Goal: Task Accomplishment & Management: Manage account settings

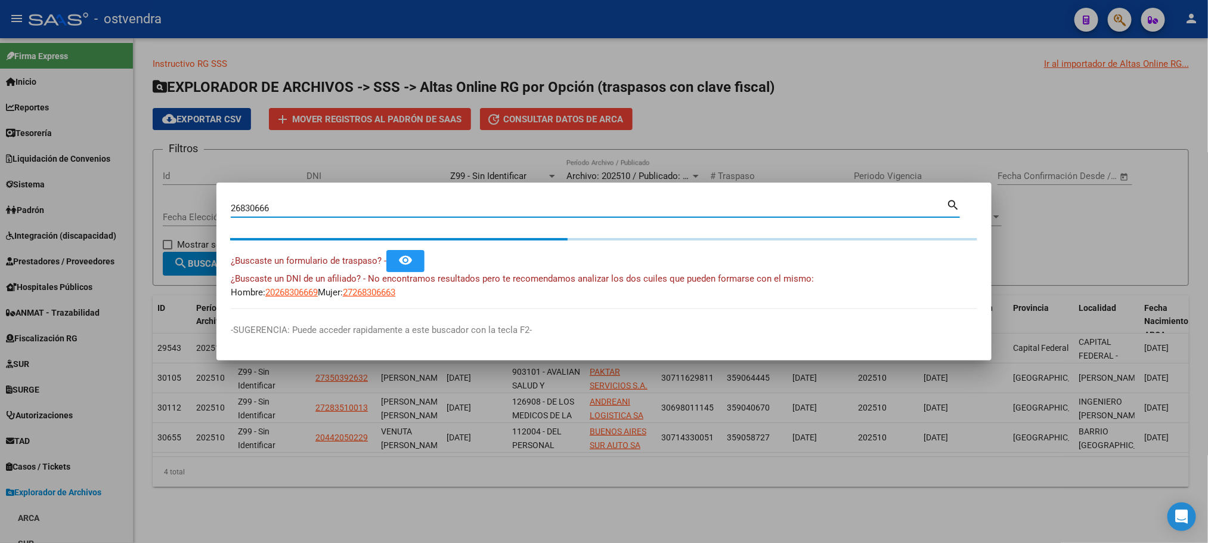
scroll to position [1940, 0]
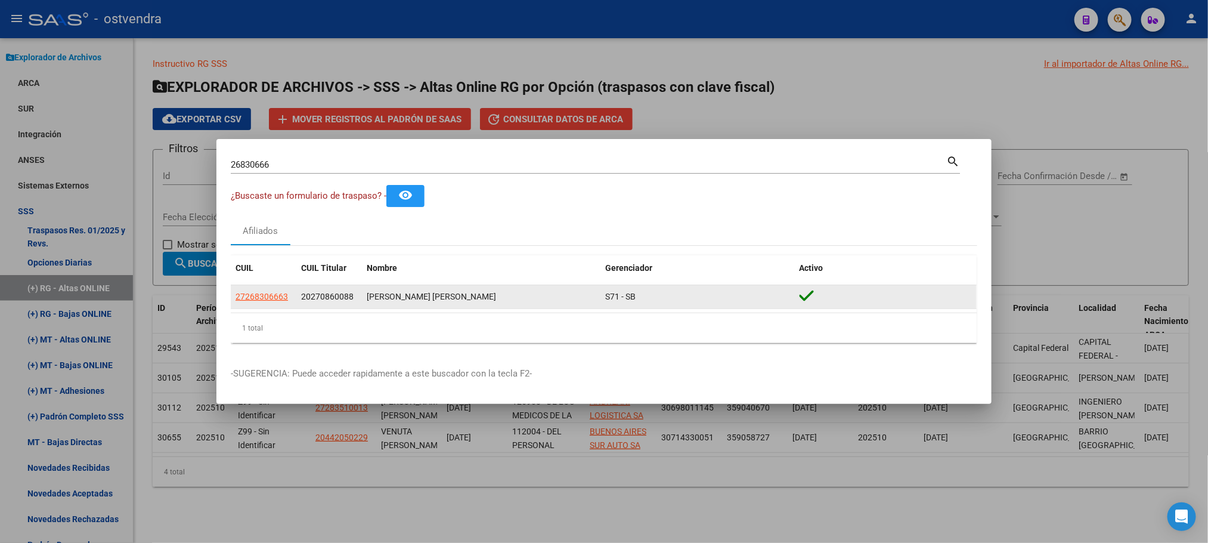
click at [263, 288] on datatable-body-cell "27268306663" at bounding box center [264, 296] width 66 height 23
click at [264, 293] on span "27268306663" at bounding box center [262, 297] width 52 height 10
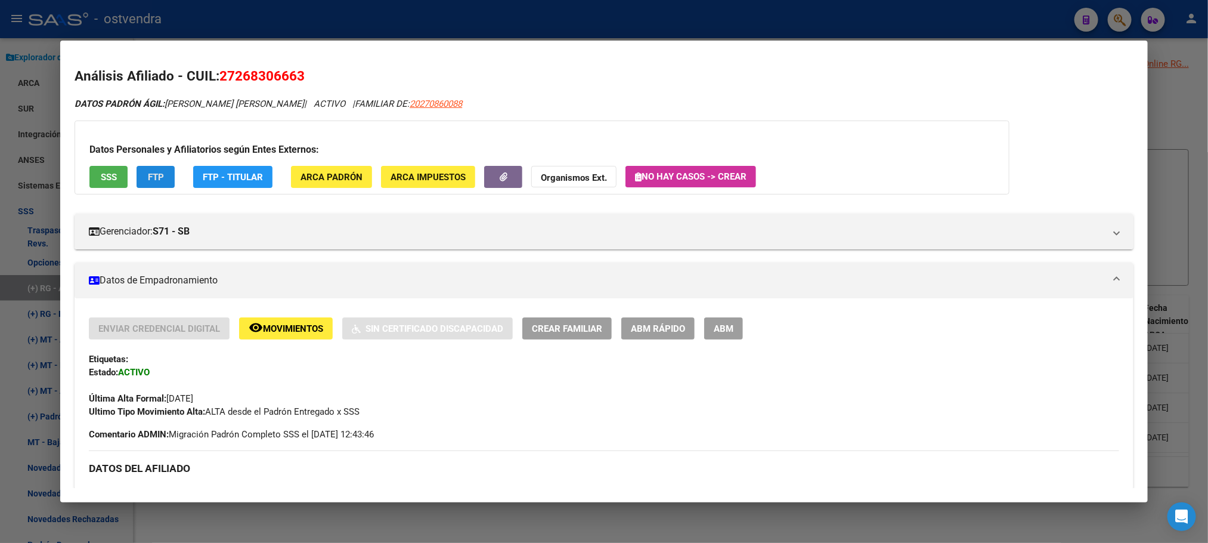
click at [162, 174] on button "FTP" at bounding box center [156, 177] width 38 height 22
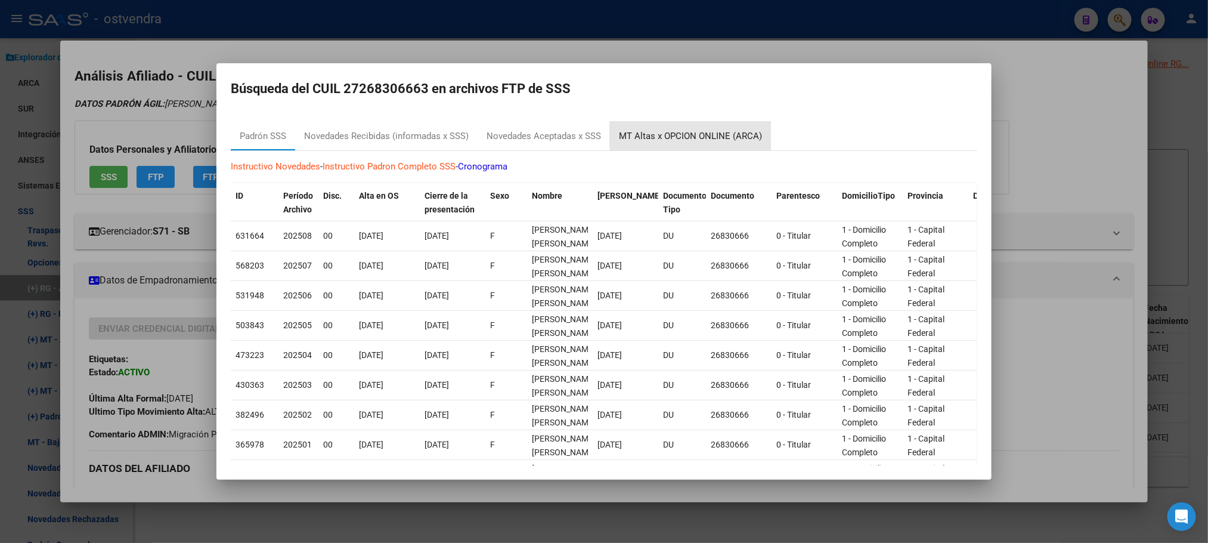
click at [710, 129] on div "MT Altas x OPCION ONLINE (ARCA)" at bounding box center [690, 136] width 143 height 14
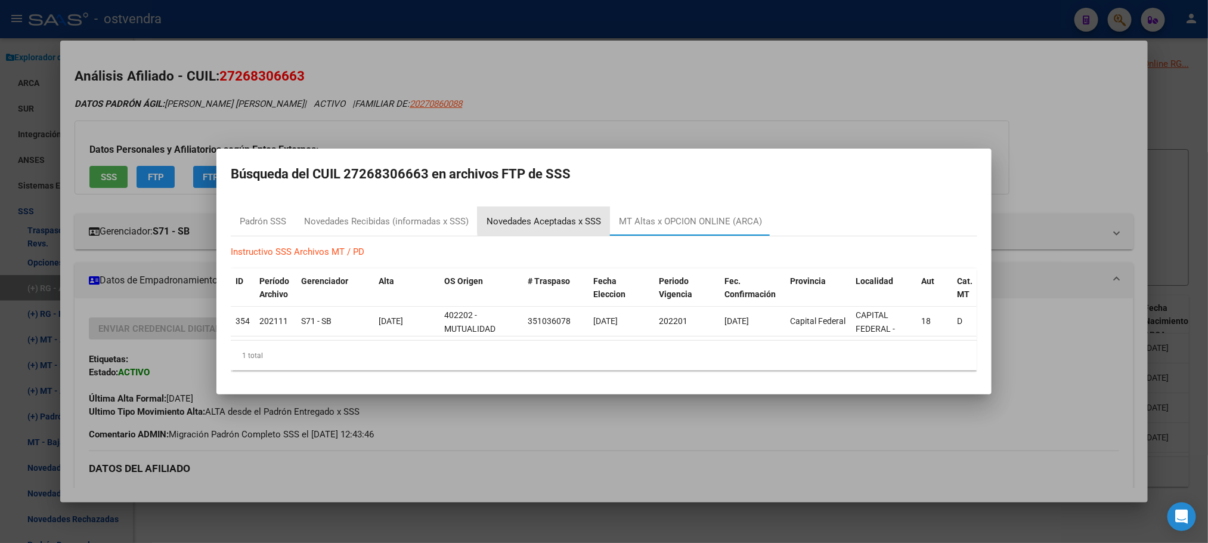
click at [550, 215] on div "Novedades Aceptadas x SSS" at bounding box center [544, 222] width 115 height 14
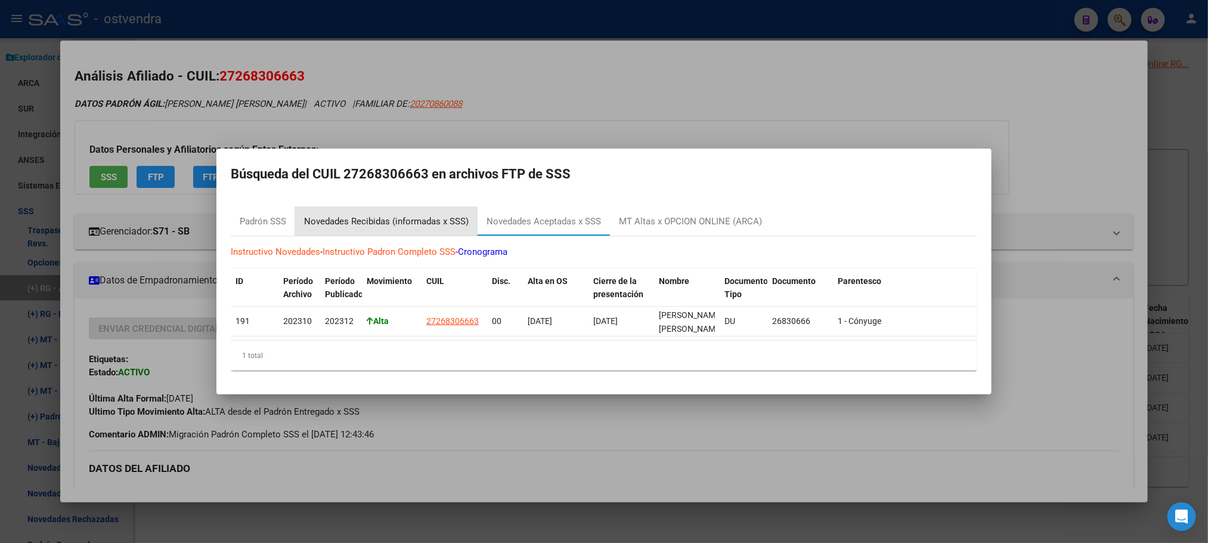
click at [376, 215] on div "Novedades Recibidas (informadas x SSS)" at bounding box center [386, 222] width 165 height 14
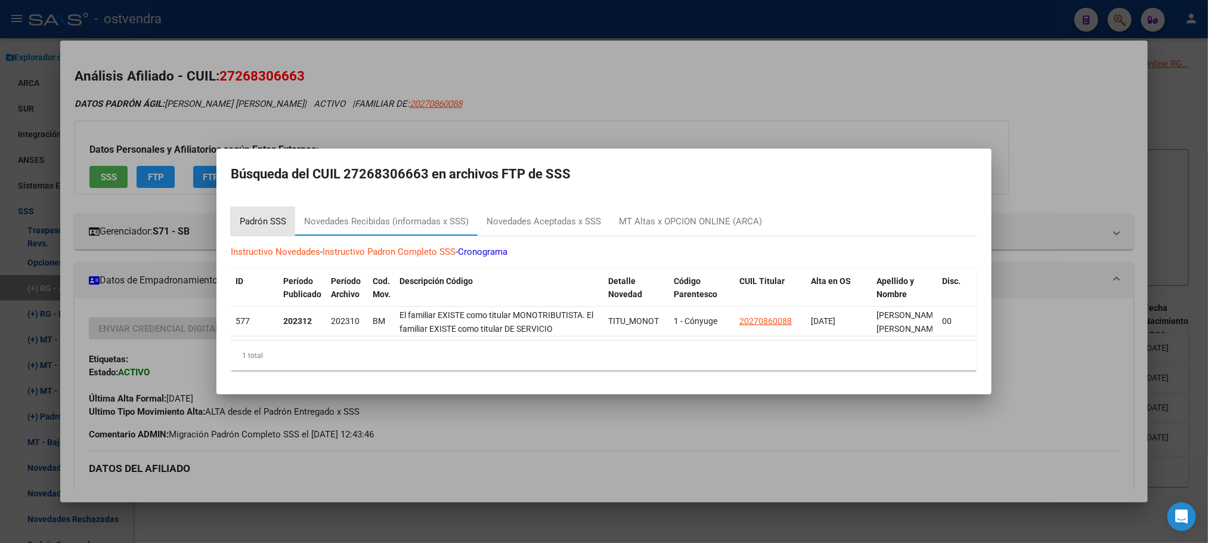
click at [267, 219] on div "Padrón SSS" at bounding box center [263, 222] width 47 height 14
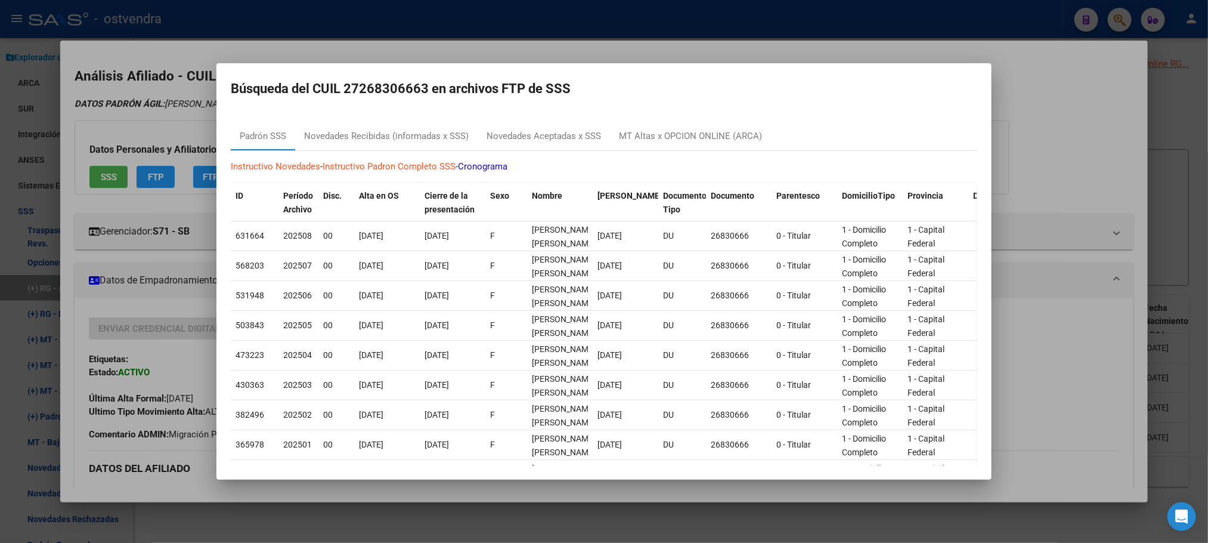
click at [165, 113] on div at bounding box center [604, 271] width 1208 height 543
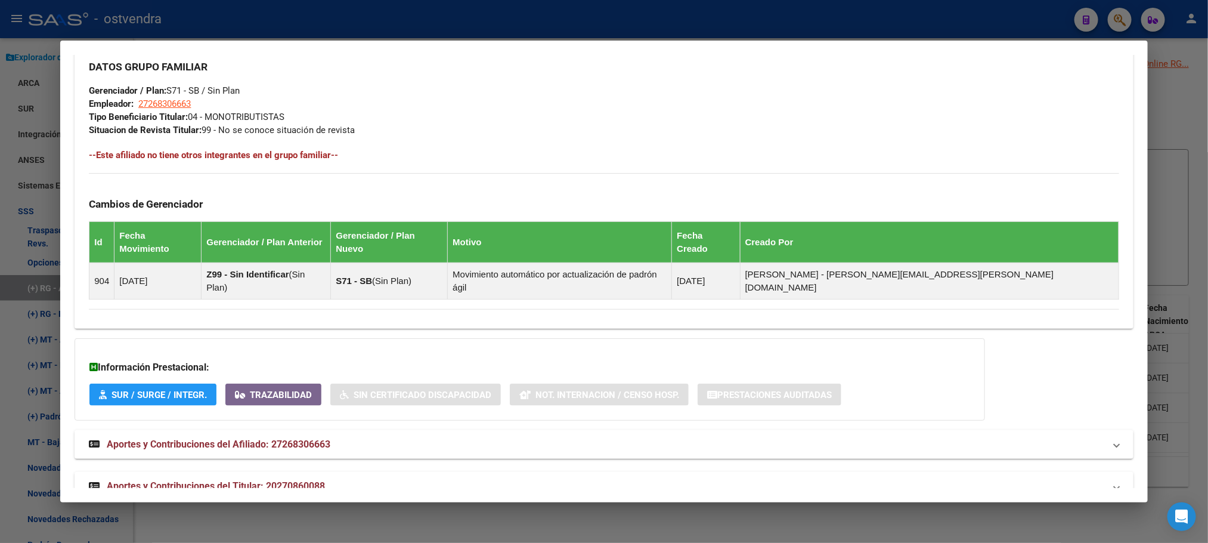
scroll to position [579, 0]
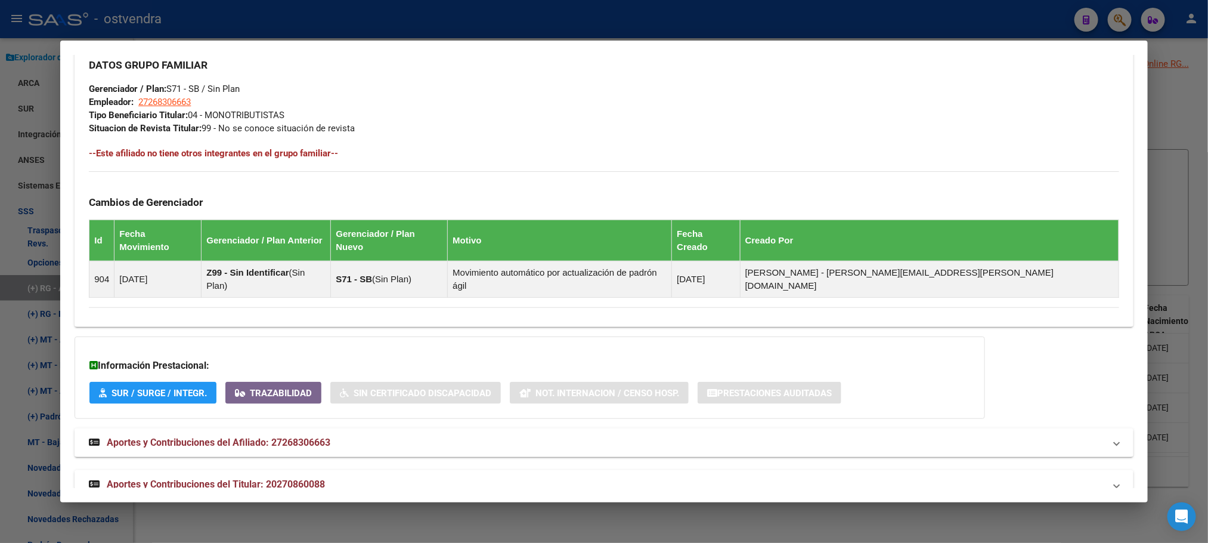
drag, startPoint x: 527, startPoint y: 450, endPoint x: 534, endPoint y: 485, distance: 36.5
click at [534, 485] on div "Análisis Afiliado - CUIL: 27268306663 DATOS PADRÓN ÁGIL: LESCANO , LORENA VANES…" at bounding box center [604, 0] width 1059 height 1025
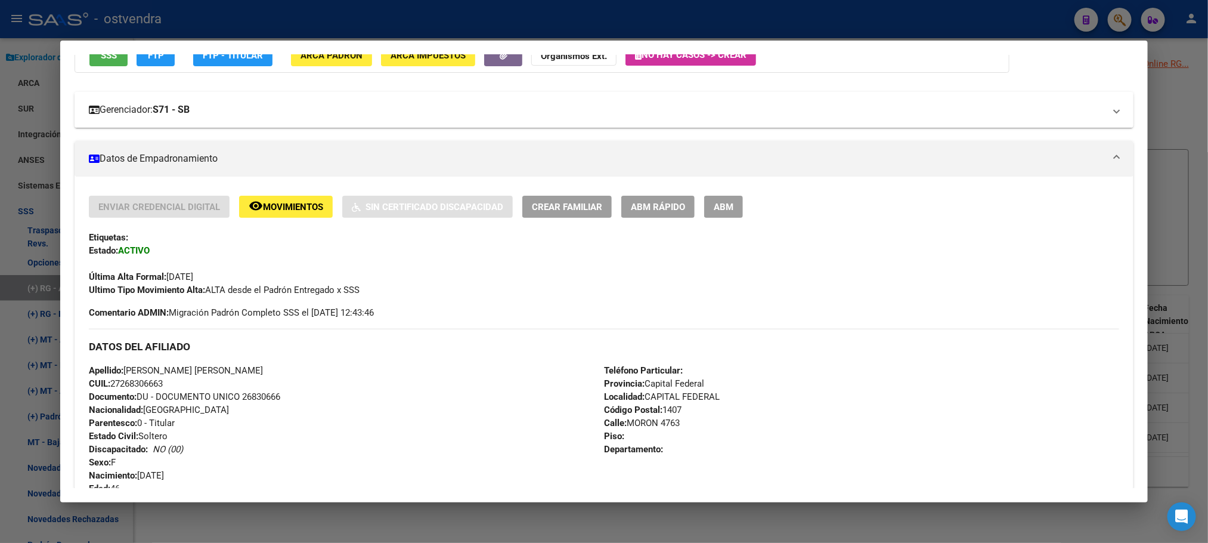
scroll to position [42, 0]
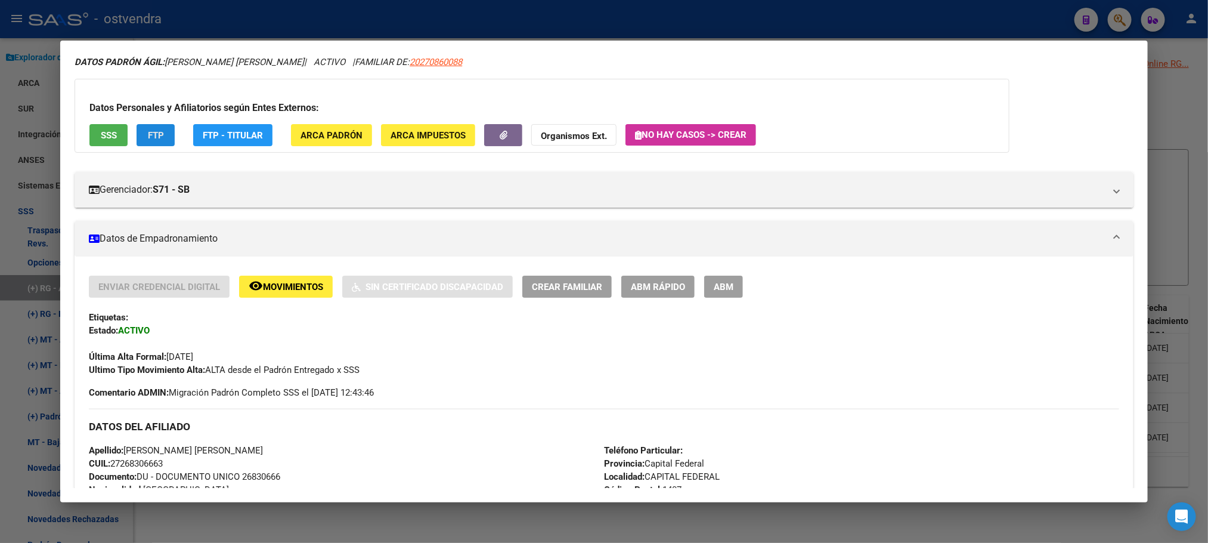
click at [157, 137] on span "FTP" at bounding box center [156, 135] width 16 height 11
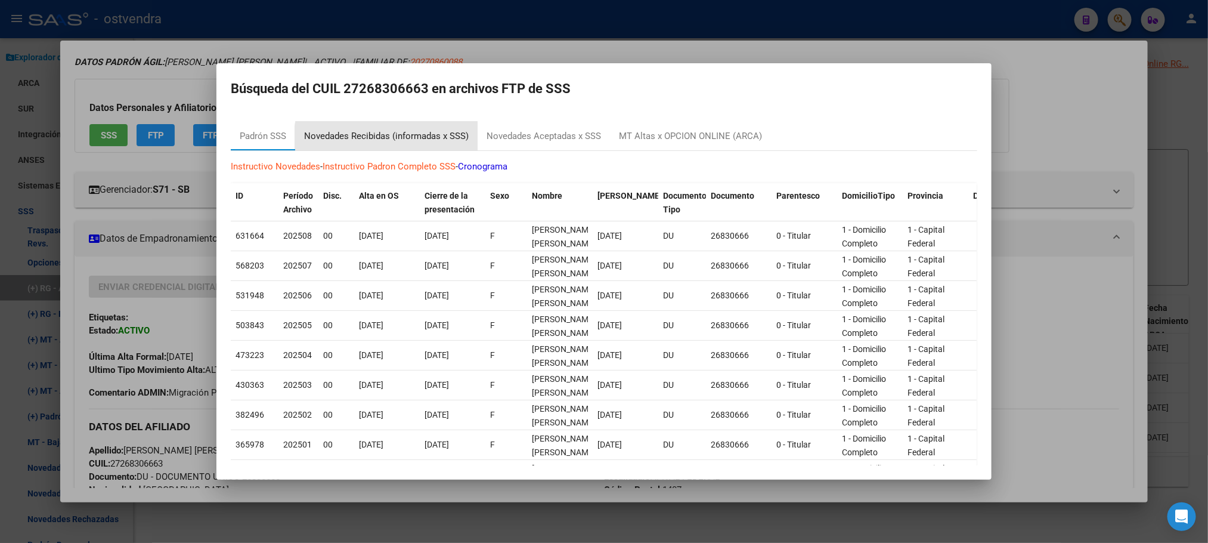
click at [410, 142] on div "Novedades Recibidas (informadas x SSS)" at bounding box center [386, 136] width 165 height 14
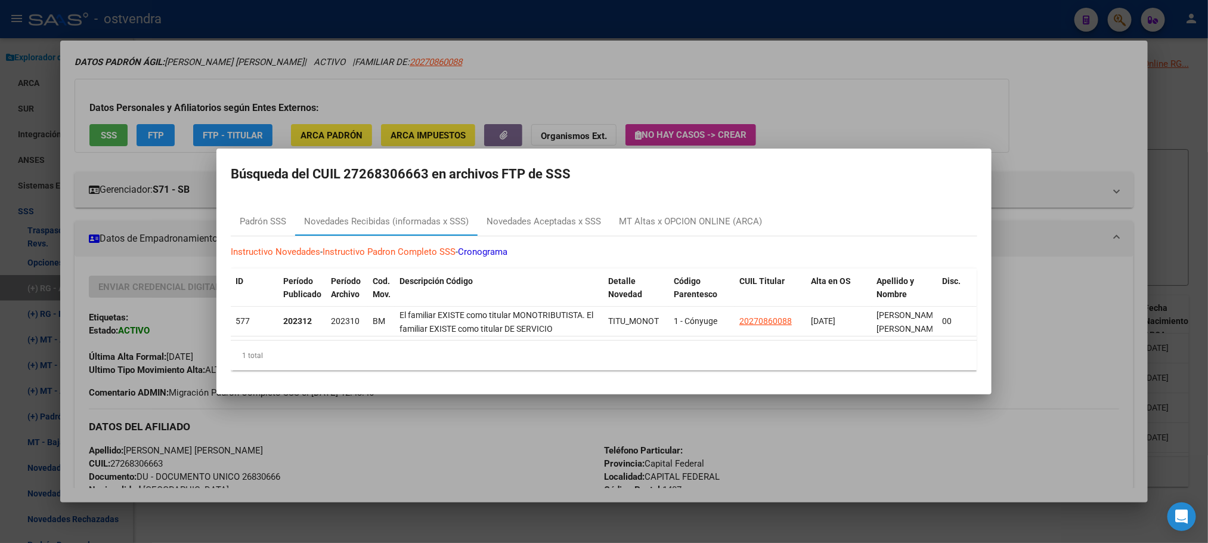
click at [509, 85] on div at bounding box center [604, 271] width 1208 height 543
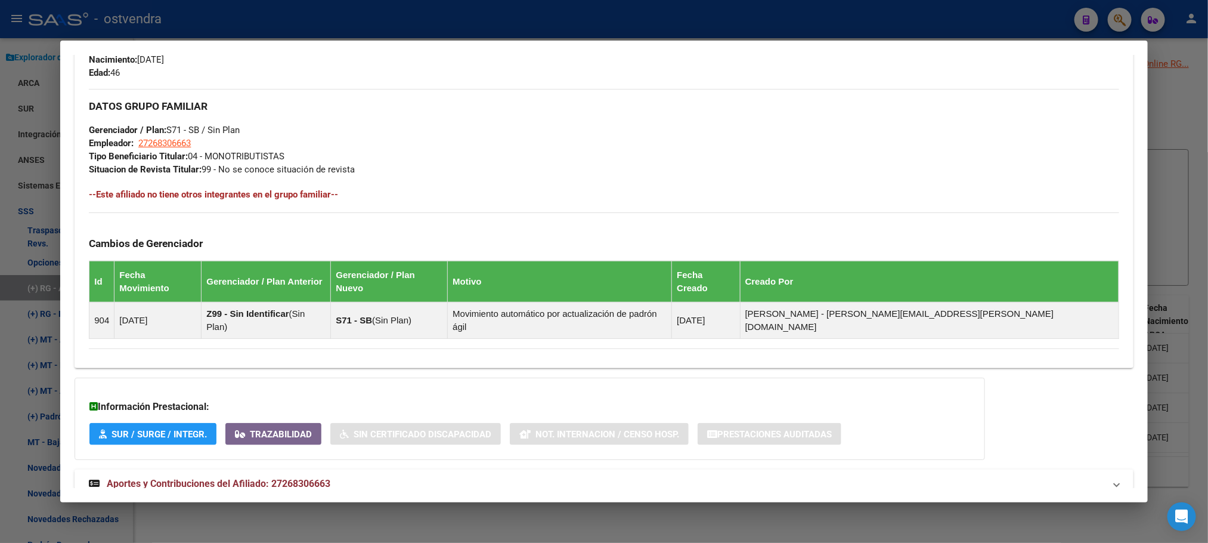
scroll to position [579, 0]
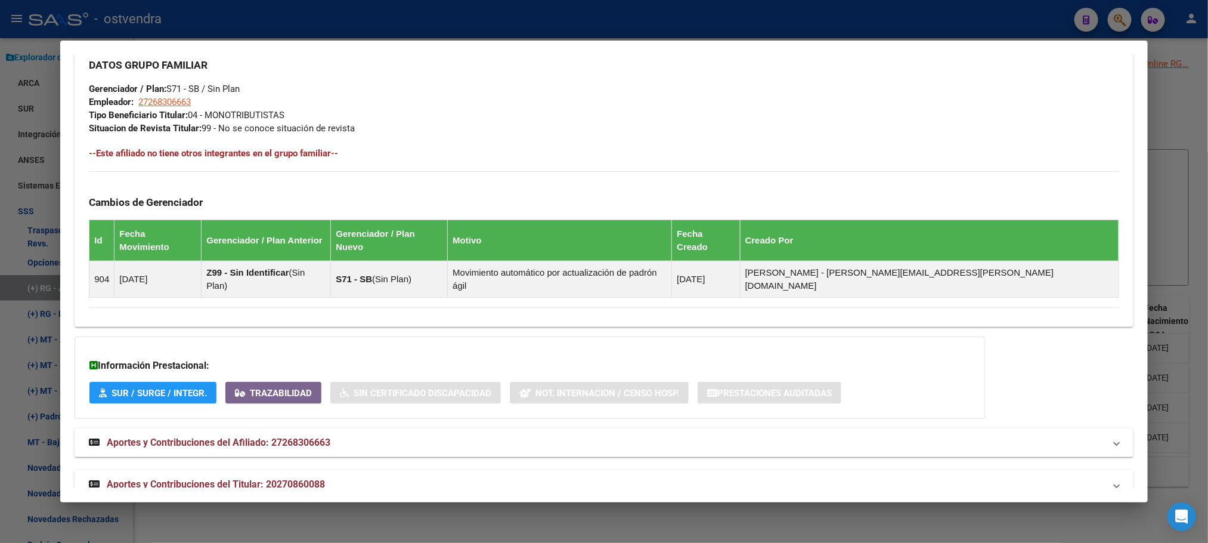
click at [508, 477] on mat-panel-title "Aportes y Contribuciones del Titular: 20270860088" at bounding box center [597, 484] width 1016 height 14
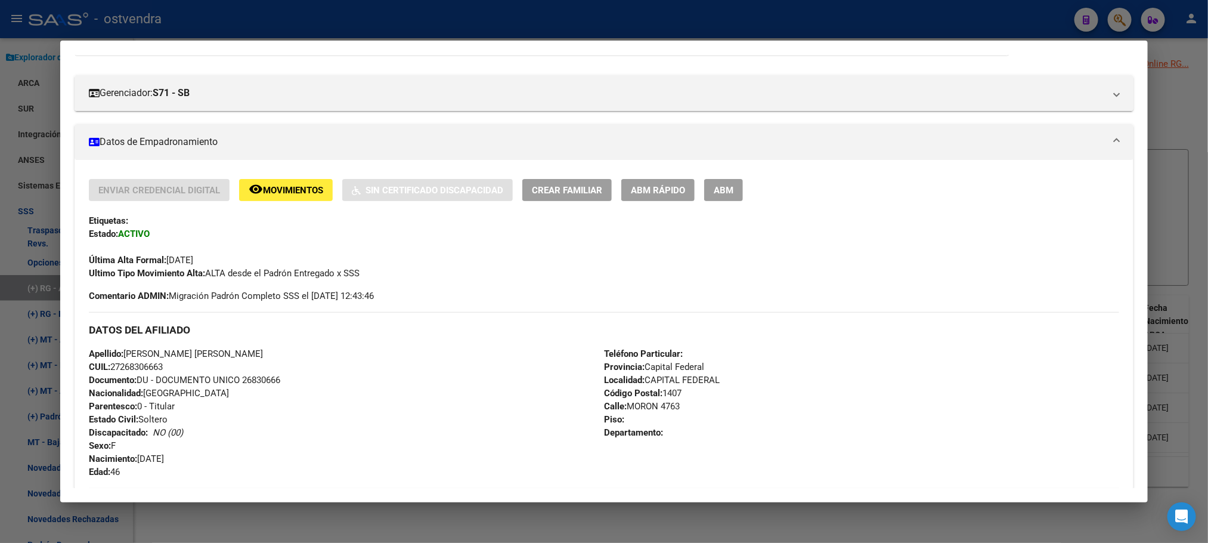
scroll to position [0, 0]
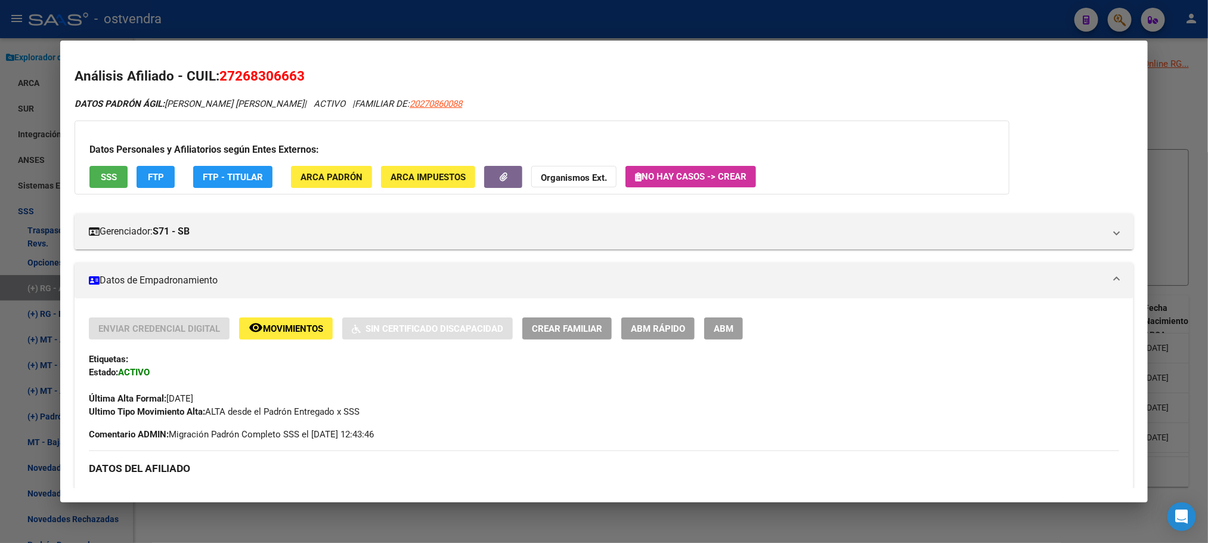
click at [503, 34] on div at bounding box center [604, 271] width 1208 height 543
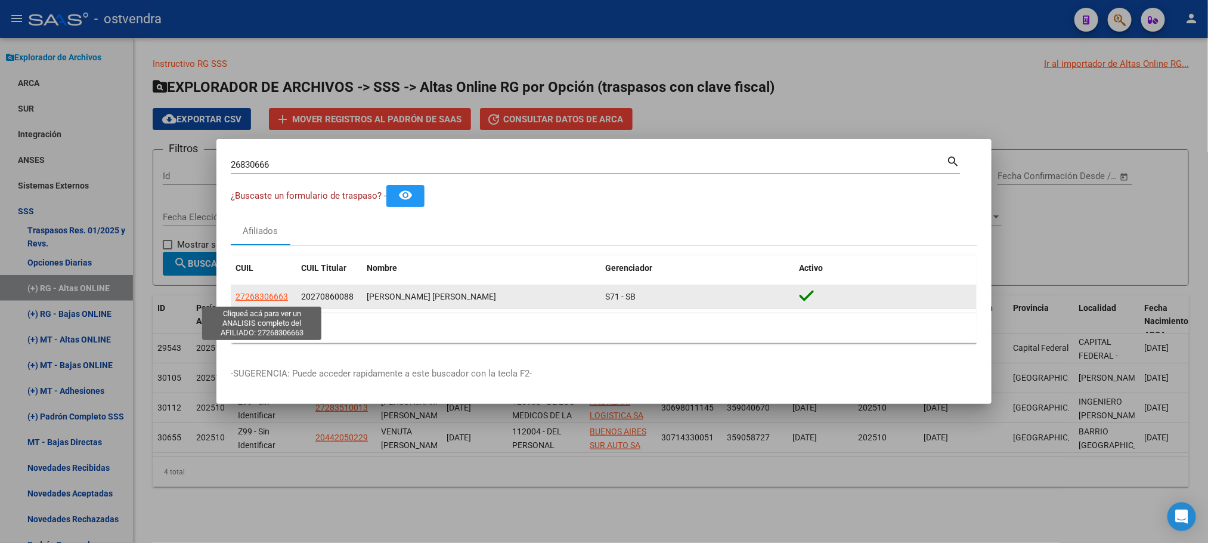
click at [263, 301] on span "27268306663" at bounding box center [262, 297] width 52 height 10
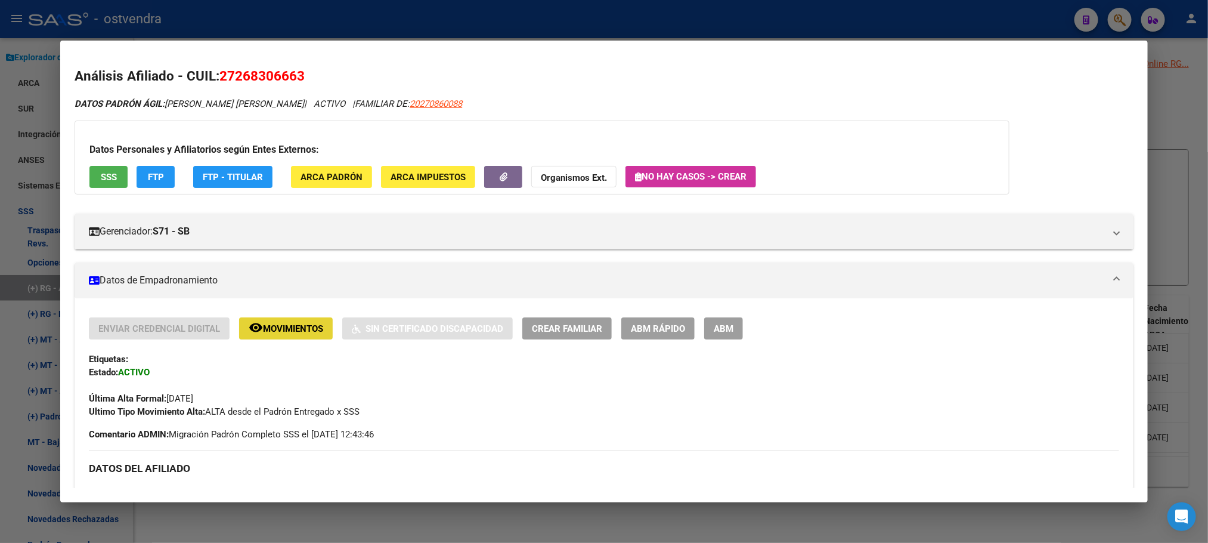
click at [311, 338] on button "remove_red_eye Movimientos" at bounding box center [286, 328] width 94 height 22
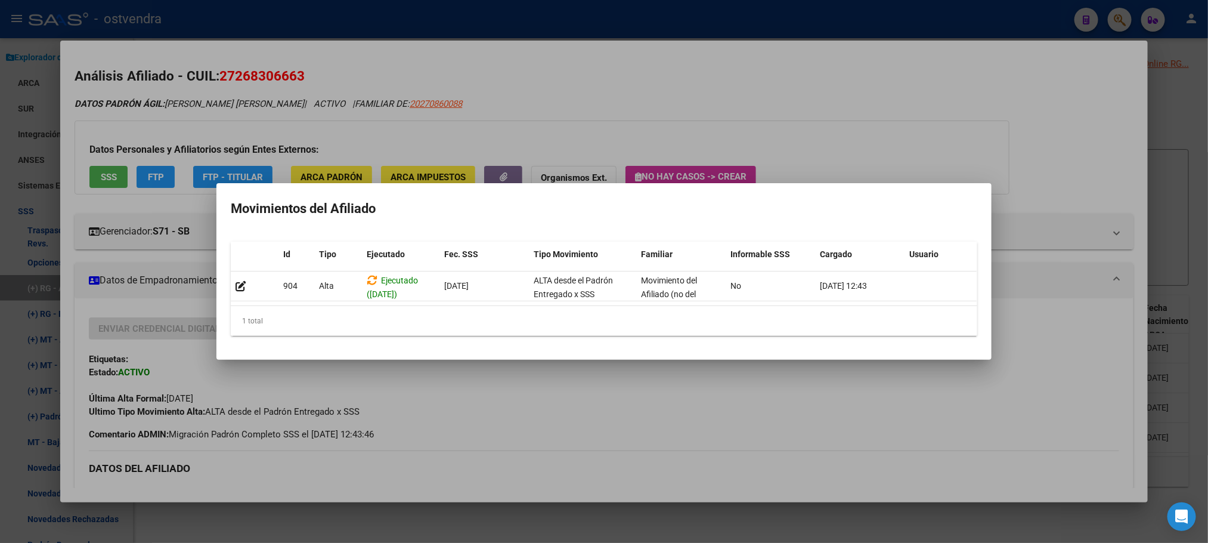
click at [503, 73] on div at bounding box center [604, 271] width 1208 height 543
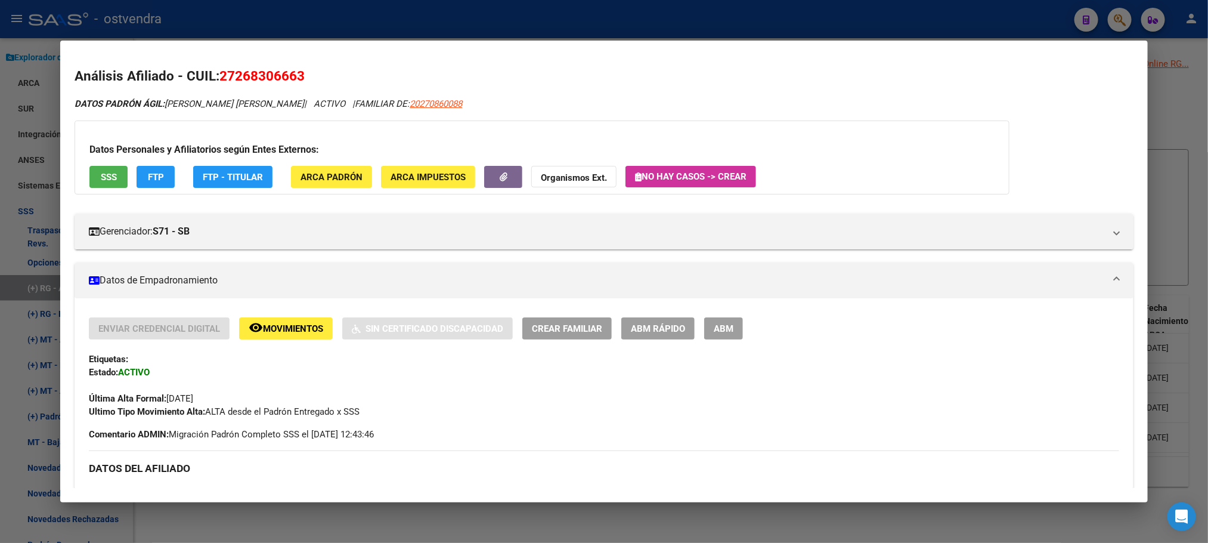
click at [137, 181] on button "FTP" at bounding box center [156, 177] width 38 height 22
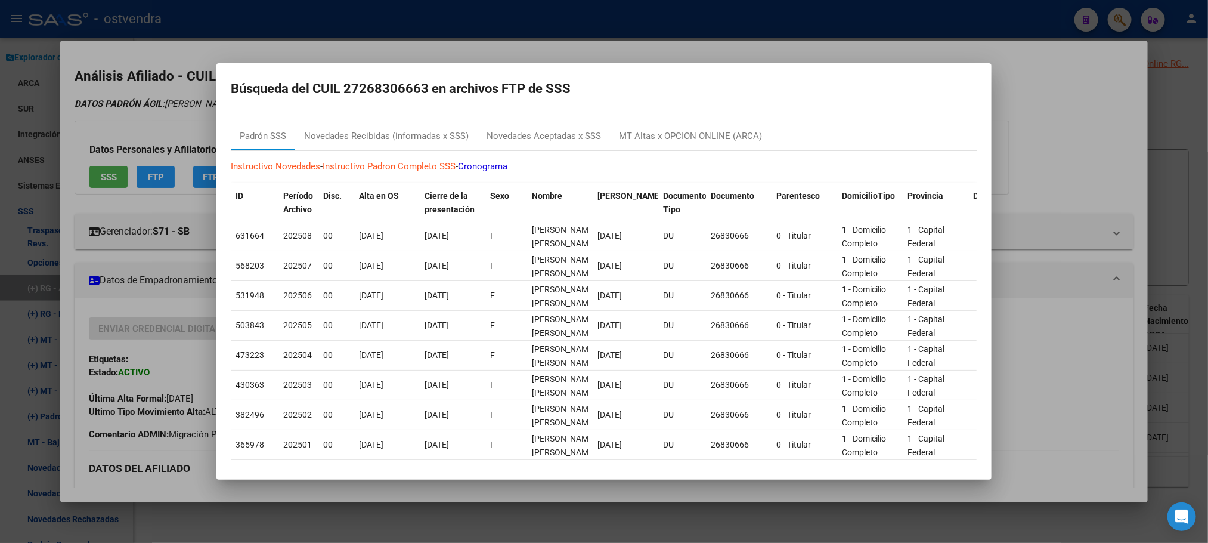
drag, startPoint x: 261, startPoint y: 56, endPoint x: 256, endPoint y: 66, distance: 11.5
click at [263, 56] on div at bounding box center [604, 271] width 1208 height 543
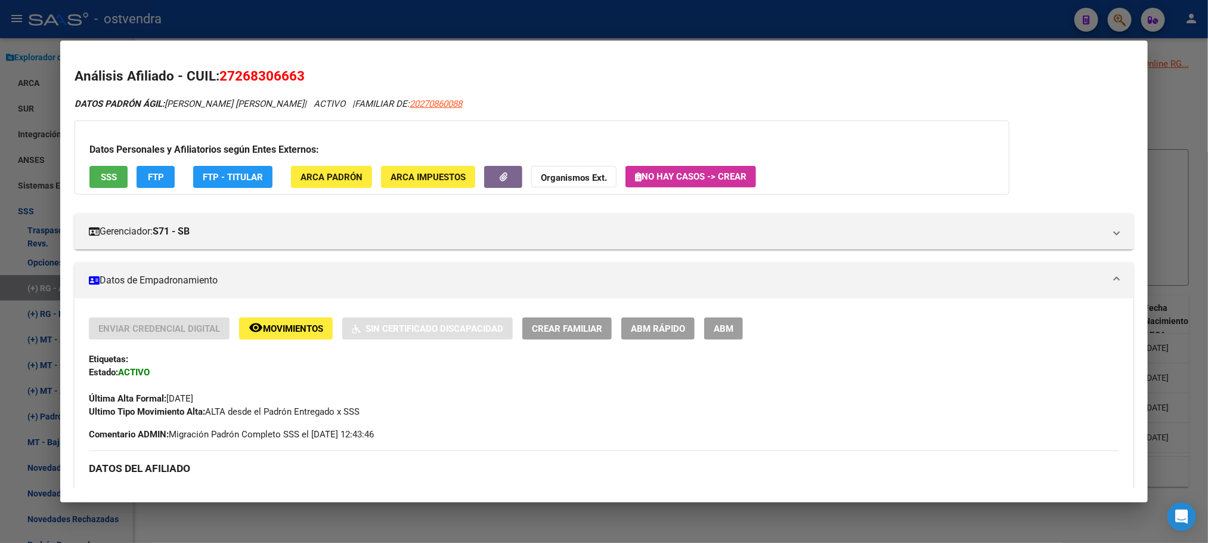
click at [111, 186] on button "SSS" at bounding box center [108, 177] width 38 height 22
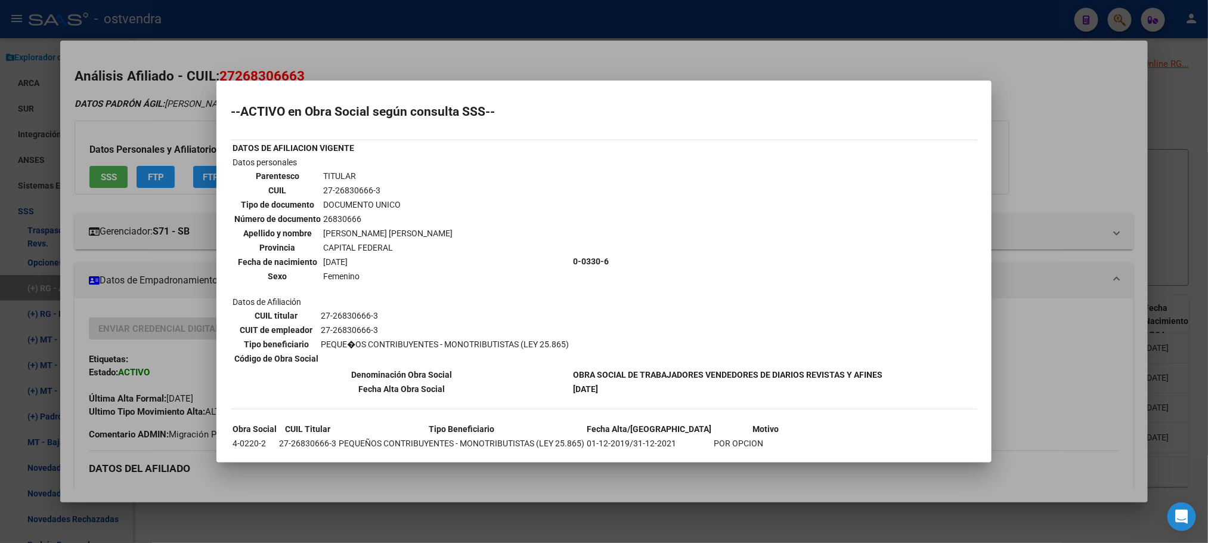
click at [191, 116] on div at bounding box center [604, 271] width 1208 height 543
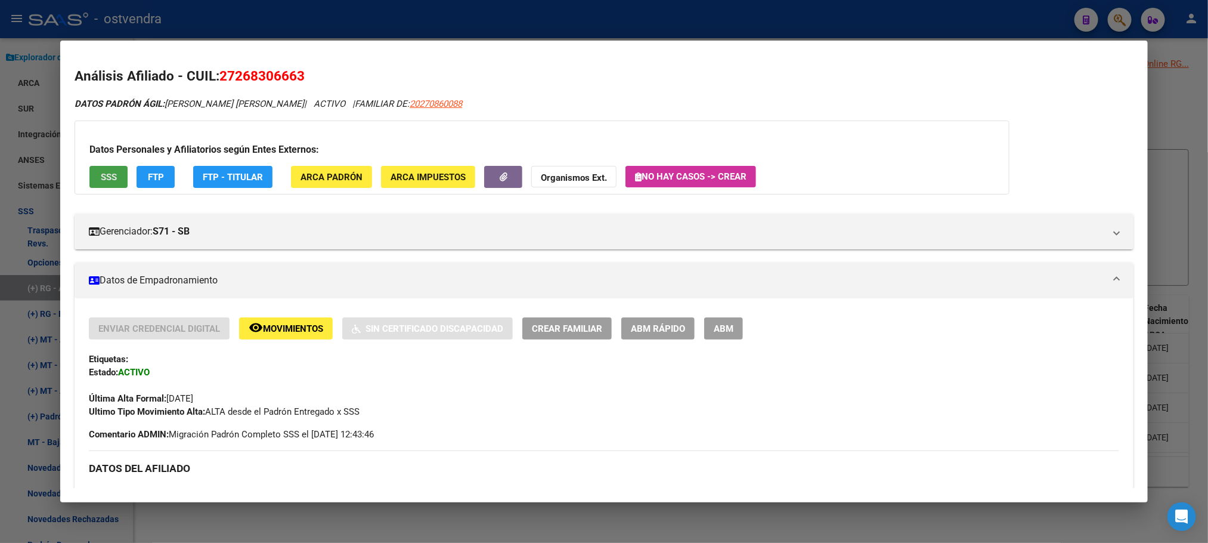
click at [98, 183] on button "SSS" at bounding box center [108, 177] width 38 height 22
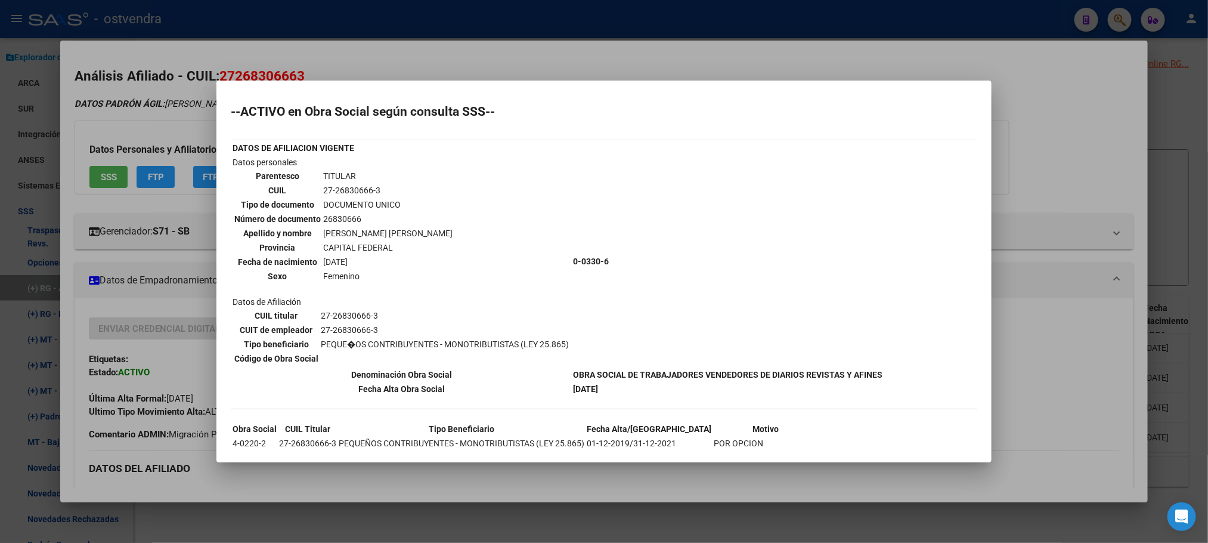
click at [146, 103] on div at bounding box center [604, 271] width 1208 height 543
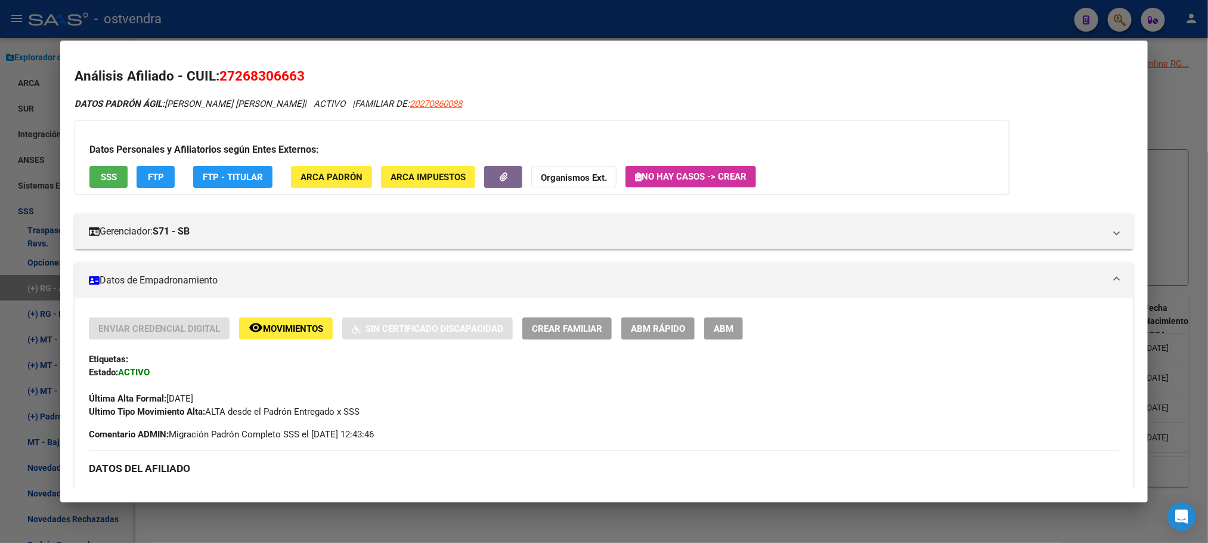
click at [439, 106] on span "20270860088" at bounding box center [436, 103] width 52 height 11
type textarea "20270860088"
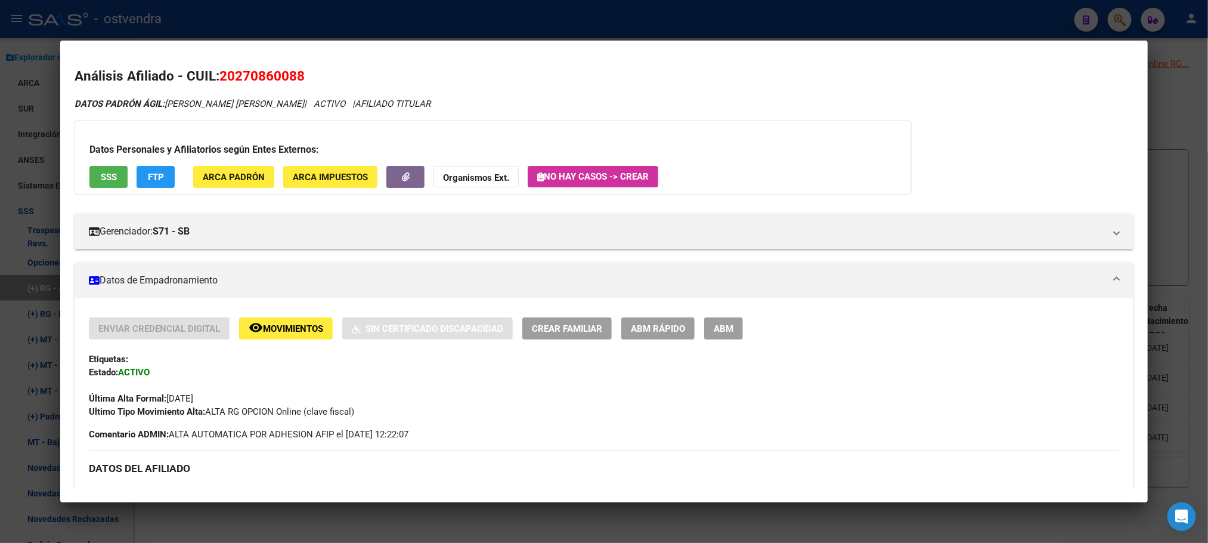
click at [154, 177] on span "FTP" at bounding box center [156, 177] width 16 height 11
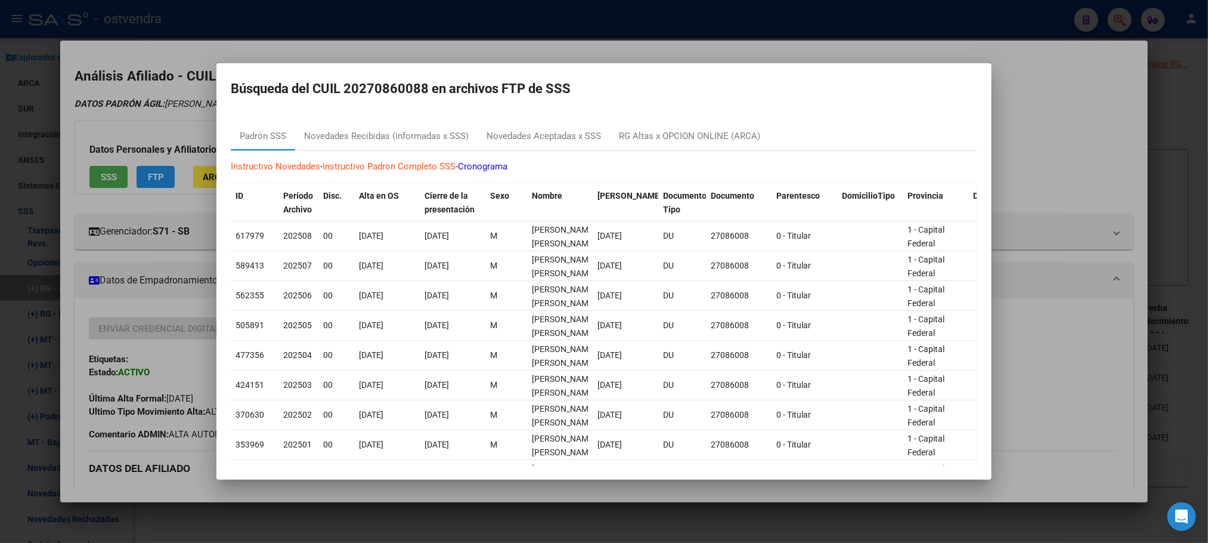
click at [190, 111] on div at bounding box center [604, 271] width 1208 height 543
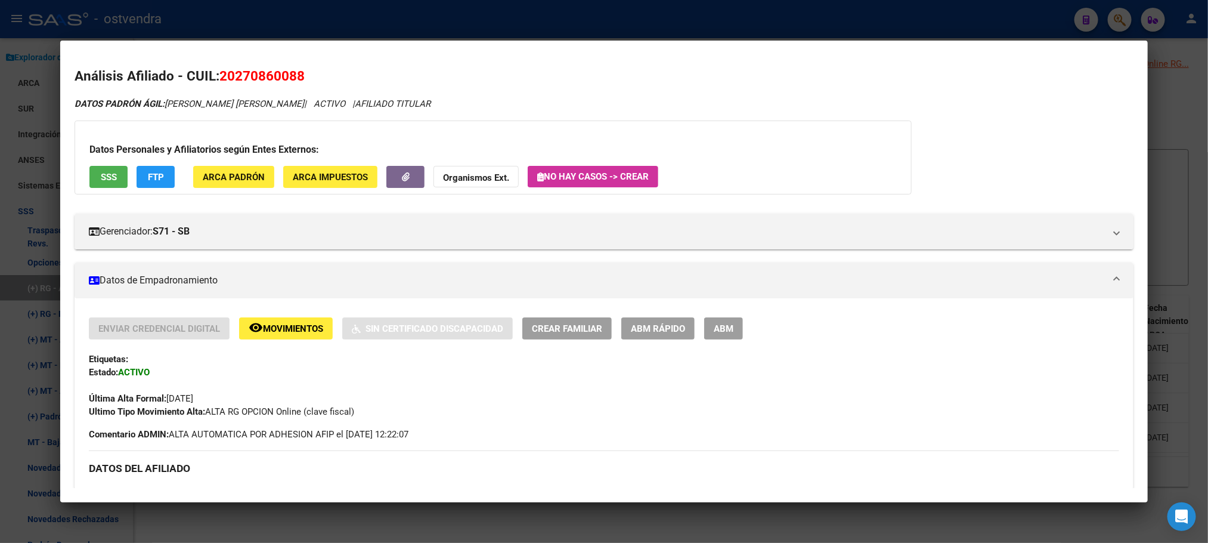
click at [292, 32] on div at bounding box center [604, 271] width 1208 height 543
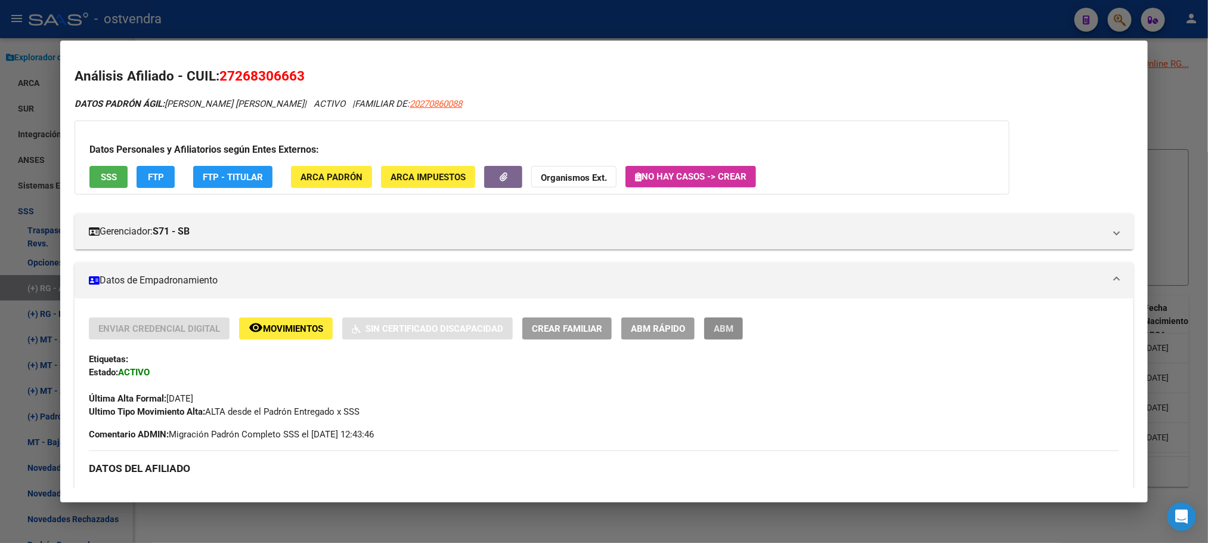
click at [726, 332] on span "ABM" at bounding box center [724, 328] width 20 height 11
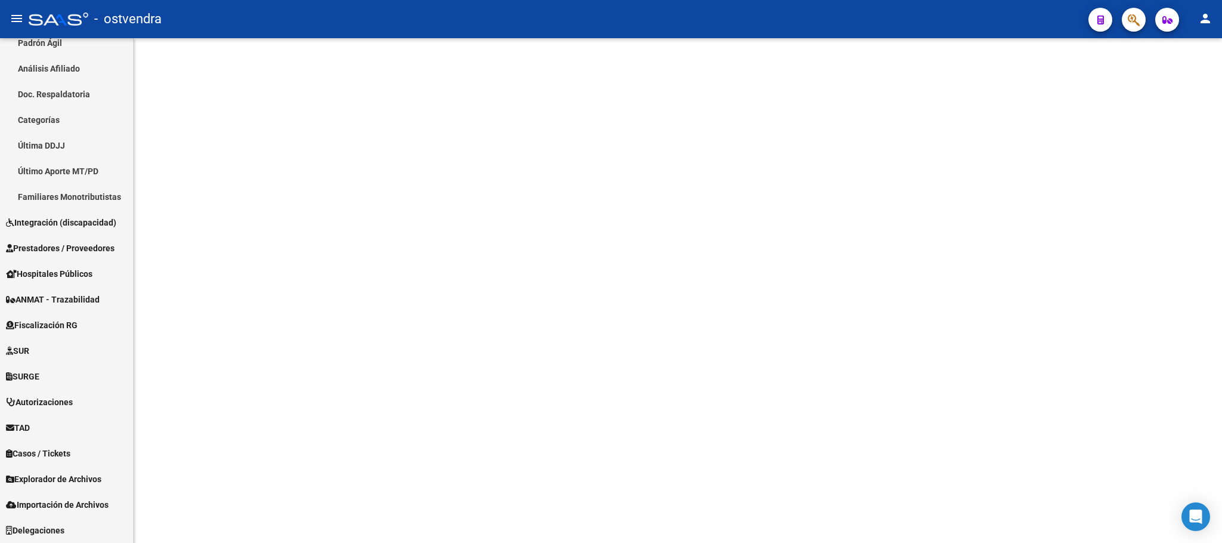
scroll to position [269, 0]
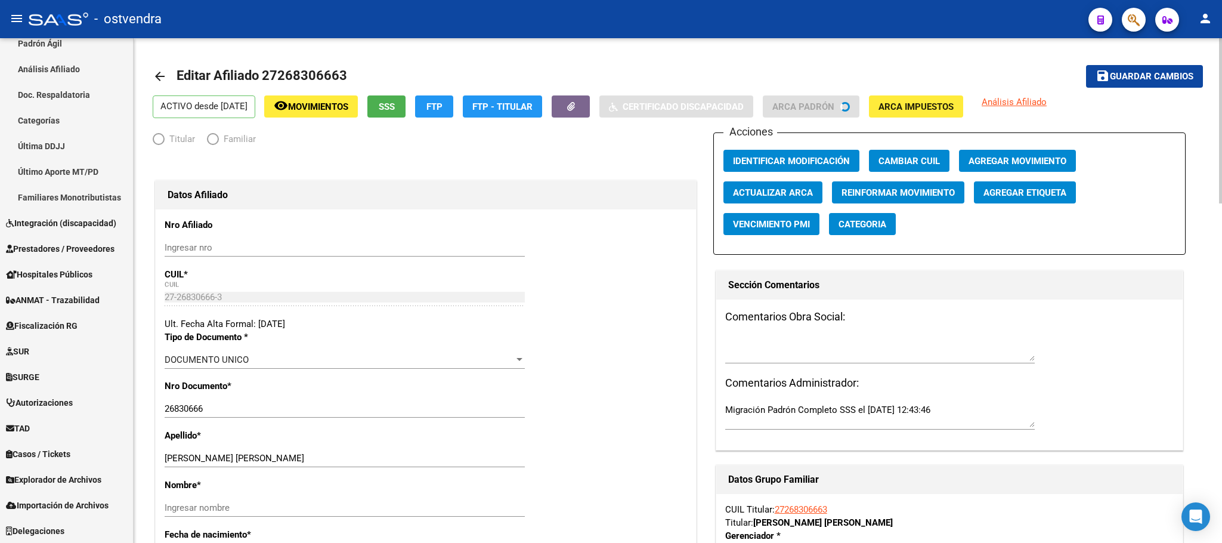
radio input "true"
type input "27-26830666-3"
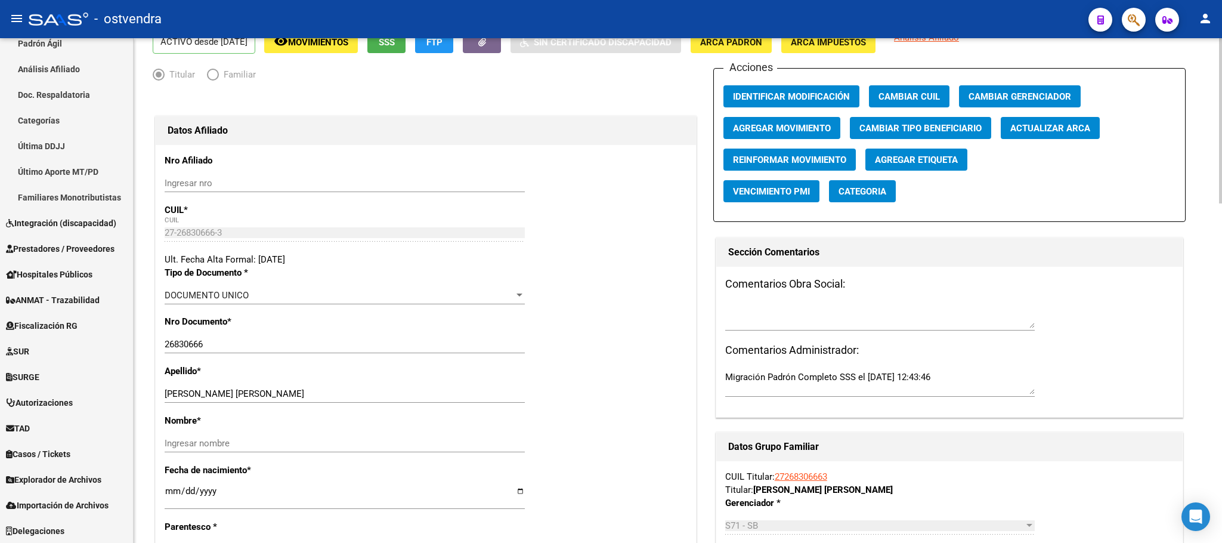
scroll to position [89, 0]
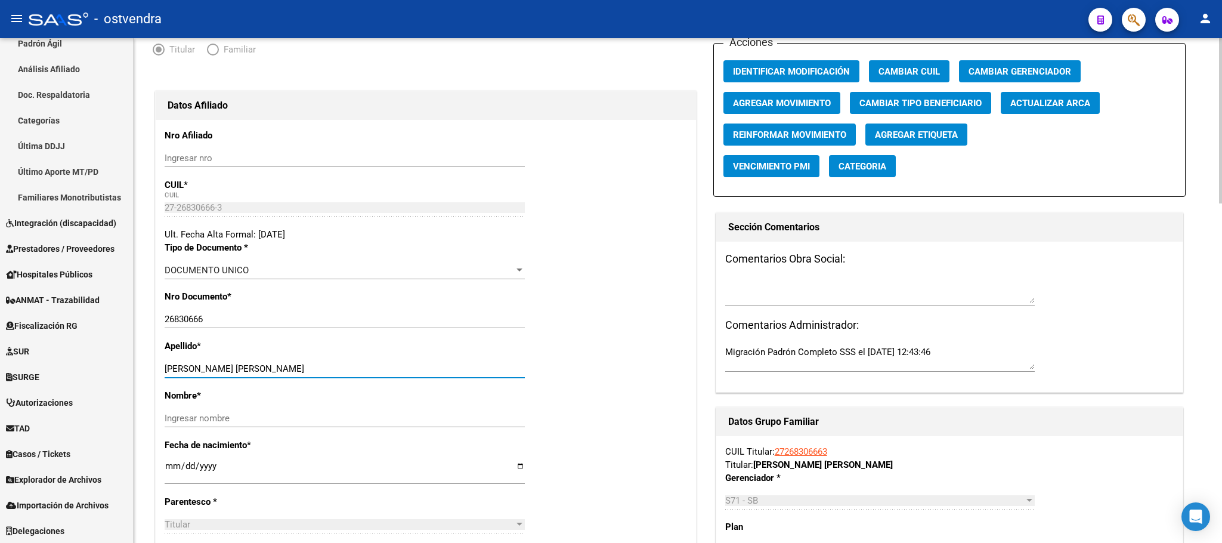
drag, startPoint x: 206, startPoint y: 369, endPoint x: 349, endPoint y: 381, distance: 143.0
click at [351, 372] on input "LESCANO, LORENA VANESA" at bounding box center [345, 368] width 360 height 11
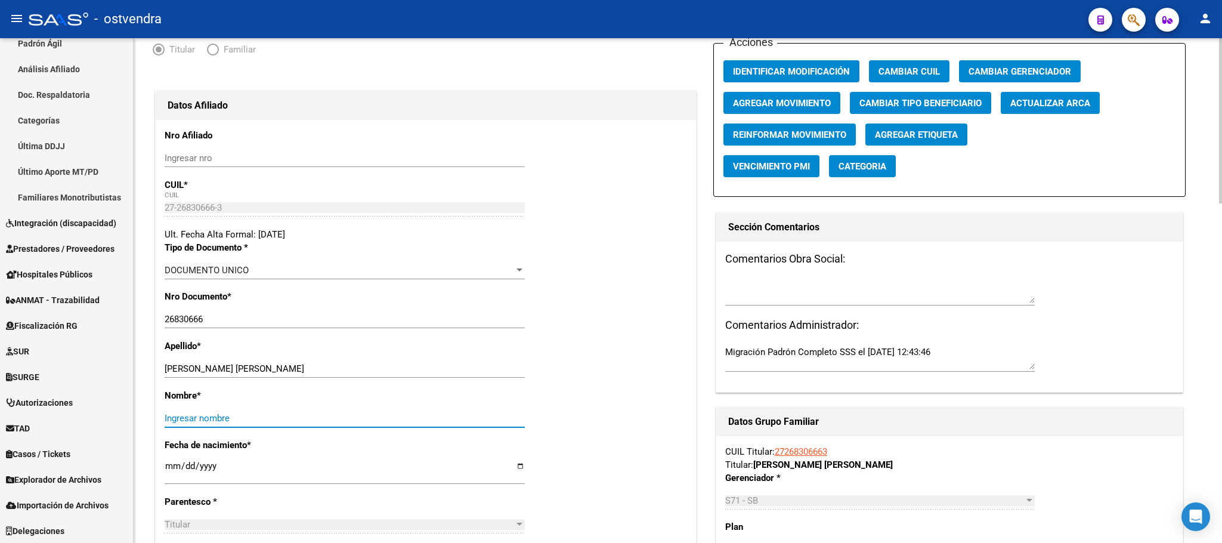
drag, startPoint x: 338, startPoint y: 424, endPoint x: 326, endPoint y: 413, distance: 16.0
click at [337, 425] on div "Ingresar nombre" at bounding box center [345, 418] width 360 height 18
paste input "LORENA VANESA"
type input "LORENA VANESA"
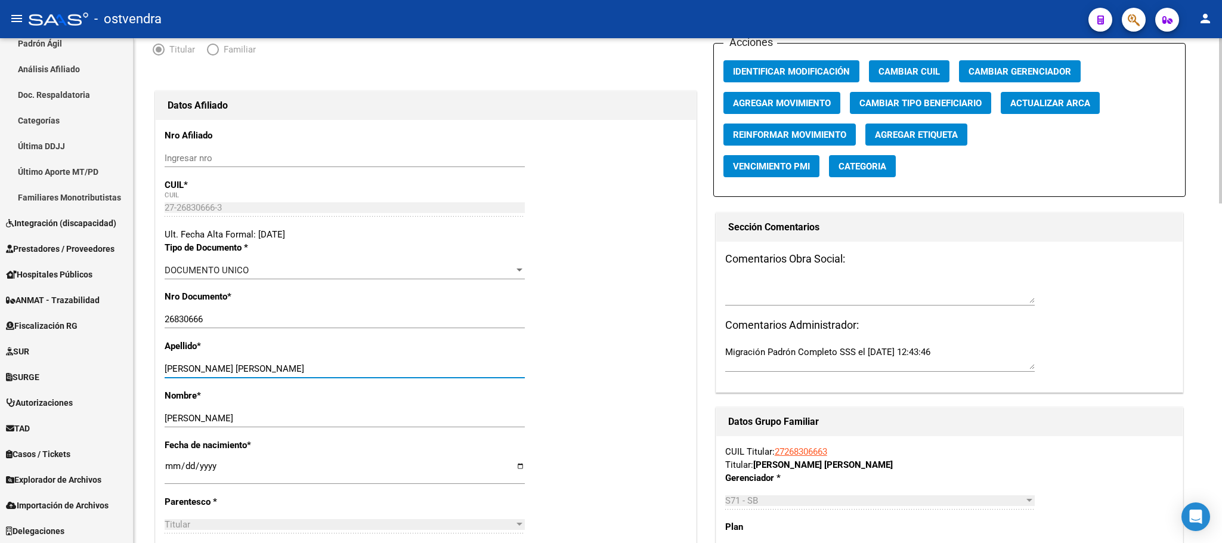
drag, startPoint x: 208, startPoint y: 371, endPoint x: 435, endPoint y: 372, distance: 227.2
click at [435, 372] on input "LESCANO, LORENA VANESA" at bounding box center [345, 368] width 360 height 11
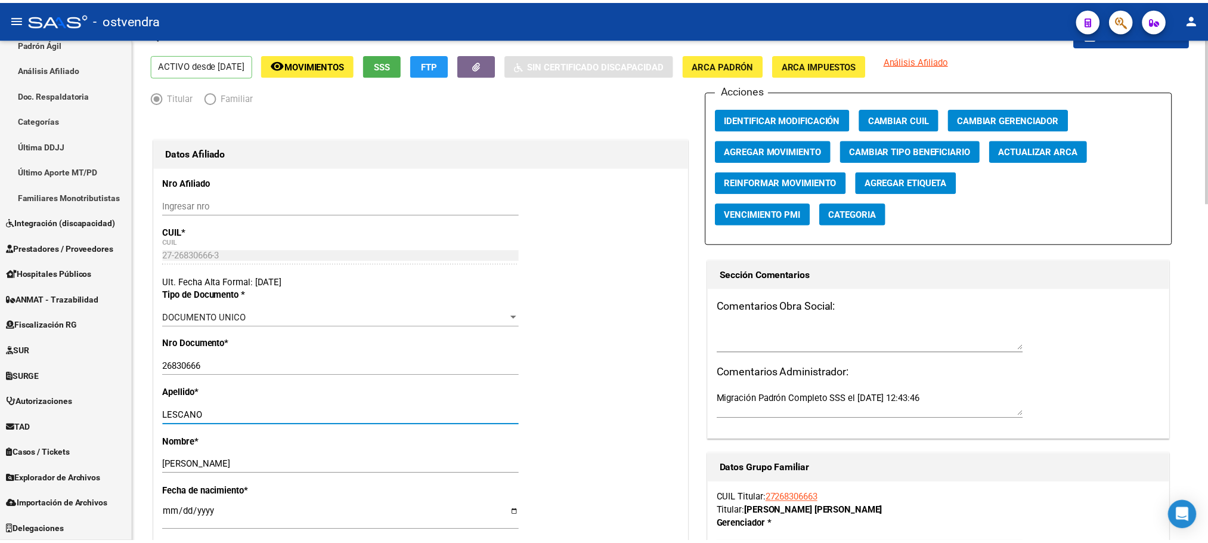
scroll to position [0, 0]
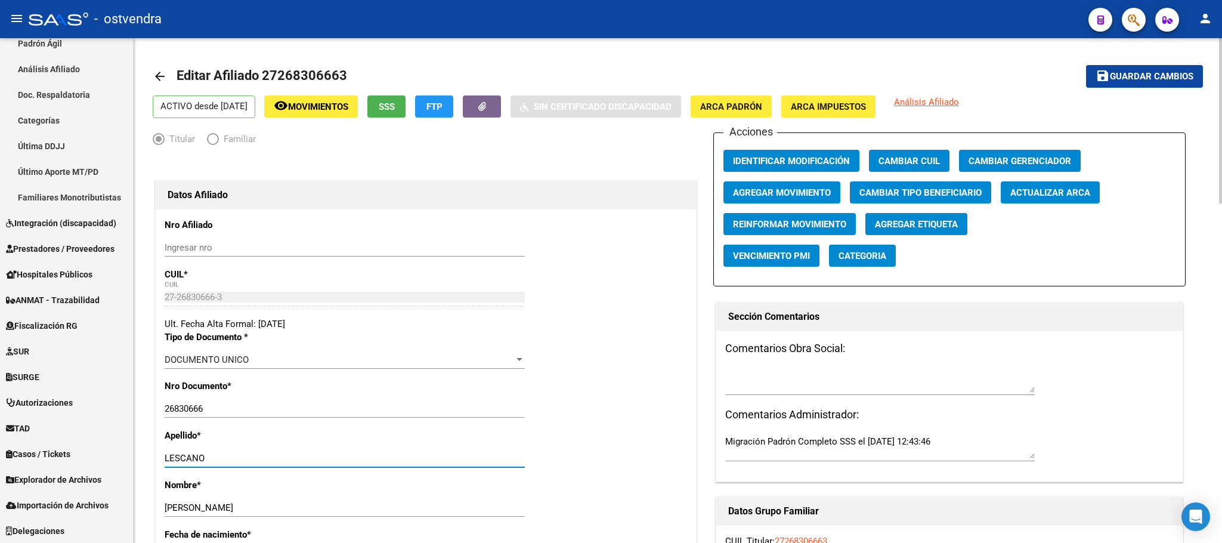
type input "LESCANO"
click at [819, 193] on span "Agregar Movimiento" at bounding box center [782, 192] width 98 height 11
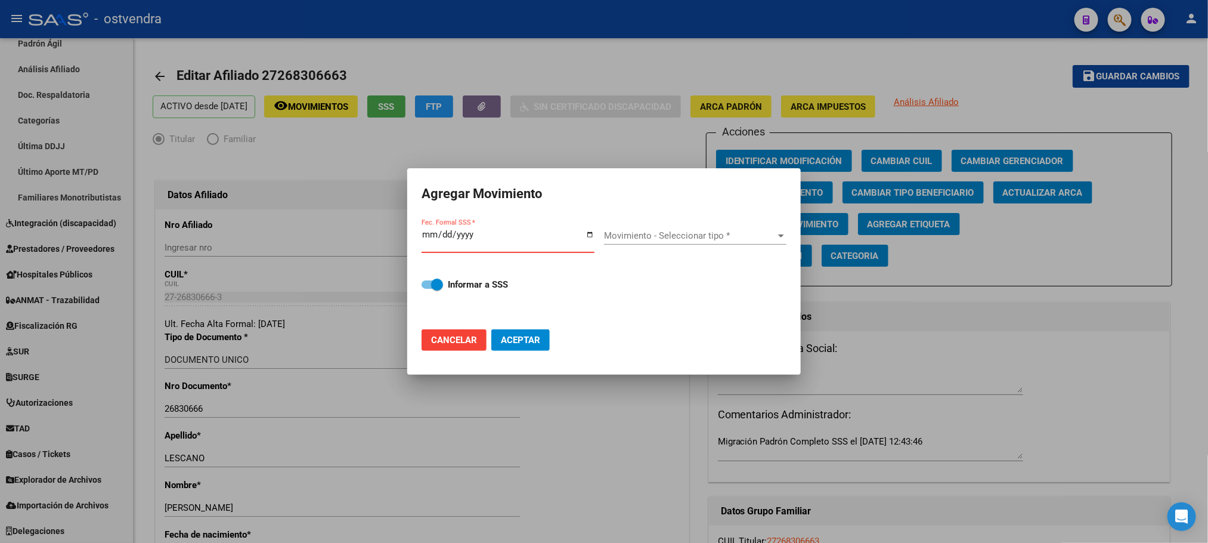
click at [432, 233] on input "Fec. Formal SSS *" at bounding box center [508, 239] width 173 height 19
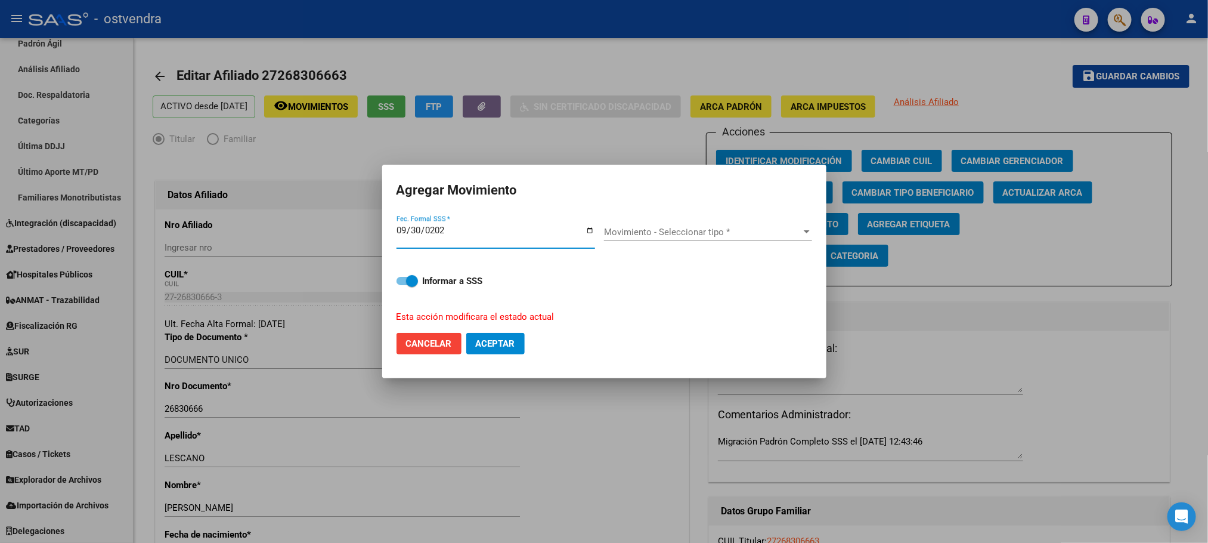
type input "2025-09-30"
click at [645, 242] on div "Movimiento - Seleccionar tipo * Movimiento - Seleccionar tipo *" at bounding box center [708, 237] width 208 height 29
click at [644, 230] on span "Movimiento - Seleccionar tipo *" at bounding box center [702, 232] width 197 height 11
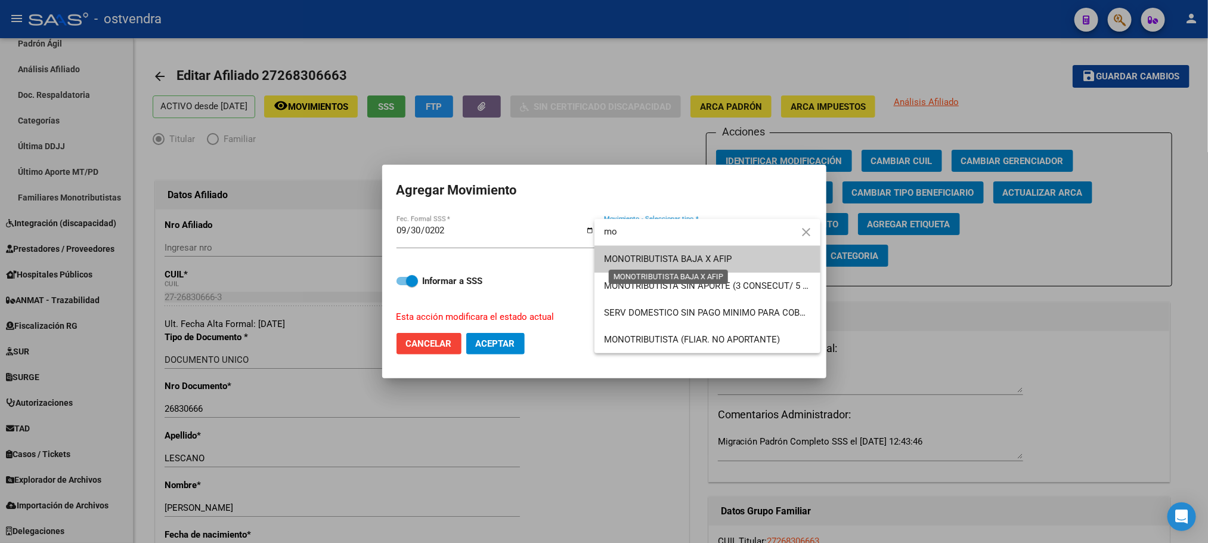
type input "mo"
click at [653, 259] on span "MONOTRIBUTISTA BAJA X AFIP" at bounding box center [668, 258] width 128 height 11
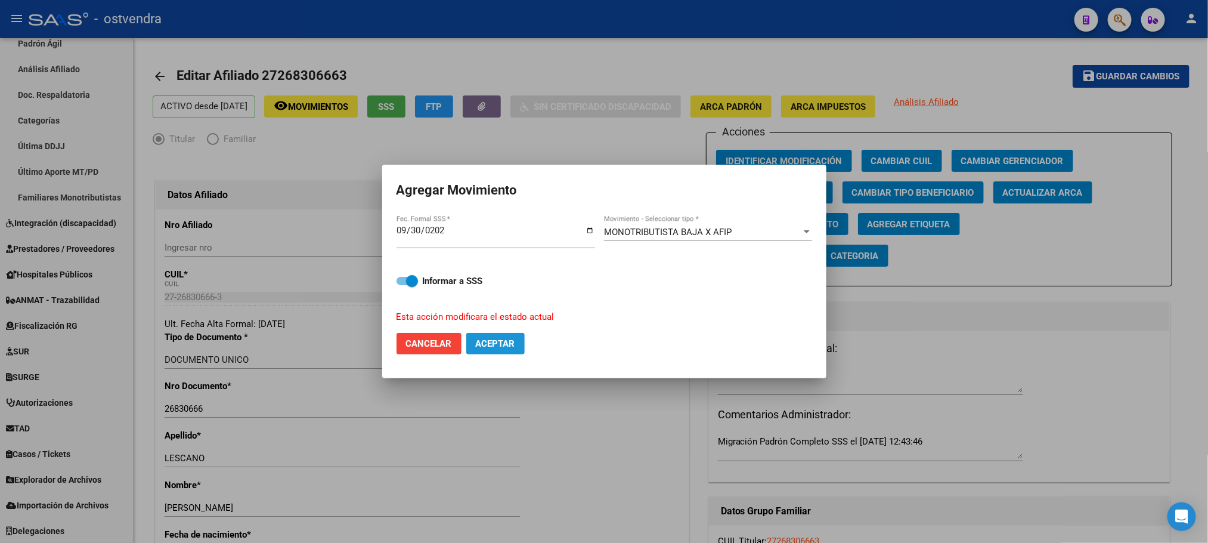
click at [508, 333] on button "Aceptar" at bounding box center [495, 343] width 58 height 21
checkbox input "false"
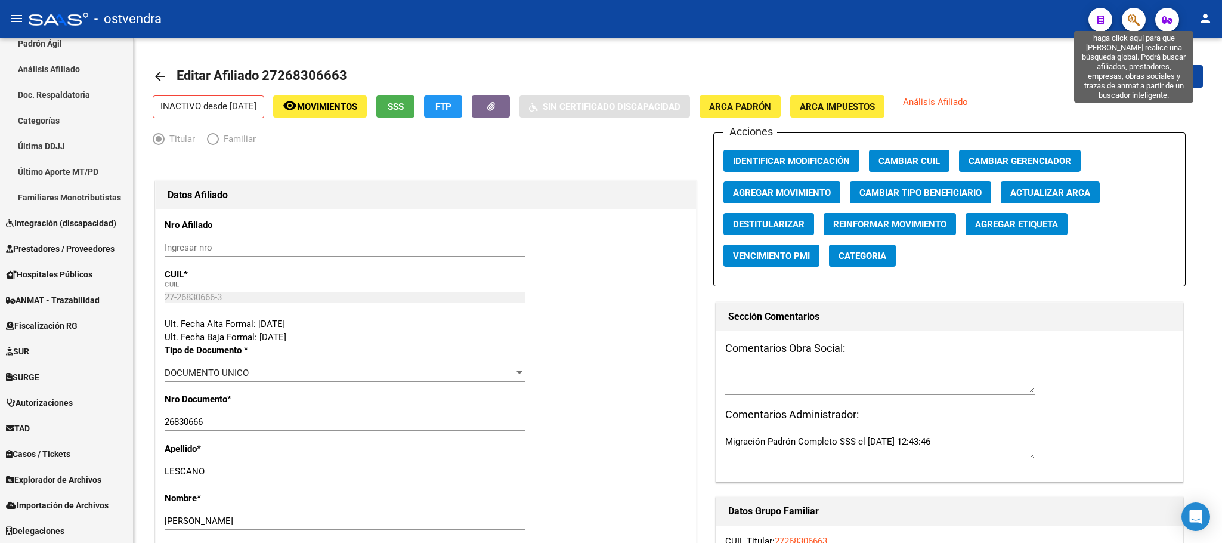
click at [1130, 16] on icon "button" at bounding box center [1134, 20] width 12 height 14
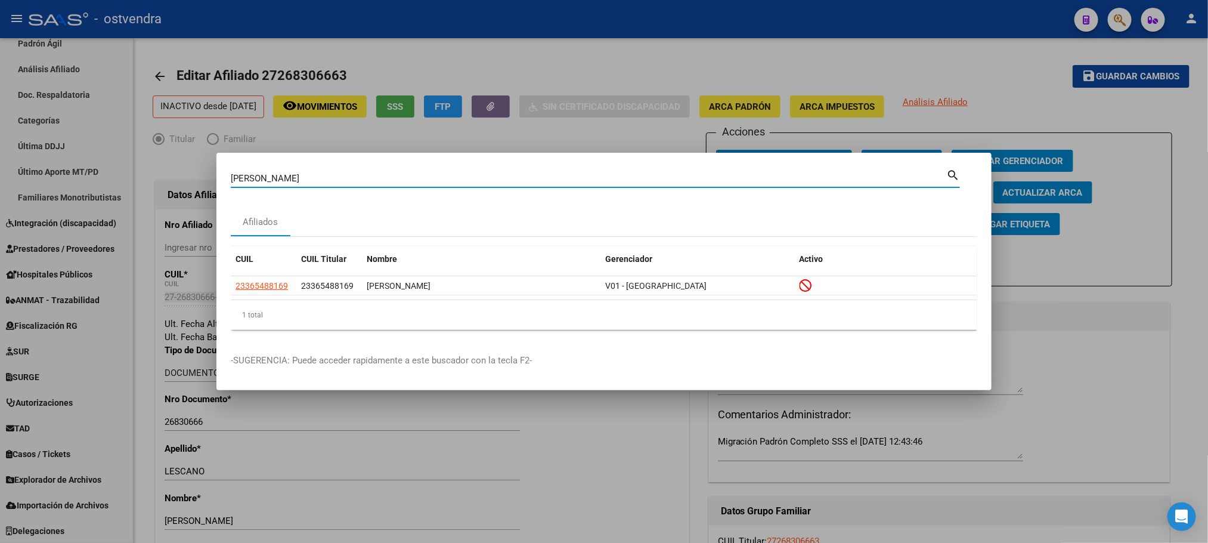
drag, startPoint x: 274, startPoint y: 176, endPoint x: 324, endPoint y: 175, distance: 50.1
click at [324, 175] on input "guillermo martin" at bounding box center [589, 178] width 716 height 11
click at [231, 180] on input "guillermo martin" at bounding box center [589, 178] width 716 height 11
paste input "martin"
drag, startPoint x: 302, startPoint y: 174, endPoint x: 403, endPoint y: 157, distance: 101.6
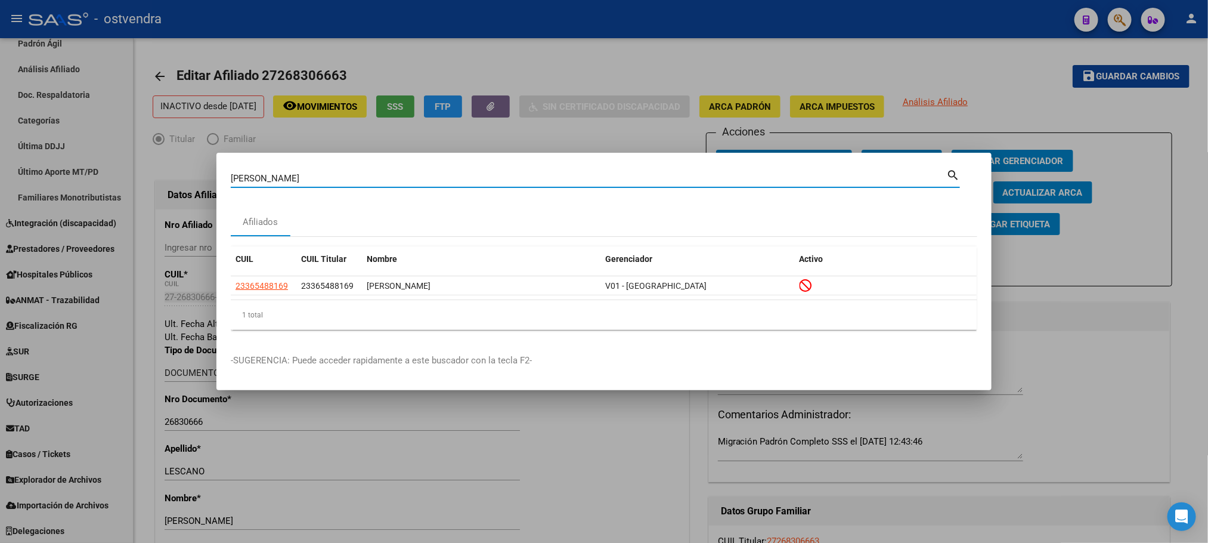
click at [403, 176] on input "martin guillermo martin" at bounding box center [589, 178] width 716 height 11
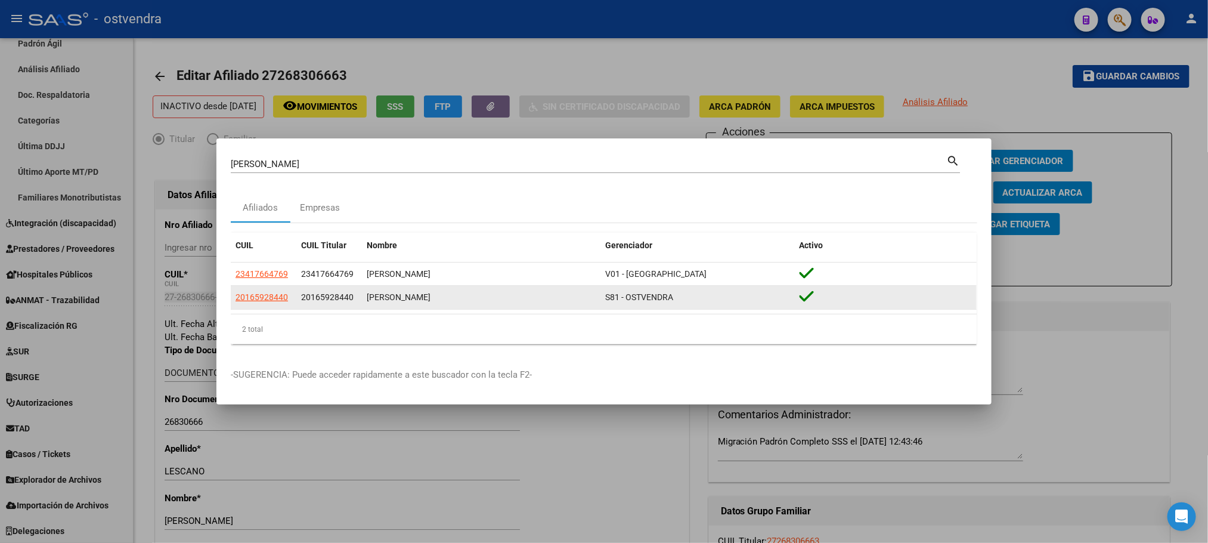
drag, startPoint x: 299, startPoint y: 297, endPoint x: 355, endPoint y: 298, distance: 55.5
click at [355, 298] on datatable-body-cell "20165928440" at bounding box center [329, 297] width 66 height 23
copy span "20165928440"
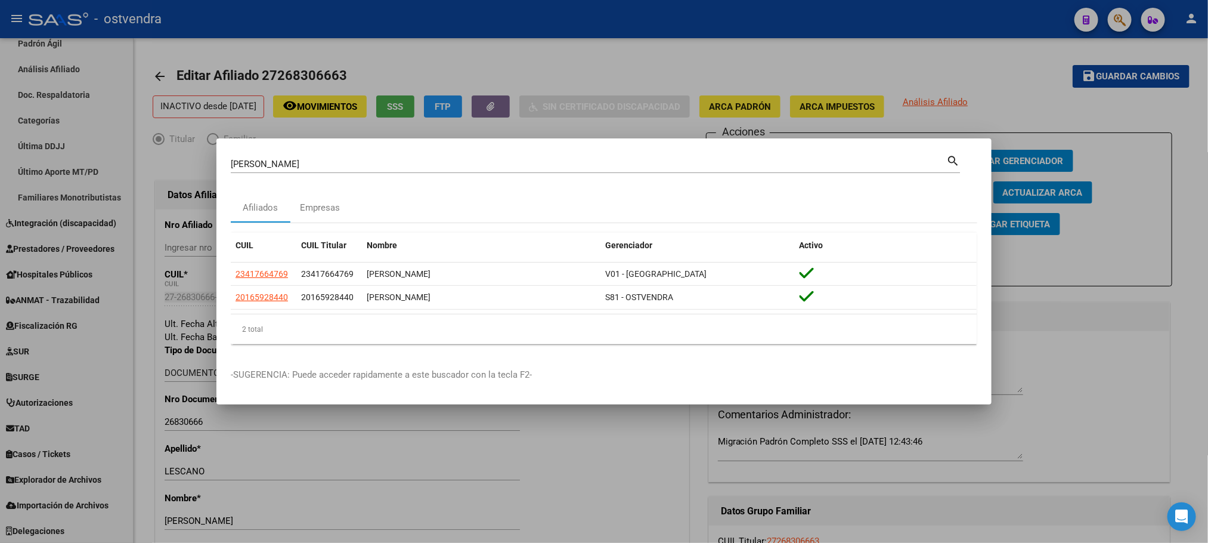
click at [454, 154] on div "martin guillermo Buscar (apellido, dni, cuil, nro traspaso, cuit, obra social) …" at bounding box center [595, 163] width 729 height 20
drag, startPoint x: 453, startPoint y: 162, endPoint x: 215, endPoint y: 163, distance: 238.0
click at [215, 163] on div "martin guillermo Buscar (apellido, dni, cuil, nro traspaso, cuit, obra social) …" at bounding box center [604, 271] width 1208 height 543
paste input "16857950"
type input "16857950"
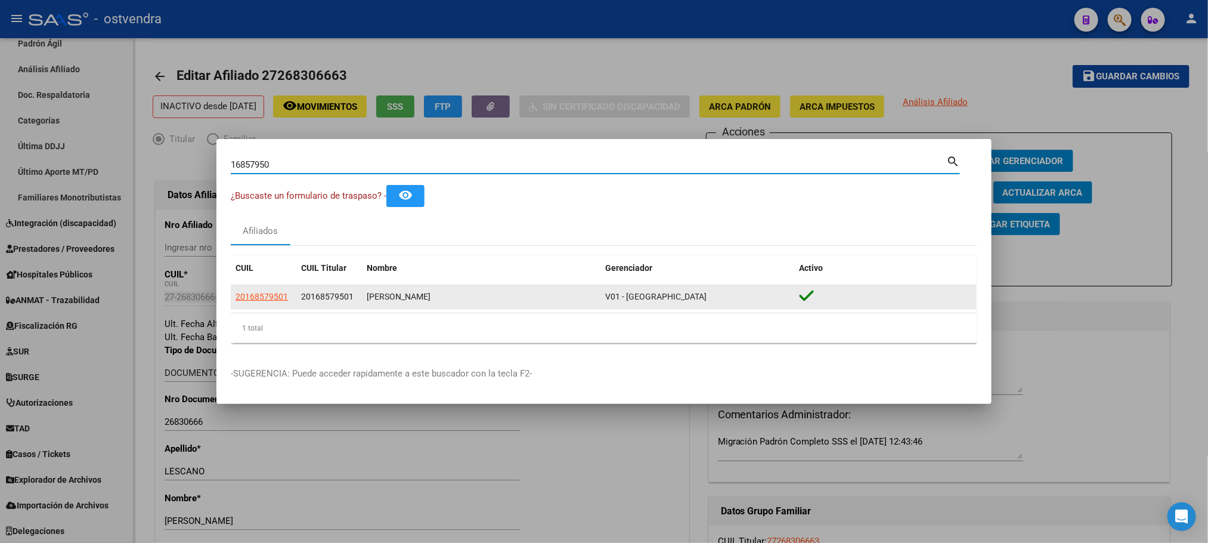
click at [265, 304] on datatable-body-cell "20168579501" at bounding box center [264, 296] width 66 height 23
click at [256, 290] on app-link-go-to "20168579501" at bounding box center [262, 297] width 52 height 14
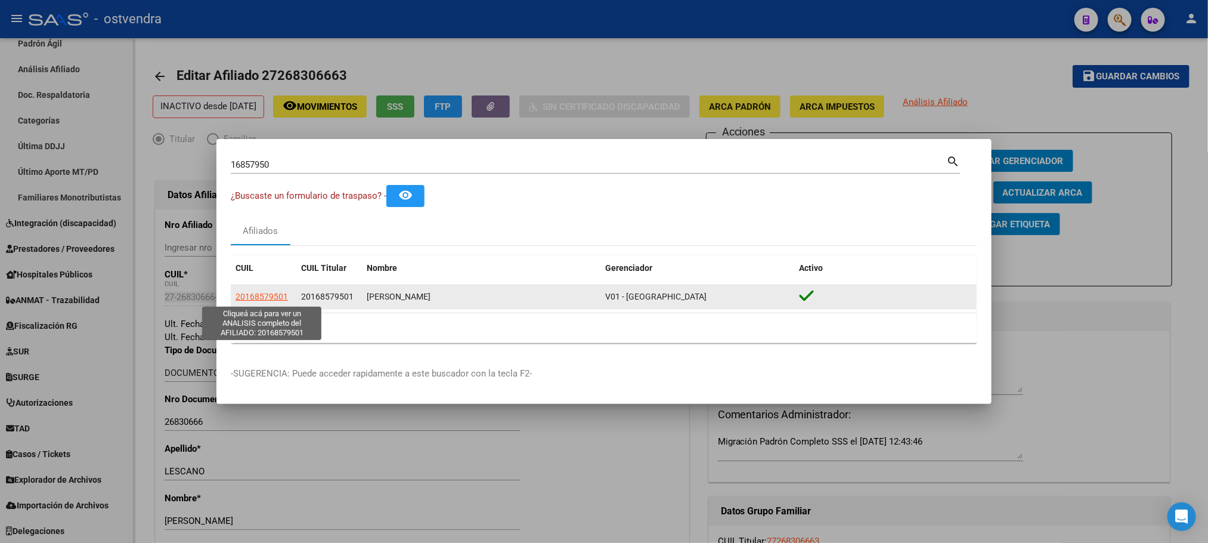
click at [260, 302] on app-link-go-to "20168579501" at bounding box center [262, 297] width 52 height 14
click at [252, 293] on span "20168579501" at bounding box center [262, 297] width 52 height 10
type textarea "20168579501"
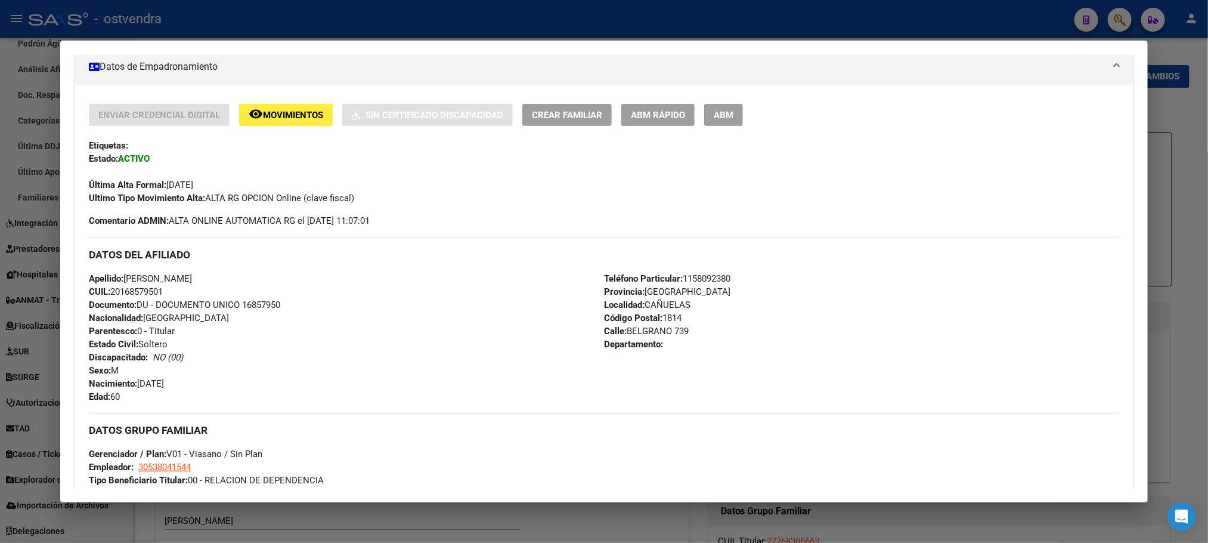
scroll to position [206, 0]
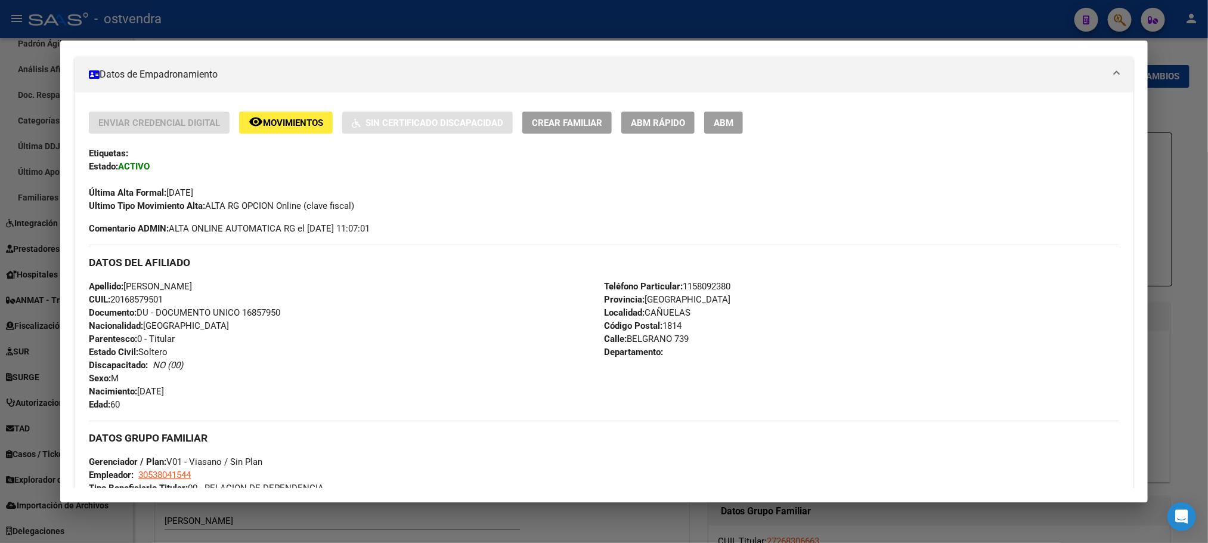
drag, startPoint x: 113, startPoint y: 414, endPoint x: 107, endPoint y: 400, distance: 15.5
click at [183, 410] on div "Enviar Credencial Digital remove_red_eye Movimientos Sin Certificado Discapacid…" at bounding box center [604, 389] width 1030 height 555
drag, startPoint x: 95, startPoint y: 412, endPoint x: 181, endPoint y: 416, distance: 85.4
click at [181, 416] on div "Enviar Credencial Digital remove_red_eye Movimientos Sin Certificado Discapacid…" at bounding box center [604, 389] width 1030 height 555
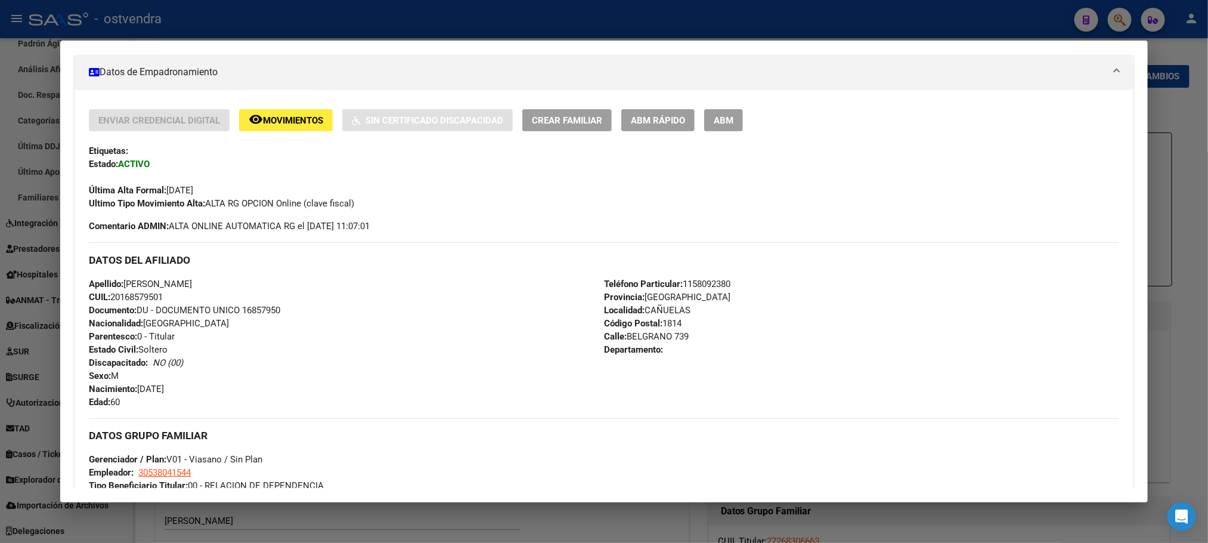
scroll to position [295, 0]
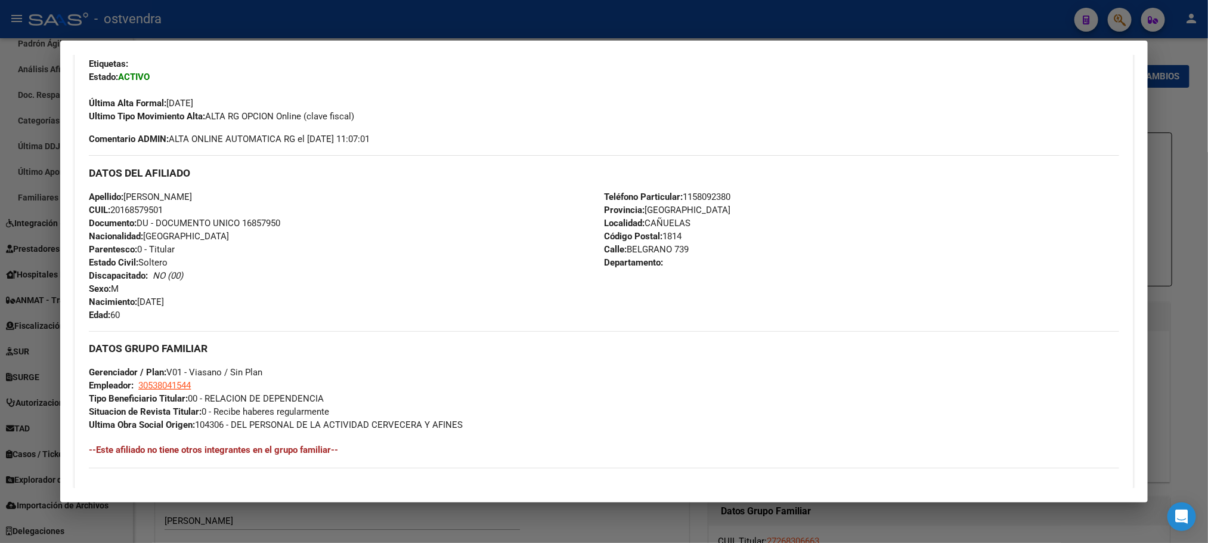
drag, startPoint x: 94, startPoint y: 317, endPoint x: 128, endPoint y: 320, distance: 34.1
click at [128, 320] on div "Apellido: JORGE RAMON COSCARELLI CUIL: 20168579501 Documento: DU - DOCUMENTO UN…" at bounding box center [346, 255] width 515 height 131
click at [128, 319] on div "Apellido: JORGE RAMON COSCARELLI CUIL: 20168579501 Documento: DU - DOCUMENTO UN…" at bounding box center [346, 255] width 515 height 131
click at [134, 314] on div "Apellido: JORGE RAMON COSCARELLI CUIL: 20168579501 Documento: DU - DOCUMENTO UN…" at bounding box center [346, 255] width 515 height 131
click at [342, 279] on div "Apellido: JORGE RAMON COSCARELLI CUIL: 20168579501 Documento: DU - DOCUMENTO UN…" at bounding box center [346, 255] width 515 height 131
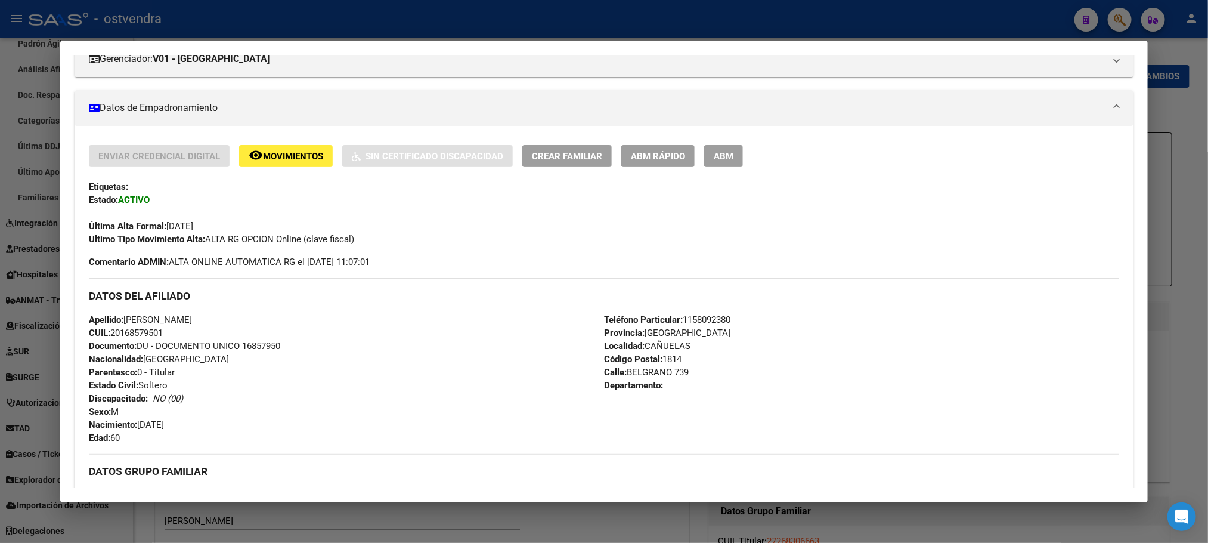
scroll to position [0, 0]
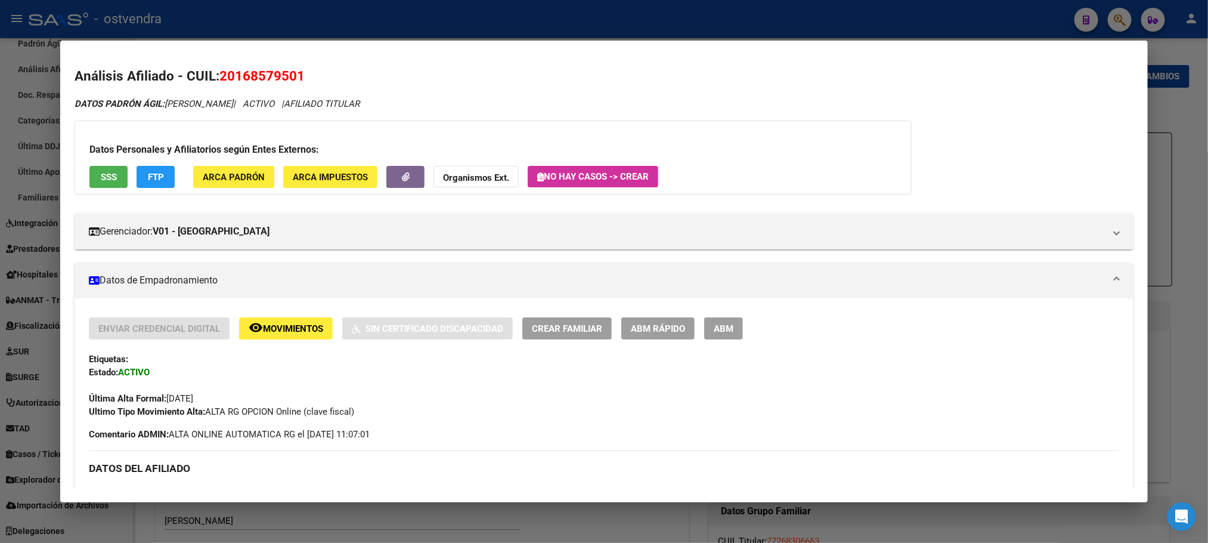
drag, startPoint x: 153, startPoint y: 403, endPoint x: 229, endPoint y: 401, distance: 76.4
click at [229, 401] on div "Última Alta Formal: 01/10/2025" at bounding box center [604, 392] width 1030 height 26
drag, startPoint x: 233, startPoint y: 397, endPoint x: 258, endPoint y: 356, distance: 48.2
click at [234, 394] on div "Última Alta Formal: 01/10/2025" at bounding box center [604, 392] width 1030 height 26
click at [154, 183] on button "FTP" at bounding box center [156, 177] width 38 height 22
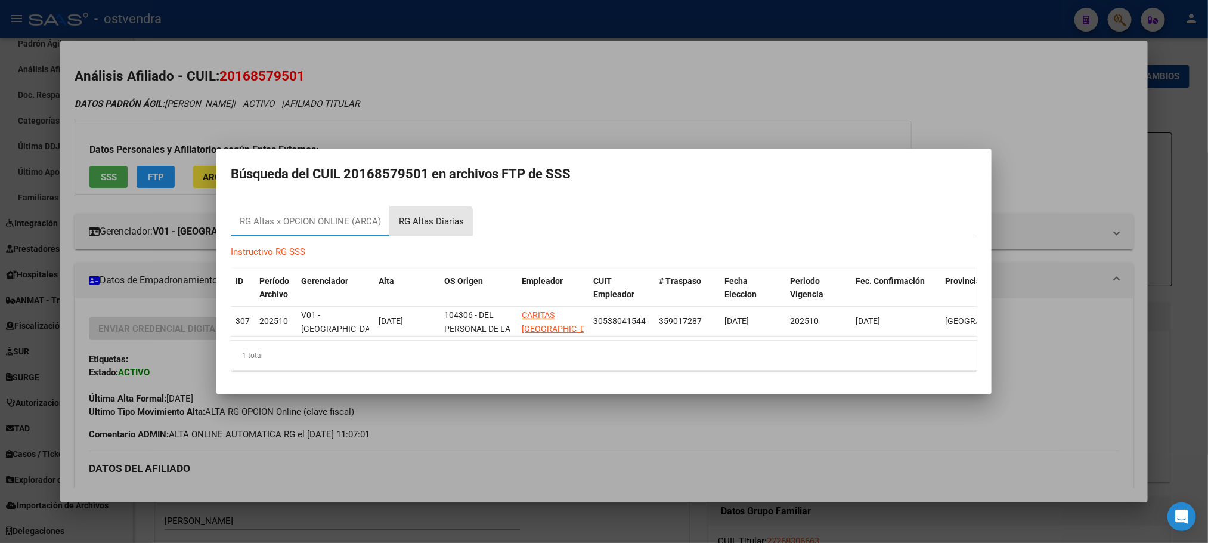
click at [428, 217] on div "RG Altas Diarias" at bounding box center [431, 222] width 65 height 14
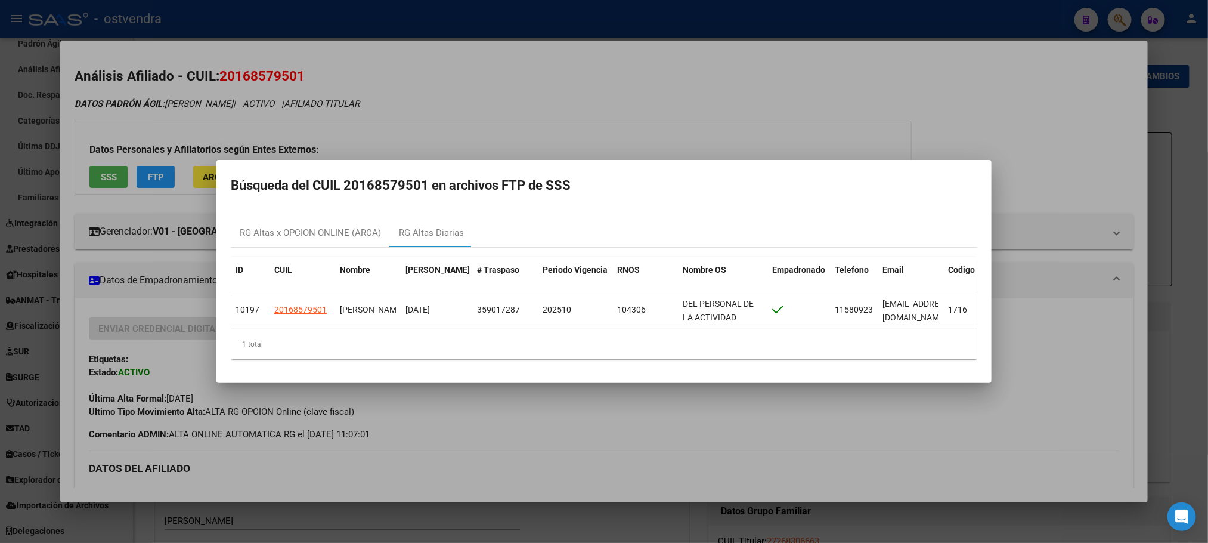
click at [647, 160] on mat-dialog-container "Búsqueda del CUIL 20168579501 en archivos FTP de SSS RG Altas x OPCION ONLINE (…" at bounding box center [604, 272] width 775 height 224
click at [541, 431] on div at bounding box center [604, 271] width 1208 height 543
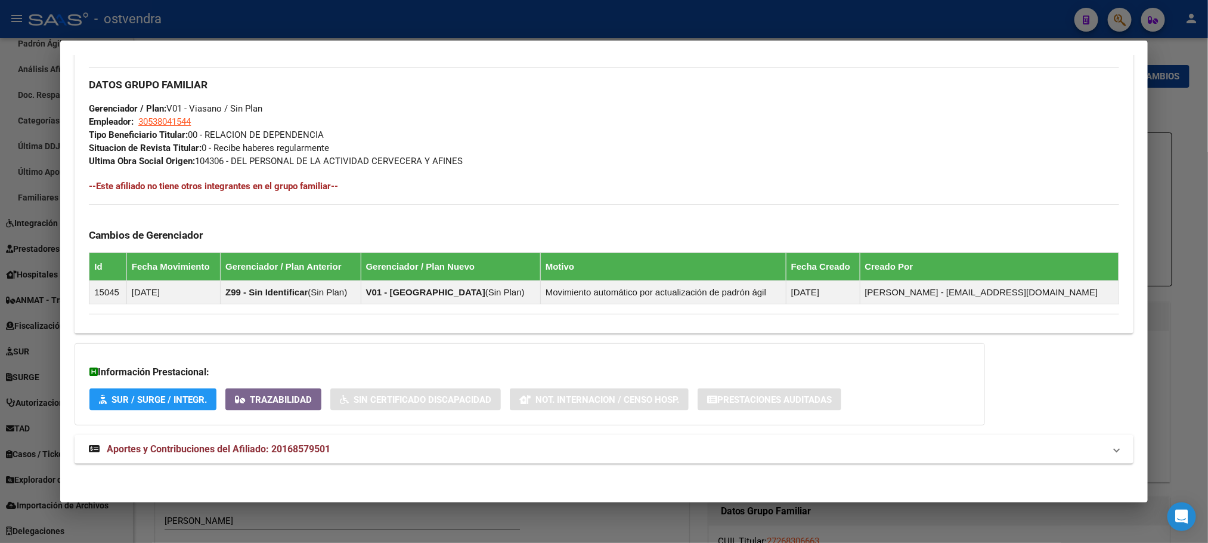
scroll to position [562, 0]
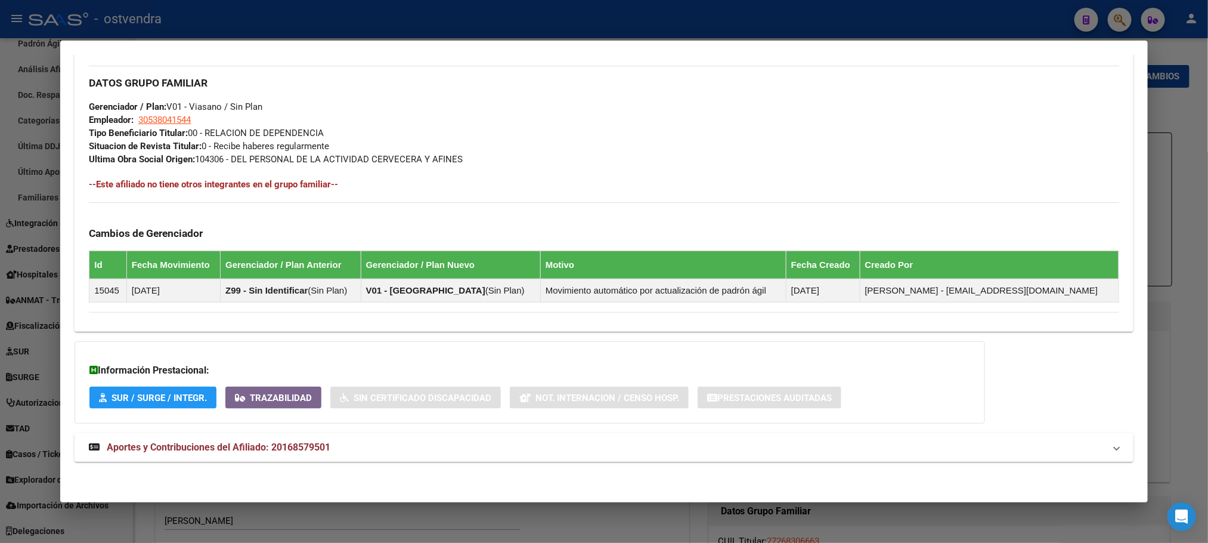
click at [546, 446] on mat-panel-title "Aportes y Contribuciones del Afiliado: 20168579501" at bounding box center [597, 447] width 1016 height 14
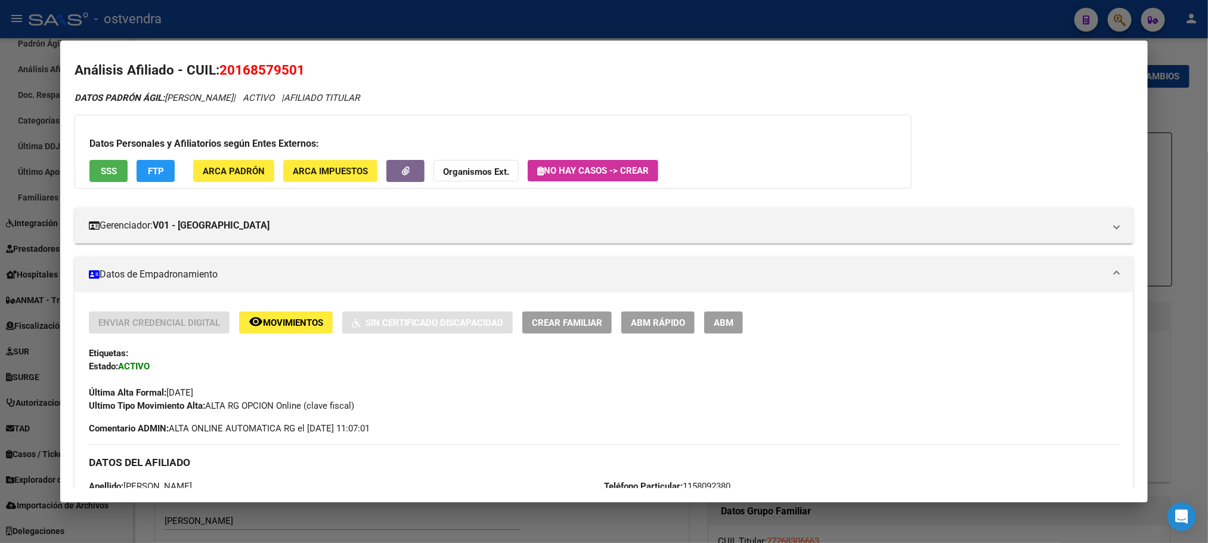
scroll to position [0, 0]
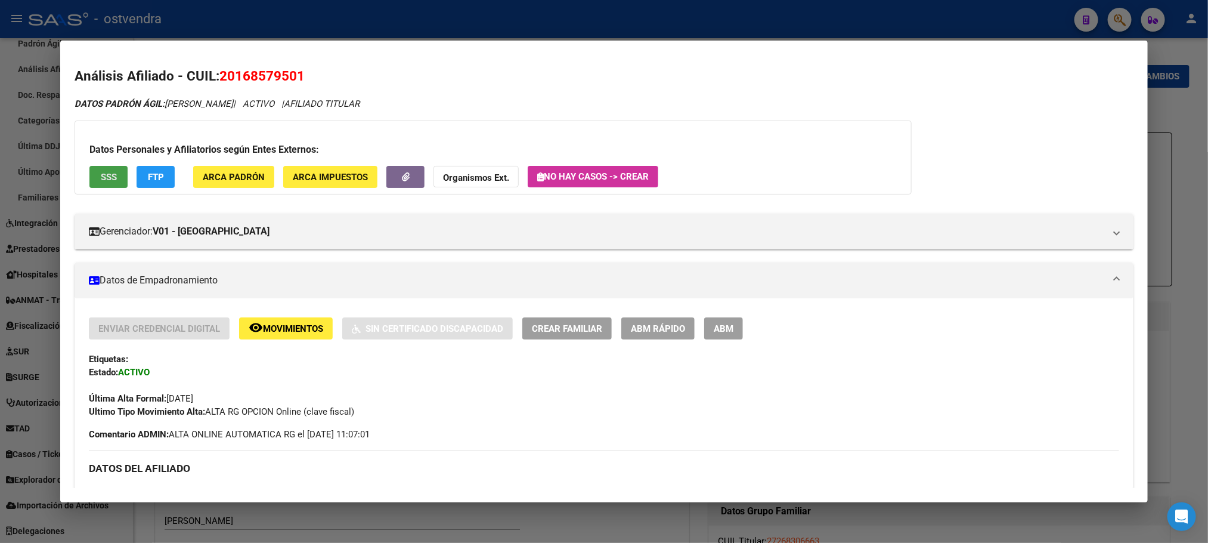
click at [113, 169] on button "SSS" at bounding box center [108, 177] width 38 height 22
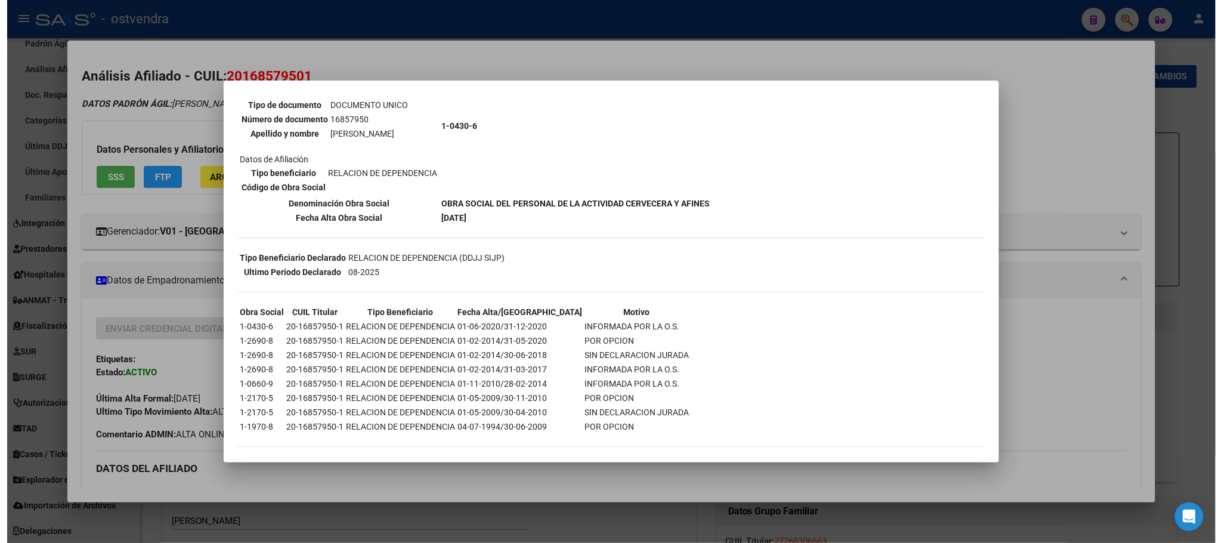
scroll to position [125, 0]
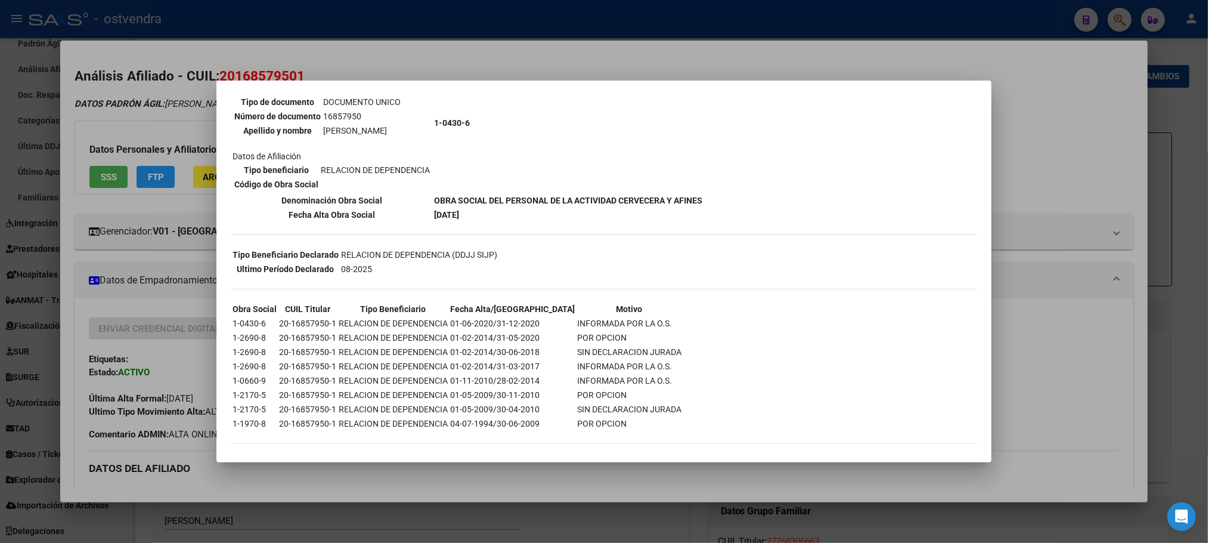
drag, startPoint x: 624, startPoint y: 32, endPoint x: 552, endPoint y: 45, distance: 73.9
click at [623, 32] on div at bounding box center [604, 271] width 1208 height 543
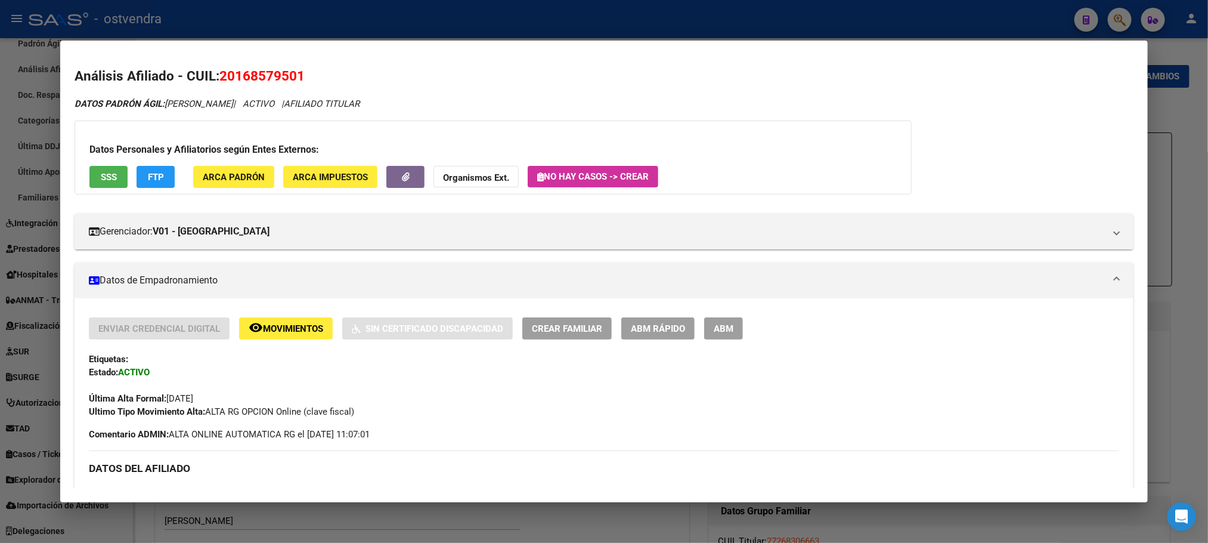
click at [443, 21] on div at bounding box center [604, 271] width 1208 height 543
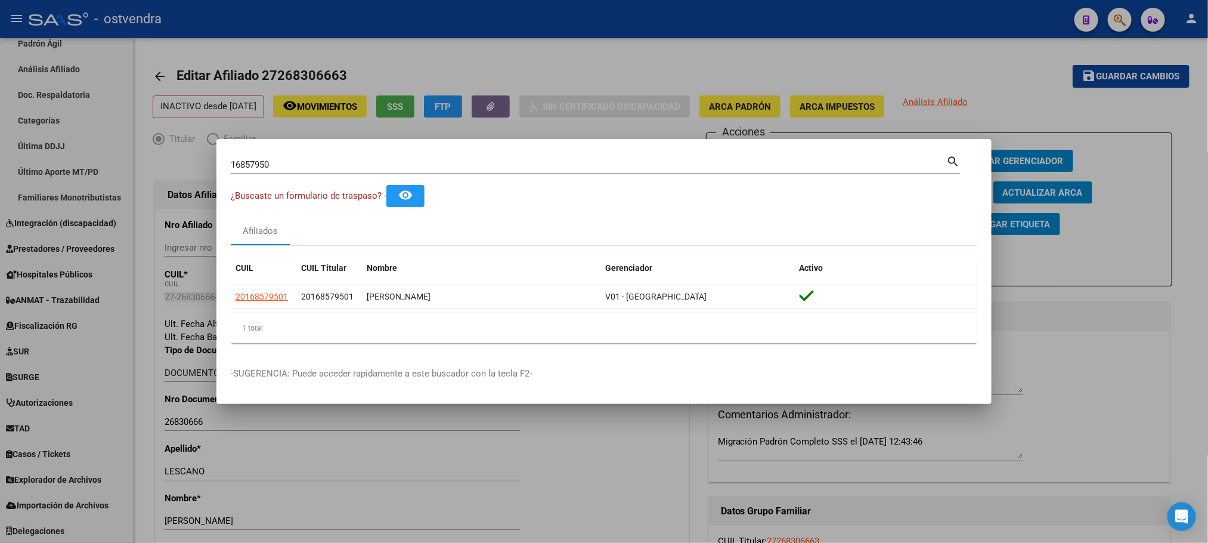
click at [451, 76] on div at bounding box center [604, 271] width 1208 height 543
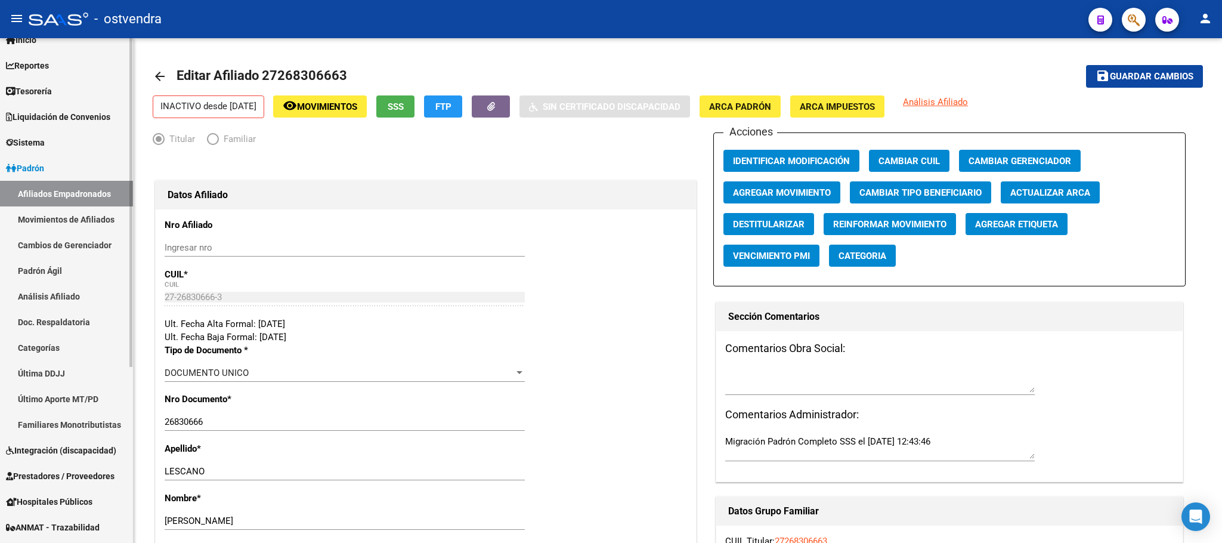
scroll to position [0, 0]
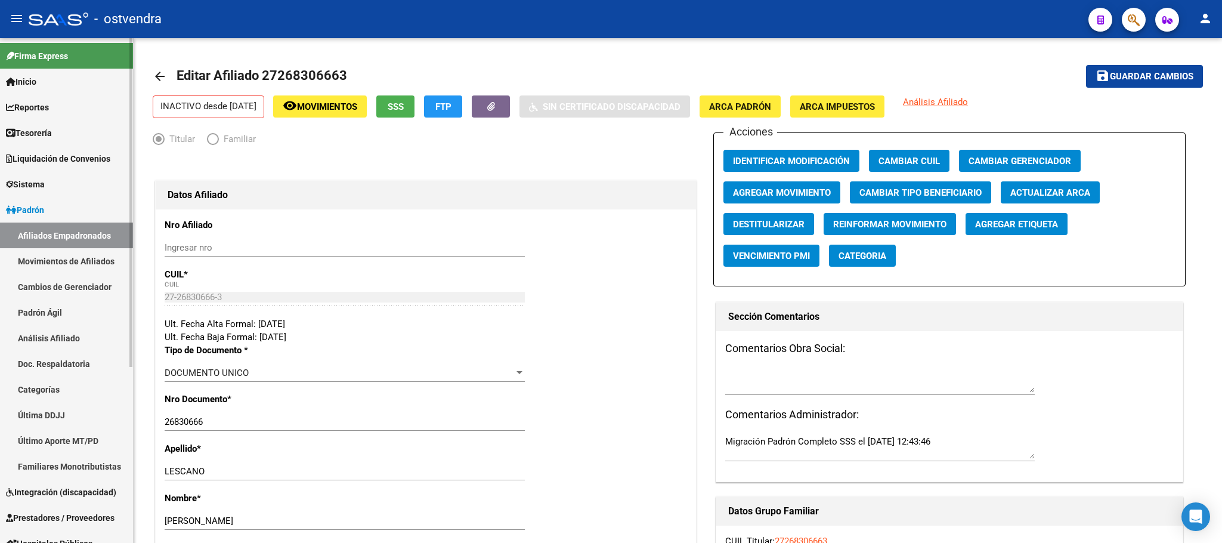
click at [48, 255] on link "Movimientos de Afiliados" at bounding box center [66, 261] width 133 height 26
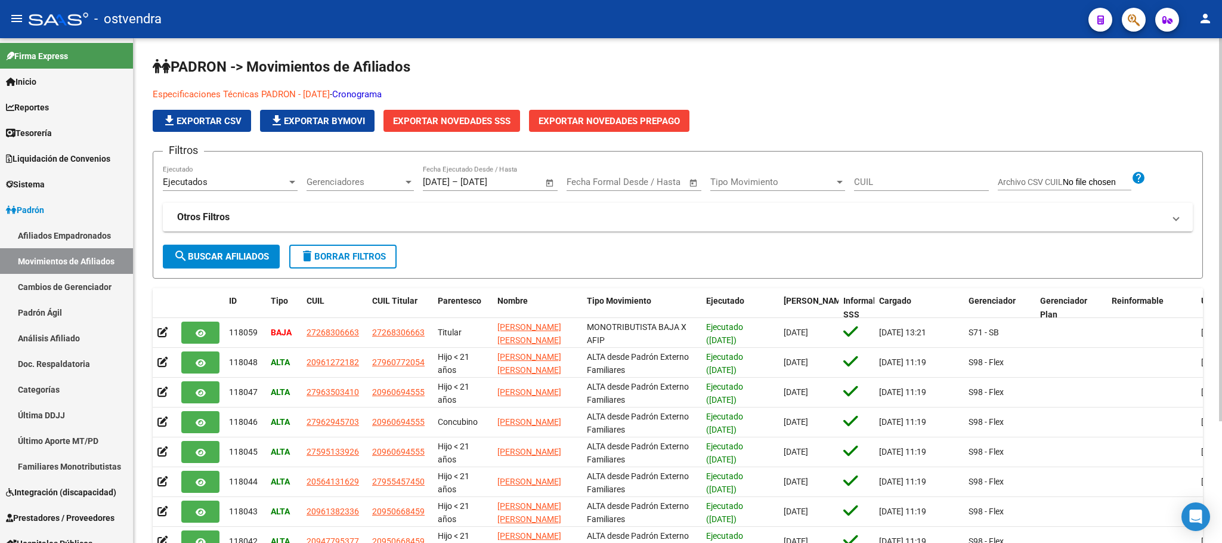
click at [326, 99] on link "Especificaciones Técnicas PADRON - Agosto 2024" at bounding box center [241, 94] width 177 height 11
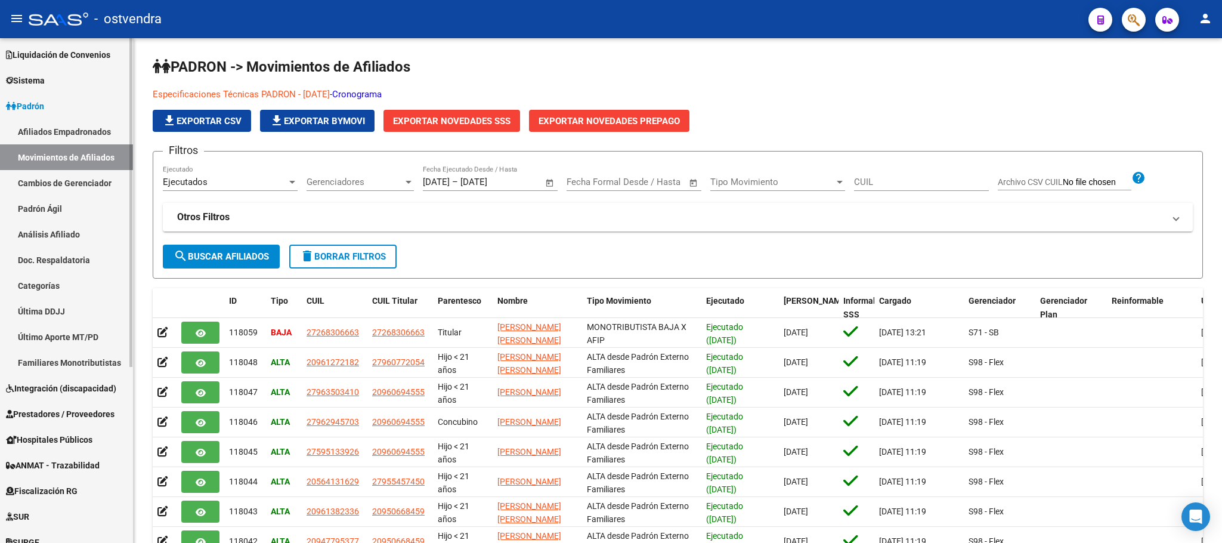
scroll to position [269, 0]
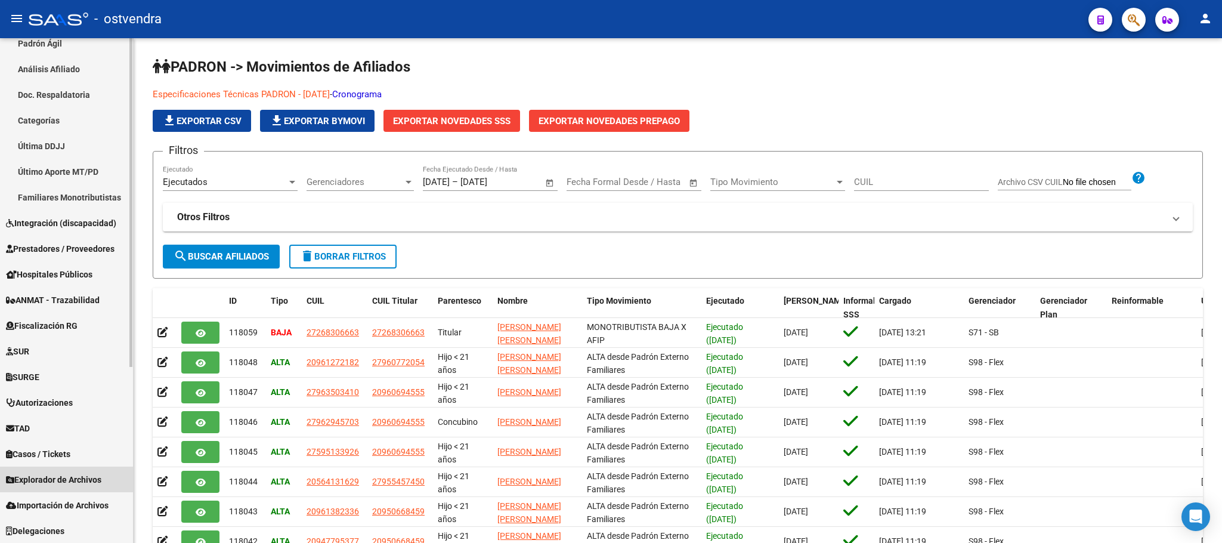
click at [60, 480] on span "Explorador de Archivos" at bounding box center [53, 479] width 95 height 13
click at [56, 503] on span "Importación de Archivos" at bounding box center [57, 505] width 103 height 13
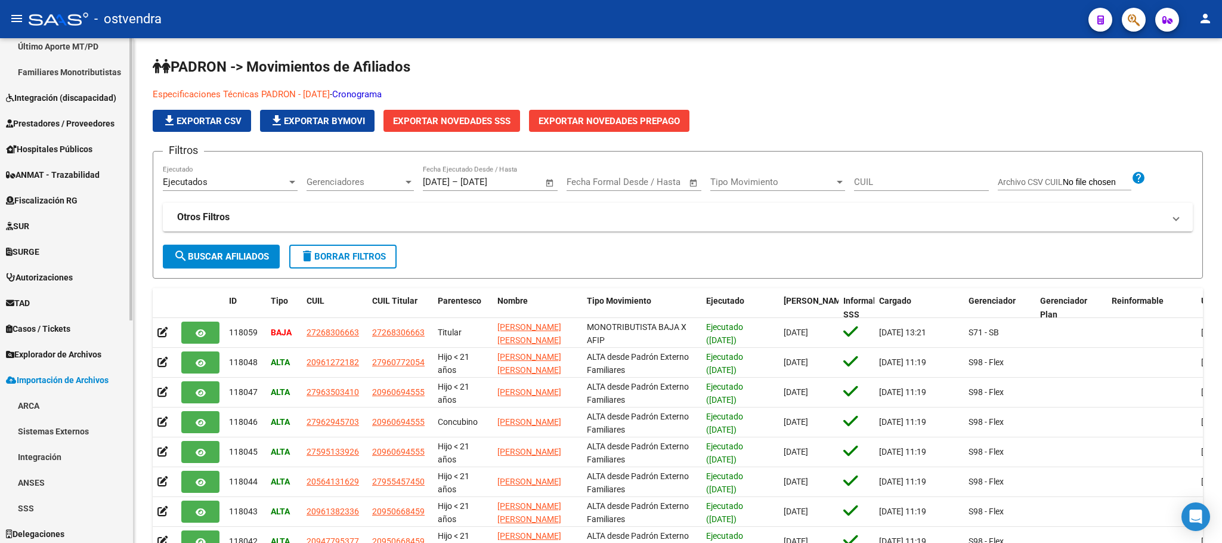
scroll to position [397, 0]
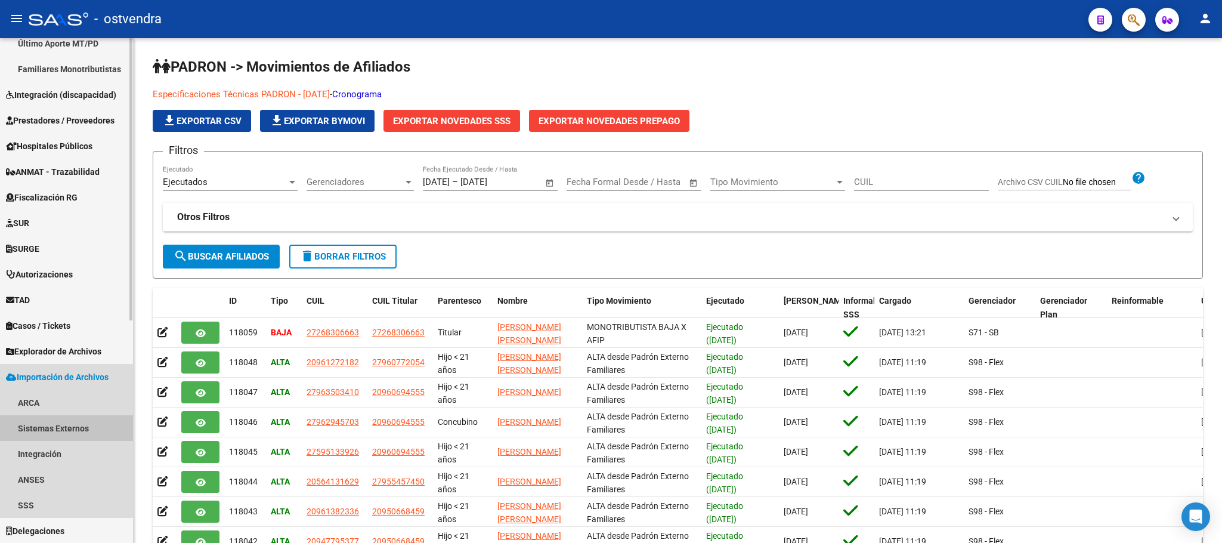
click at [70, 433] on link "Sistemas Externos" at bounding box center [66, 428] width 133 height 26
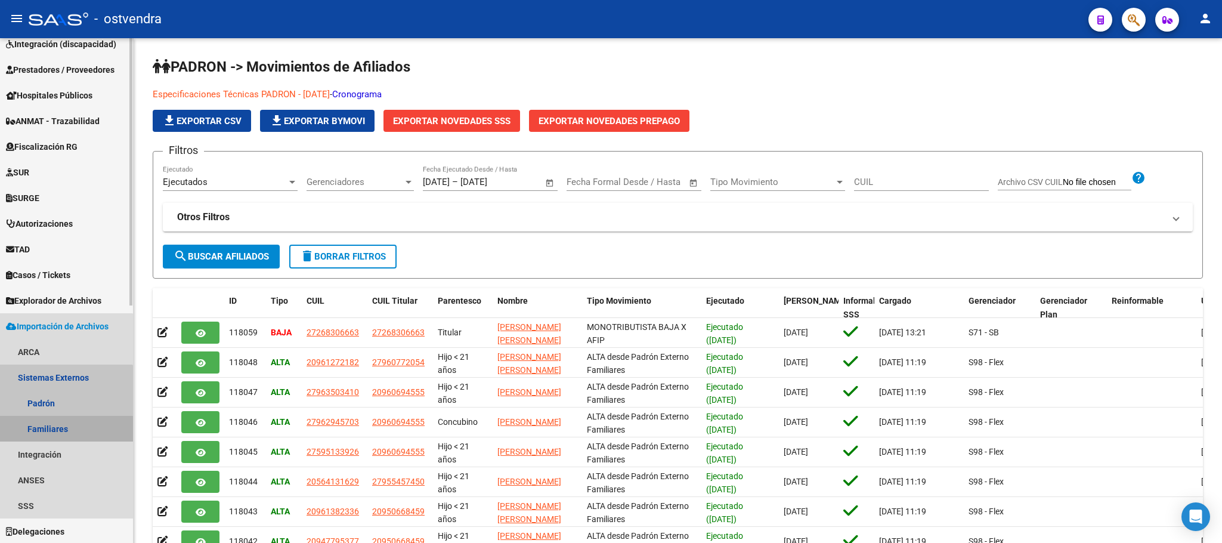
click at [64, 428] on link "Familiares" at bounding box center [66, 429] width 133 height 26
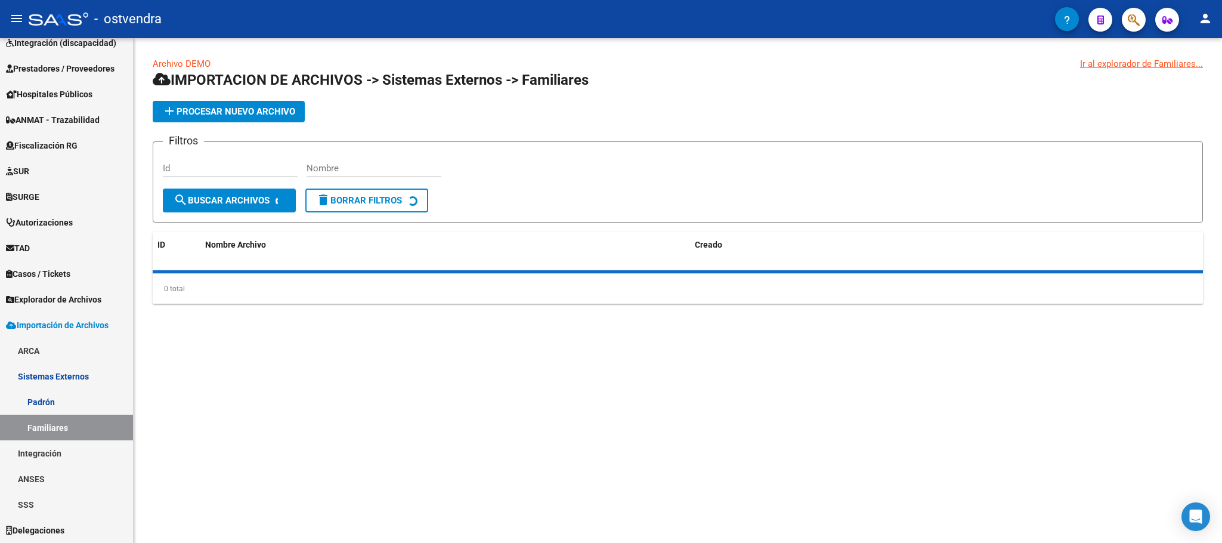
scroll to position [192, 0]
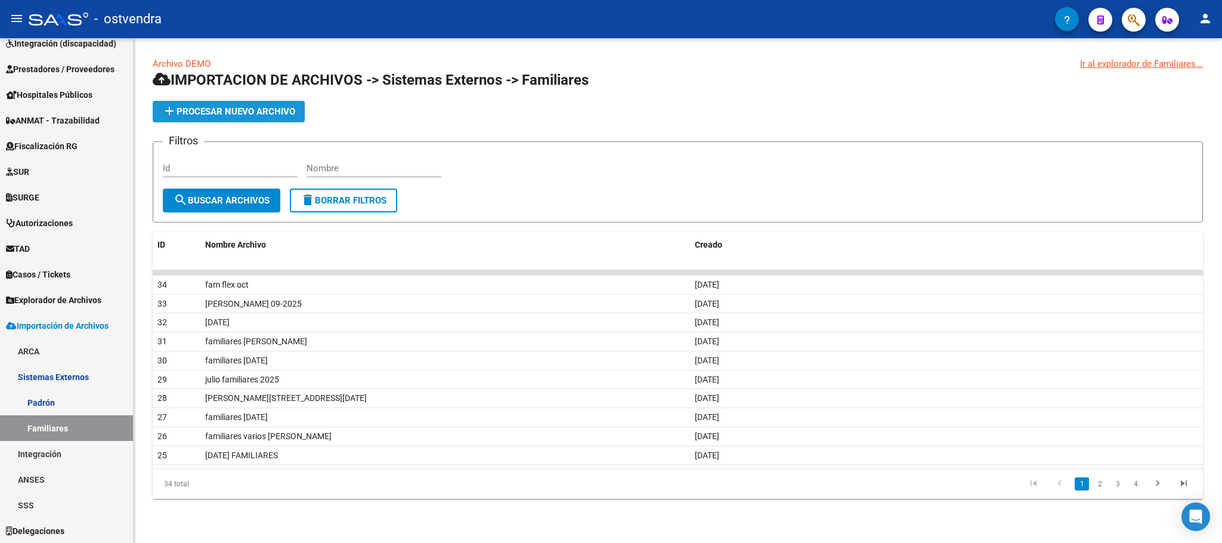
click at [278, 115] on span "add Procesar nuevo archivo" at bounding box center [228, 111] width 133 height 11
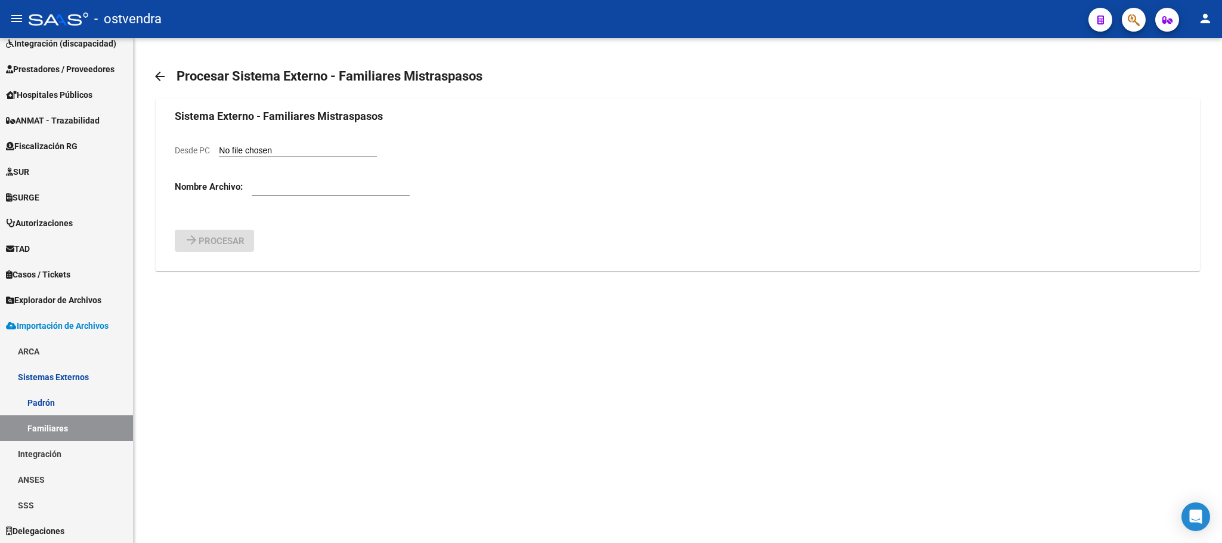
click at [326, 154] on input "Desde PC" at bounding box center [298, 151] width 158 height 11
type input "C:\fakepath\DemoPadronExternoFamiliares flex viasano.csv"
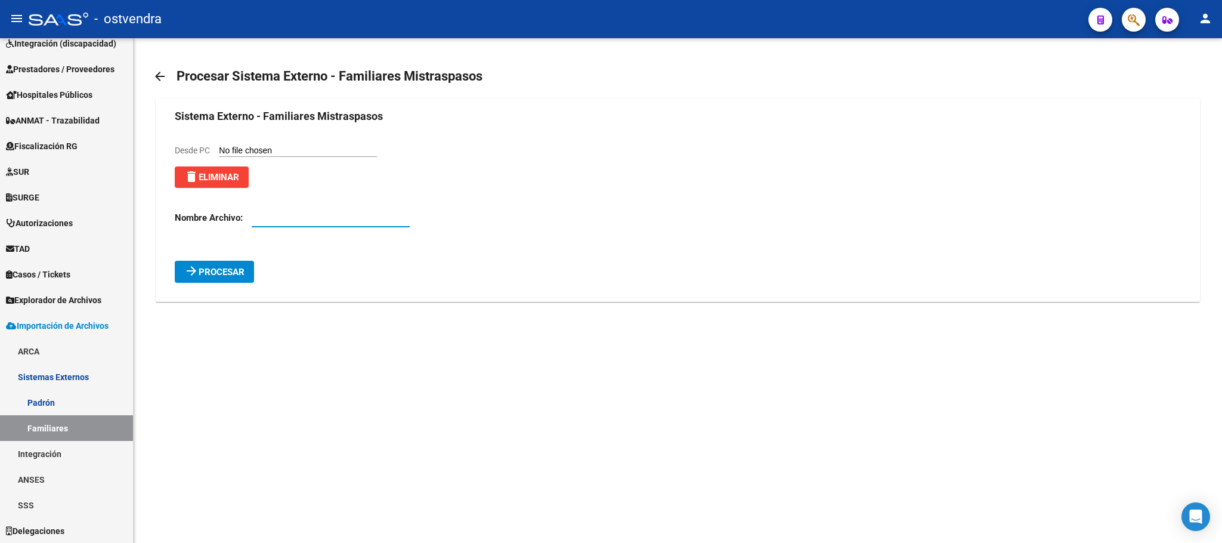
click at [342, 220] on input "text" at bounding box center [331, 217] width 158 height 11
type input "fam oct viasano"
click at [253, 269] on button "arrow_forward Procesar" at bounding box center [214, 272] width 79 height 22
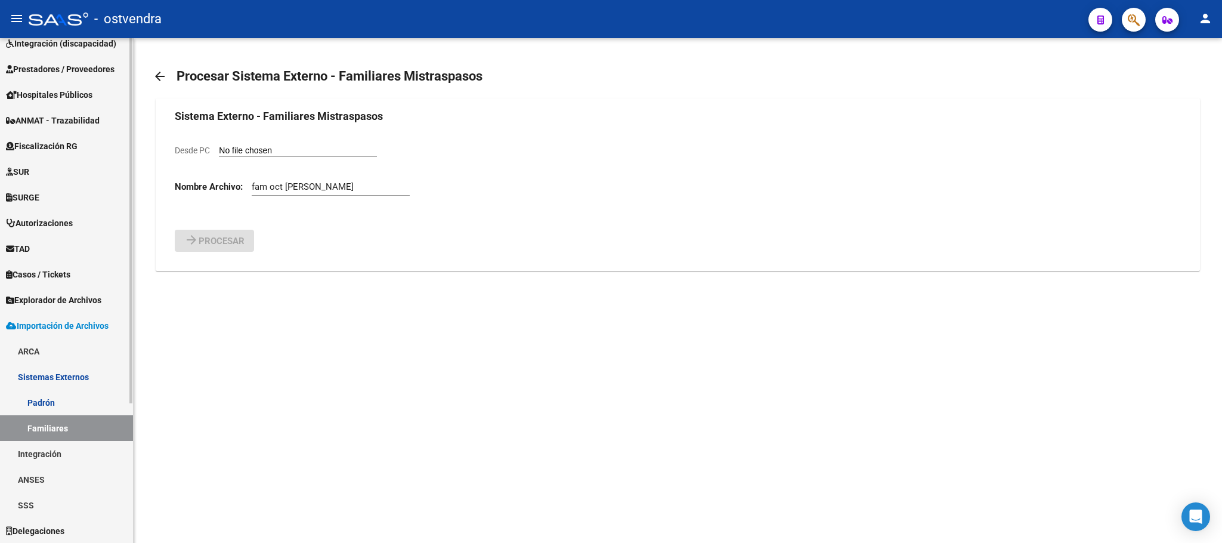
click at [70, 308] on link "Explorador de Archivos" at bounding box center [66, 300] width 133 height 26
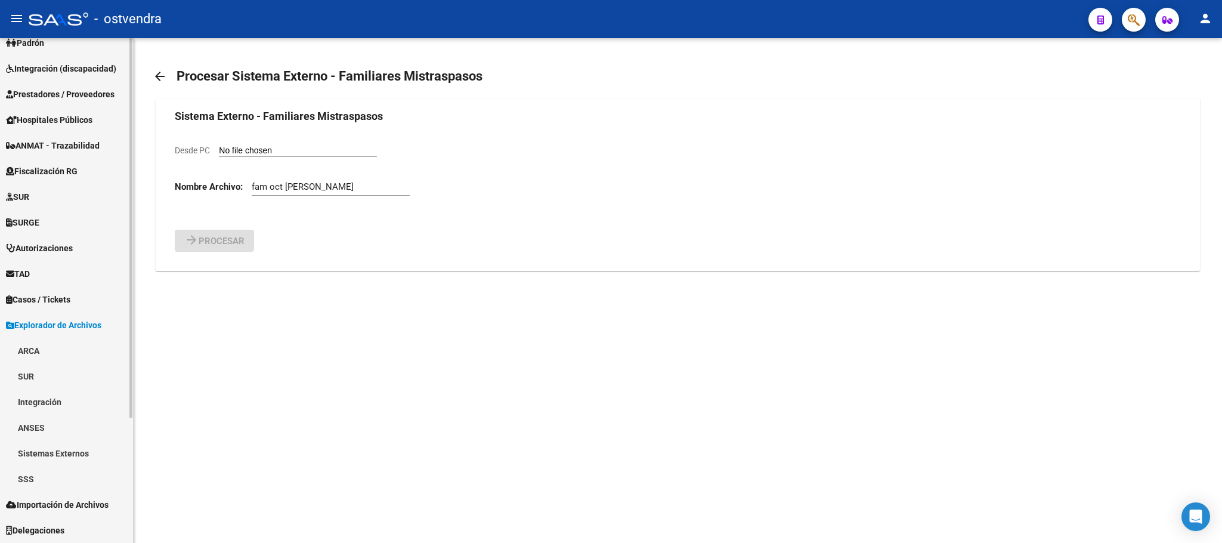
scroll to position [166, 0]
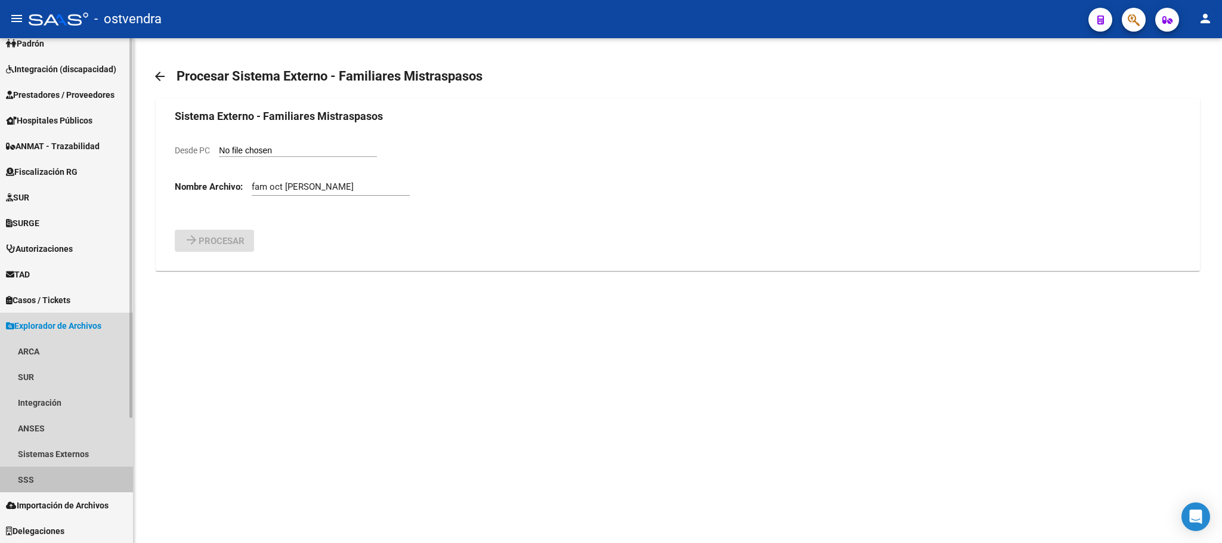
click at [76, 474] on link "SSS" at bounding box center [66, 479] width 133 height 26
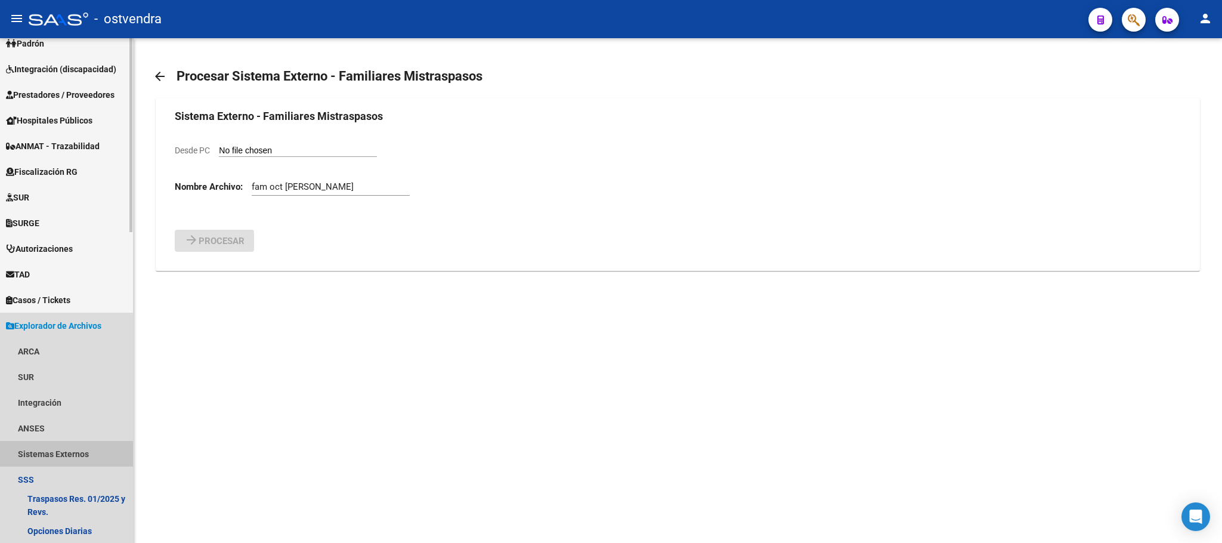
click at [76, 455] on link "Sistemas Externos" at bounding box center [66, 454] width 133 height 26
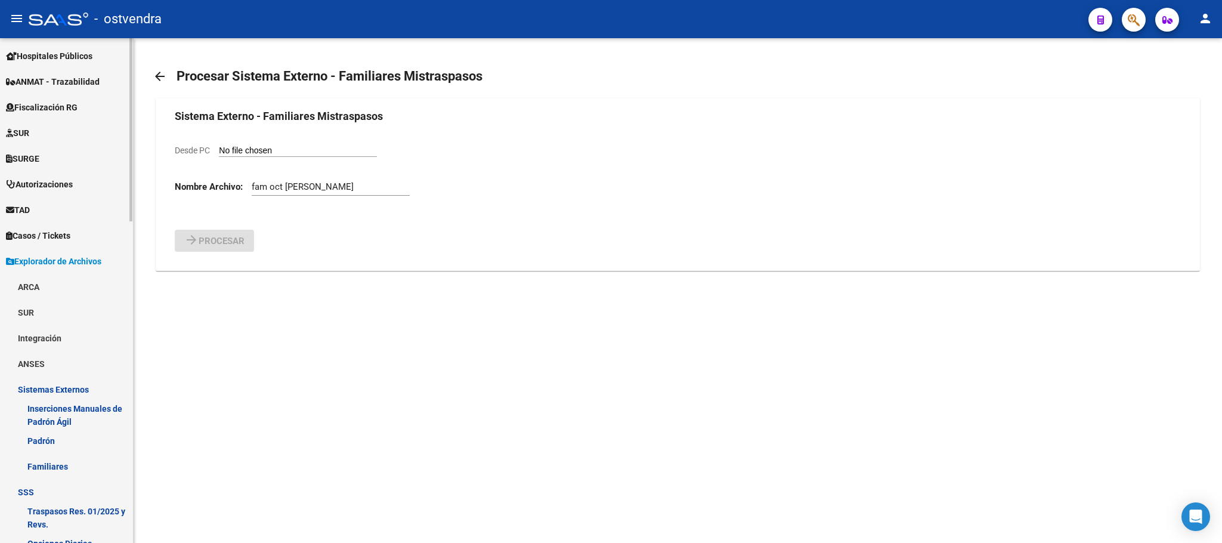
scroll to position [256, 0]
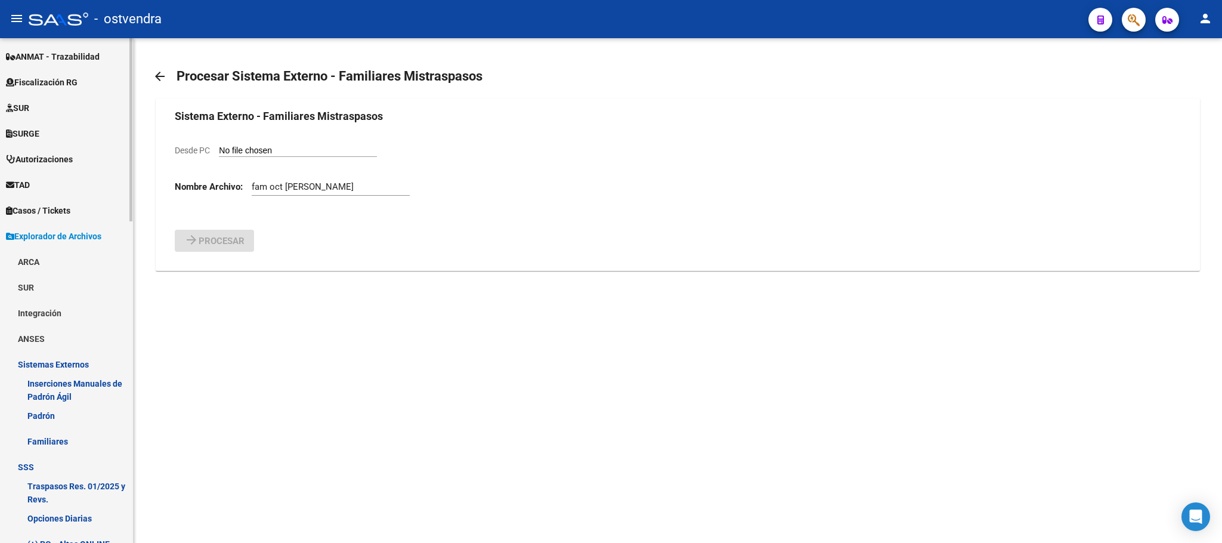
click at [64, 449] on link "Familiares" at bounding box center [66, 441] width 133 height 26
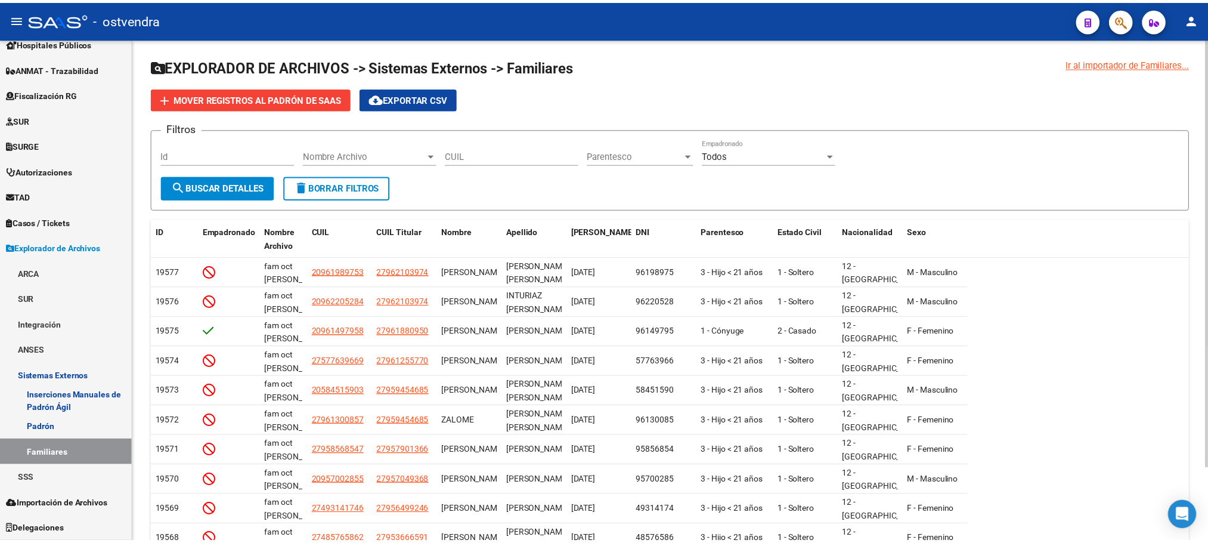
scroll to position [243, 0]
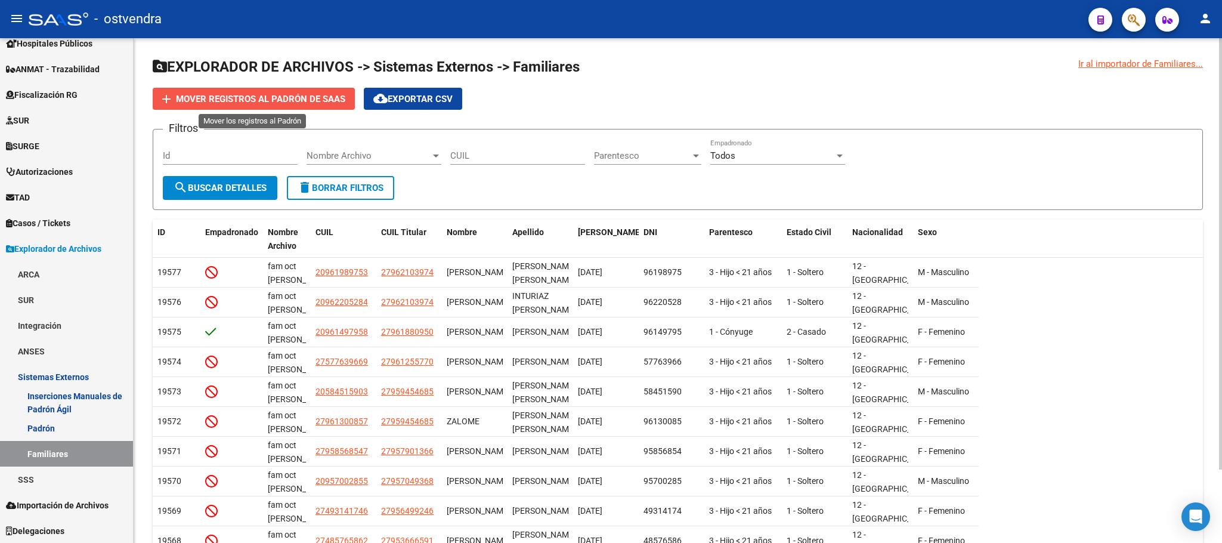
click at [276, 97] on span "Mover registros al PADRÓN de SAAS" at bounding box center [260, 99] width 169 height 11
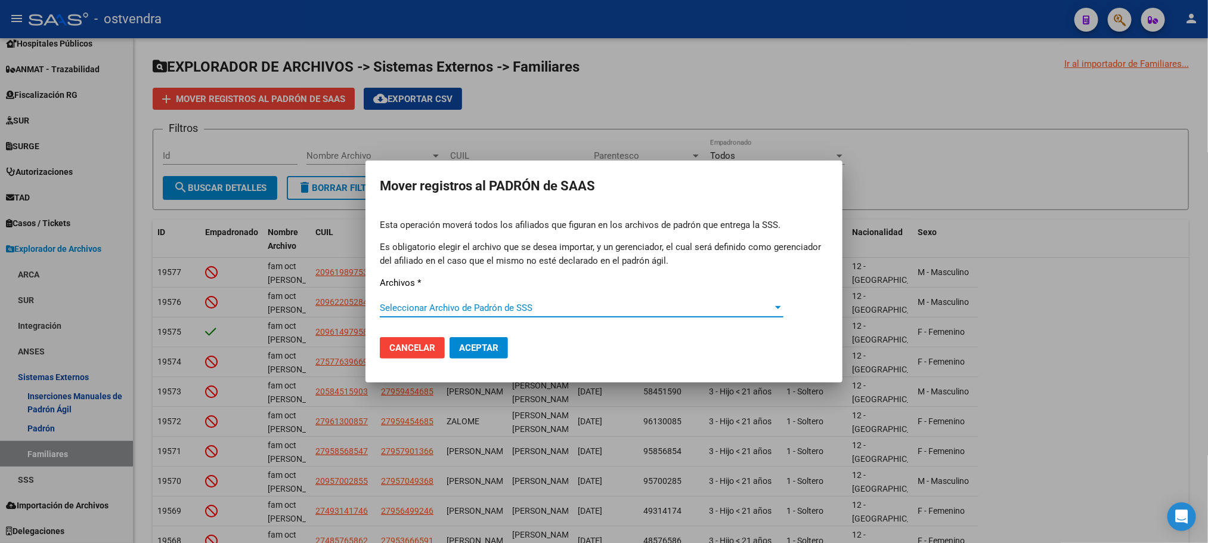
click at [545, 318] on div "Seleccionar Archivo de Padrón de SSS Seleccionar Archivo de Padrón de SSS" at bounding box center [582, 313] width 404 height 29
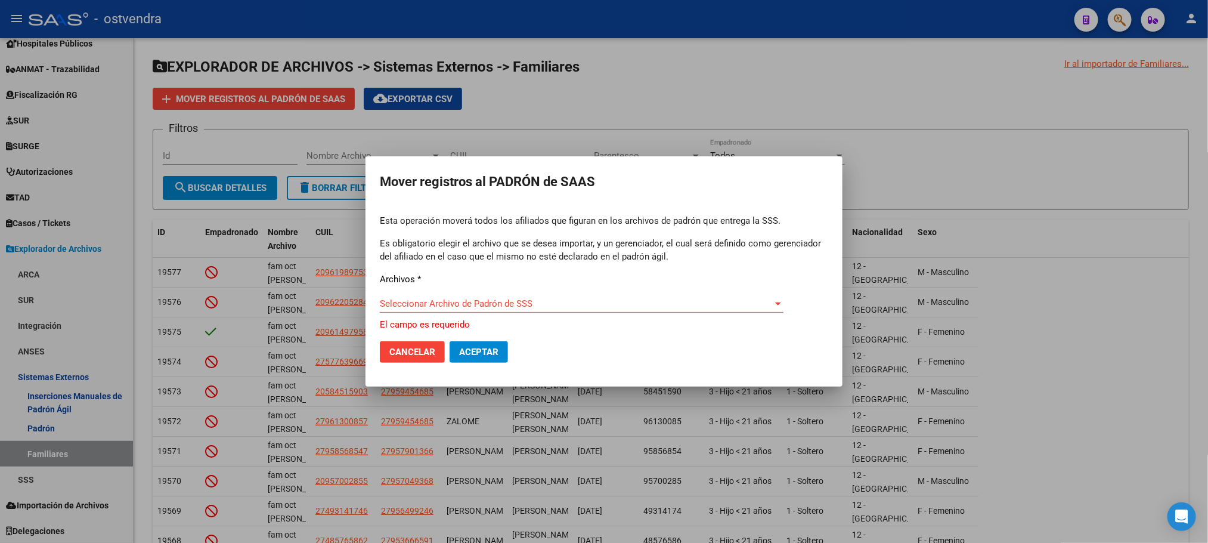
click at [546, 287] on div "Esta operación moverá todos los afiliados que figuran en los archivos de padrón…" at bounding box center [604, 272] width 449 height 117
click at [549, 310] on div "Seleccionar Archivo de Padrón de SSS Seleccionar Archivo de Padrón de SSS" at bounding box center [582, 304] width 404 height 18
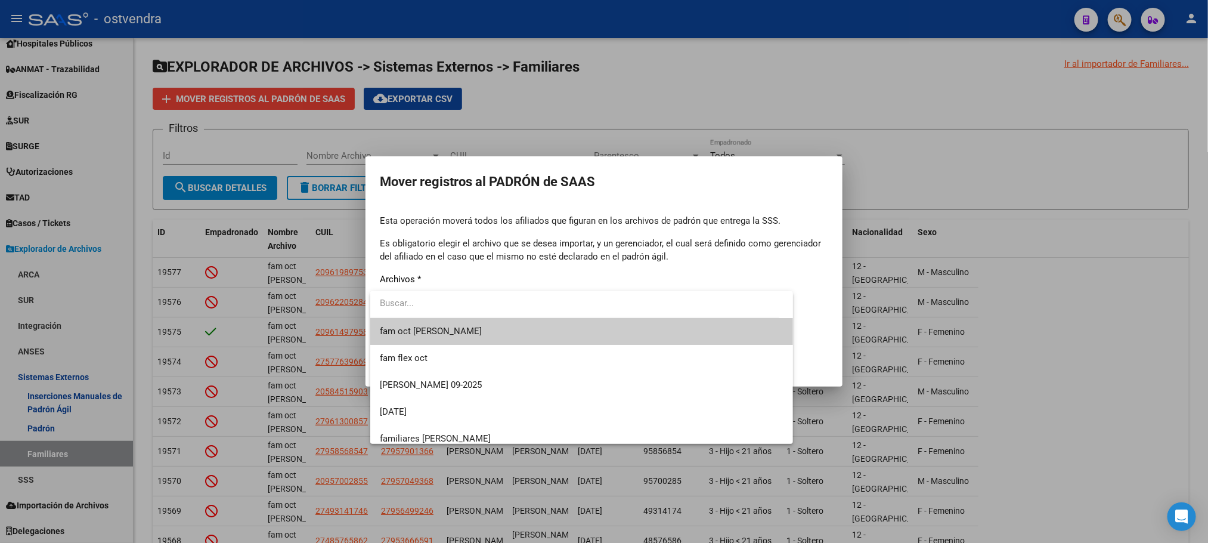
click at [541, 333] on span "fam oct viasano" at bounding box center [582, 331] width 404 height 27
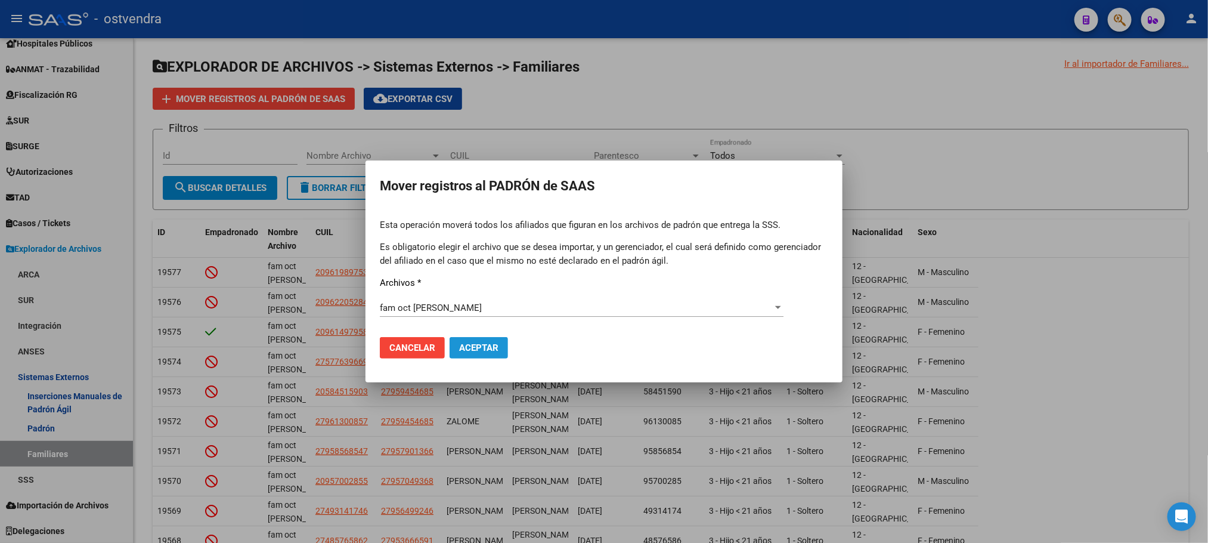
click at [481, 358] on button "Aceptar" at bounding box center [479, 347] width 58 height 21
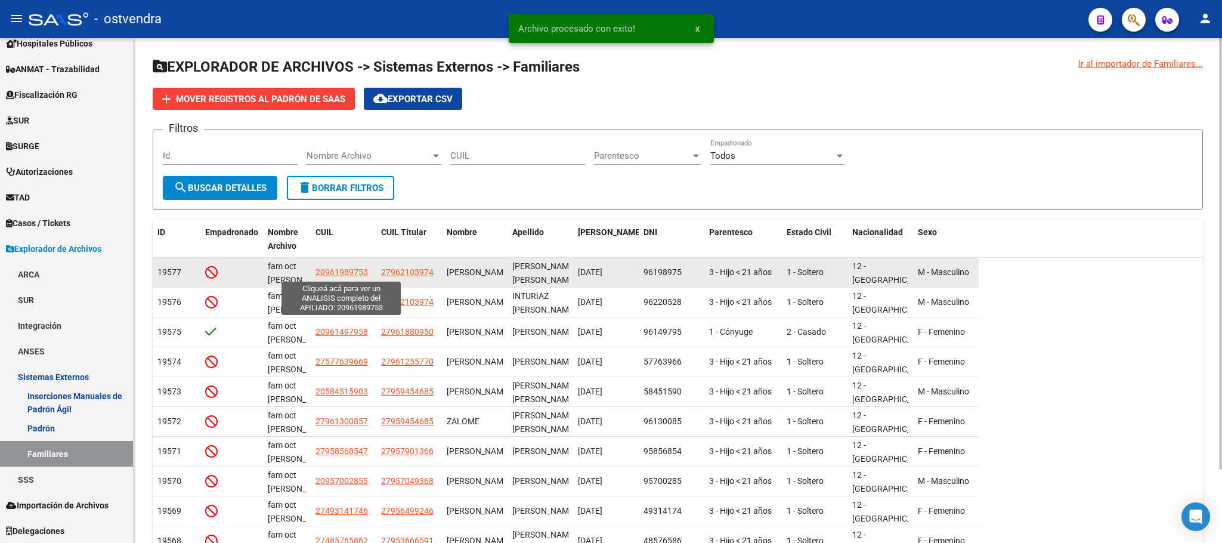
click at [341, 276] on span "20961989753" at bounding box center [342, 272] width 52 height 10
type textarea "20961989753"
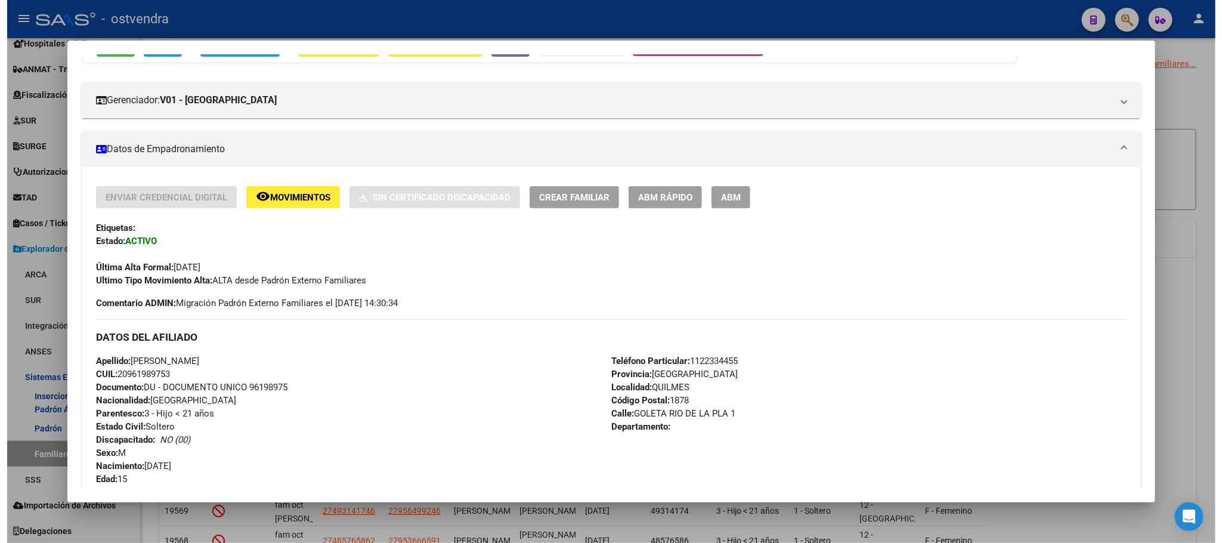
scroll to position [89, 0]
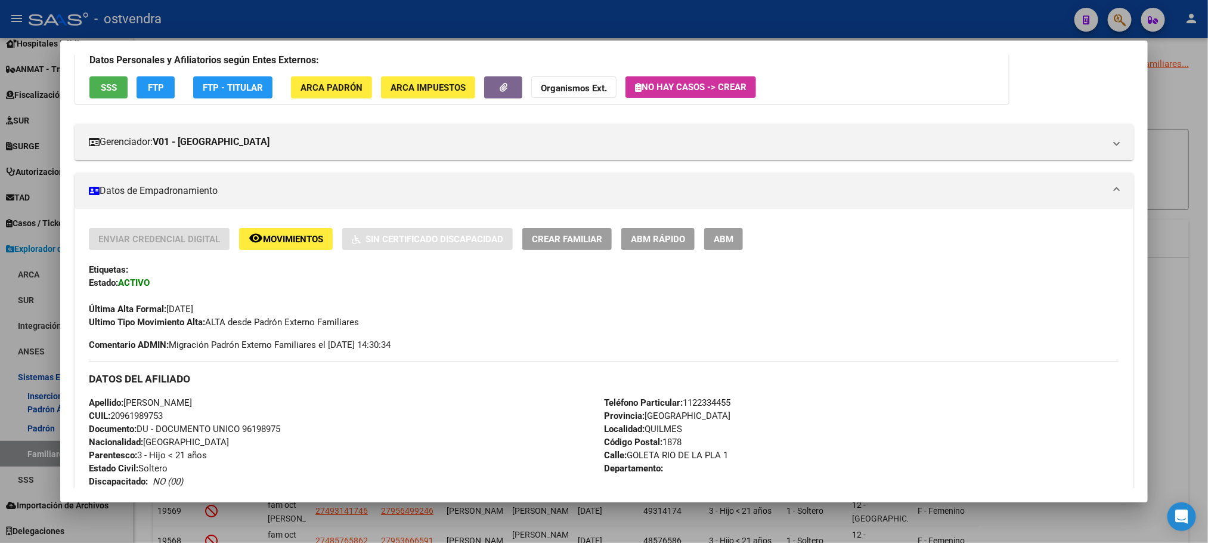
click at [408, 18] on div at bounding box center [604, 271] width 1208 height 543
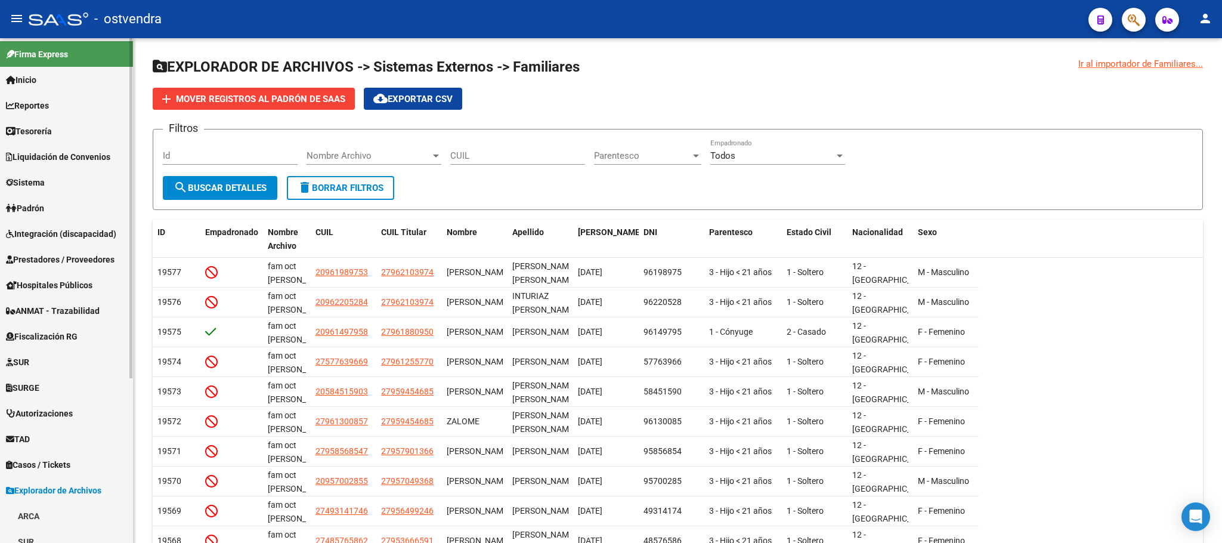
scroll to position [0, 0]
click at [50, 209] on link "Padrón" at bounding box center [66, 210] width 133 height 26
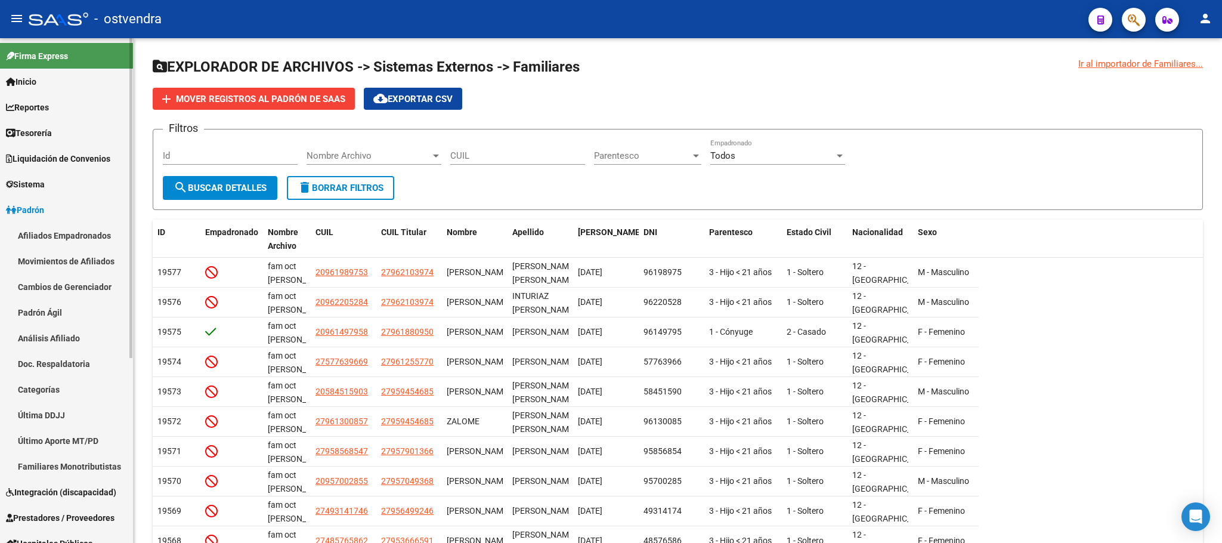
click at [57, 237] on link "Afiliados Empadronados" at bounding box center [66, 235] width 133 height 26
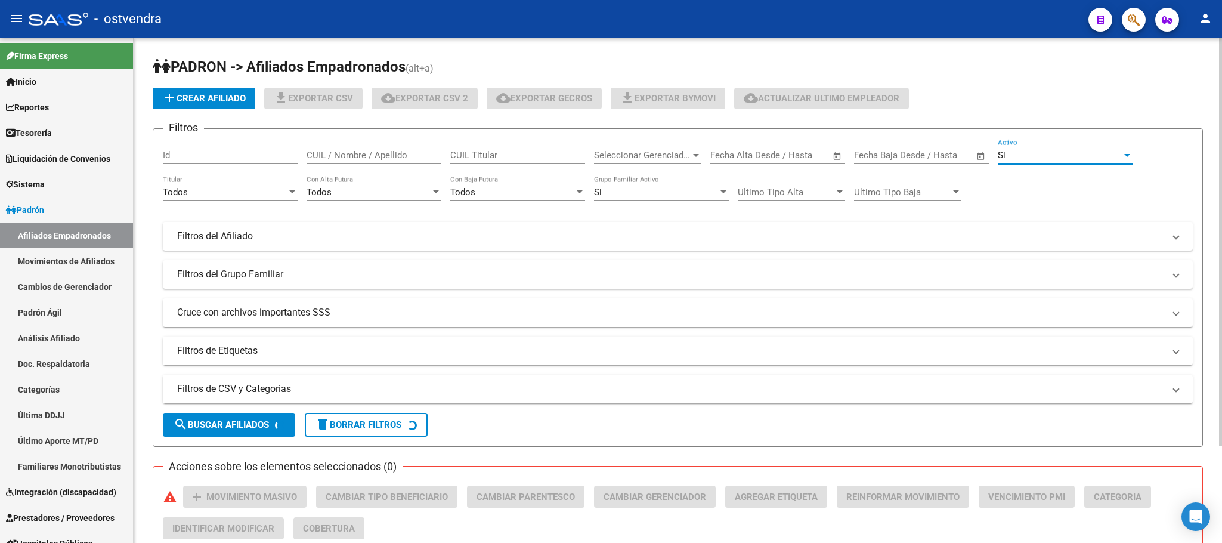
click at [1060, 157] on div "Si" at bounding box center [1060, 155] width 124 height 11
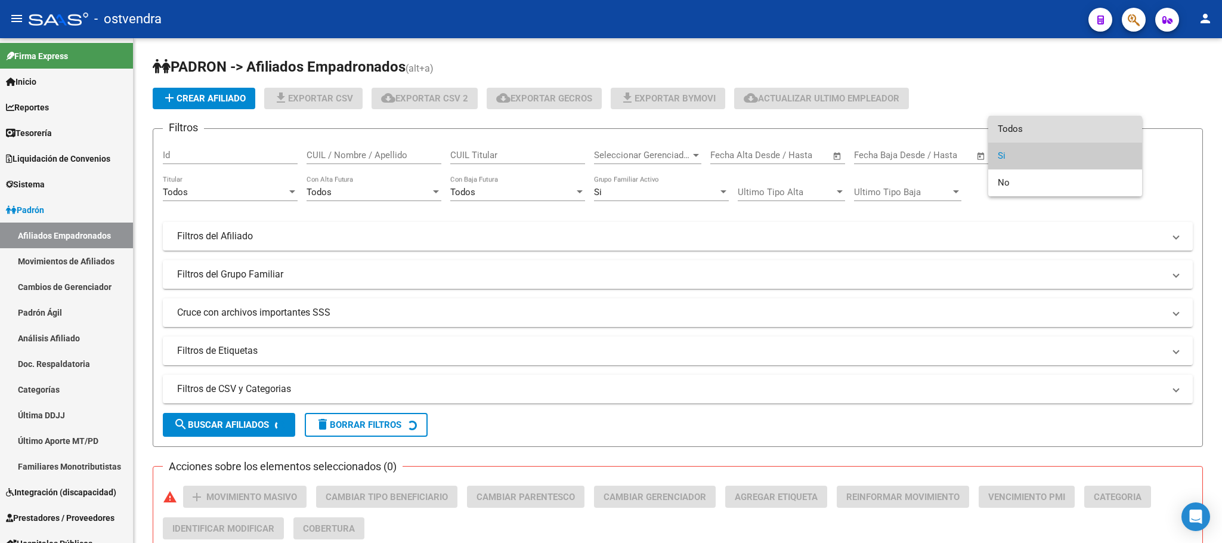
click at [1060, 131] on span "Todos" at bounding box center [1065, 129] width 135 height 27
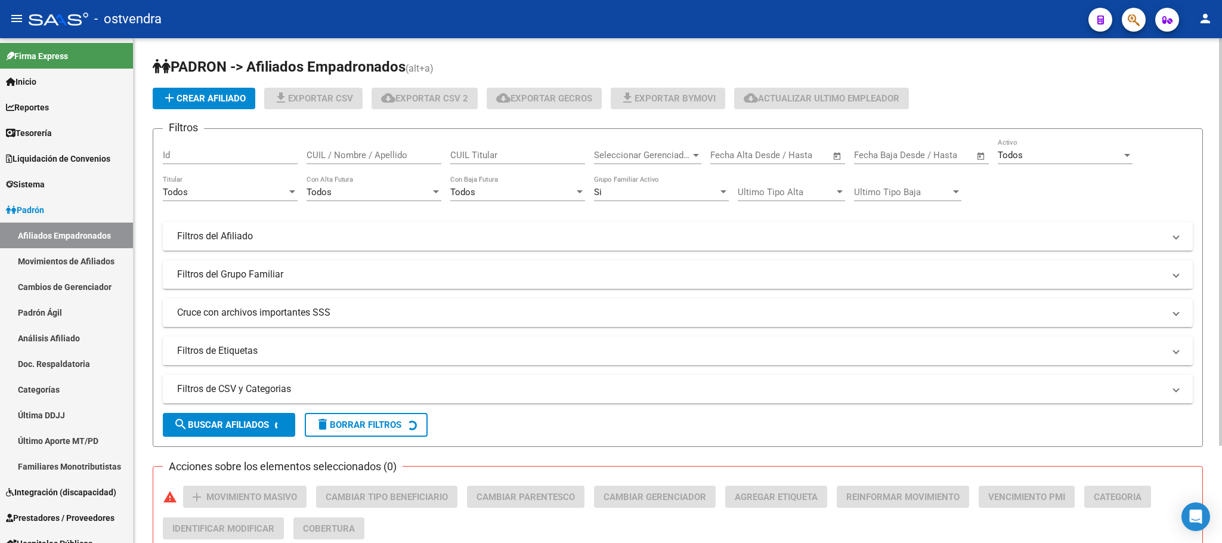
click at [659, 183] on div "Si Grupo Familiar Activo" at bounding box center [661, 188] width 135 height 26
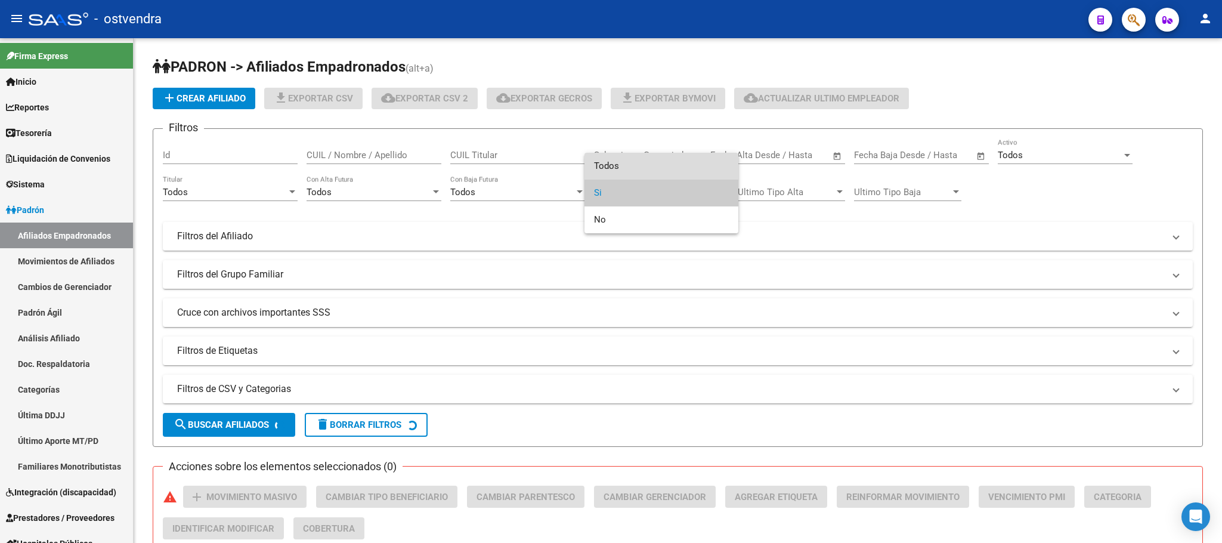
click at [657, 165] on span "Todos" at bounding box center [661, 166] width 135 height 27
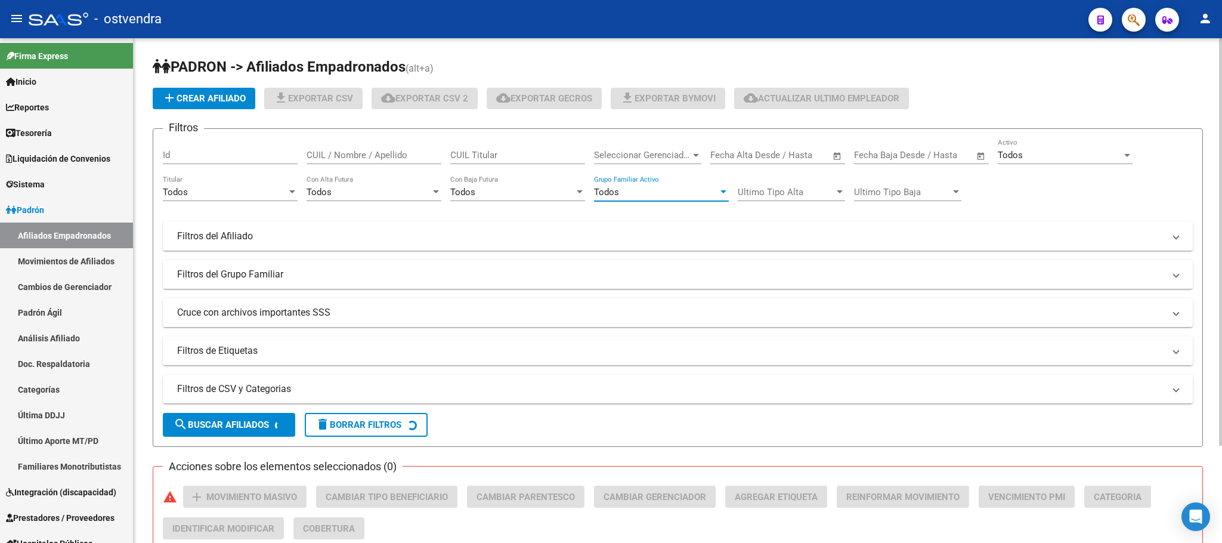
click at [1102, 156] on div "Todos" at bounding box center [1060, 155] width 124 height 11
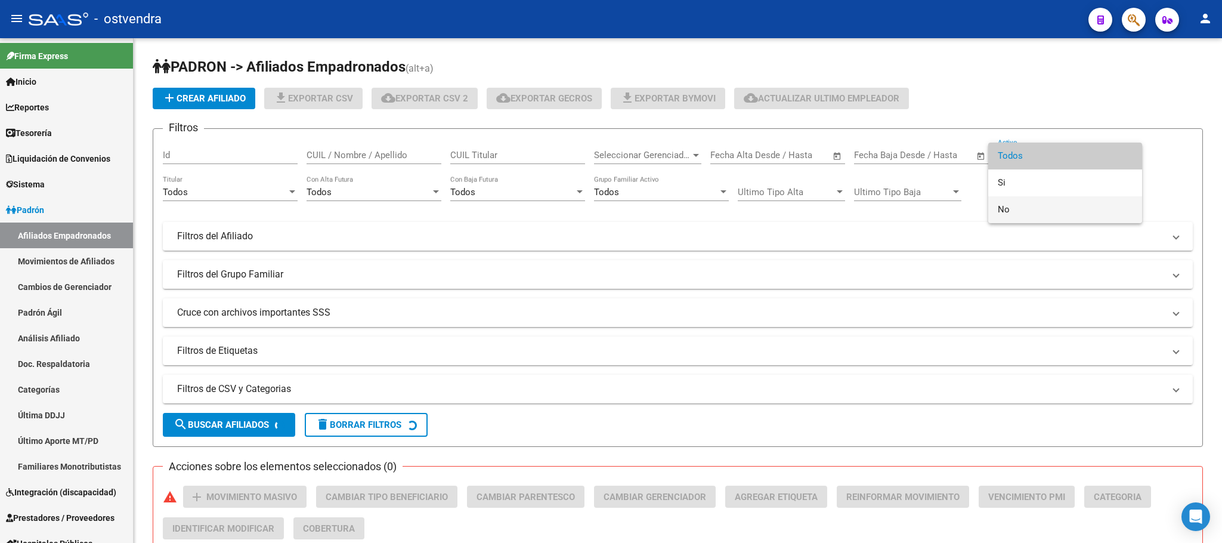
click at [1067, 222] on span "No" at bounding box center [1065, 209] width 135 height 27
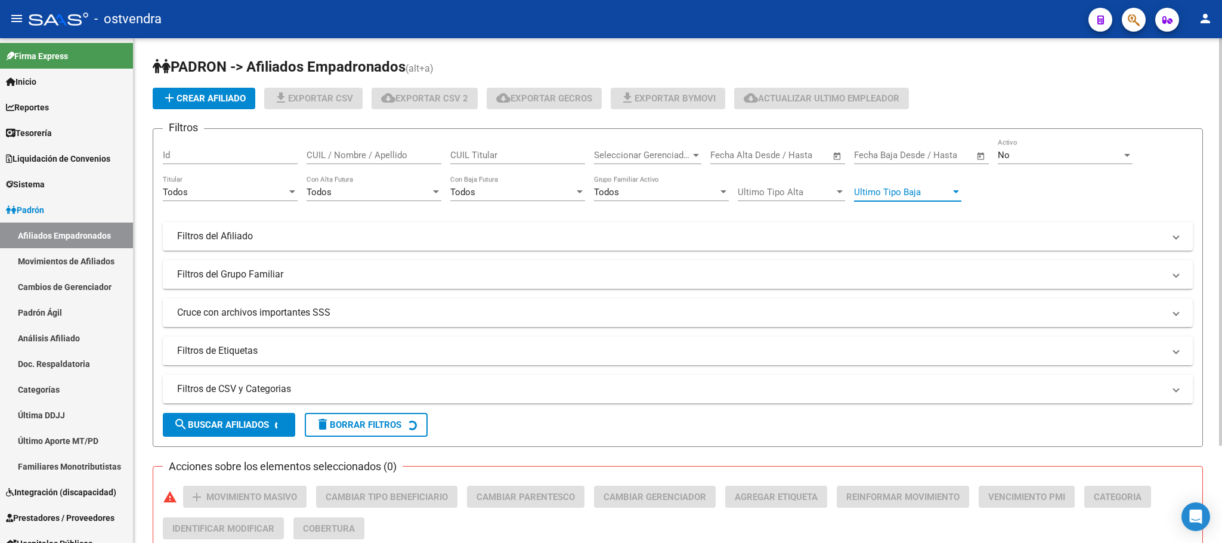
click at [901, 188] on span "Ultimo Tipo Baja" at bounding box center [902, 192] width 97 height 11
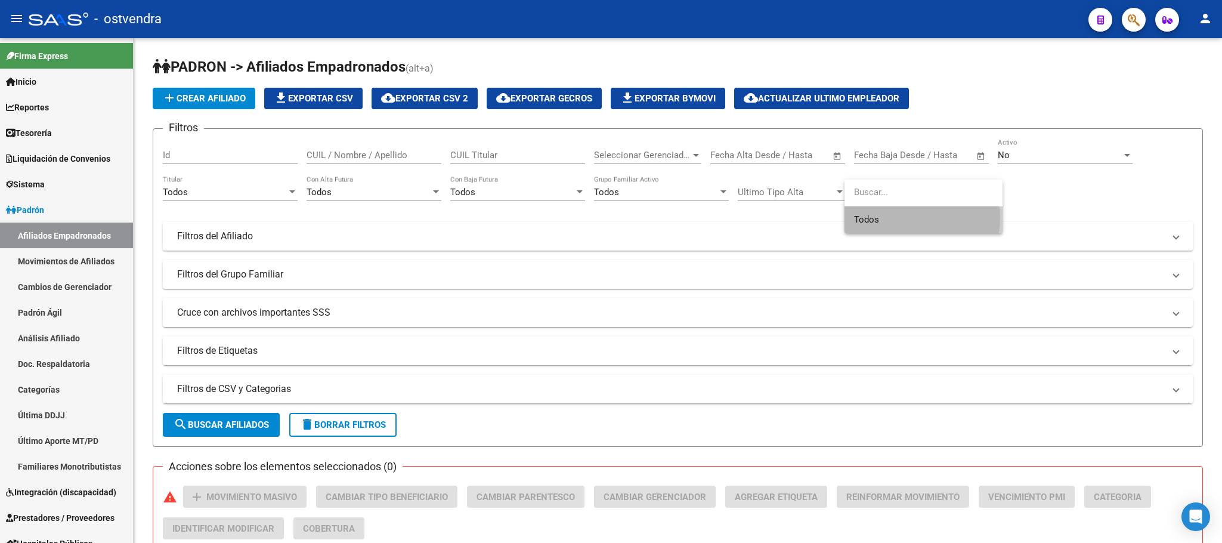
click at [898, 217] on span "Todos" at bounding box center [923, 219] width 139 height 27
click at [888, 199] on div "Todos Ultimo Tipo Baja" at bounding box center [907, 188] width 107 height 26
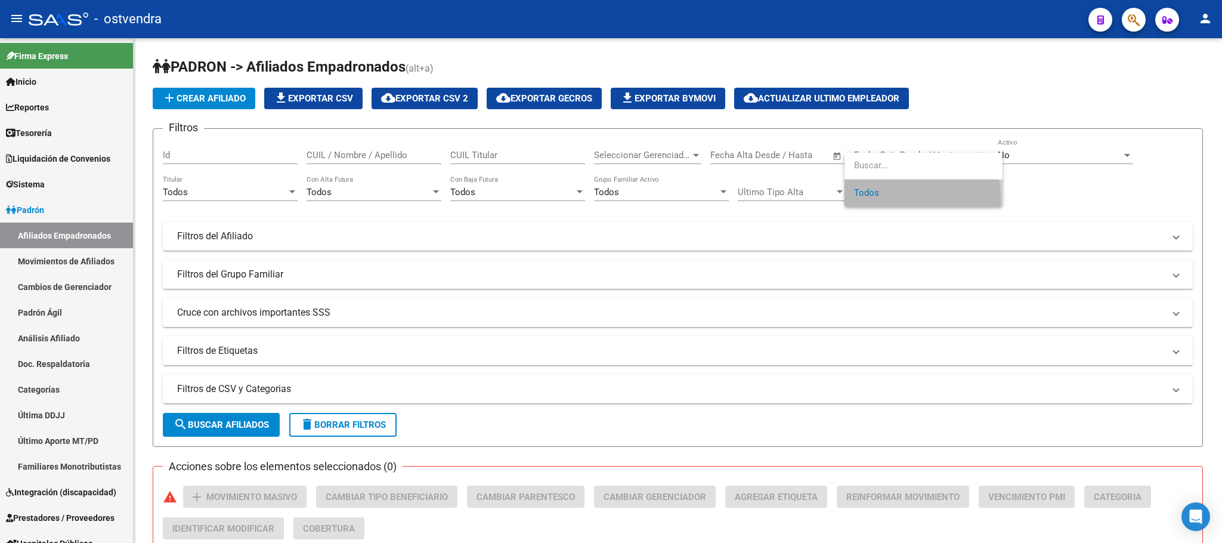
click at [887, 199] on span "Todos" at bounding box center [923, 193] width 139 height 27
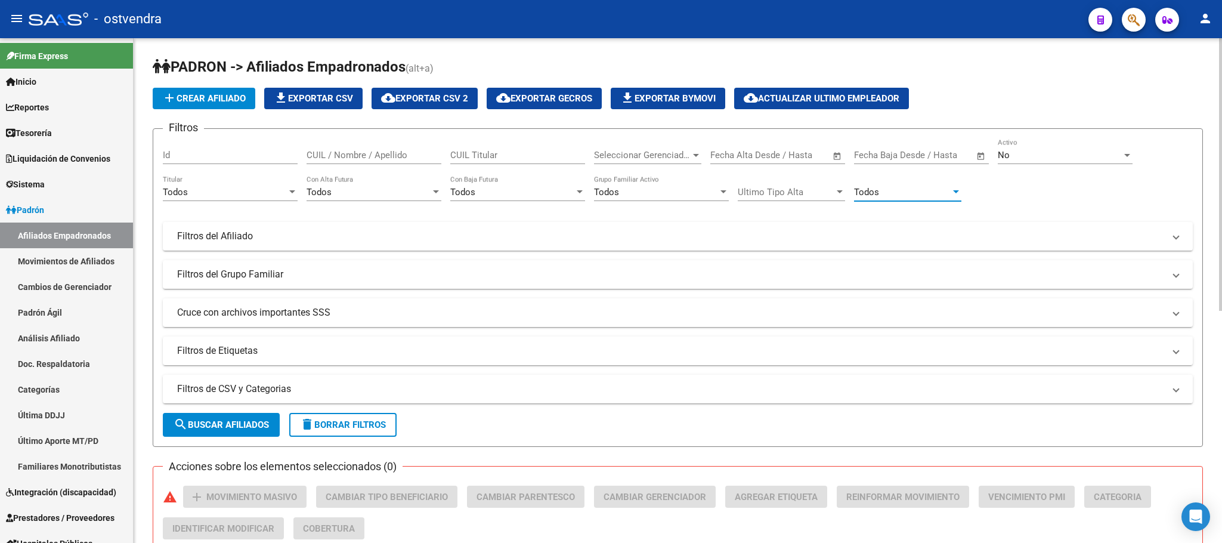
click at [870, 221] on div "Filtros Id CUIL / Nombre / Apellido CUIL Titular Seleccionar Gerenciador Selecc…" at bounding box center [678, 251] width 1030 height 227
click at [422, 239] on mat-panel-title "Filtros del Afiliado" at bounding box center [670, 236] width 987 height 13
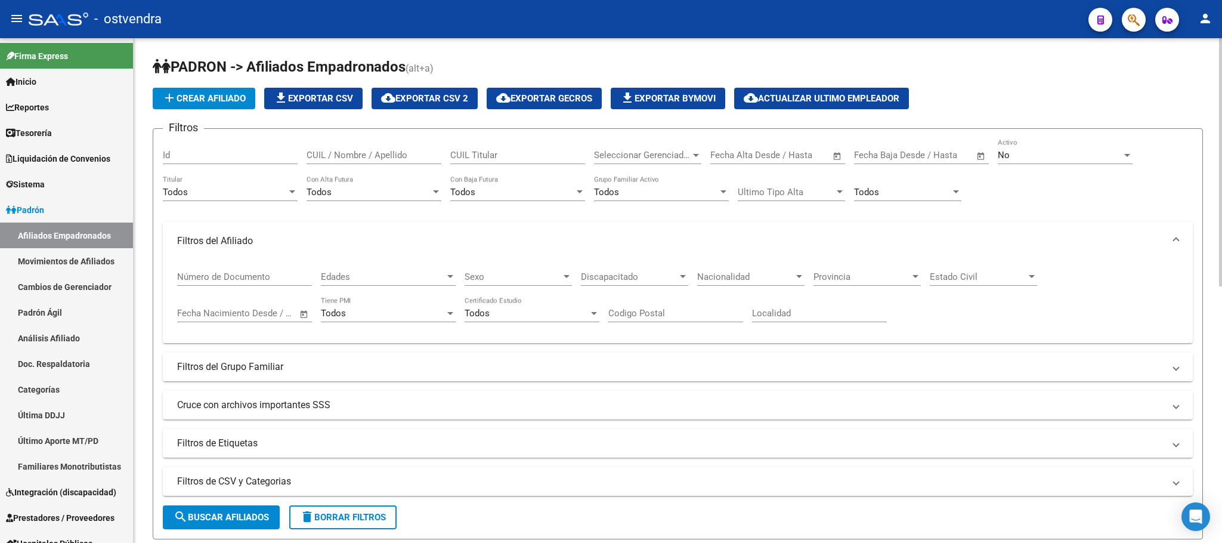
click at [422, 238] on mat-panel-title "Filtros del Afiliado" at bounding box center [670, 240] width 987 height 13
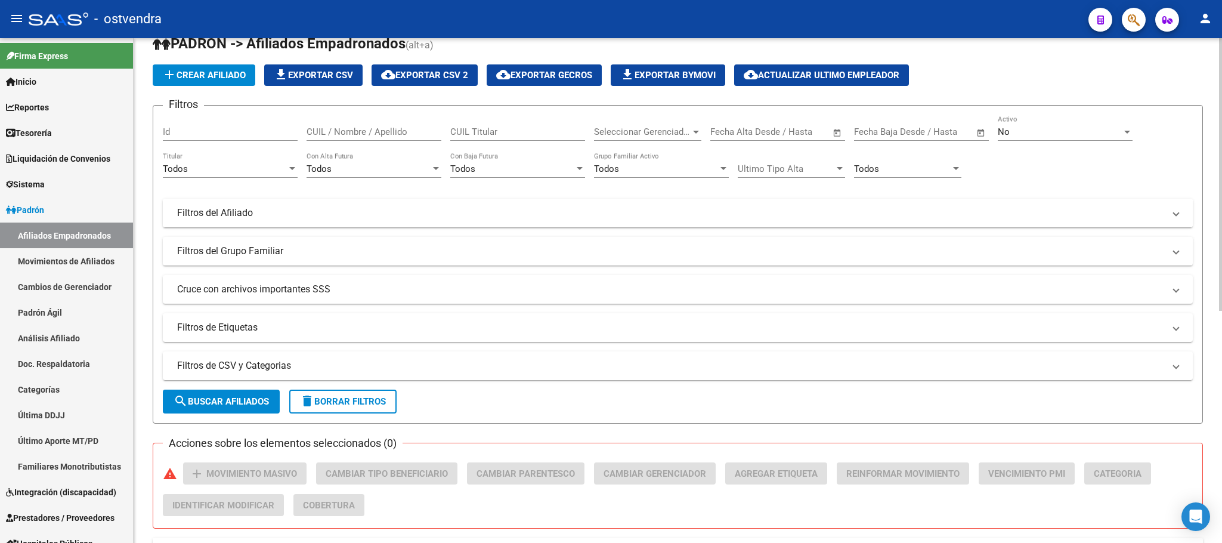
scroll to position [89, 0]
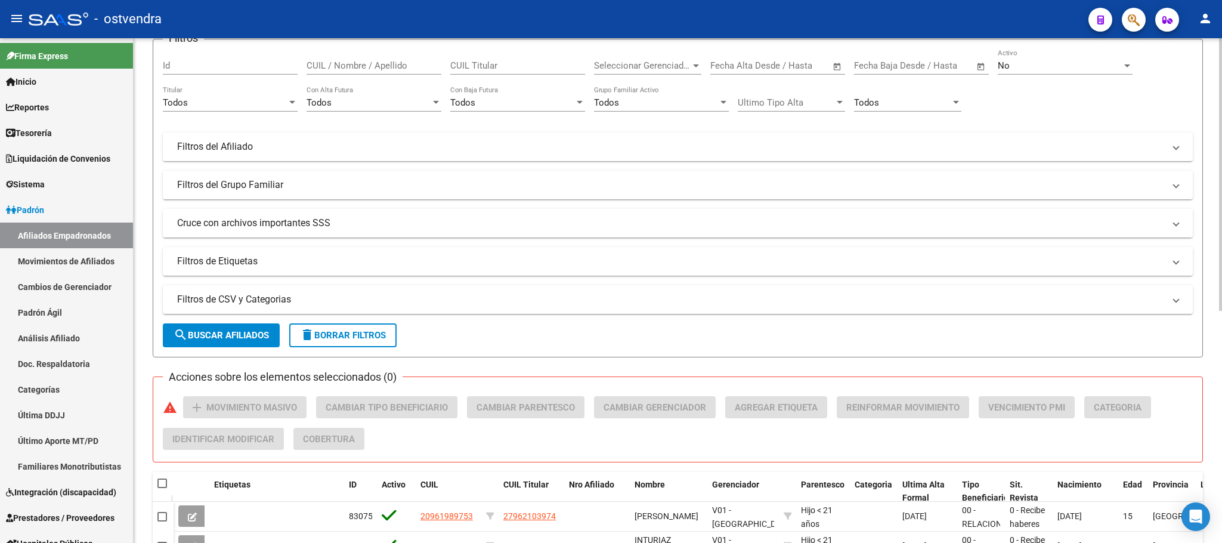
click at [417, 224] on mat-panel-title "Cruce con archivos importantes SSS" at bounding box center [670, 223] width 987 height 13
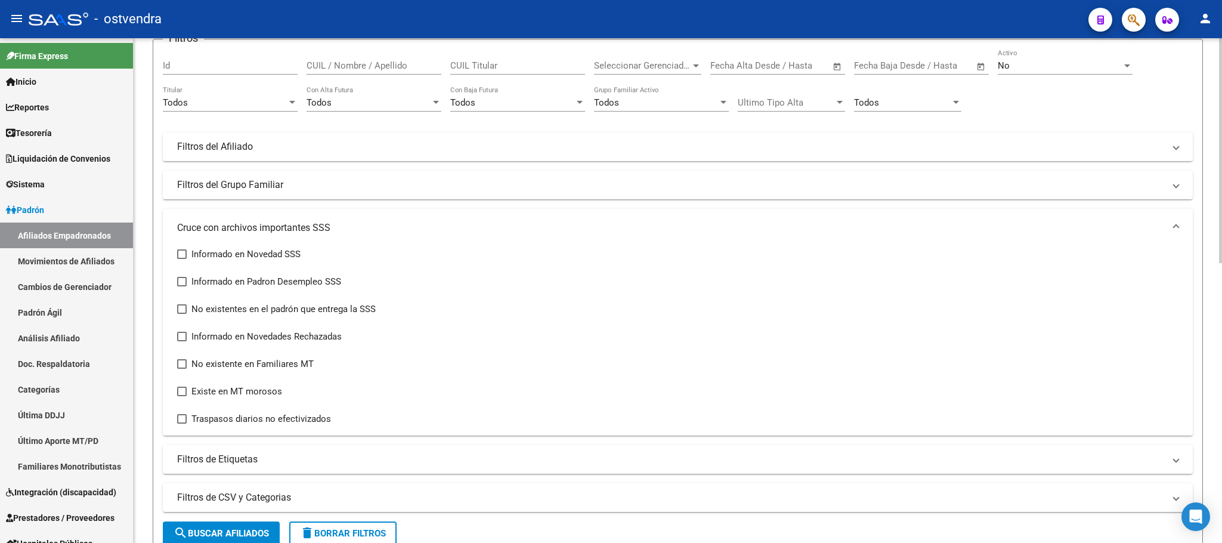
click at [358, 201] on div "Filtros Id CUIL / Nombre / Apellido CUIL Titular Seleccionar Gerenciador Selecc…" at bounding box center [678, 261] width 1030 height 425
click at [344, 442] on div "Filtros Id CUIL / Nombre / Apellido CUIL Titular Seleccionar Gerenciador Selecc…" at bounding box center [678, 261] width 1030 height 425
click at [348, 454] on mat-panel-title "Filtros de Etiquetas" at bounding box center [670, 459] width 987 height 13
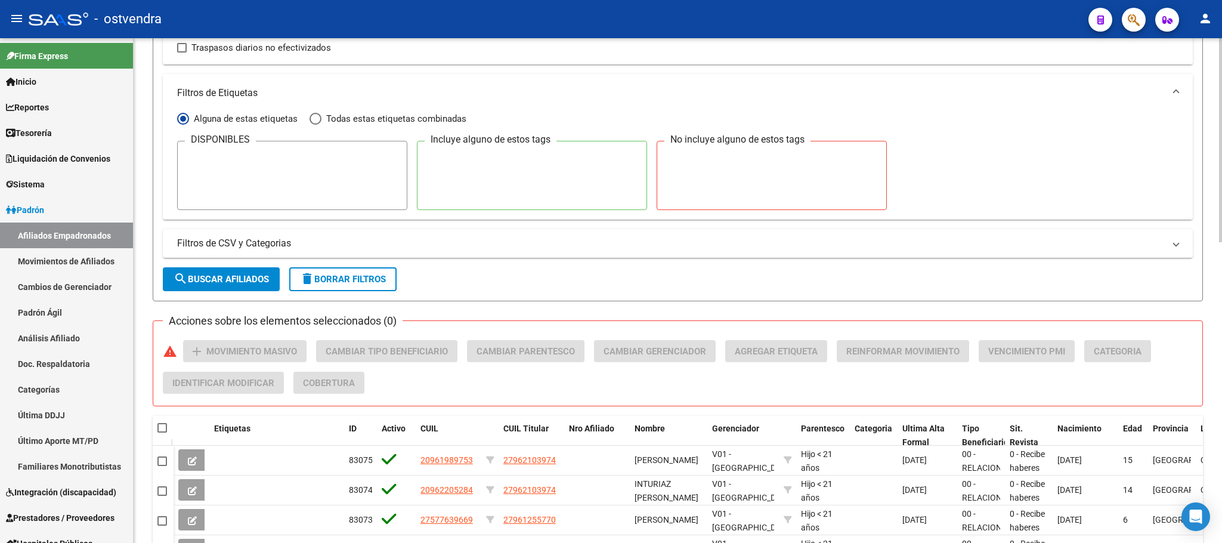
scroll to position [358, 0]
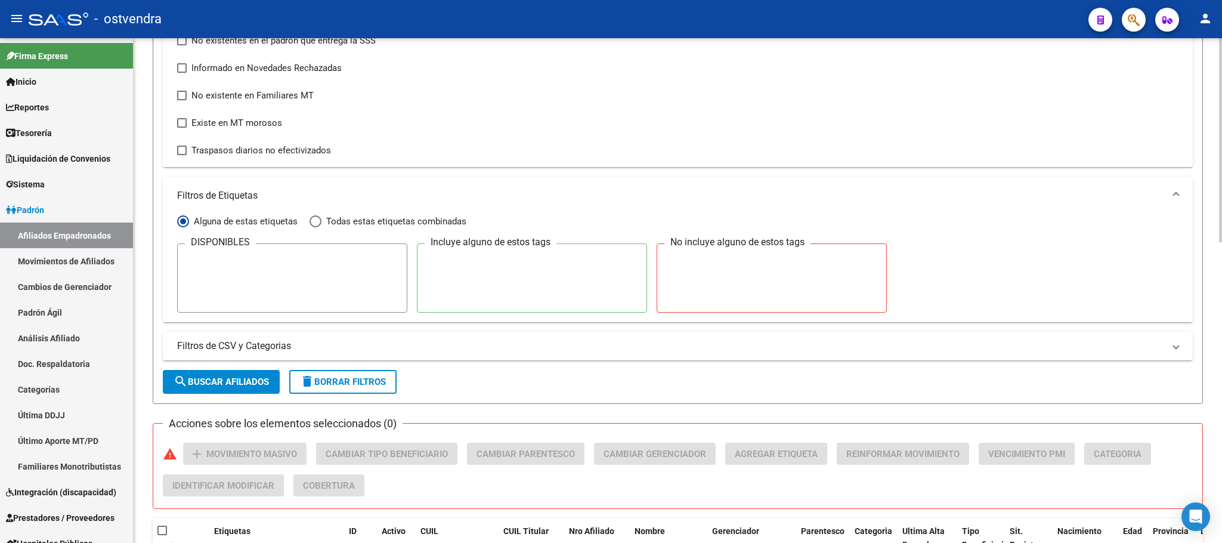
click at [279, 260] on div at bounding box center [292, 278] width 215 height 60
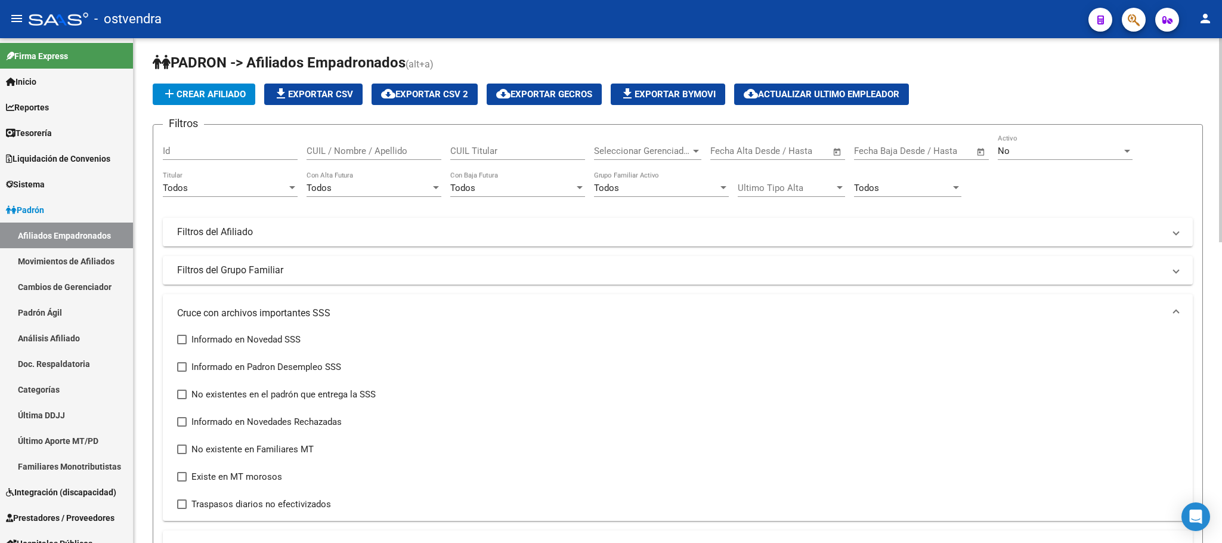
scroll to position [0, 0]
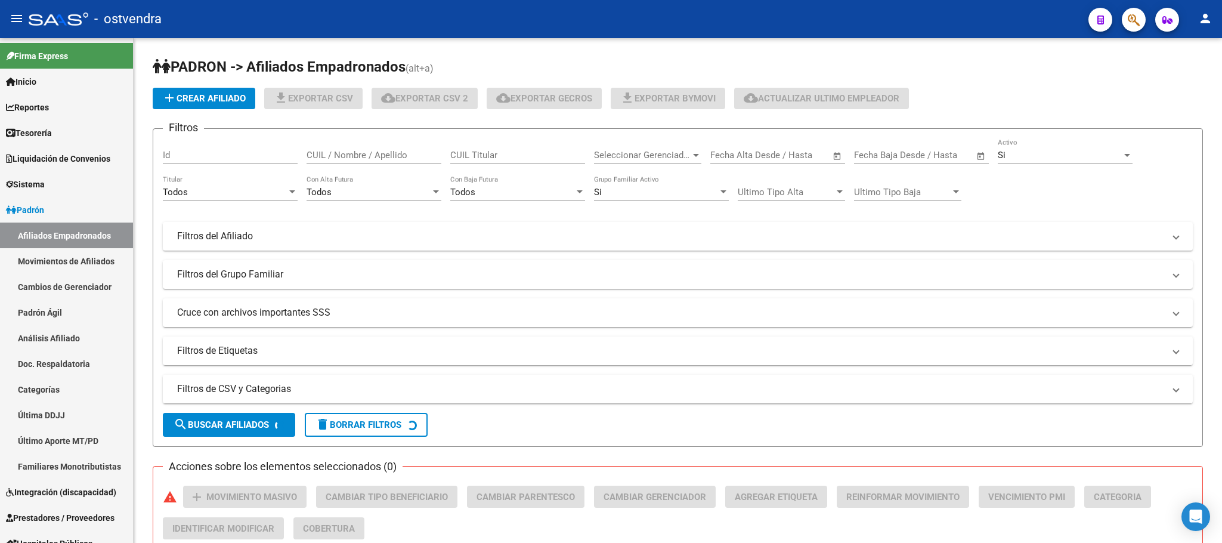
scroll to position [1940, 0]
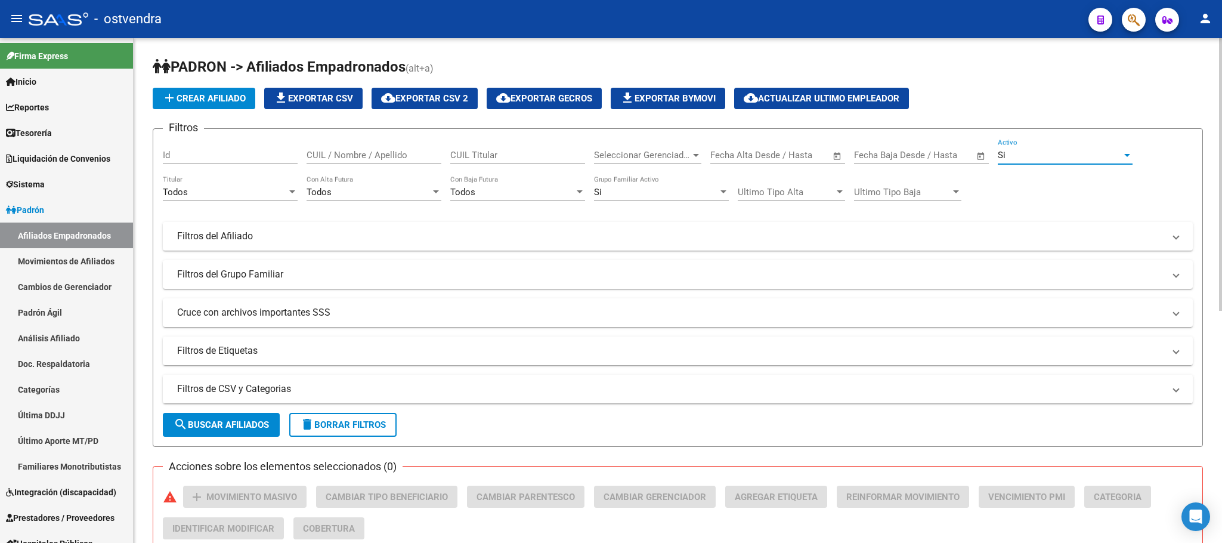
click at [1087, 156] on div "Si" at bounding box center [1060, 155] width 124 height 11
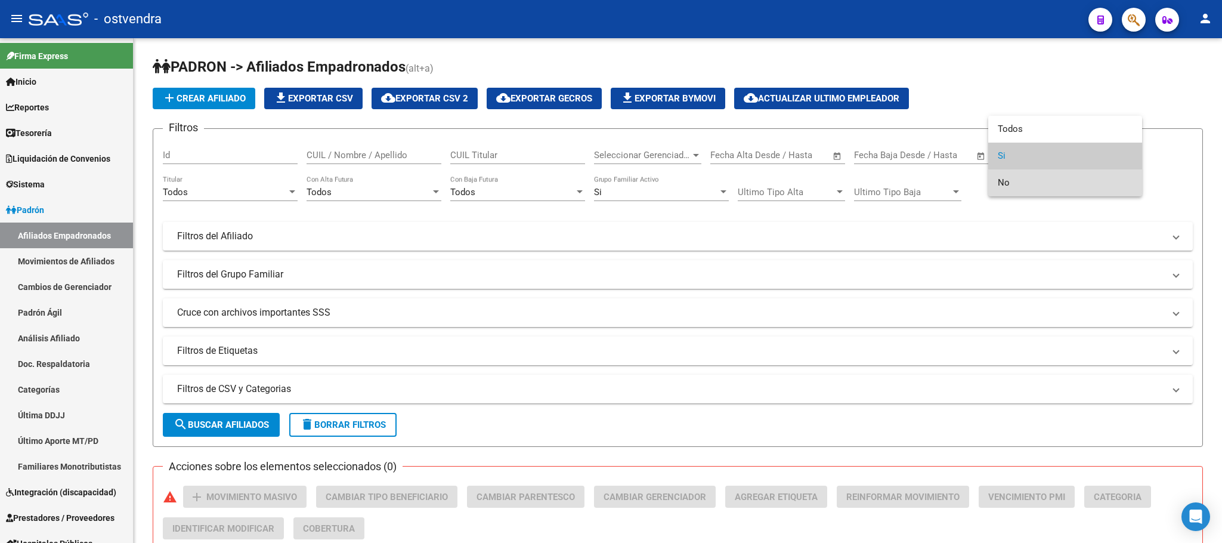
click at [1080, 184] on span "No" at bounding box center [1065, 182] width 135 height 27
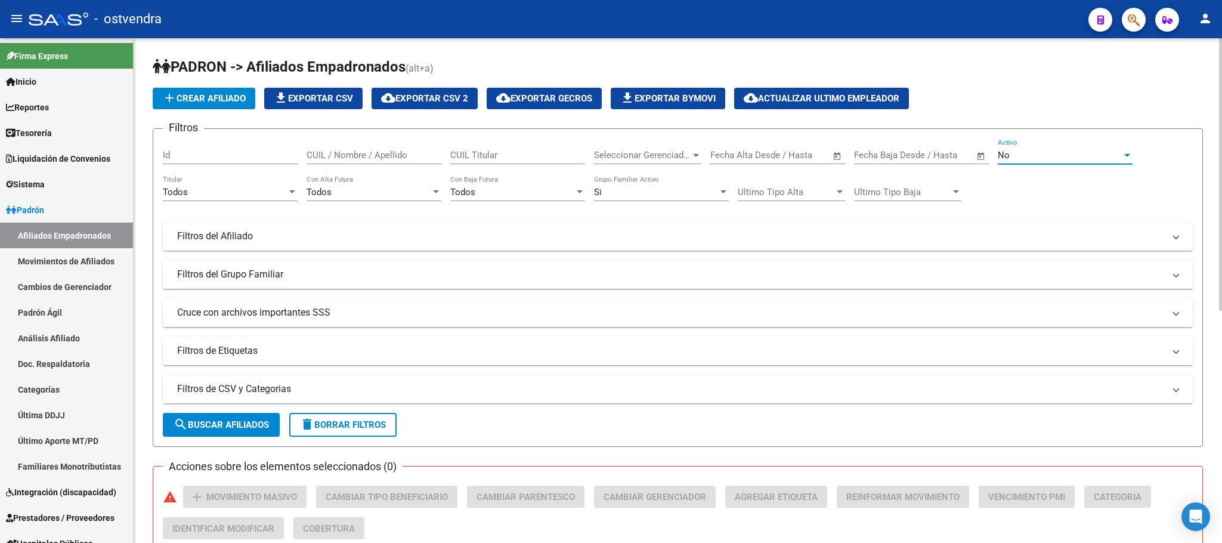
click at [247, 193] on div "Todos" at bounding box center [225, 192] width 124 height 11
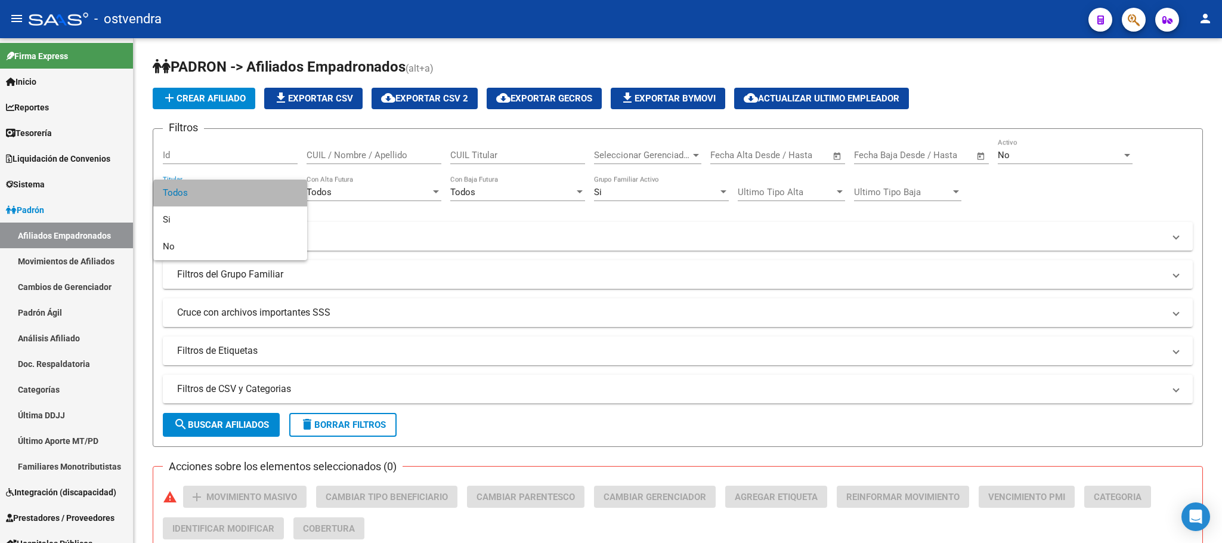
click at [249, 193] on span "Todos" at bounding box center [230, 193] width 135 height 27
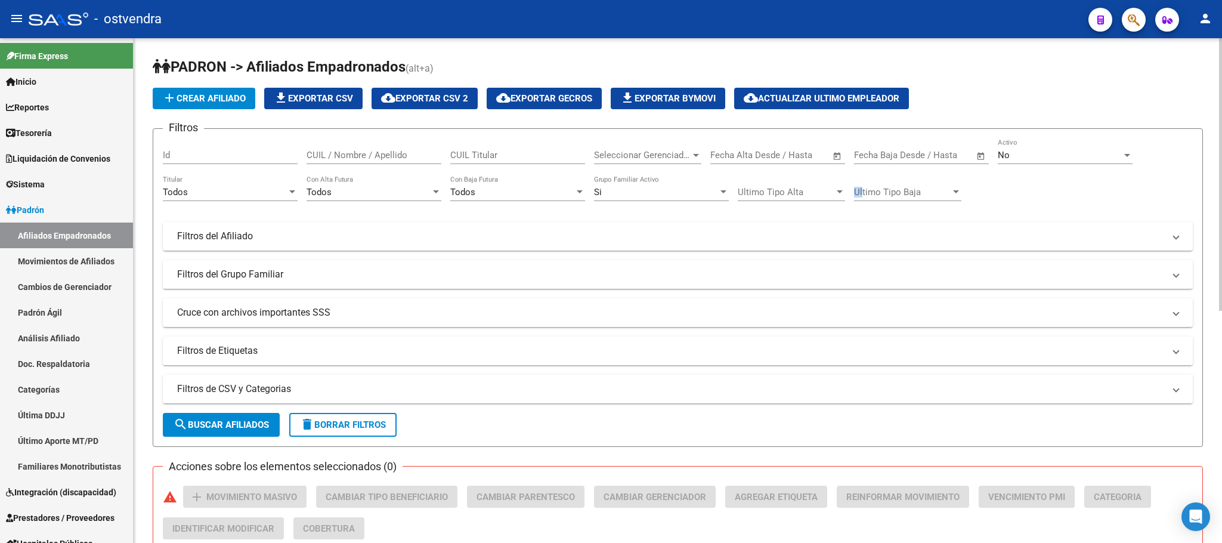
type textarea "Ult"
click at [864, 190] on div "Ultimo Tipo Baja Ultimo Tipo Baja" at bounding box center [907, 188] width 107 height 26
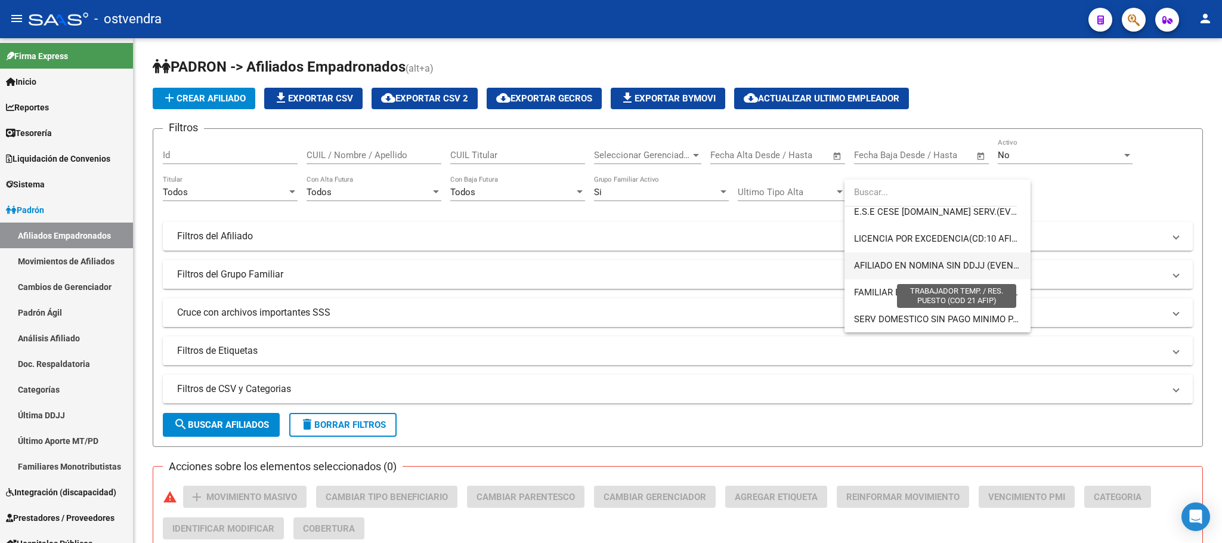
scroll to position [626, 0]
click at [1054, 102] on div at bounding box center [611, 271] width 1222 height 543
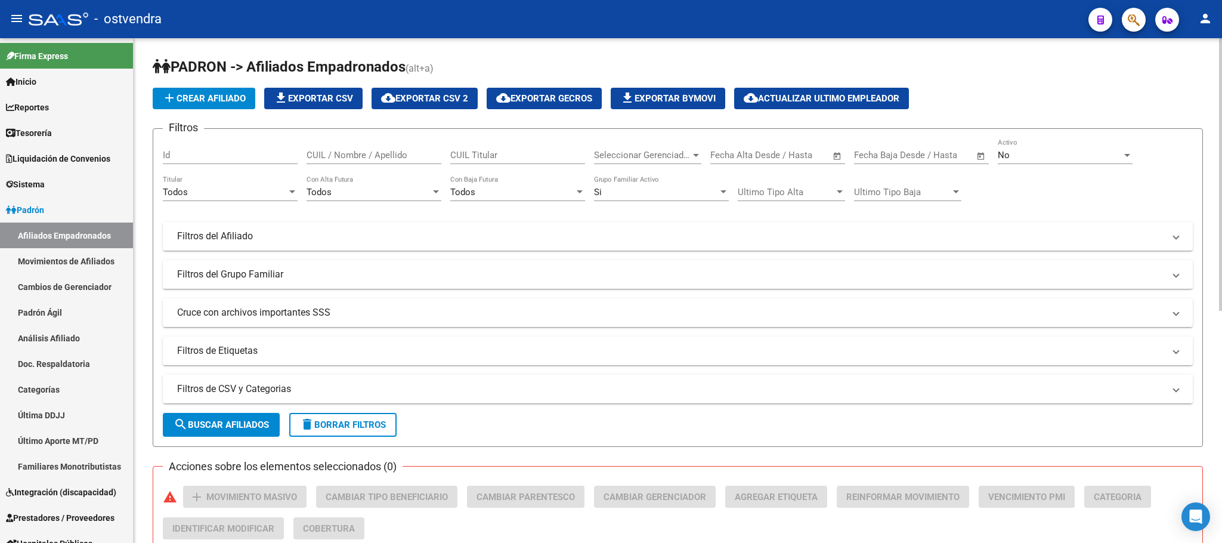
click at [380, 390] on mat-panel-title "Filtros de CSV y Categorias" at bounding box center [670, 388] width 987 height 13
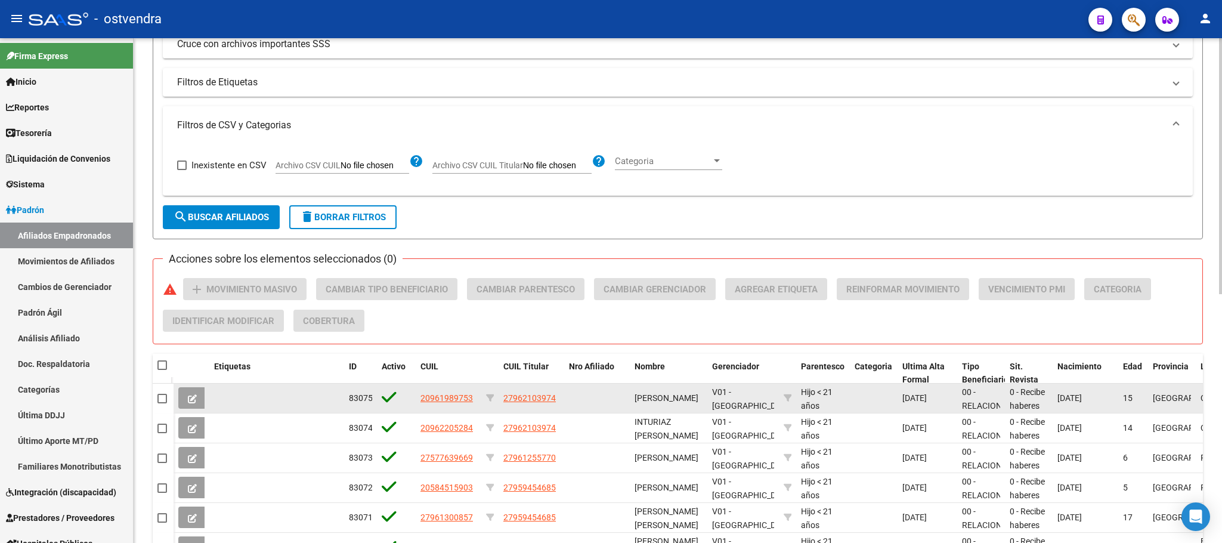
scroll to position [0, 0]
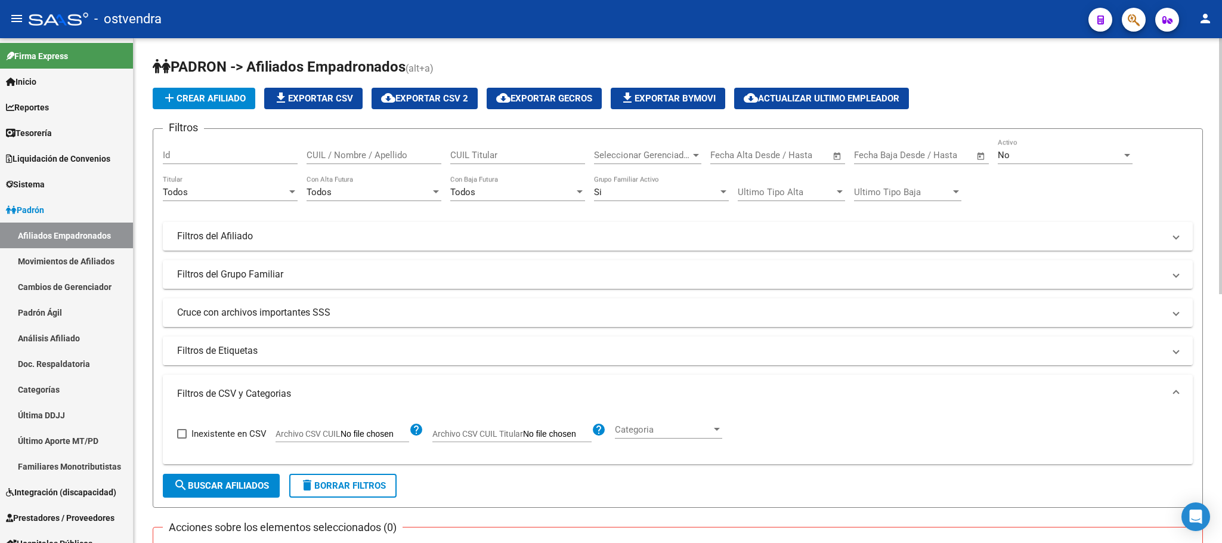
click at [371, 364] on mat-expansion-panel-header "Filtros de Etiquetas" at bounding box center [678, 350] width 1030 height 29
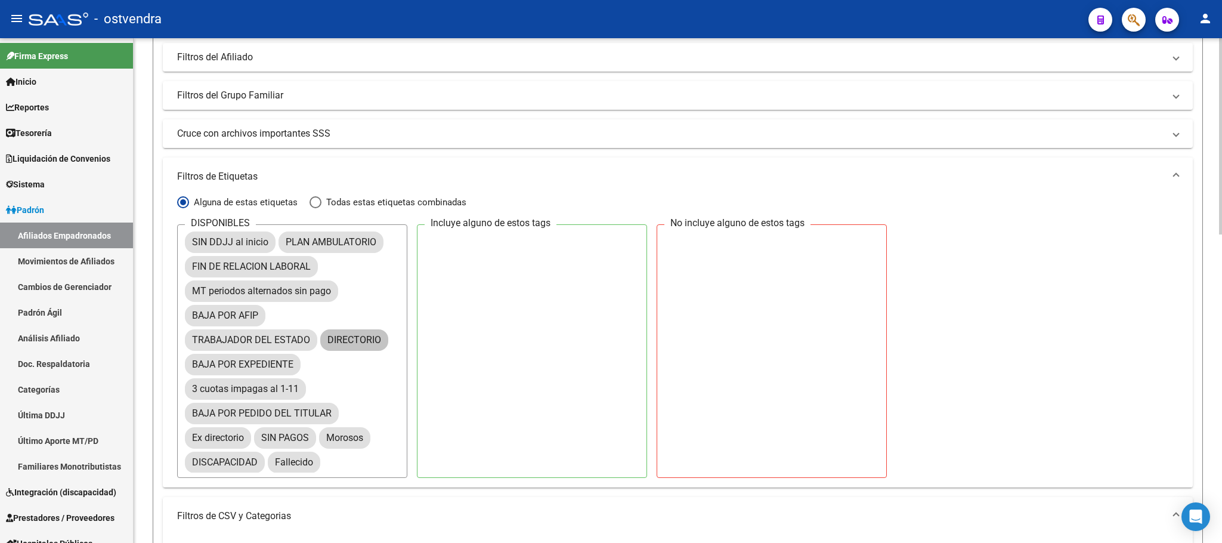
scroll to position [89, 0]
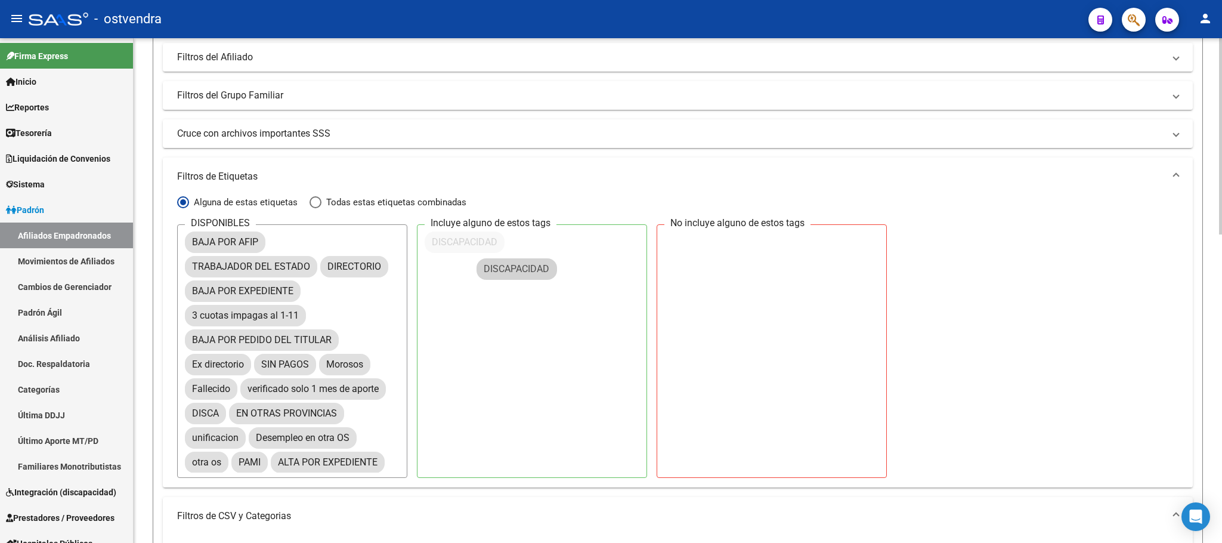
drag, startPoint x: 233, startPoint y: 375, endPoint x: 524, endPoint y: 270, distance: 309.8
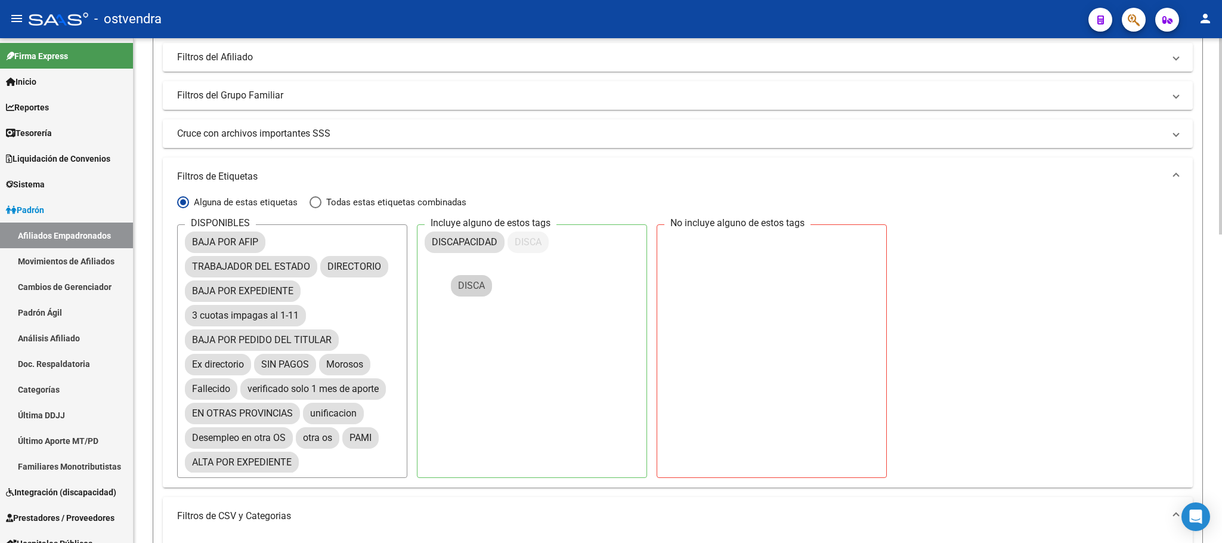
drag, startPoint x: 480, startPoint y: 297, endPoint x: 473, endPoint y: 280, distance: 18.5
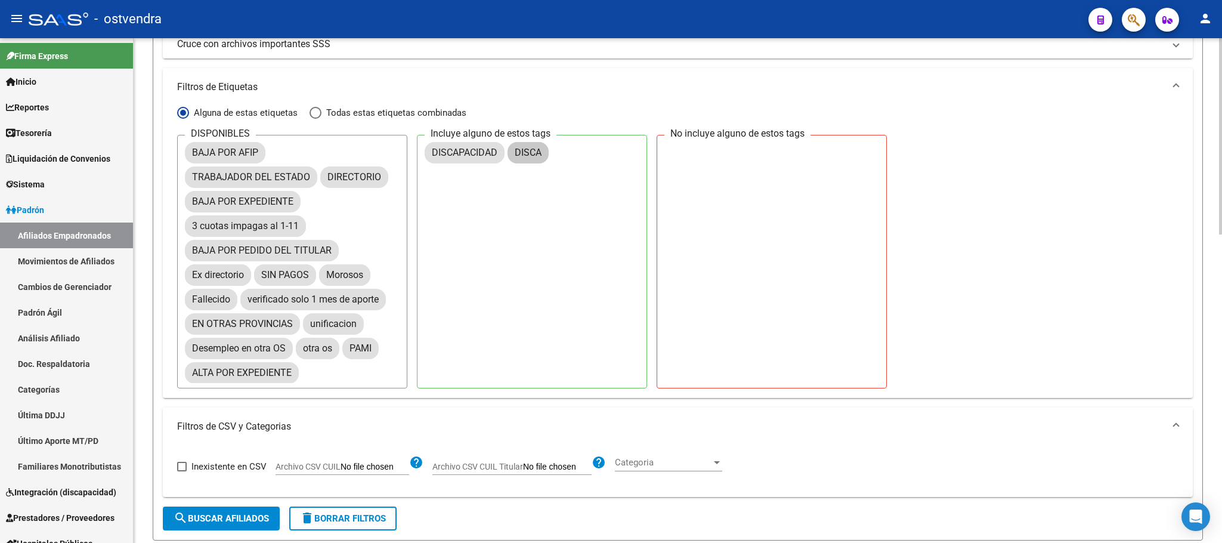
click at [246, 518] on span "search Buscar Afiliados" at bounding box center [221, 518] width 95 height 11
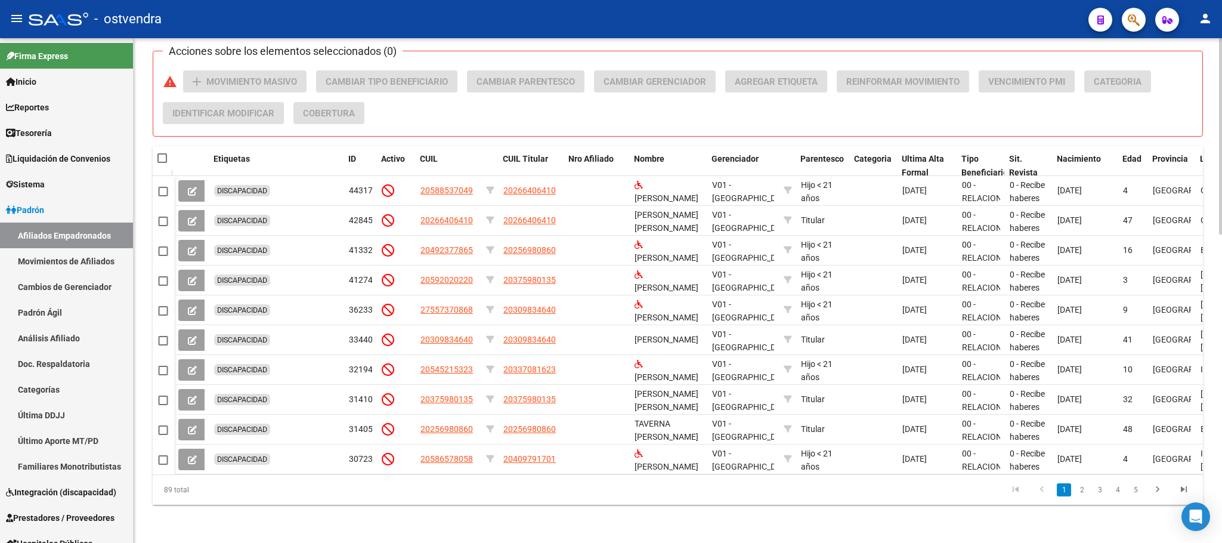
scroll to position [0, 326]
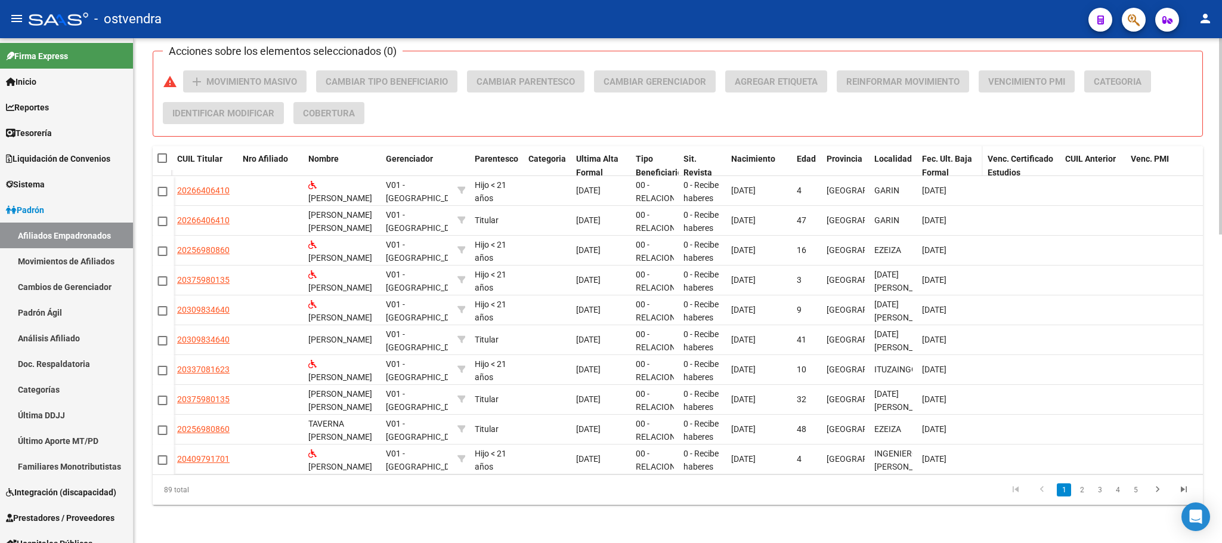
click at [943, 152] on div "Fec. Ult. Baja Formal" at bounding box center [950, 165] width 56 height 27
click at [942, 152] on div "Fec. Ult. Baja Formal" at bounding box center [950, 165] width 56 height 27
click at [941, 154] on span "Fec. Ult. Baja Formal" at bounding box center [947, 165] width 50 height 23
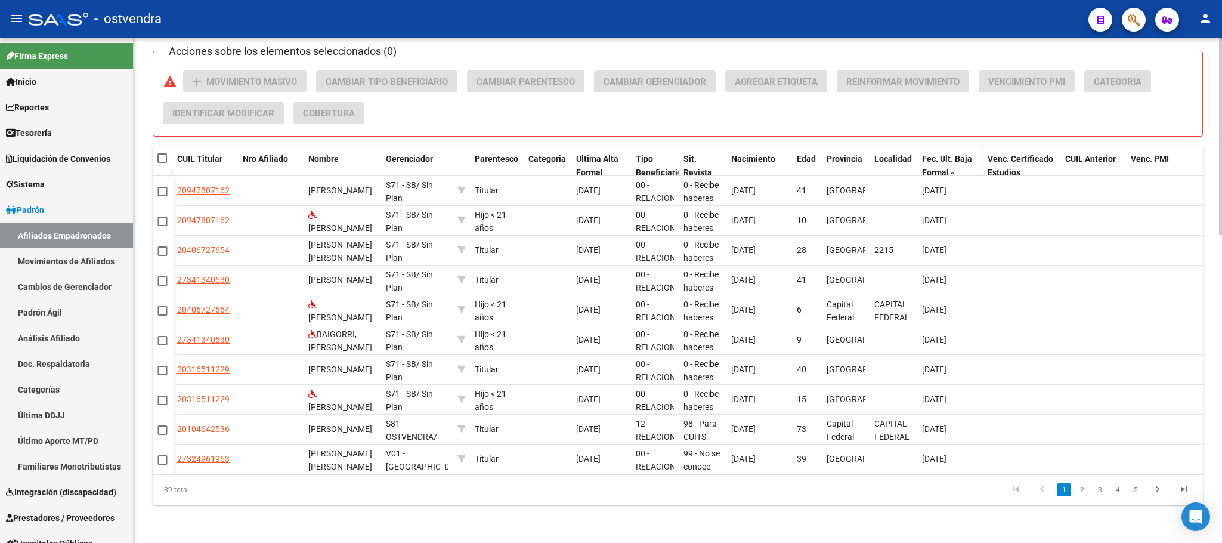
click at [940, 154] on span "Fec. Ult. Baja Formal" at bounding box center [947, 165] width 50 height 23
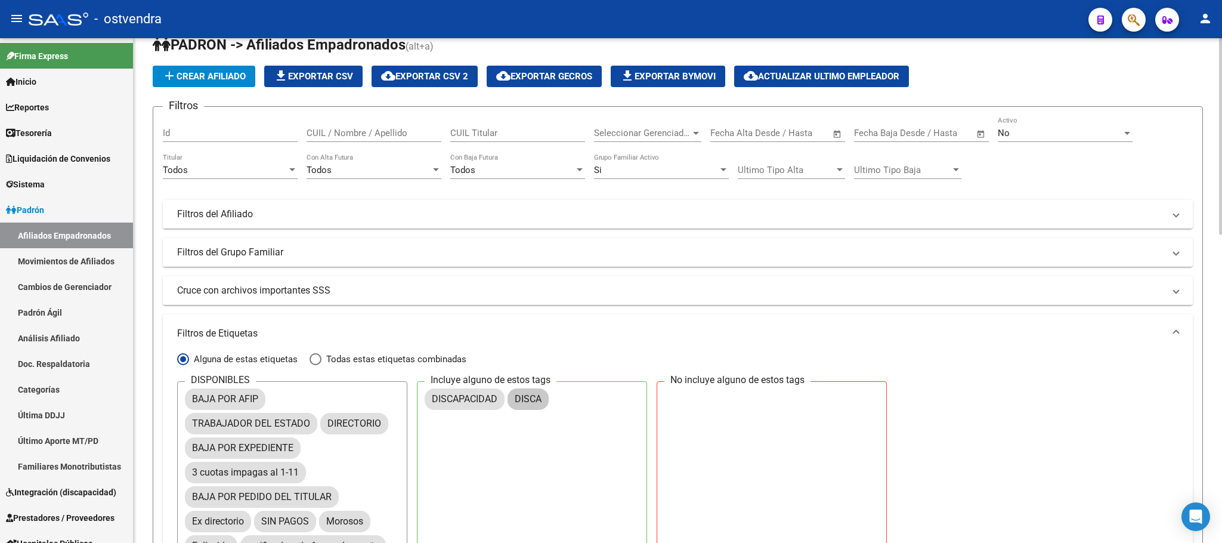
scroll to position [0, 0]
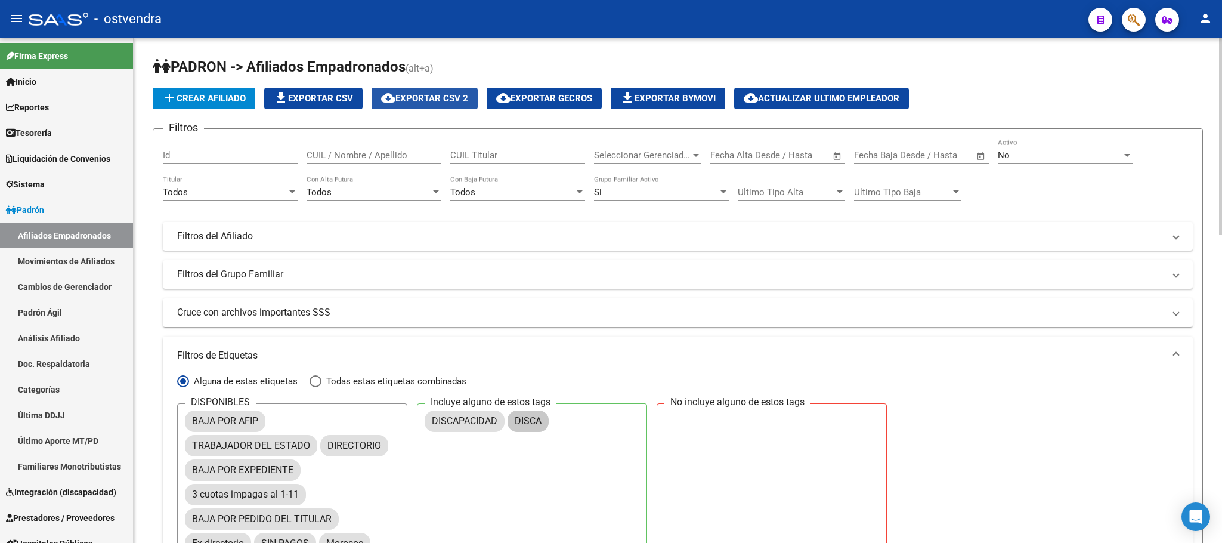
click at [414, 88] on button "cloud_download Exportar CSV 2" at bounding box center [425, 98] width 106 height 21
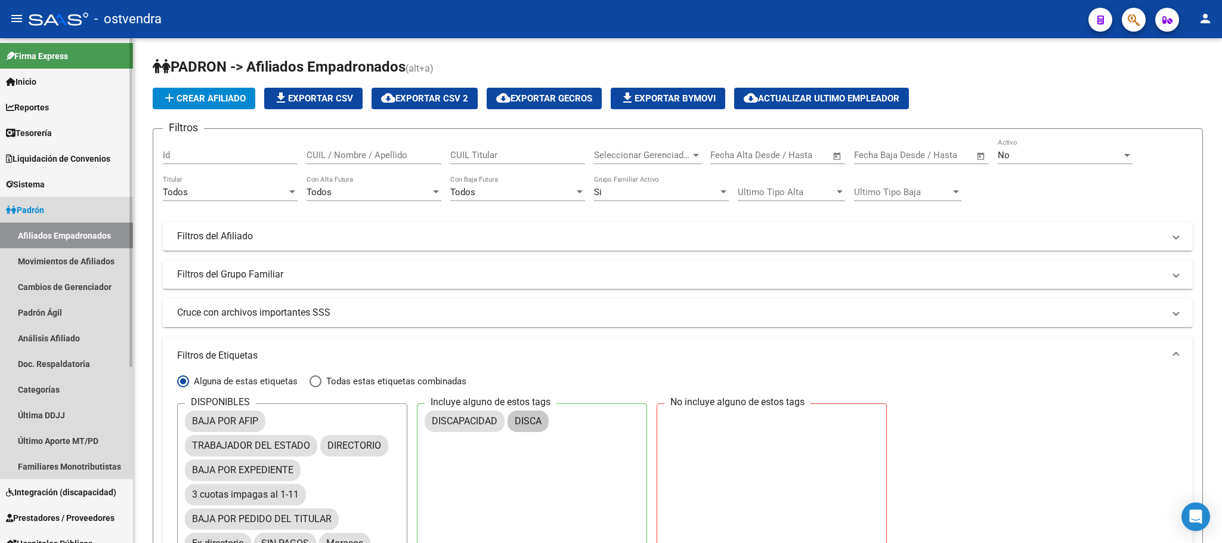
click at [69, 239] on link "Afiliados Empadronados" at bounding box center [66, 235] width 133 height 26
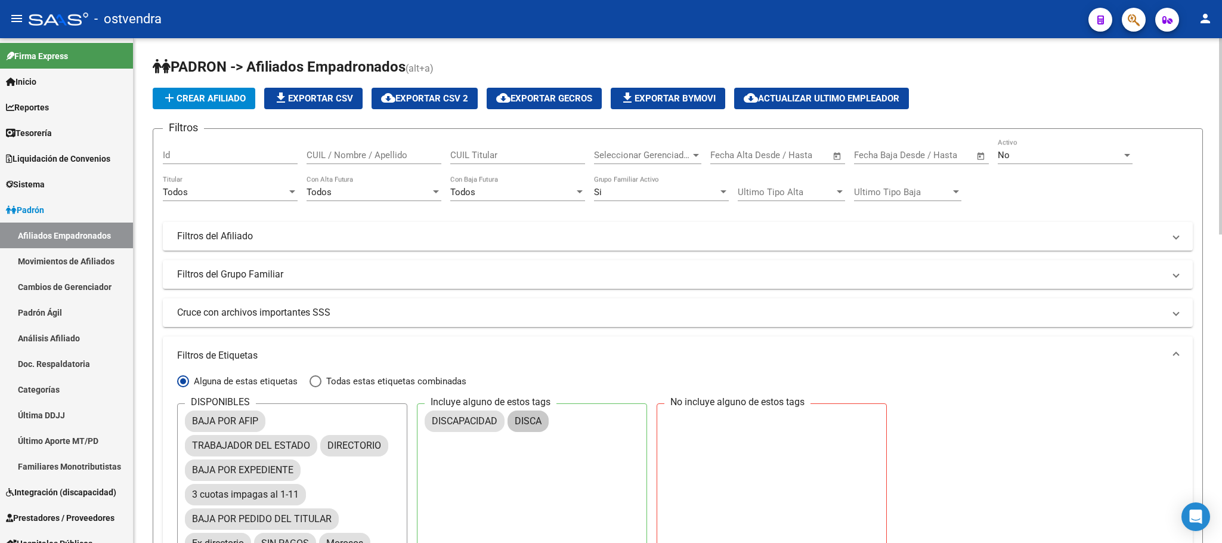
click at [1049, 154] on div "No" at bounding box center [1060, 155] width 124 height 11
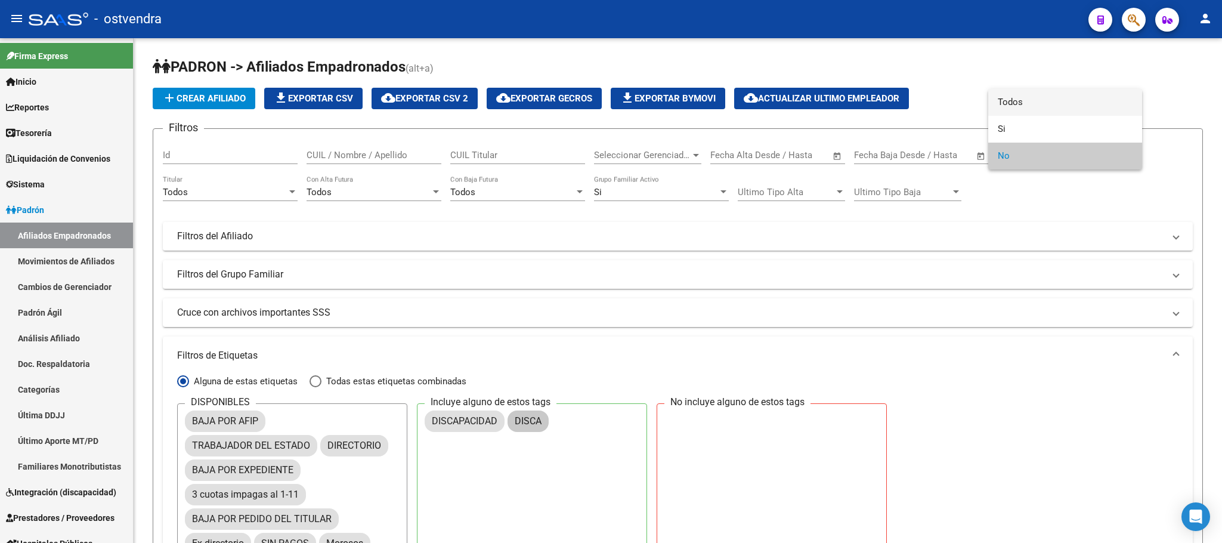
click at [1037, 104] on span "Todos" at bounding box center [1065, 102] width 135 height 27
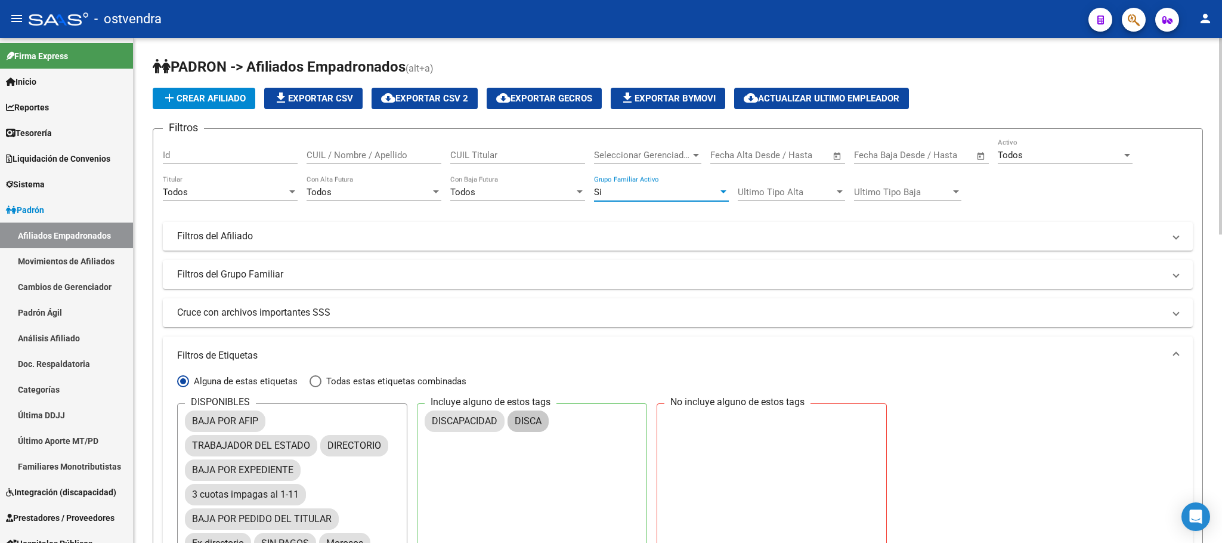
click at [655, 190] on div "Si" at bounding box center [656, 192] width 124 height 11
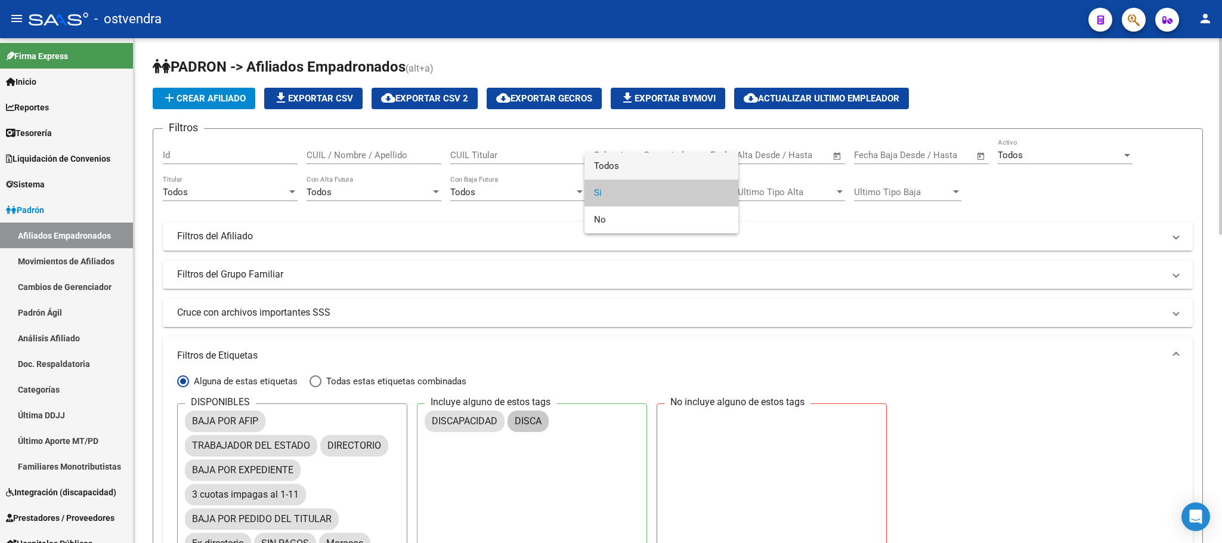
click at [647, 175] on span "Todos" at bounding box center [661, 166] width 135 height 27
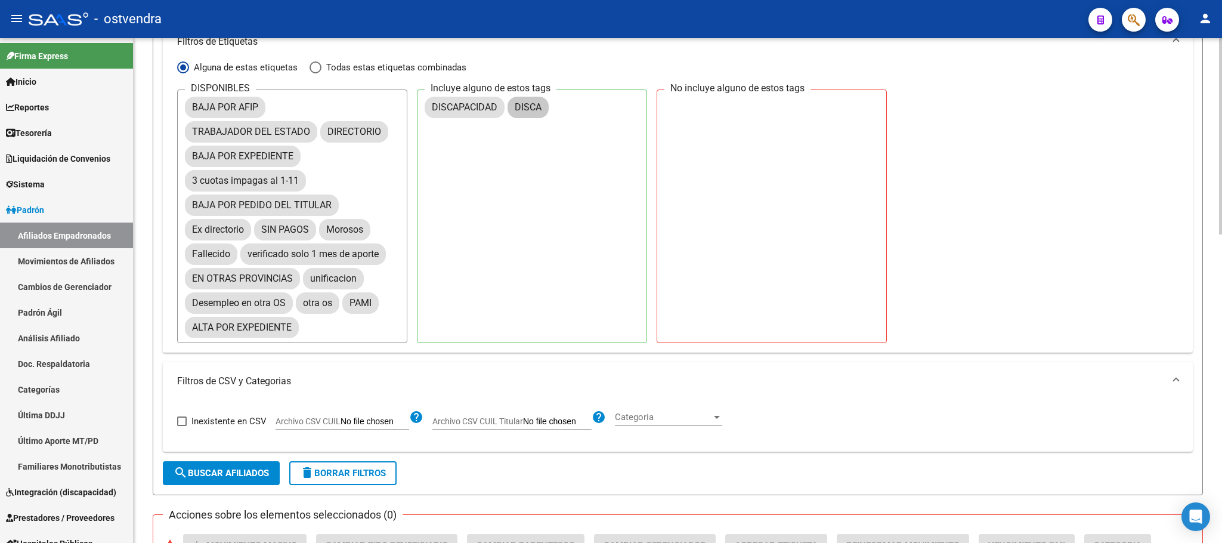
scroll to position [358, 0]
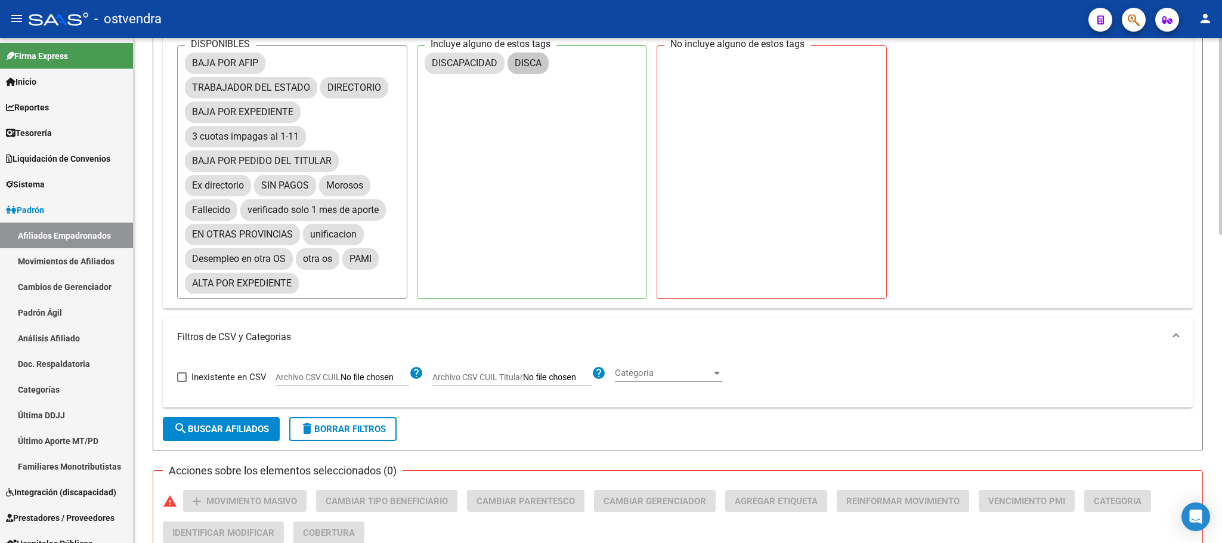
click at [386, 434] on span "delete Borrar Filtros" at bounding box center [343, 428] width 86 height 11
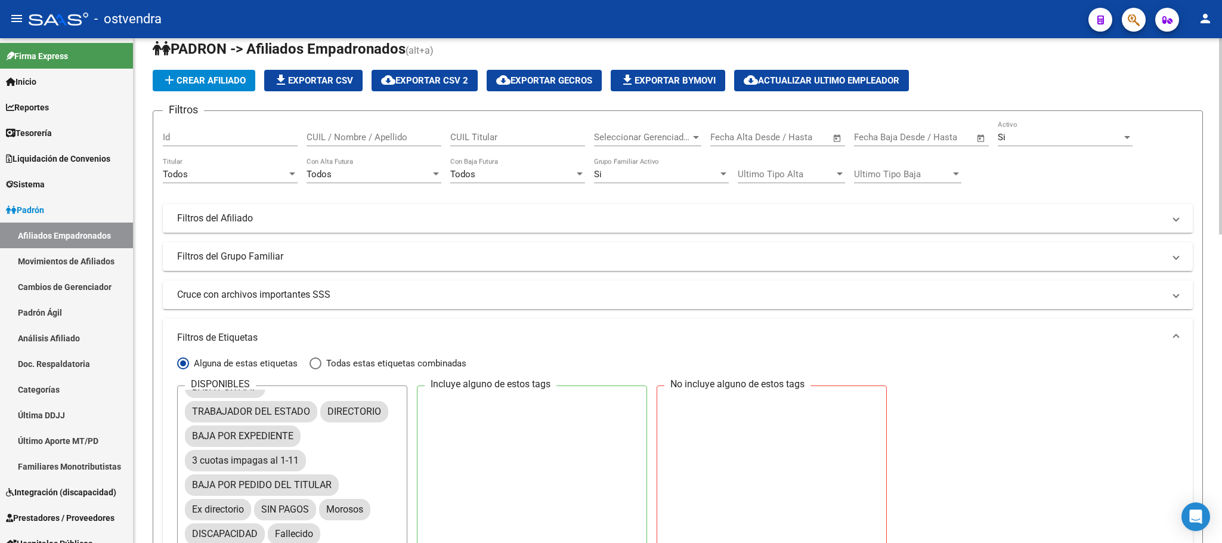
scroll to position [0, 0]
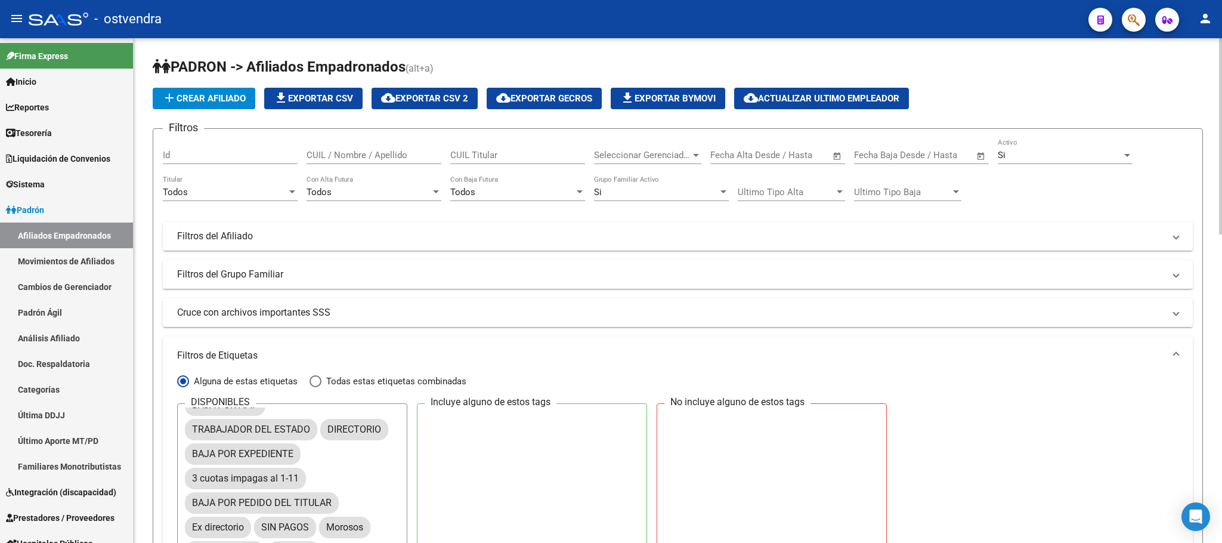
click at [1040, 151] on div "Si" at bounding box center [1060, 155] width 124 height 11
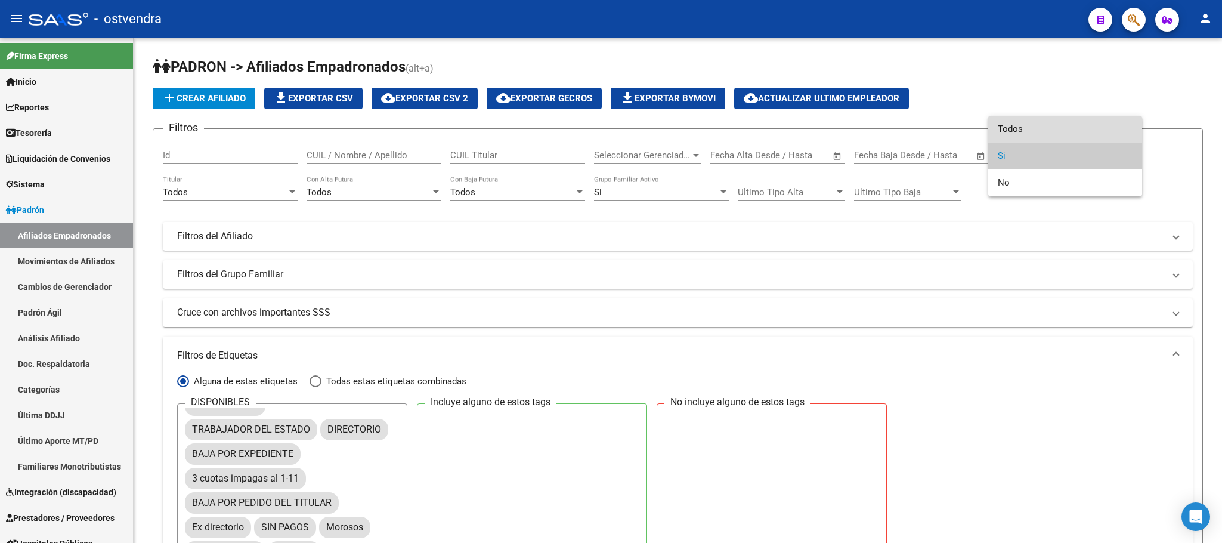
click at [1024, 120] on span "Todos" at bounding box center [1065, 129] width 135 height 27
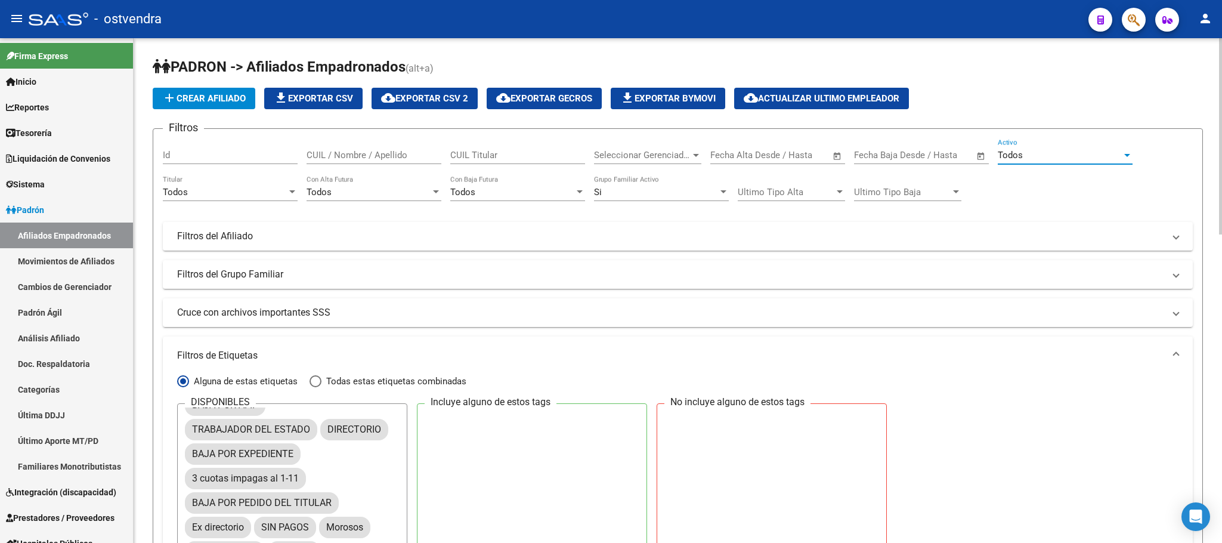
click at [701, 181] on div "Si Grupo Familiar Activo" at bounding box center [661, 188] width 135 height 26
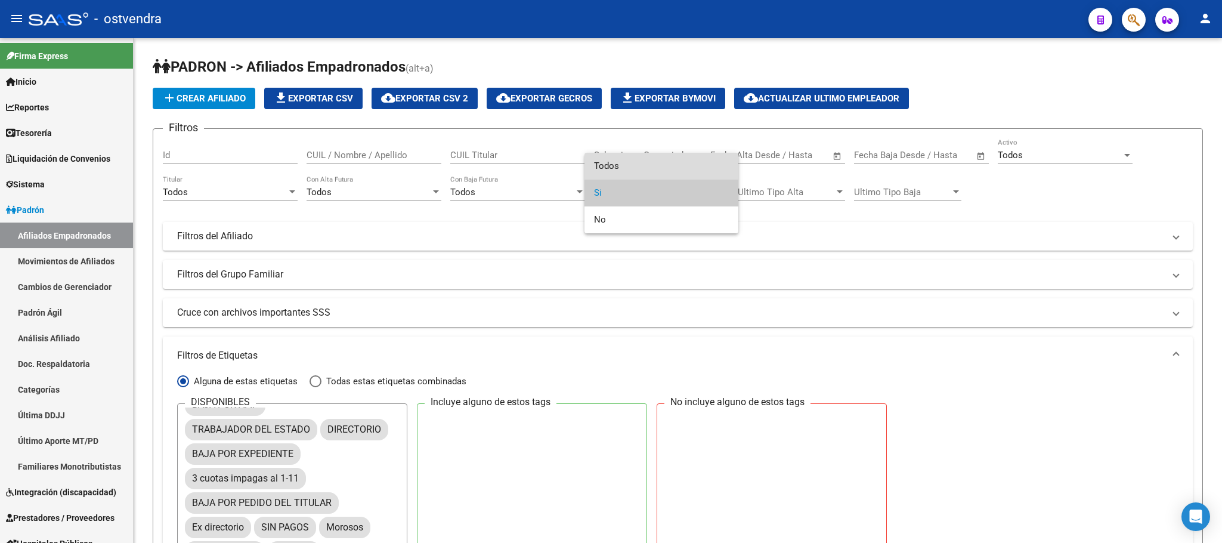
click at [685, 154] on span "Todos" at bounding box center [661, 166] width 135 height 27
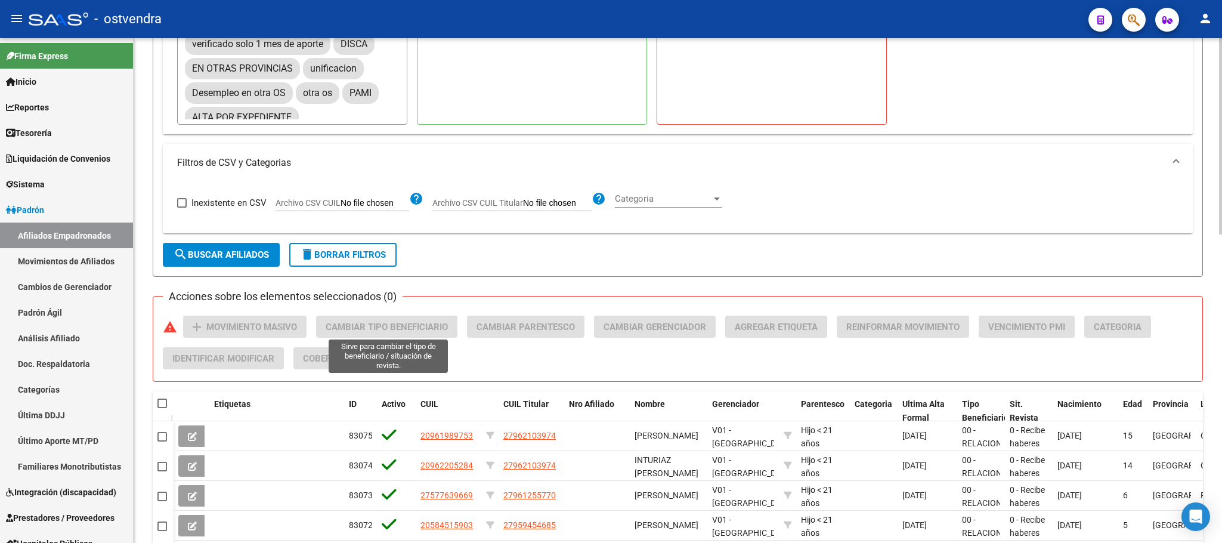
scroll to position [537, 0]
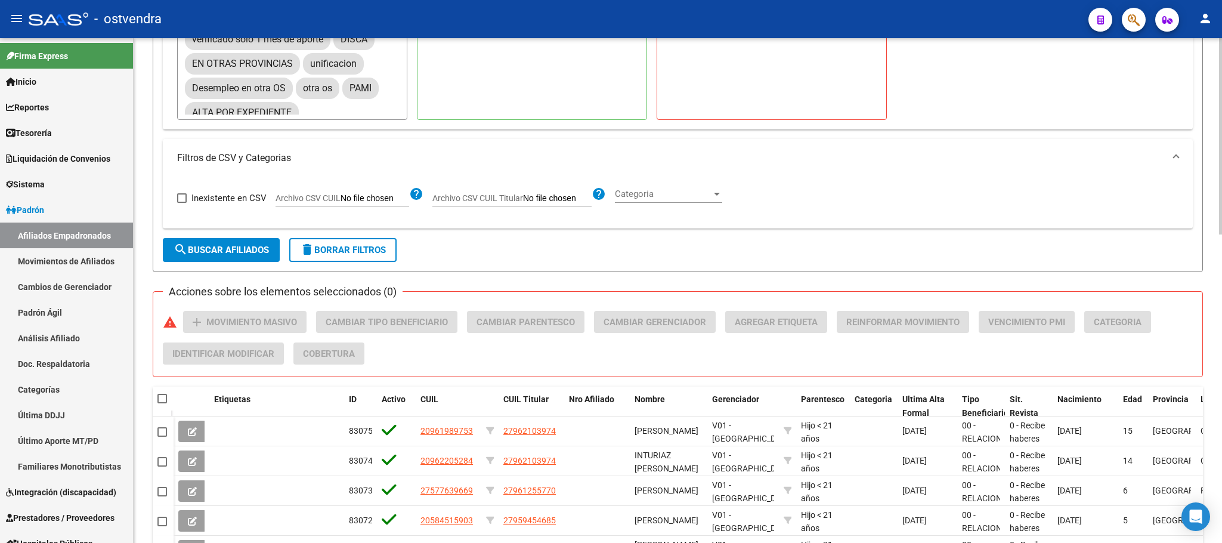
click at [259, 251] on span "search Buscar Afiliados" at bounding box center [221, 250] width 95 height 11
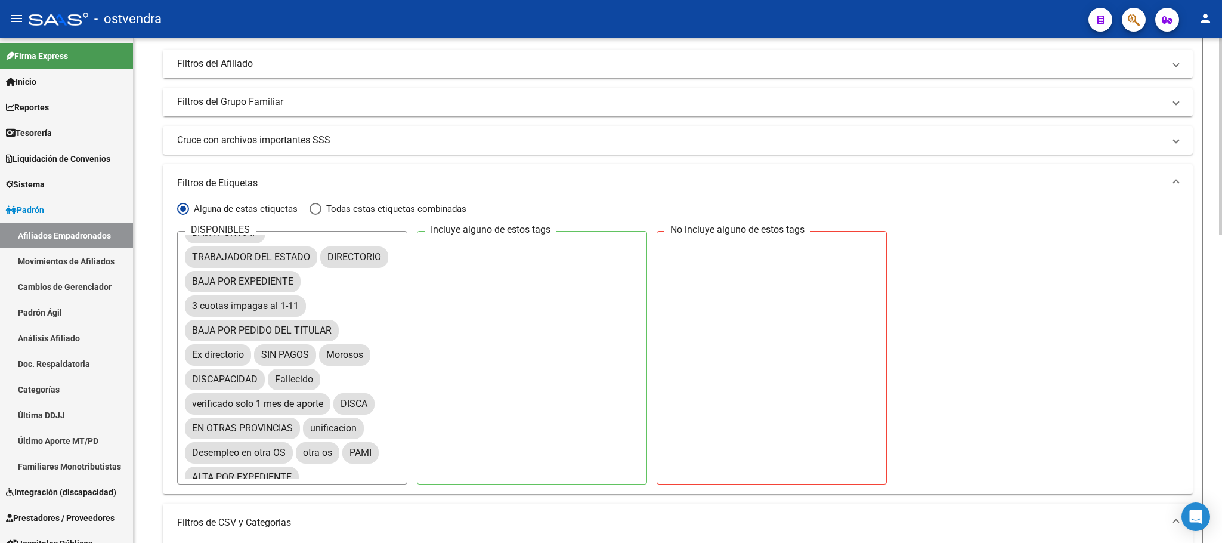
scroll to position [0, 0]
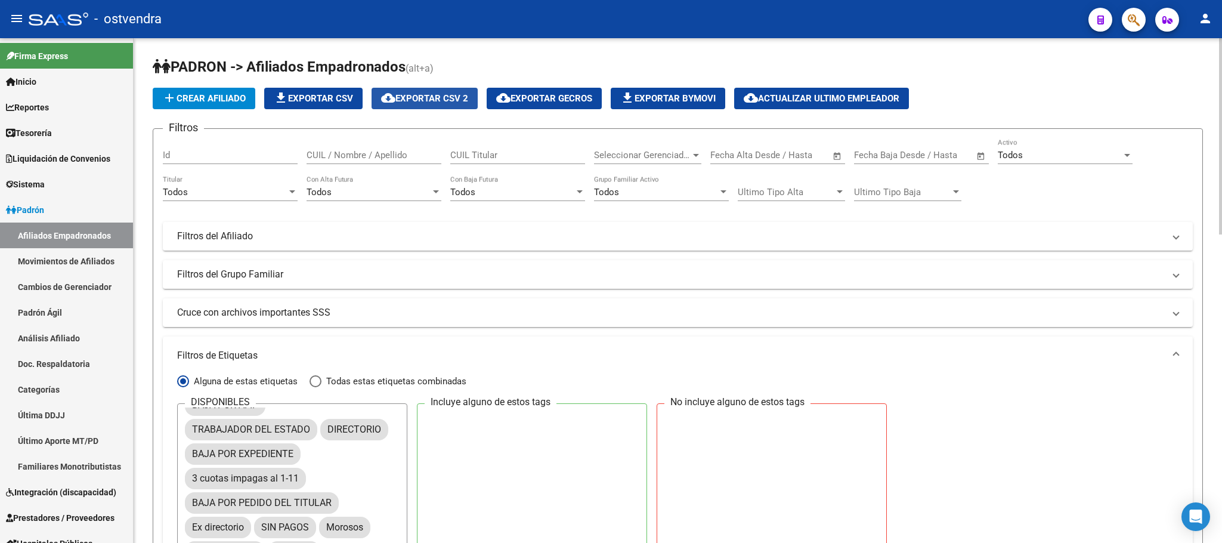
click at [462, 95] on span "cloud_download Exportar CSV 2" at bounding box center [424, 98] width 87 height 11
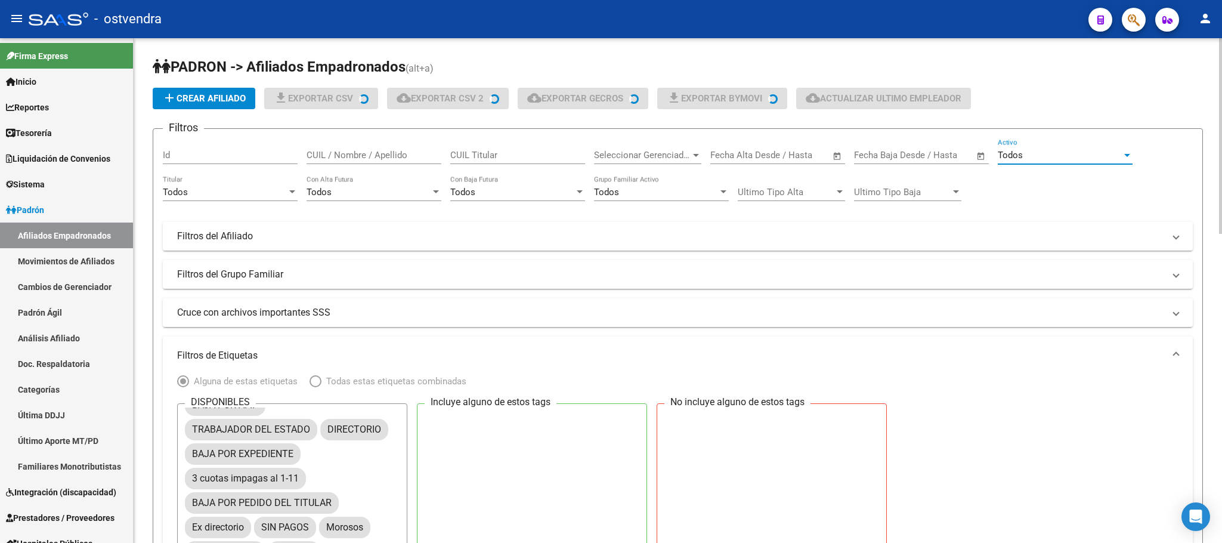
click at [1054, 153] on div "Todos" at bounding box center [1060, 155] width 124 height 11
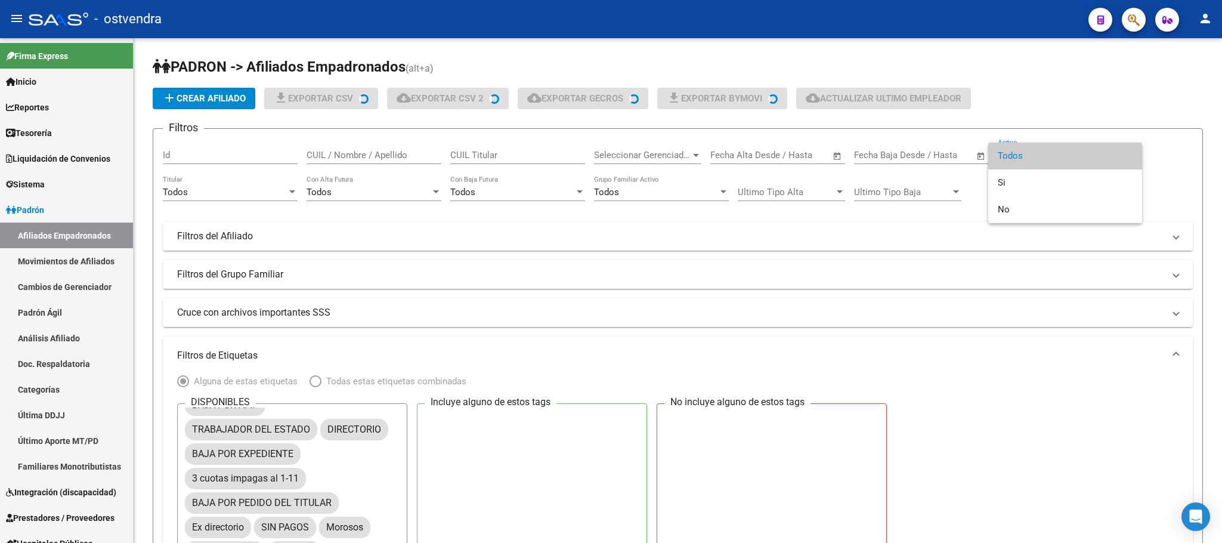
click at [1122, 34] on div at bounding box center [611, 271] width 1222 height 543
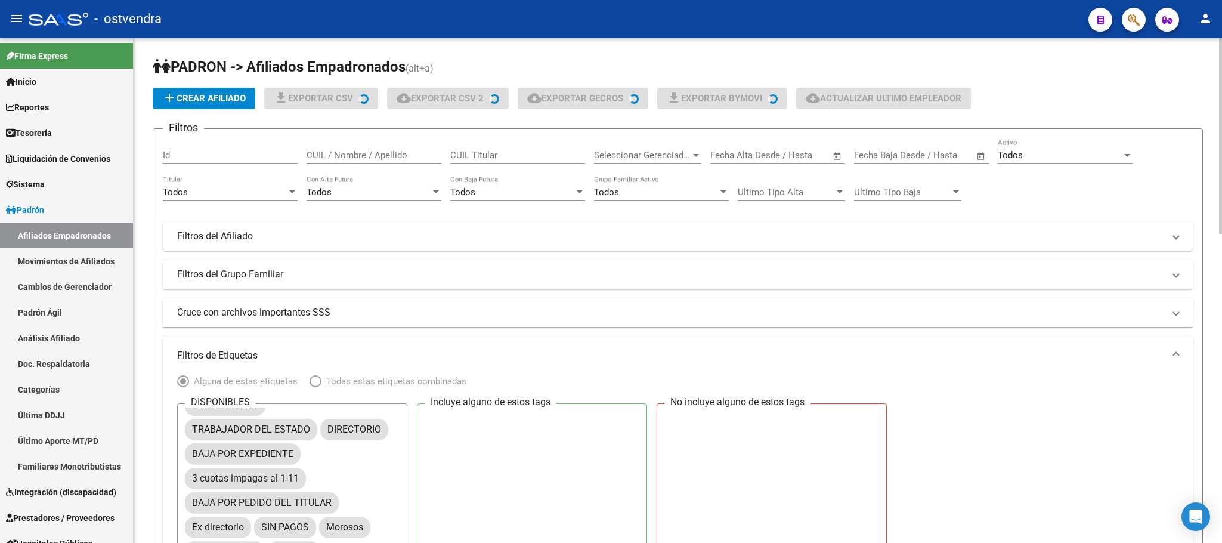
click at [1133, 70] on h1 "PADRON -> Afiliados Empadronados (alt+a)" at bounding box center [678, 67] width 1050 height 21
click at [1221, 97] on div at bounding box center [1220, 136] width 3 height 196
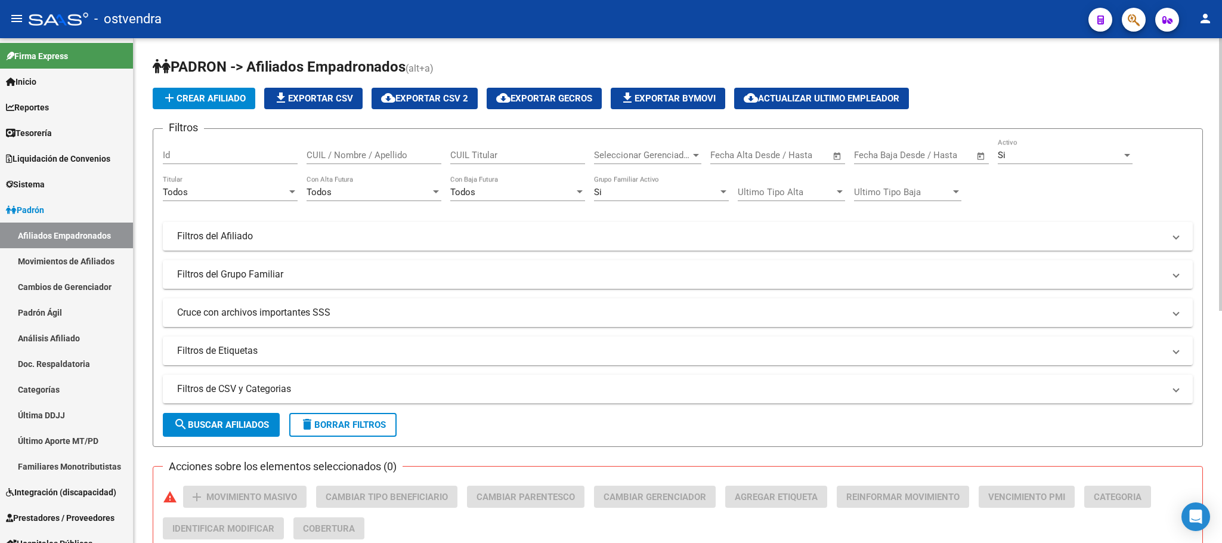
click at [1058, 140] on div "Si Activo" at bounding box center [1065, 151] width 135 height 26
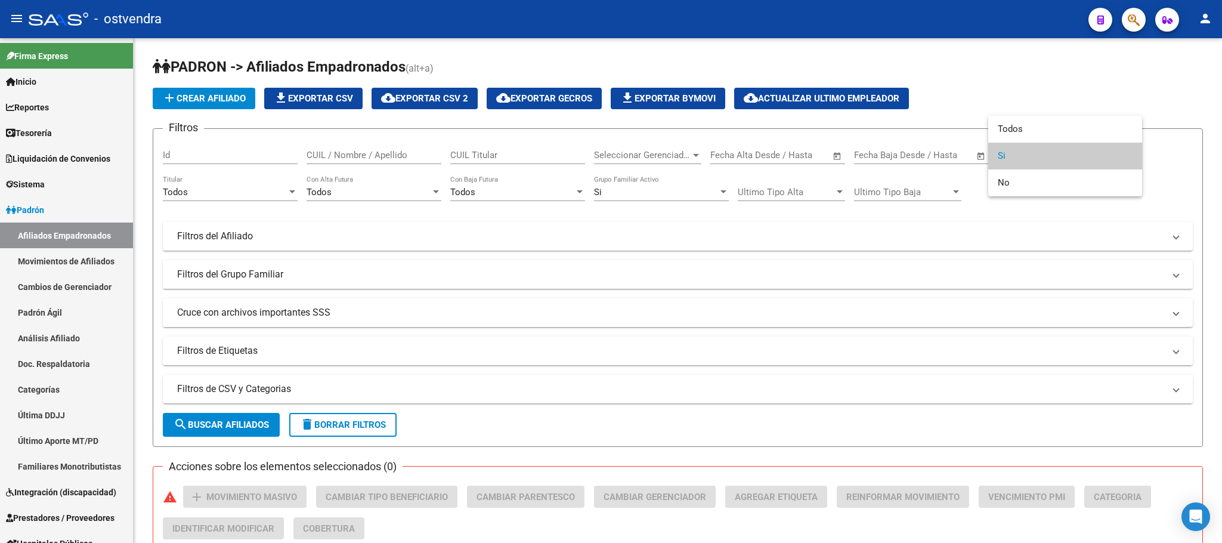
click at [1062, 110] on div at bounding box center [611, 271] width 1222 height 543
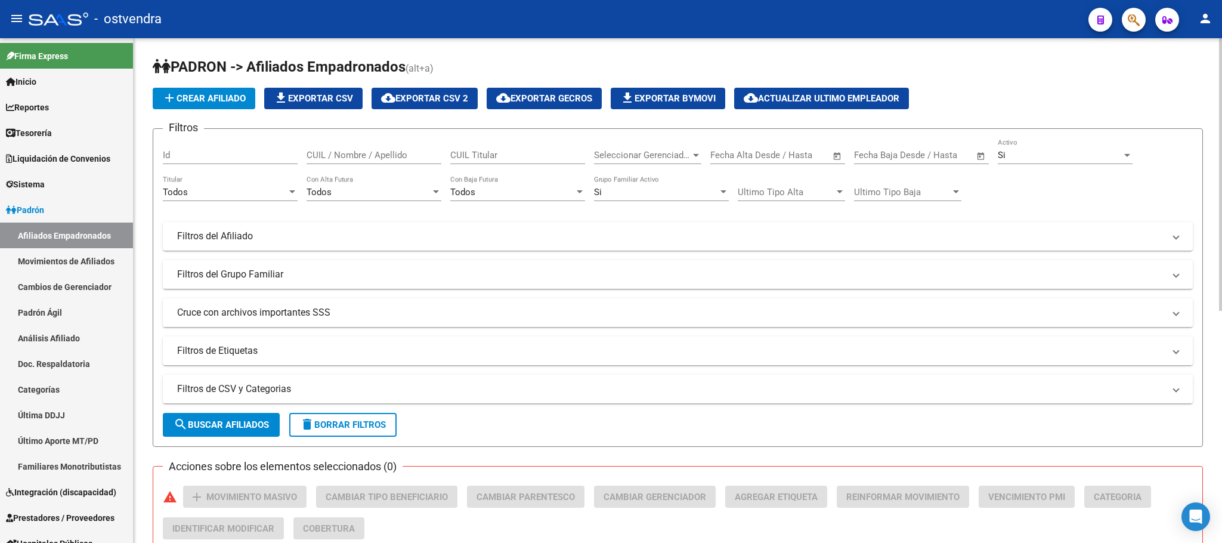
click at [1067, 129] on form "Filtros Id CUIL / Nombre / Apellido CUIL Titular Seleccionar Gerenciador Selecc…" at bounding box center [678, 287] width 1050 height 318
click at [1076, 163] on div "Si Activo" at bounding box center [1065, 151] width 135 height 26
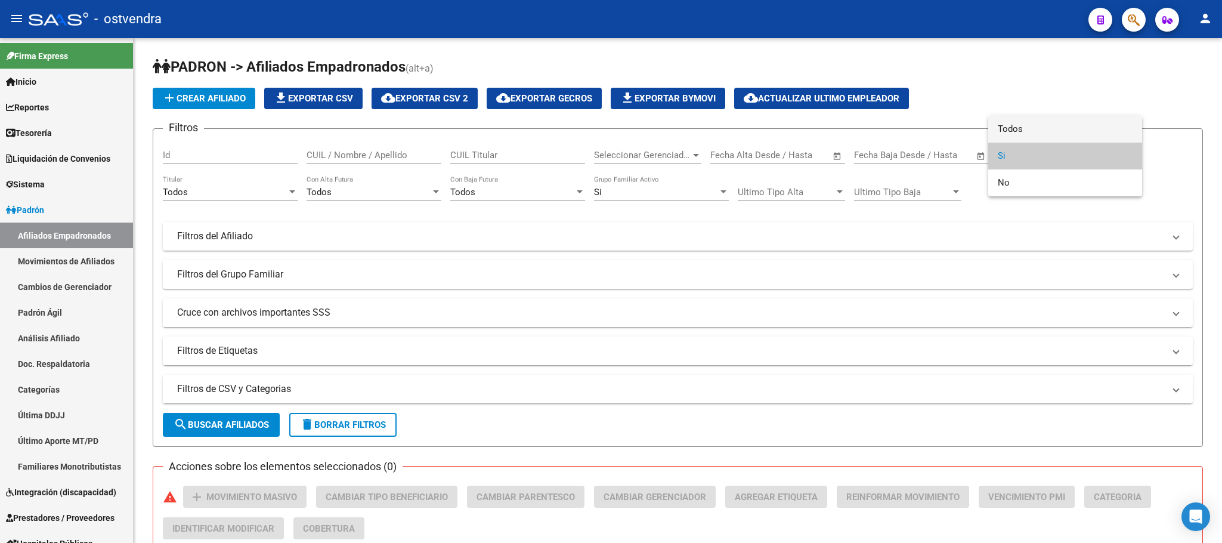
click at [1036, 127] on span "Todos" at bounding box center [1065, 129] width 135 height 27
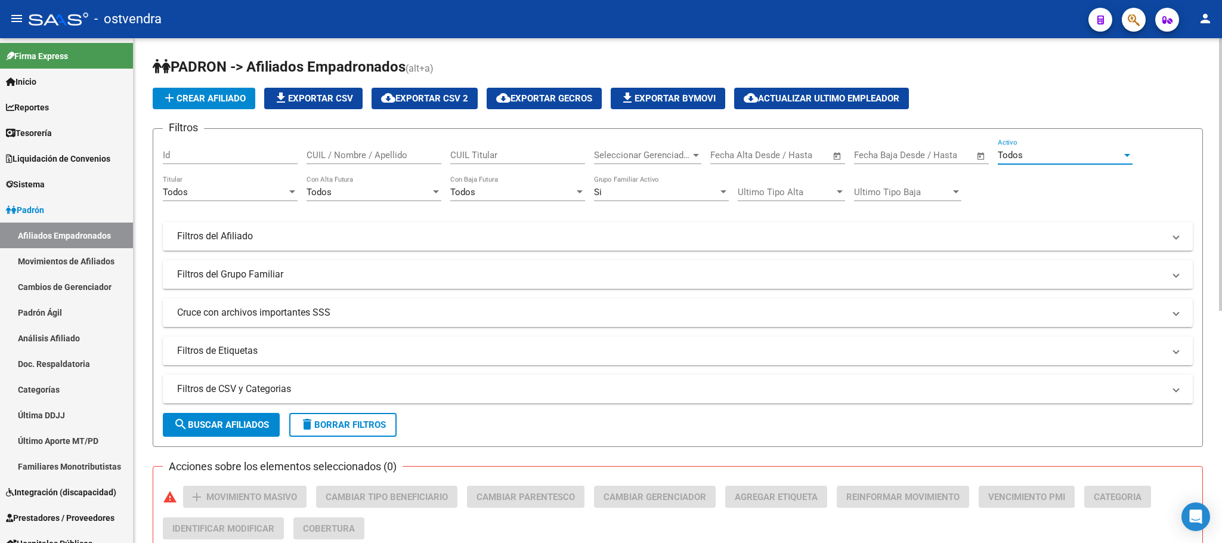
click at [638, 181] on div "Si Grupo Familiar Activo" at bounding box center [661, 188] width 135 height 26
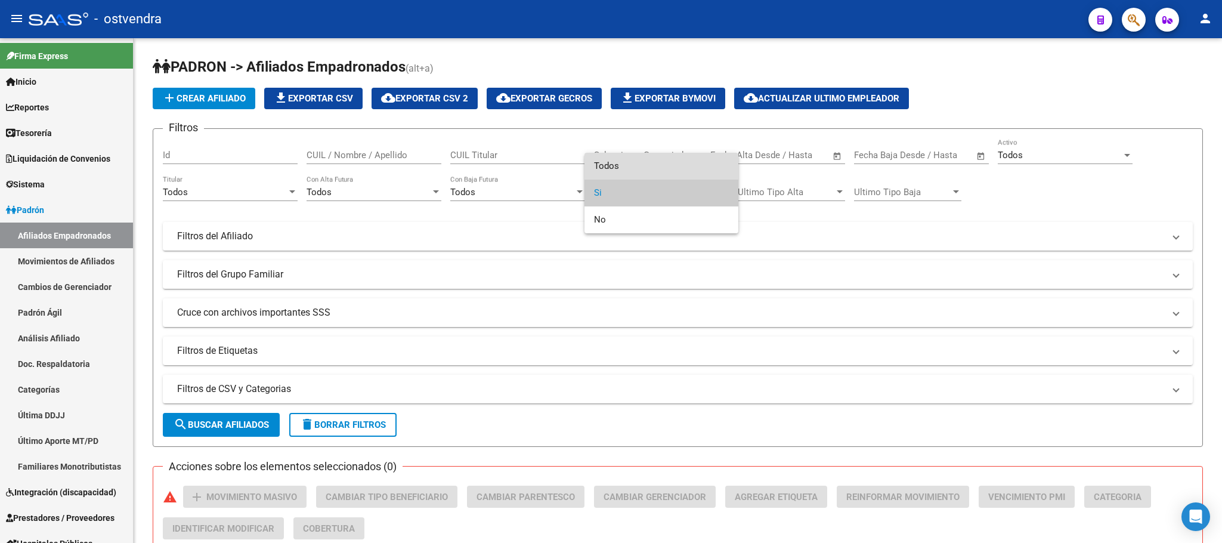
click at [624, 165] on span "Todos" at bounding box center [661, 166] width 135 height 27
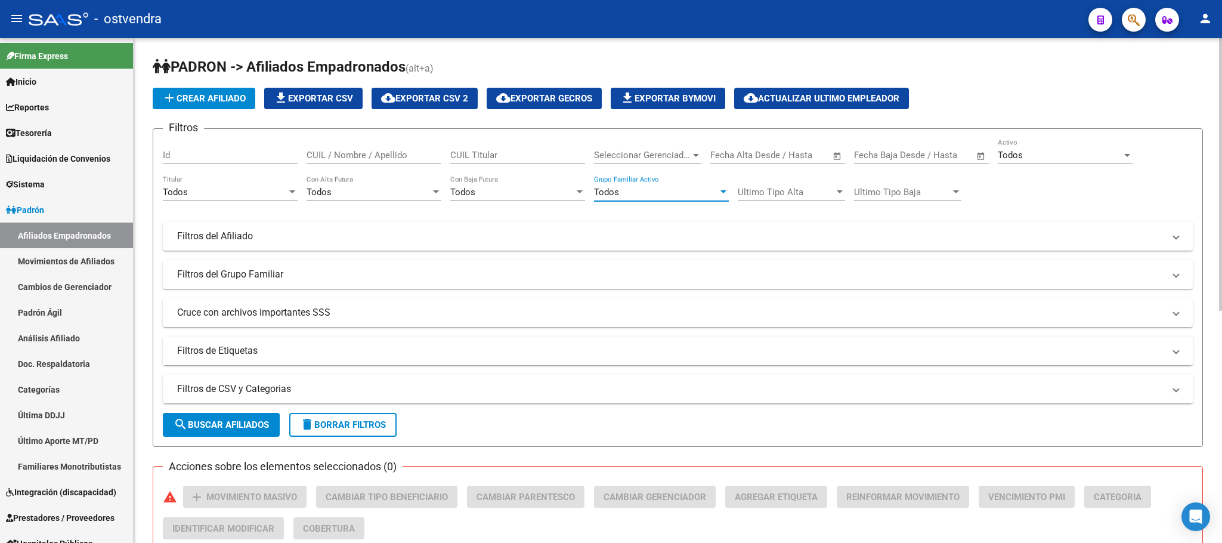
click at [208, 419] on span "search Buscar Afiliados" at bounding box center [221, 424] width 95 height 11
click at [462, 98] on span "cloud_download Exportar CSV 2" at bounding box center [424, 98] width 87 height 11
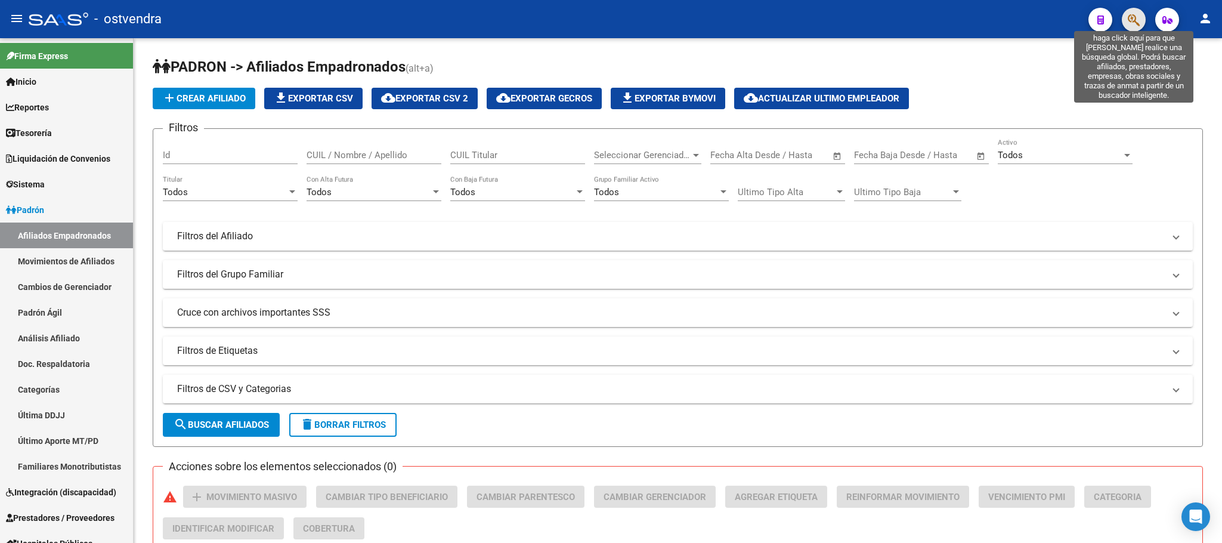
click at [1131, 18] on icon "button" at bounding box center [1134, 20] width 12 height 14
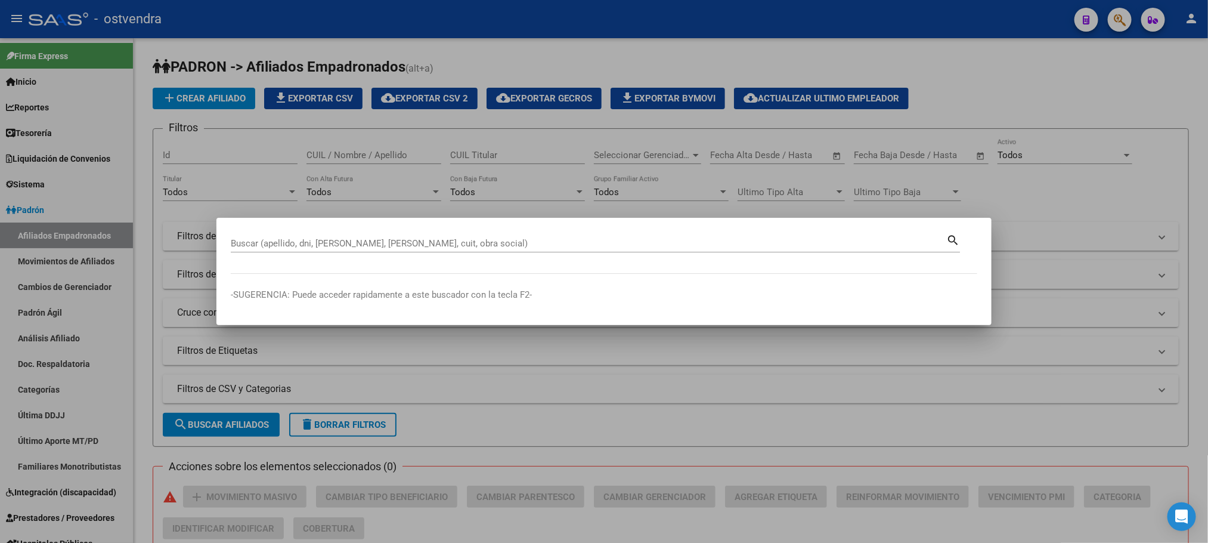
paste input "45069295"
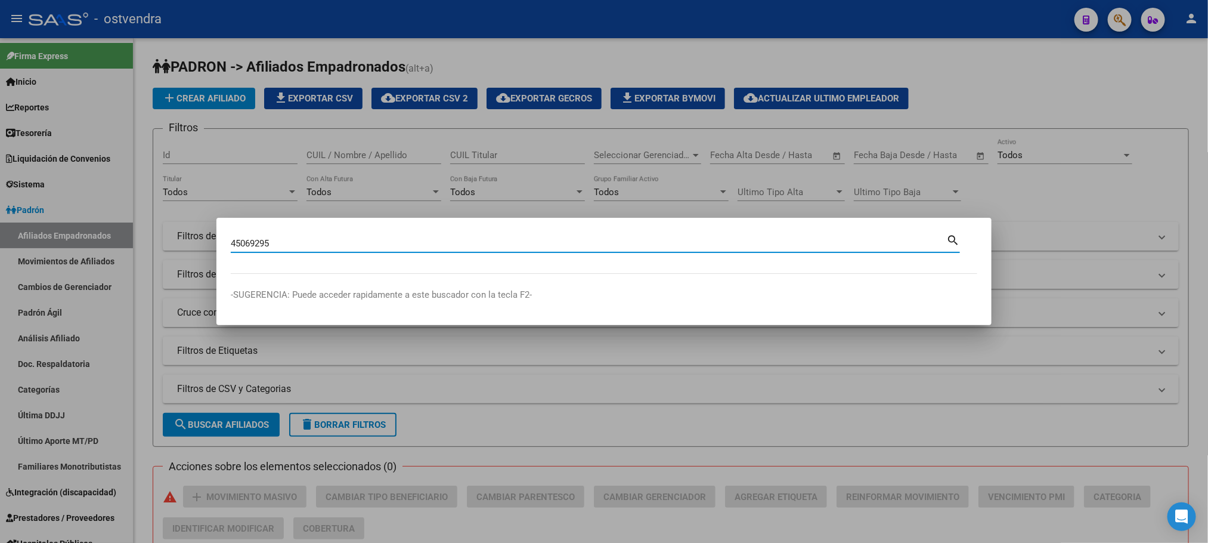
type input "45069295"
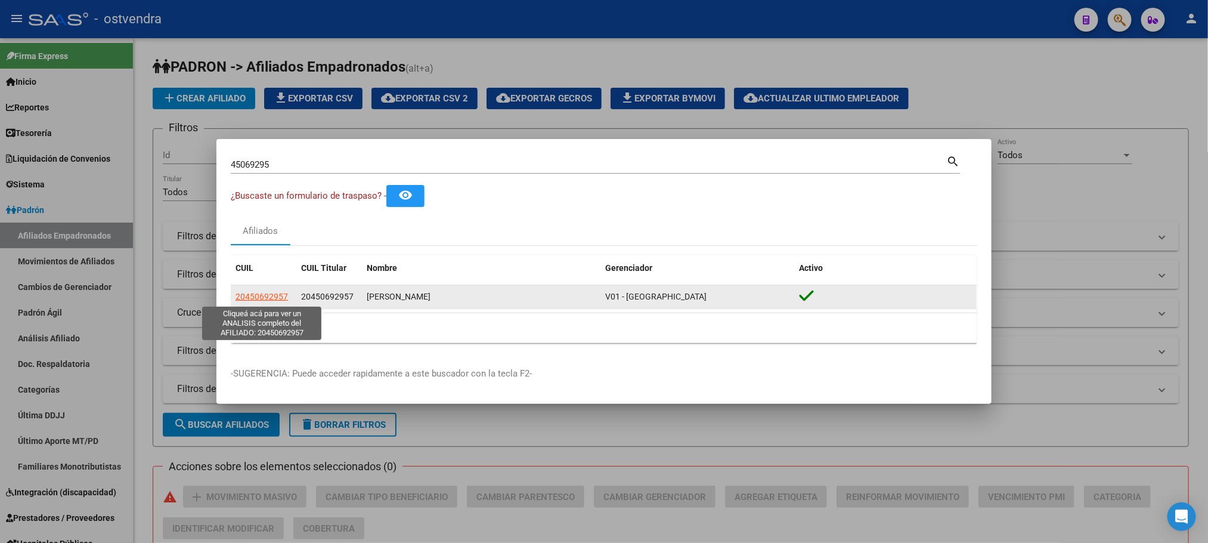
click at [267, 299] on span "20450692957" at bounding box center [262, 297] width 52 height 10
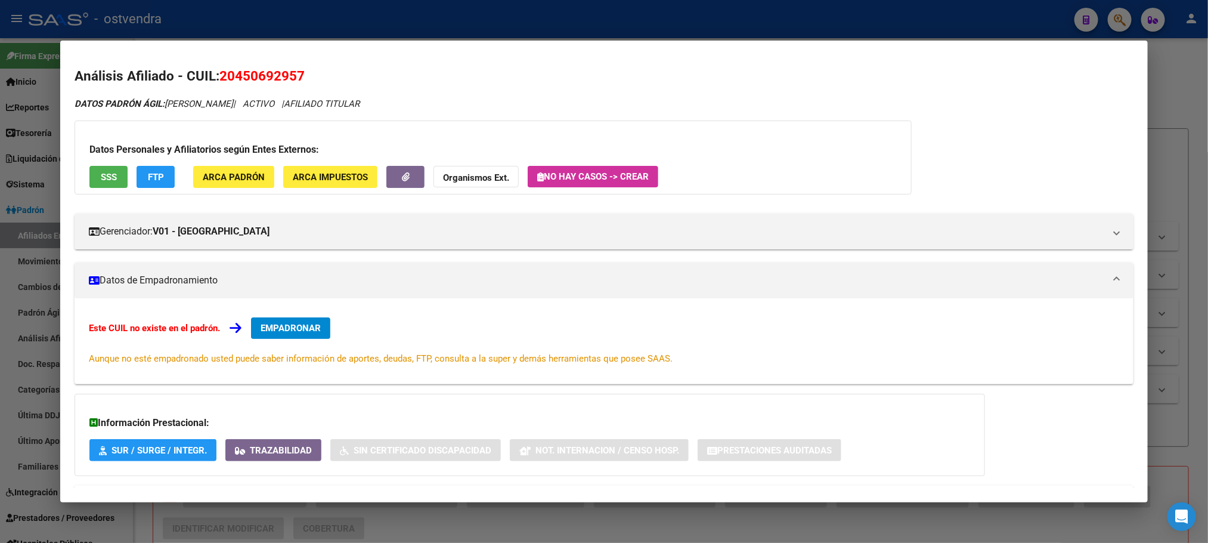
click at [101, 176] on span "SSS" at bounding box center [109, 177] width 16 height 11
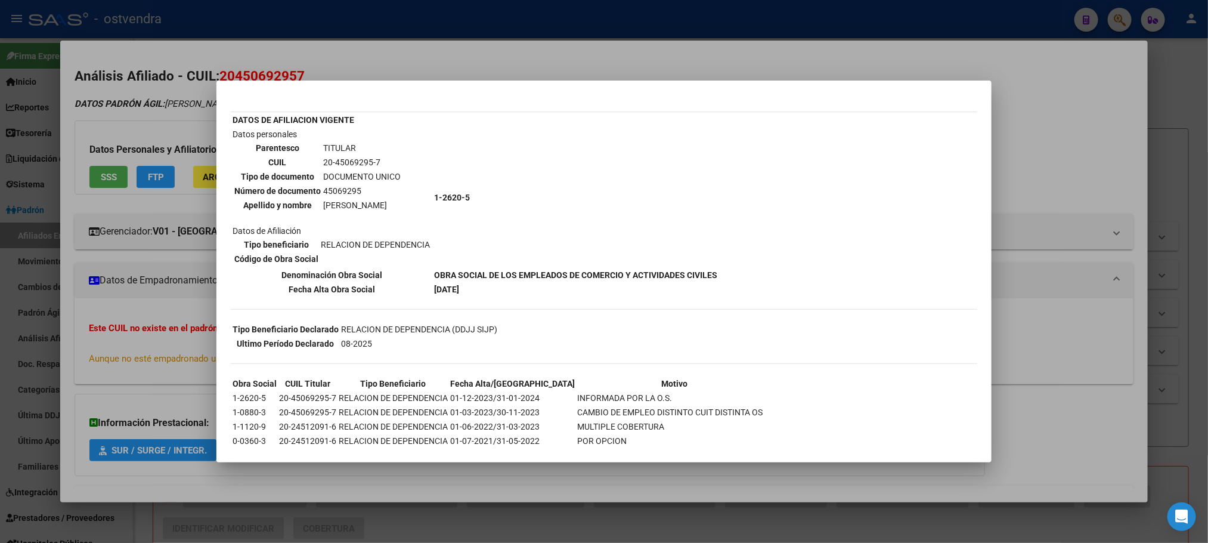
scroll to position [97, 0]
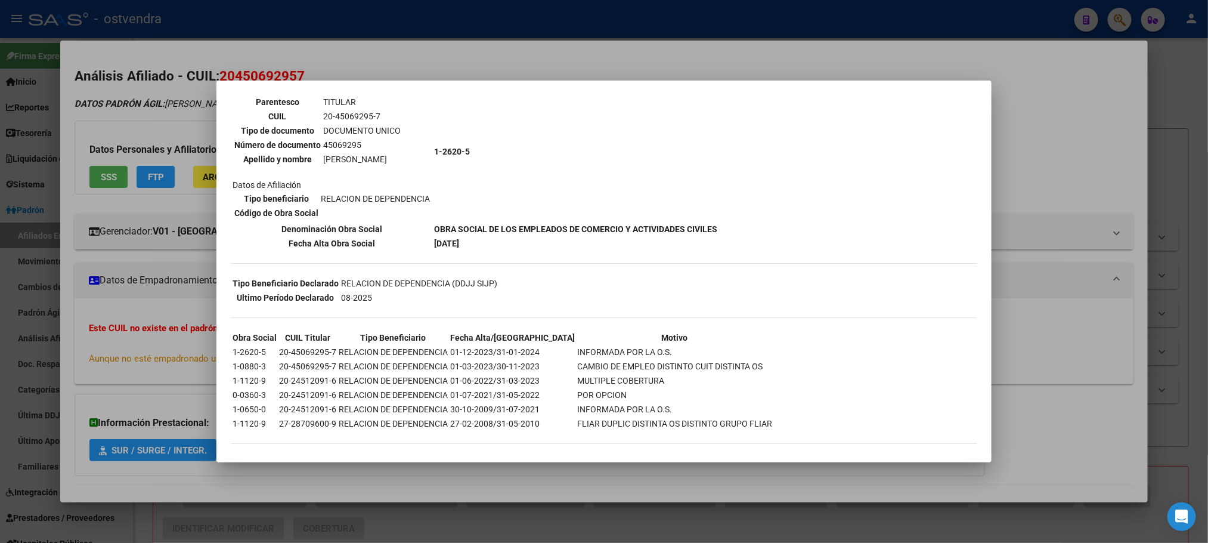
click at [86, 74] on div at bounding box center [604, 271] width 1208 height 543
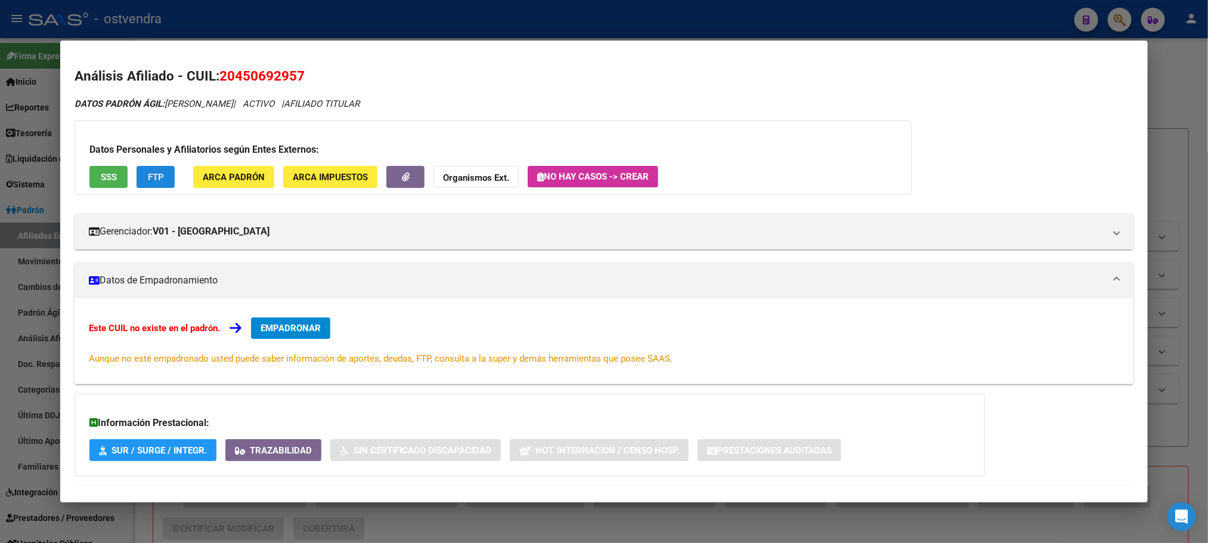
click at [149, 166] on button "FTP" at bounding box center [156, 177] width 38 height 22
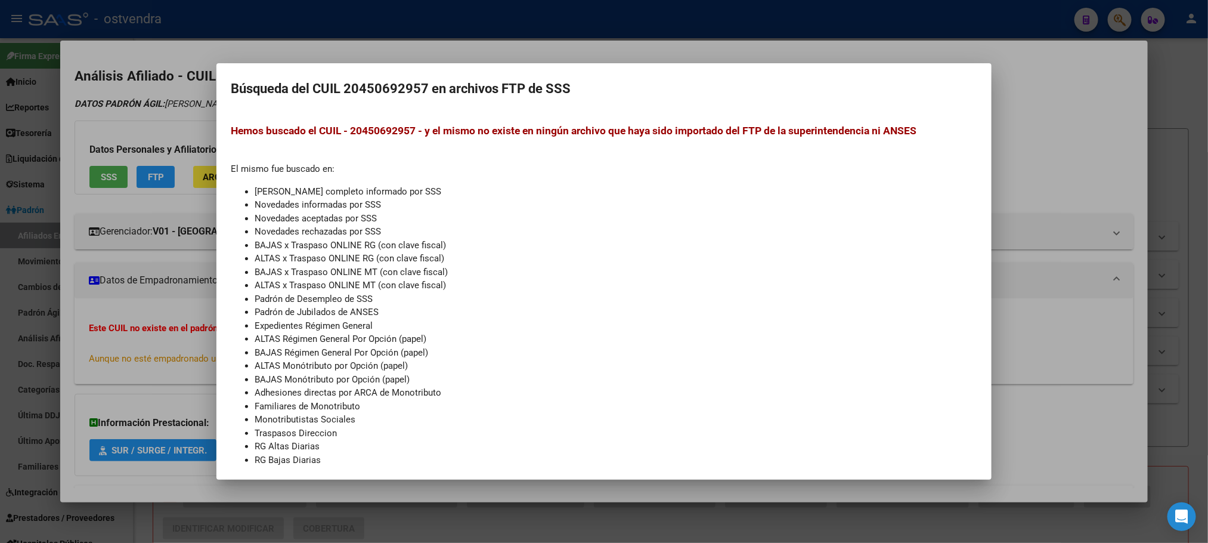
drag, startPoint x: 136, startPoint y: 117, endPoint x: 103, endPoint y: 14, distance: 107.9
click at [135, 115] on div at bounding box center [604, 271] width 1208 height 543
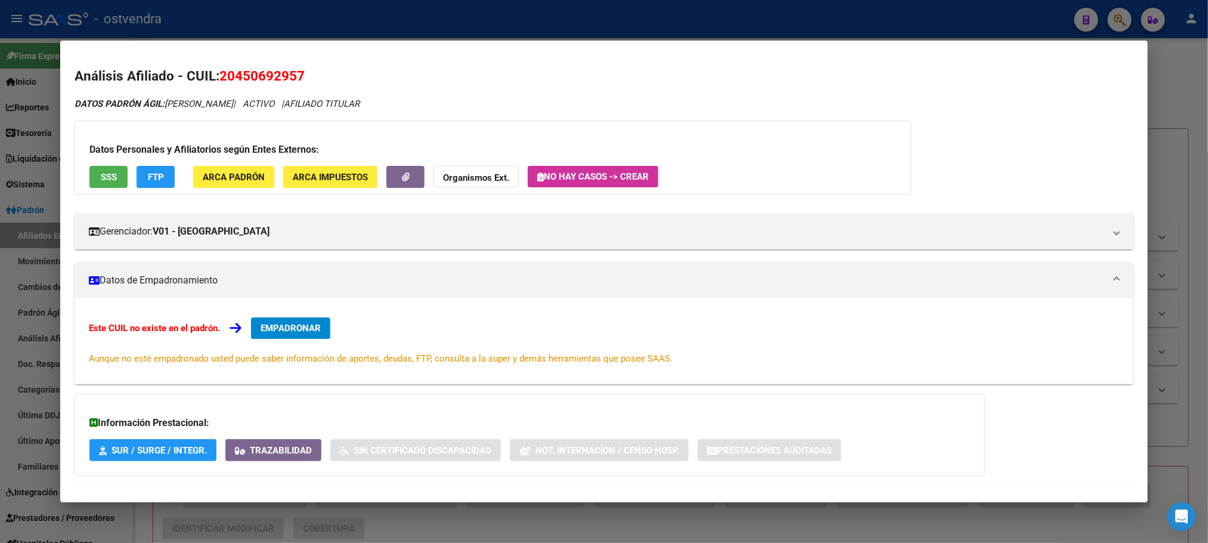
click at [1011, 17] on div at bounding box center [604, 271] width 1208 height 543
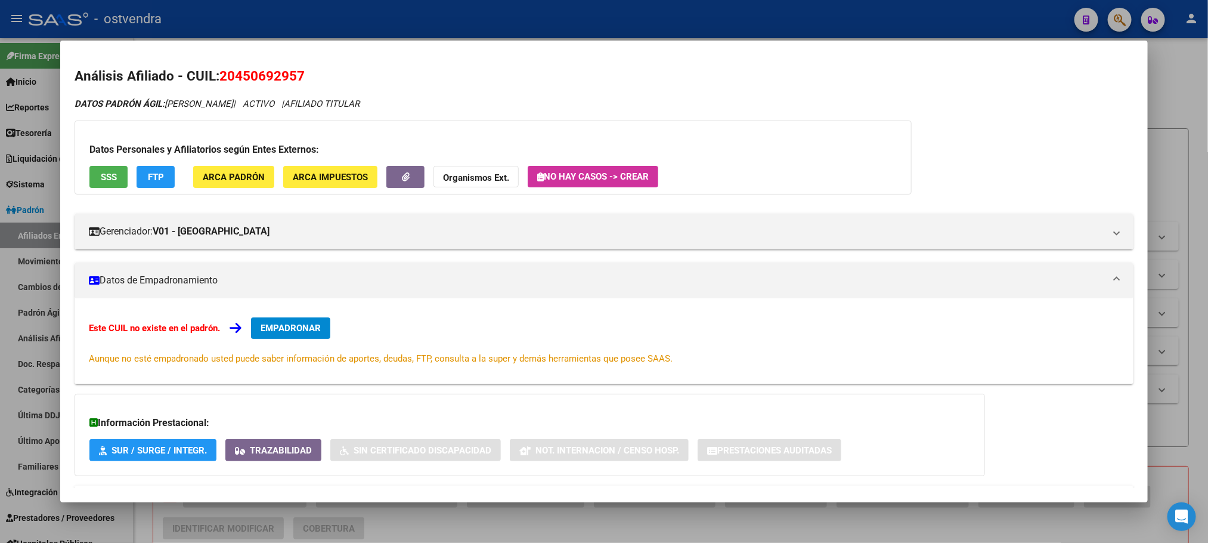
type textarea "20450692957"
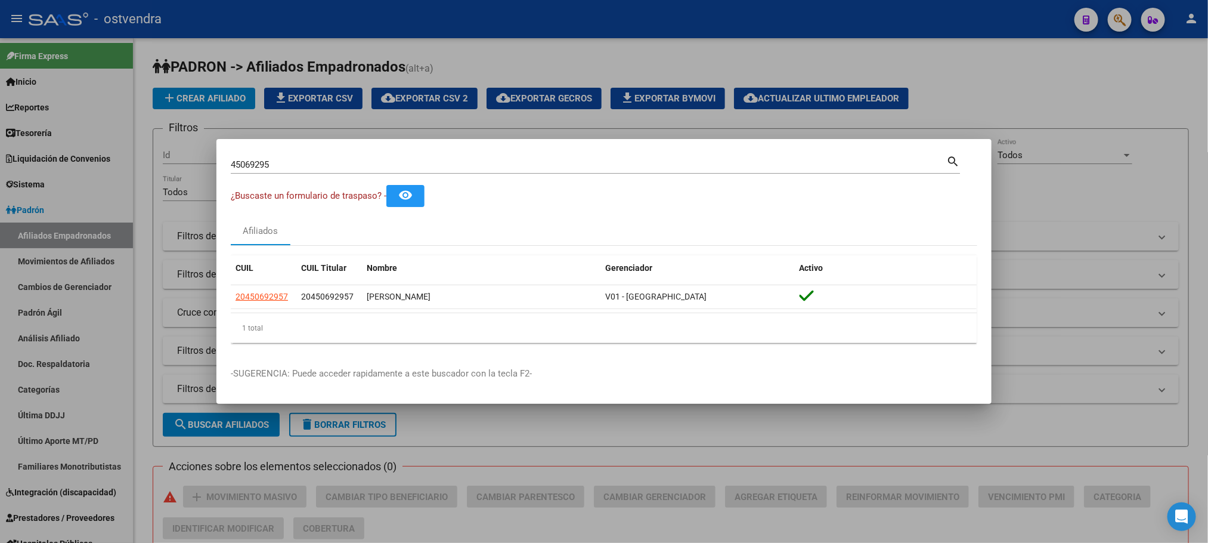
drag, startPoint x: 330, startPoint y: 179, endPoint x: 316, endPoint y: 169, distance: 17.5
click at [319, 172] on div "45069295 Buscar (apellido, dni, cuil, nro traspaso, cuit, obra social) search" at bounding box center [595, 169] width 729 height 32
drag, startPoint x: 316, startPoint y: 169, endPoint x: 555, endPoint y: 151, distance: 240.4
click at [99, 166] on div "45069295 Buscar (apellido, dni, cuil, nro traspaso, cuit, obra social) search ¿…" at bounding box center [604, 271] width 1208 height 543
paste input "7880977"
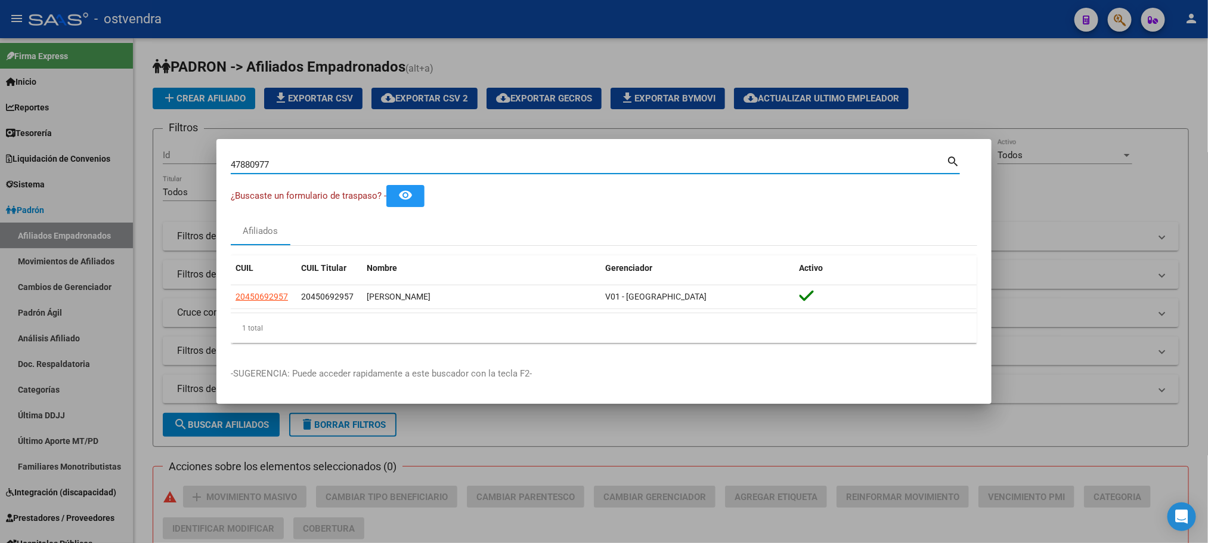
type input "47880977"
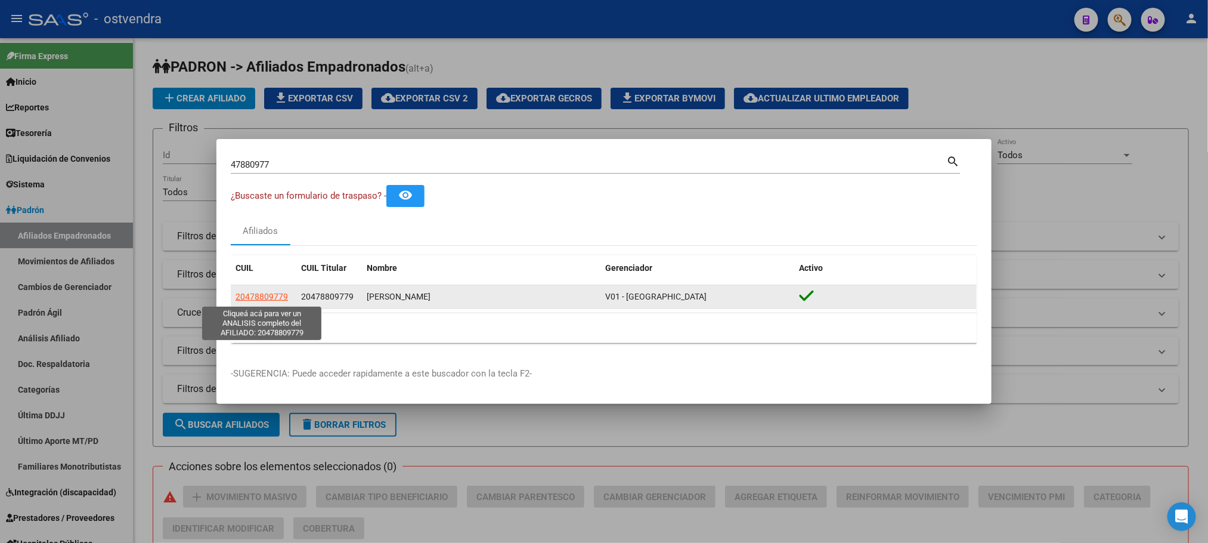
click at [259, 299] on span "20478809779" at bounding box center [262, 297] width 52 height 10
type textarea "20478809779"
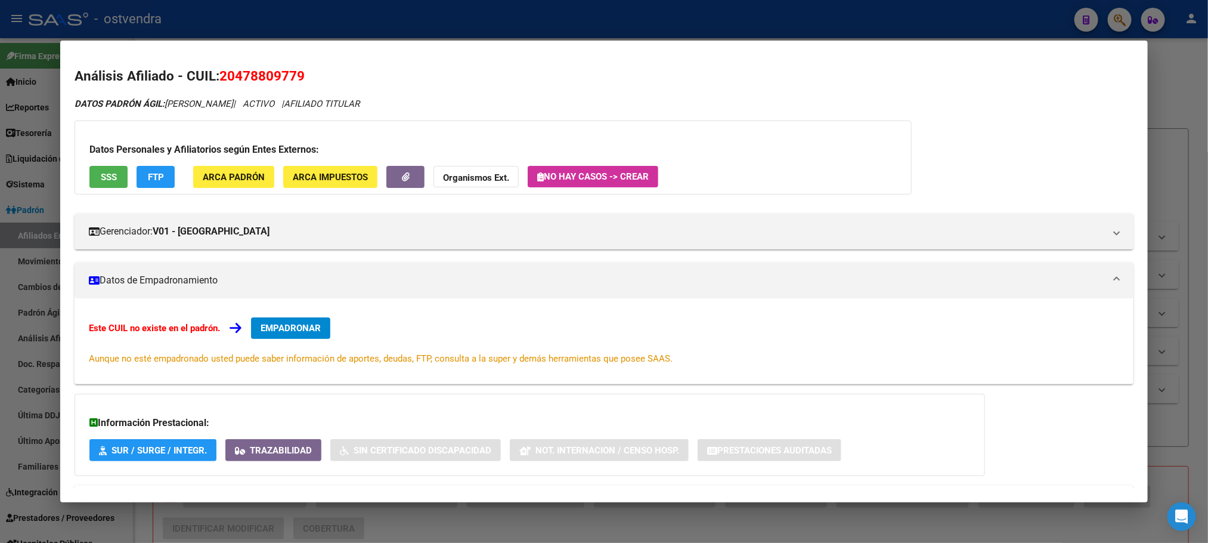
click at [113, 181] on button "SSS" at bounding box center [108, 177] width 38 height 22
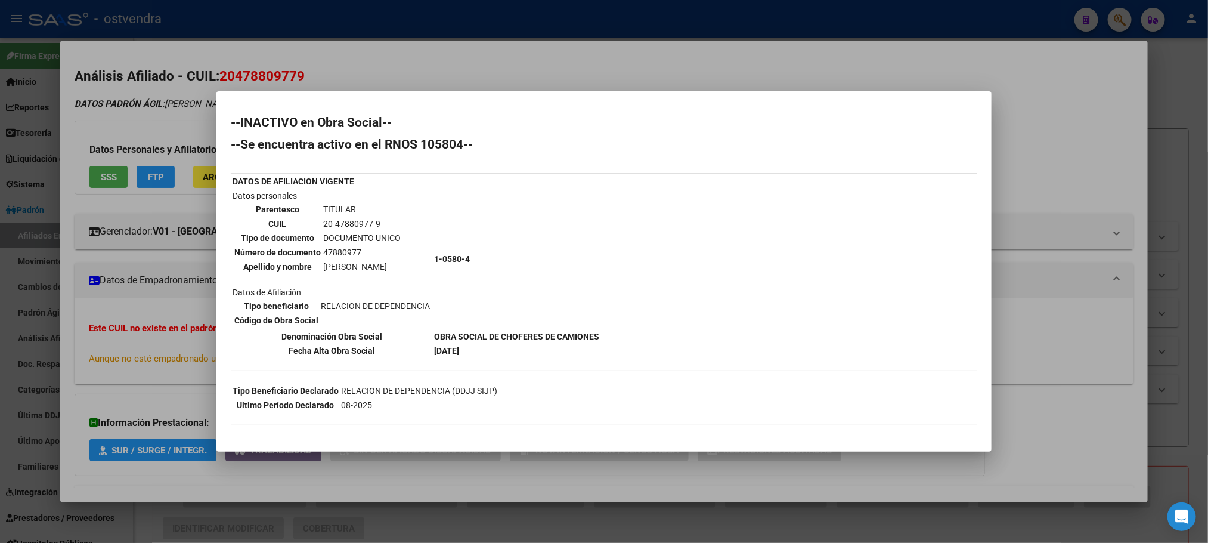
click at [176, 95] on div at bounding box center [604, 271] width 1208 height 543
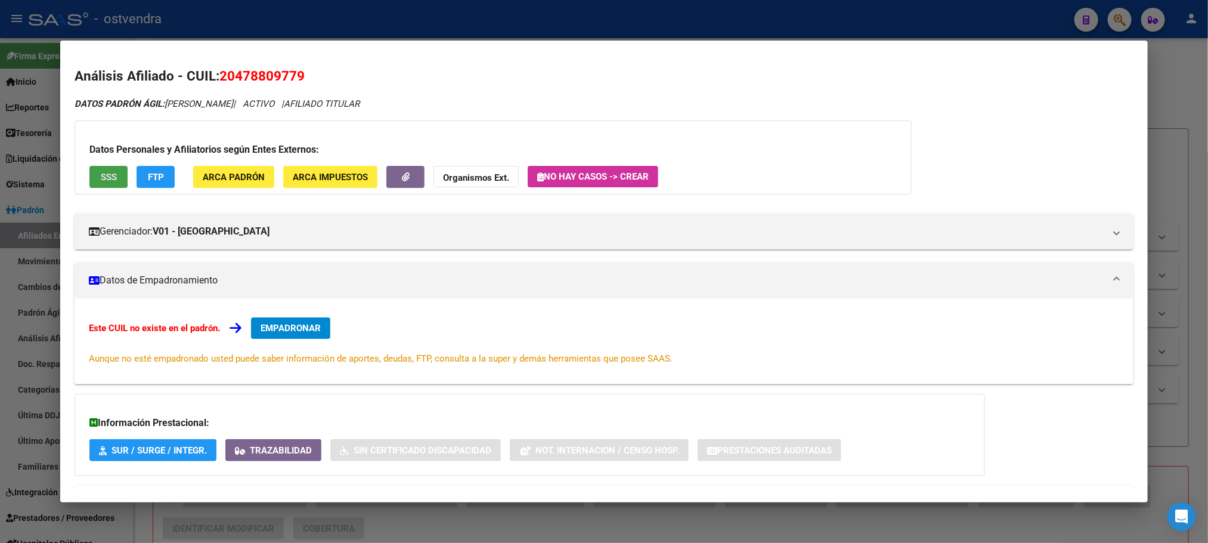
click at [117, 169] on button "SSS" at bounding box center [108, 177] width 38 height 22
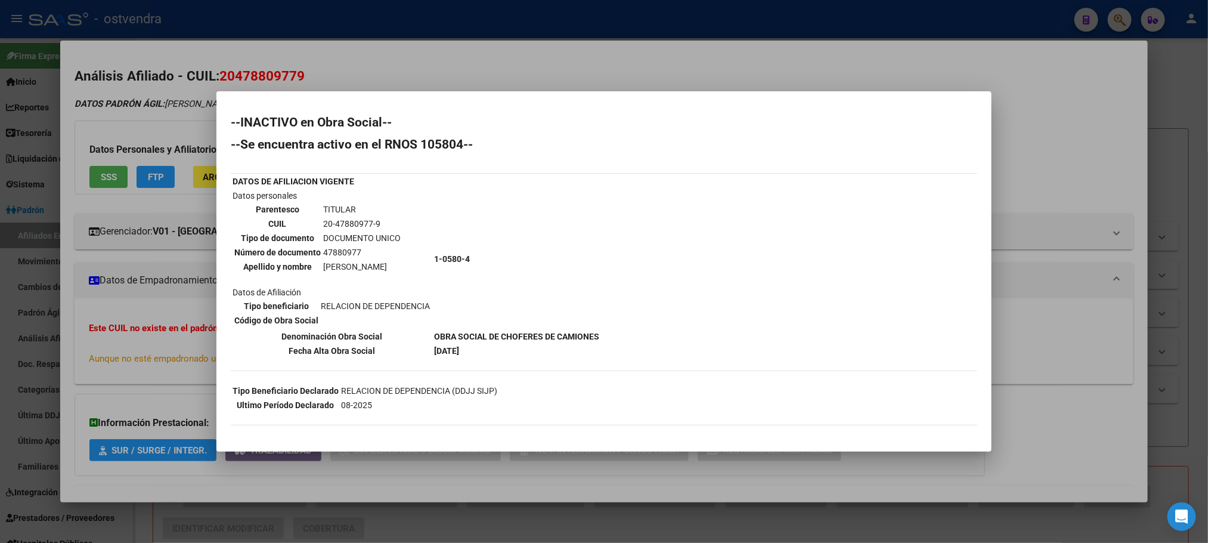
click at [218, 108] on mat-dialog-content "--INACTIVO en Obra Social-- --Se encuentra activo en el RNOS 105804-- DATOS DE …" at bounding box center [604, 271] width 775 height 331
click at [145, 188] on div at bounding box center [604, 271] width 1208 height 543
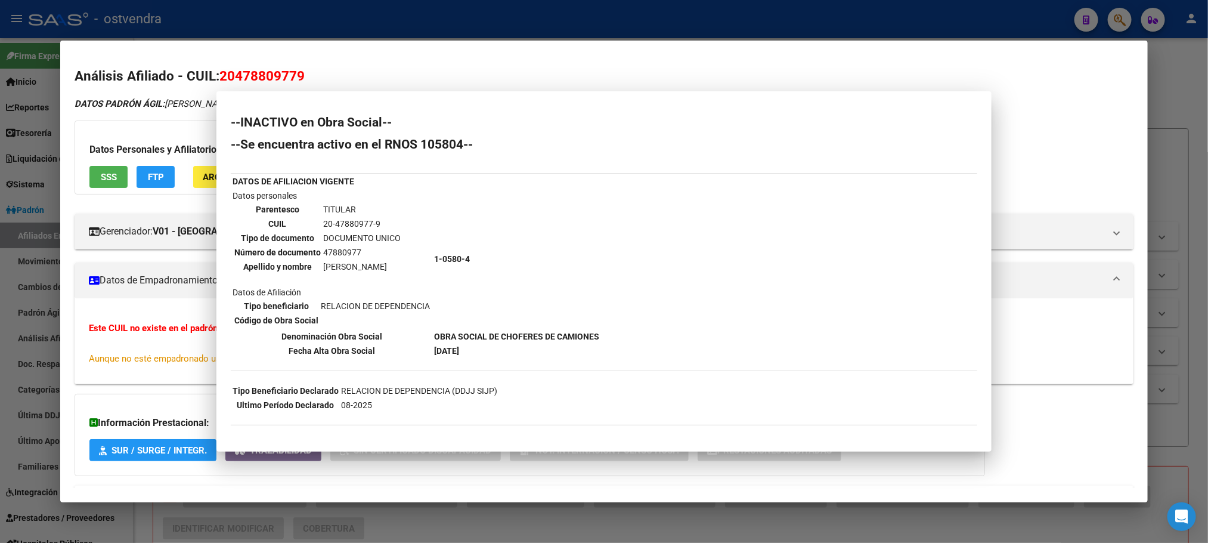
click at [154, 172] on span "FTP" at bounding box center [156, 177] width 16 height 11
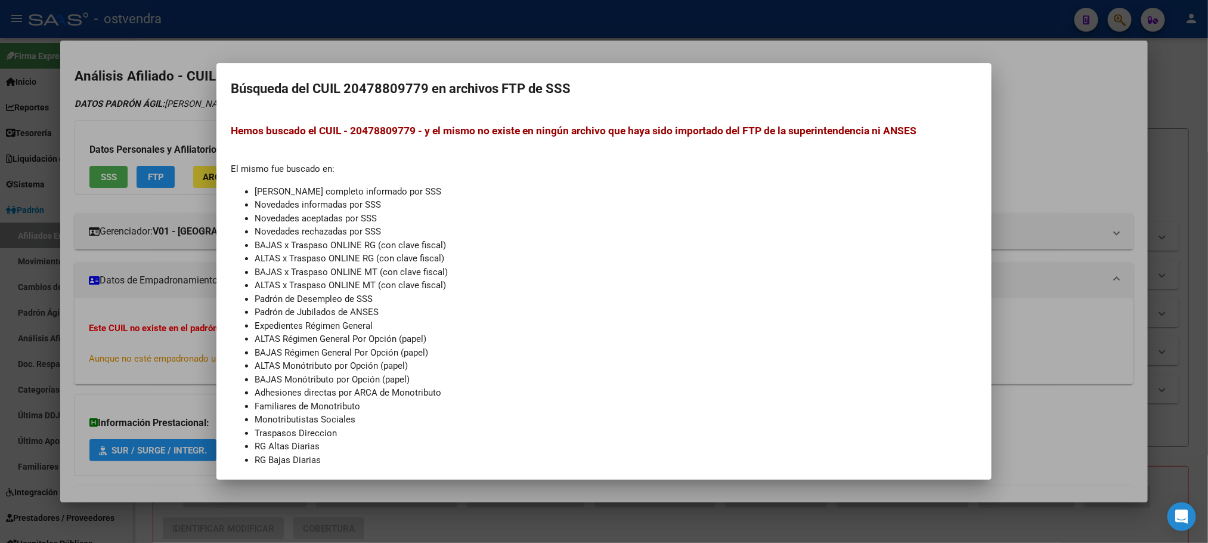
click at [134, 116] on div at bounding box center [604, 271] width 1208 height 543
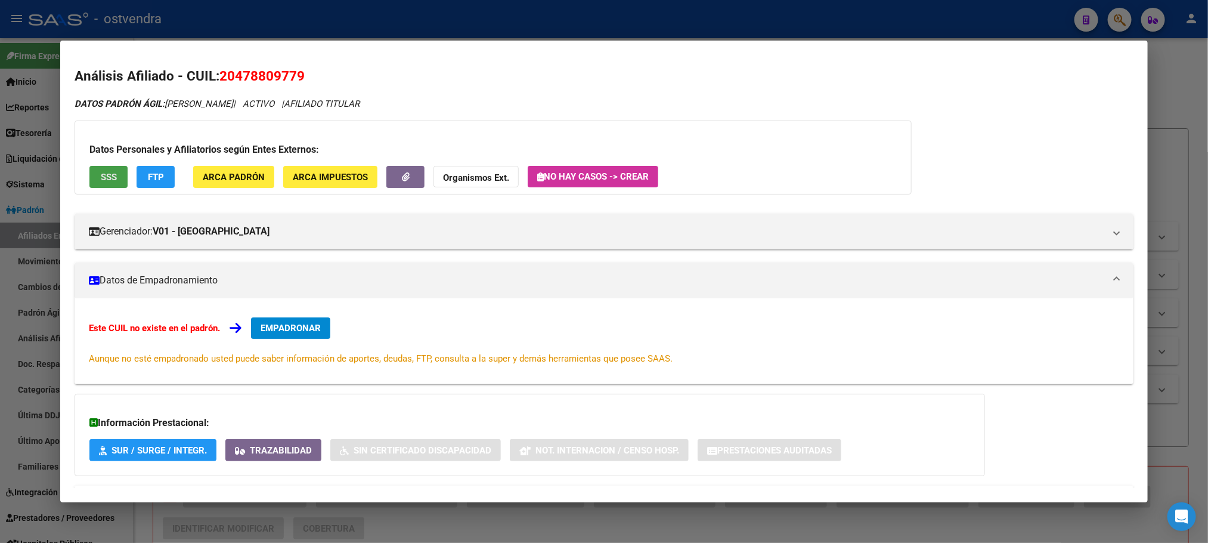
click at [92, 174] on button "SSS" at bounding box center [108, 177] width 38 height 22
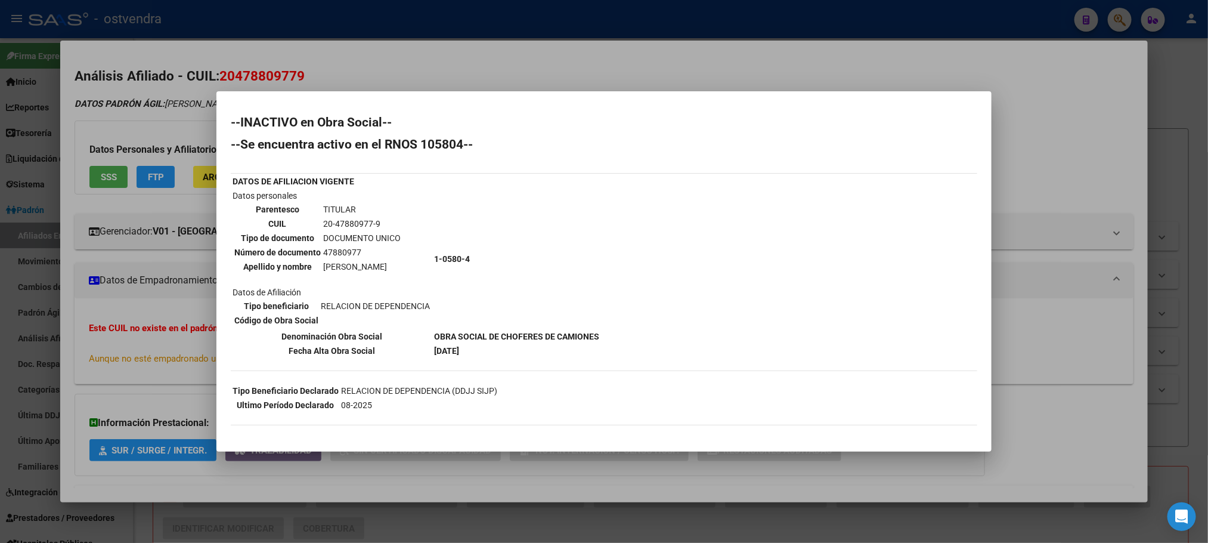
click at [120, 149] on div at bounding box center [604, 271] width 1208 height 543
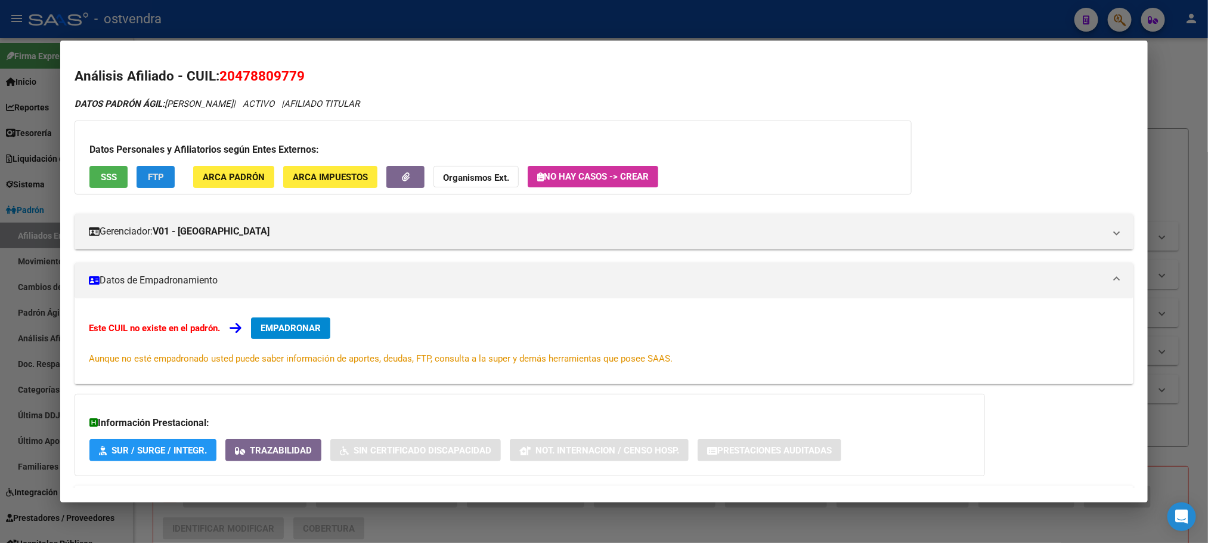
click at [138, 177] on button "FTP" at bounding box center [156, 177] width 38 height 22
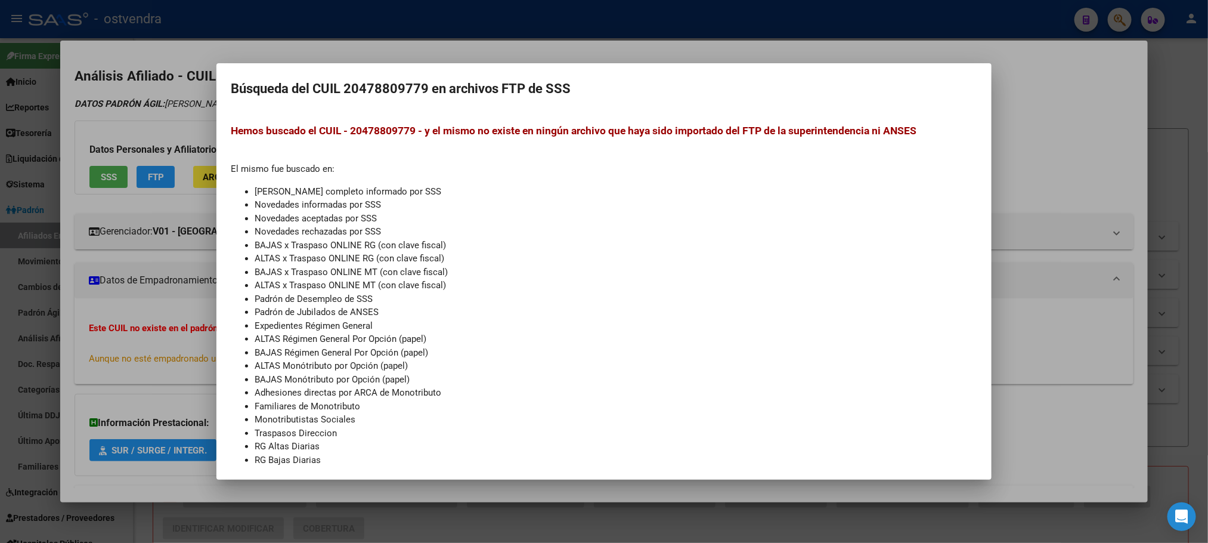
click at [137, 126] on div at bounding box center [604, 271] width 1208 height 543
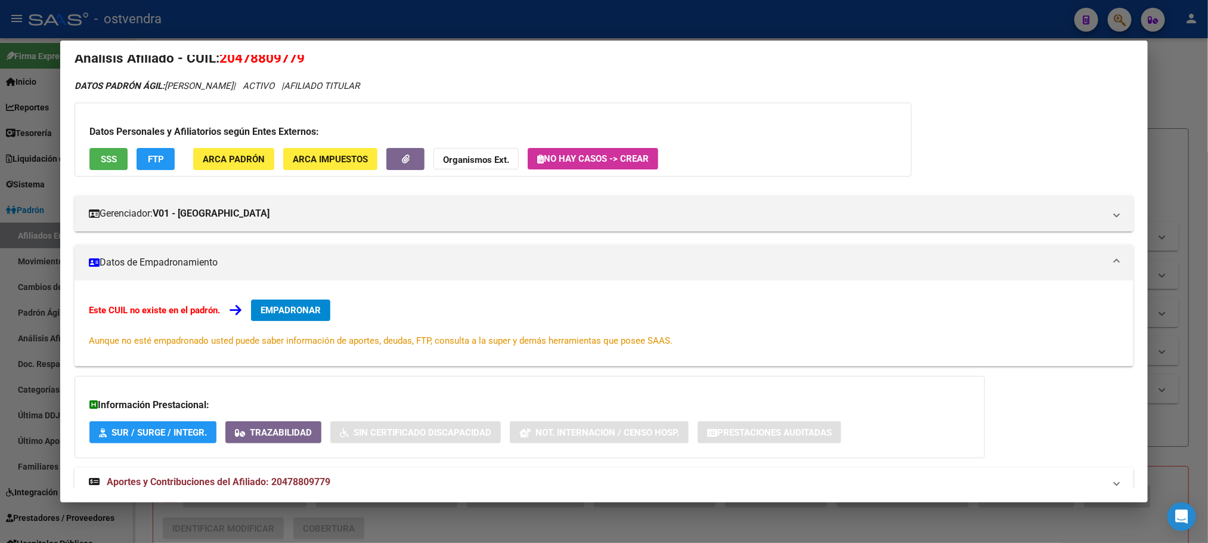
scroll to position [0, 0]
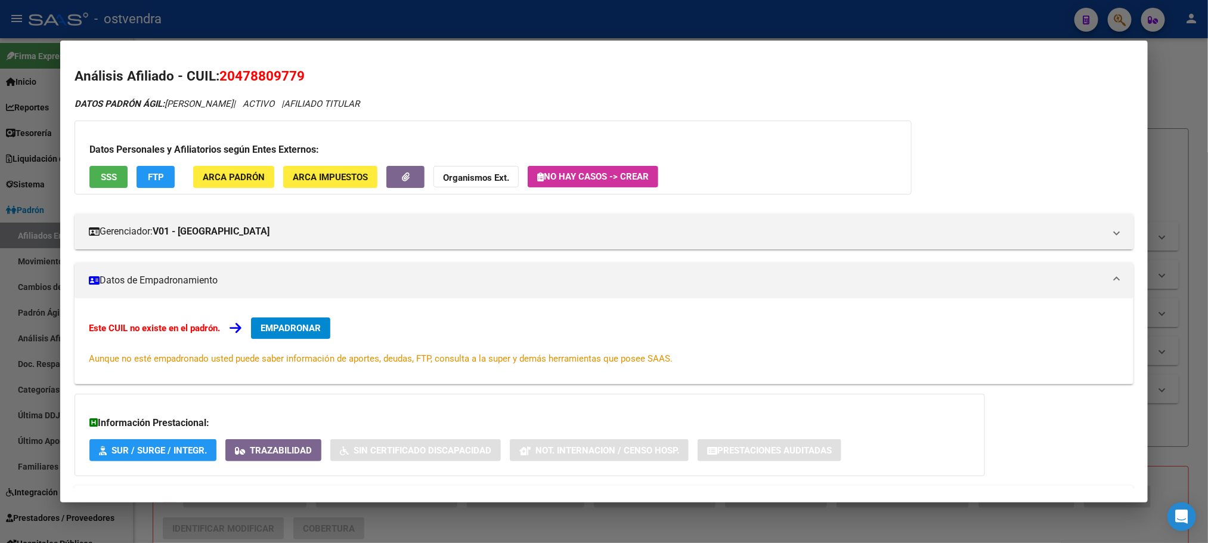
click at [351, 25] on div at bounding box center [604, 271] width 1208 height 543
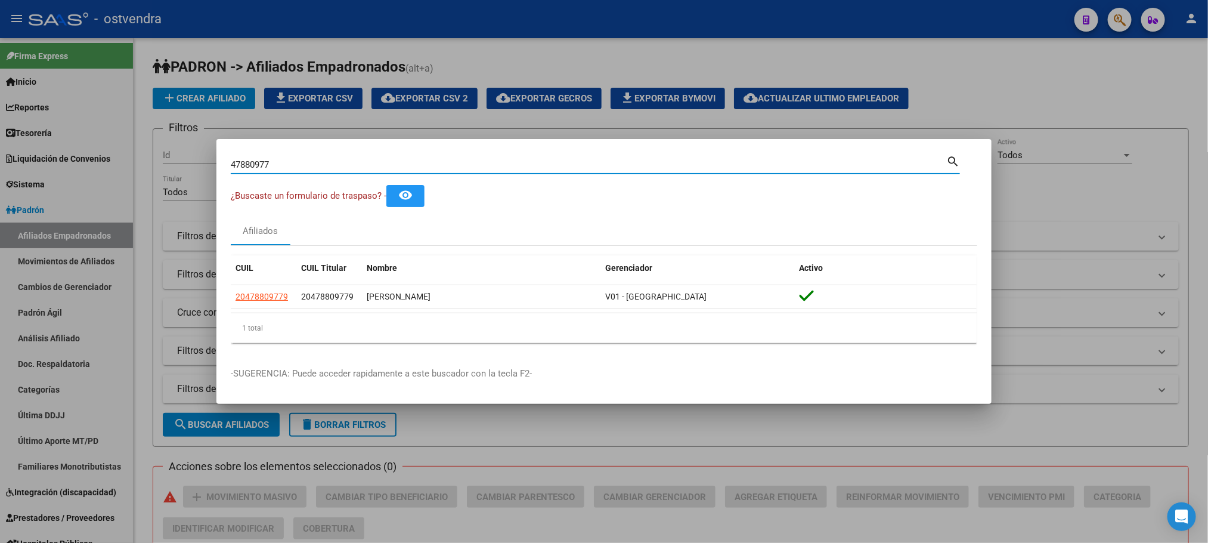
drag, startPoint x: 304, startPoint y: 162, endPoint x: 420, endPoint y: 166, distance: 116.4
click at [158, 168] on div "47880977 Buscar (apellido, dni, cuil, nro traspaso, cuit, obra social) search ¿…" at bounding box center [604, 271] width 1208 height 543
paste input "27494231803"
type input "27494231803"
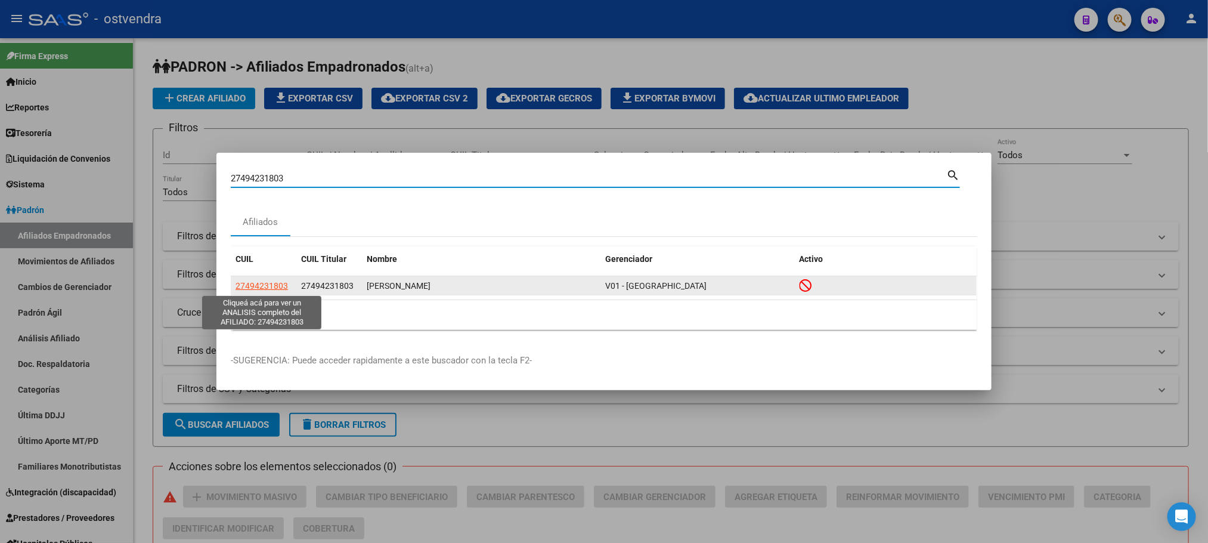
click at [251, 284] on span "27494231803" at bounding box center [262, 286] width 52 height 10
copy span "9"
type textarea "27494231803"
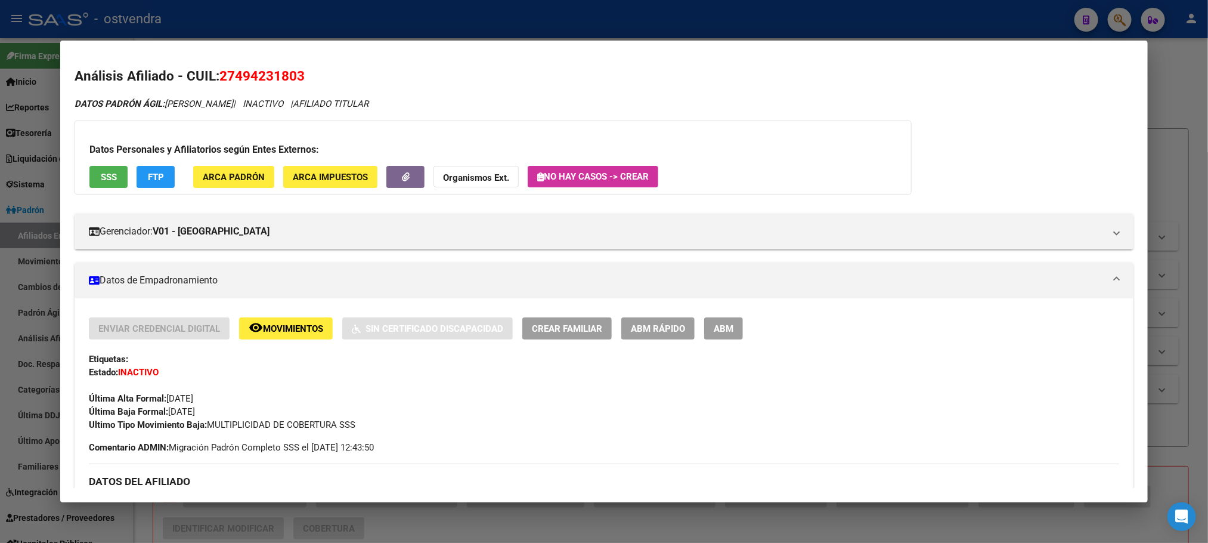
click at [144, 188] on div "Datos Personales y Afiliatorios según Entes Externos: SSS FTP ARCA Padrón ARCA …" at bounding box center [493, 157] width 837 height 74
click at [149, 184] on button "FTP" at bounding box center [156, 177] width 38 height 22
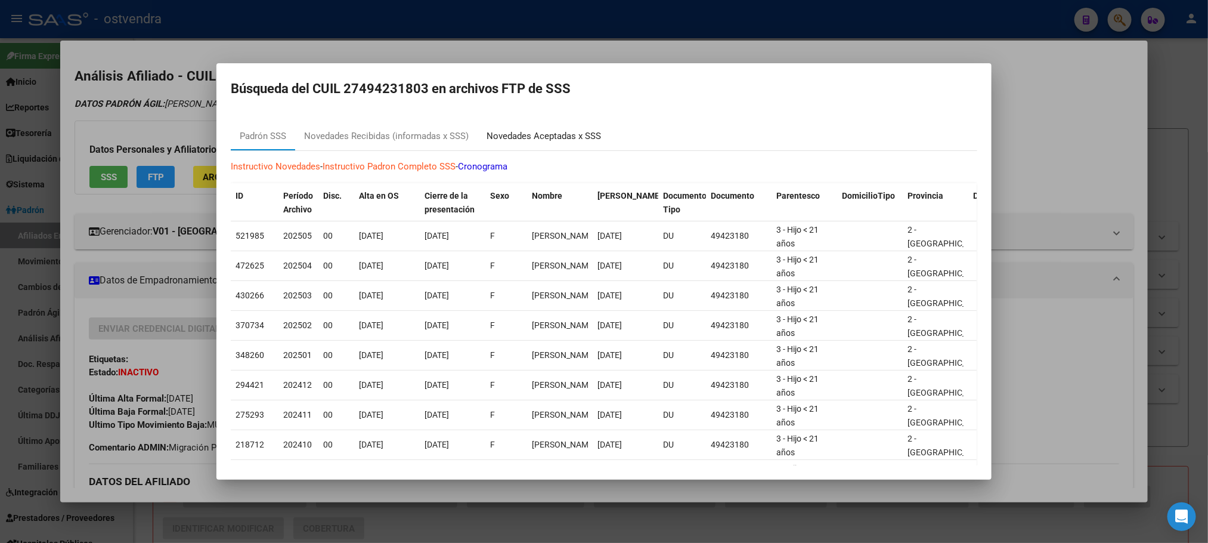
click at [539, 145] on div "Novedades Aceptadas x SSS" at bounding box center [544, 136] width 132 height 29
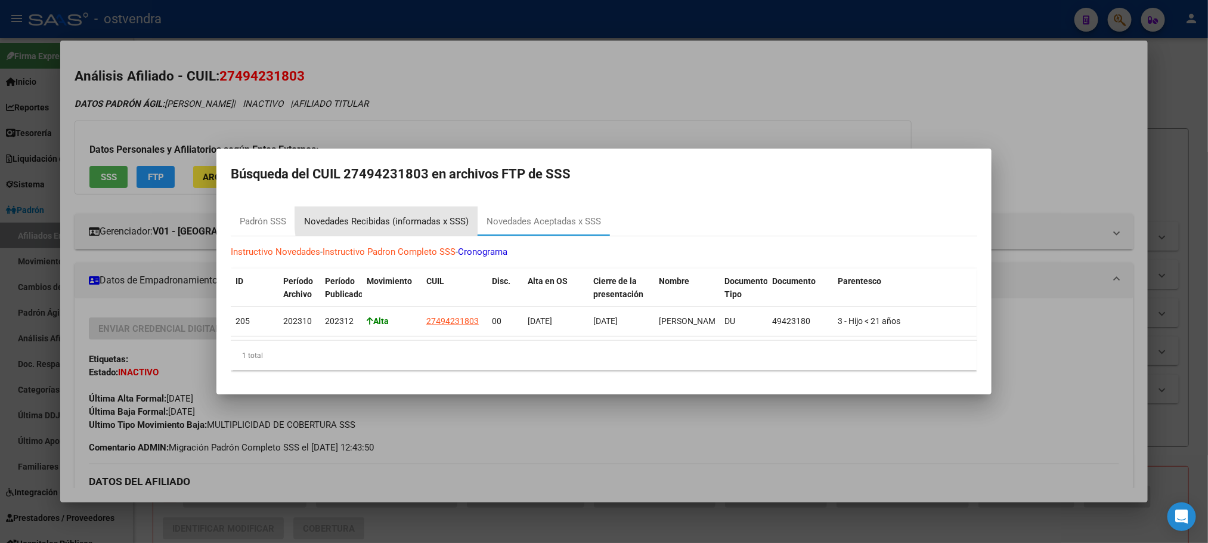
click at [442, 215] on div "Novedades Recibidas (informadas x SSS)" at bounding box center [386, 222] width 165 height 14
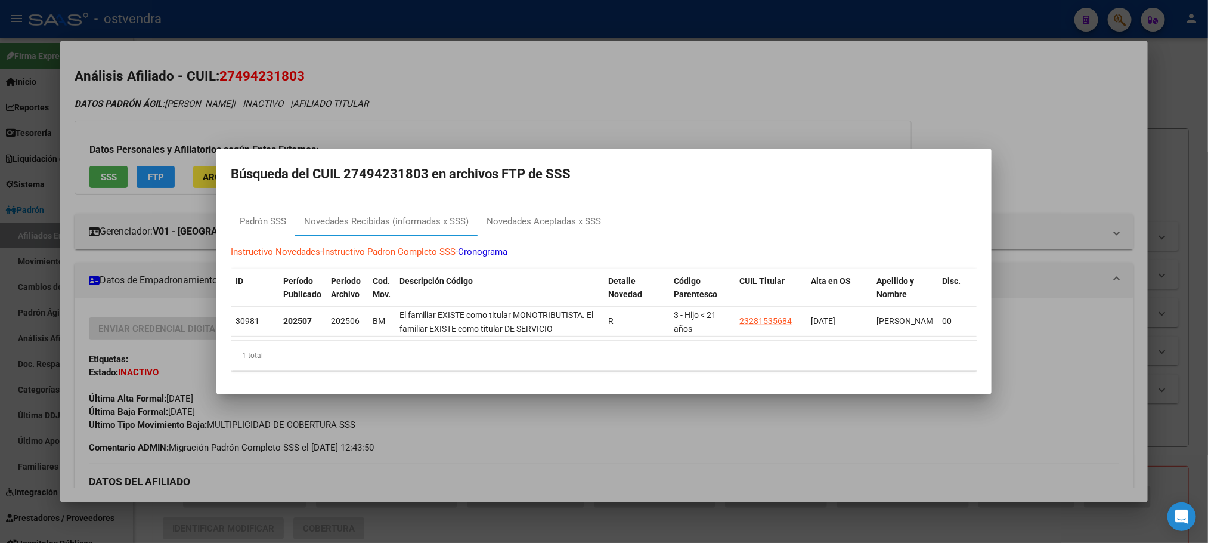
click at [299, 123] on div at bounding box center [604, 271] width 1208 height 543
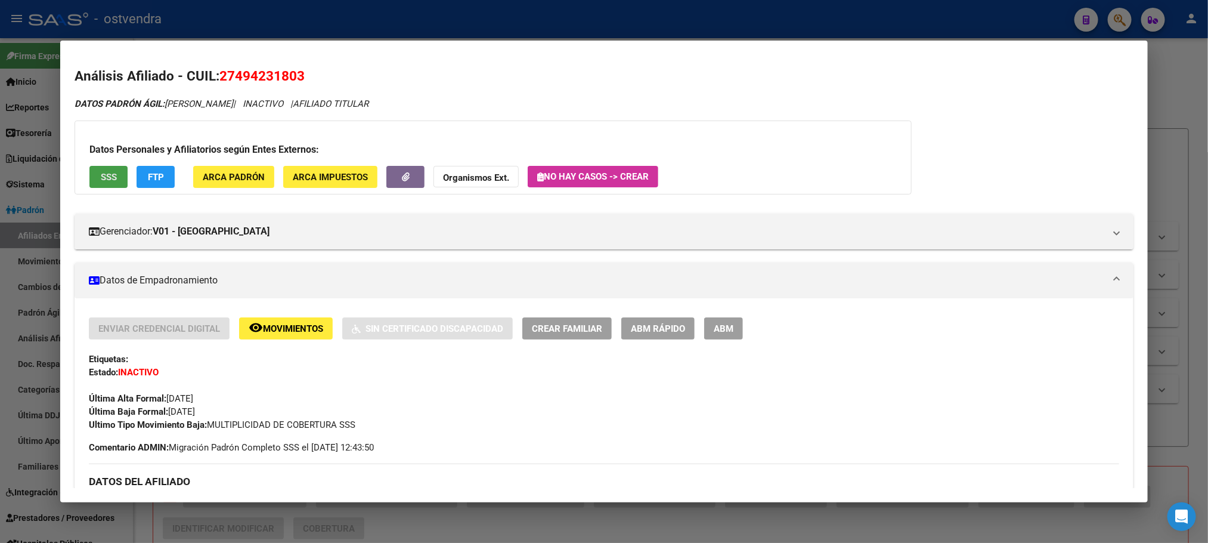
click at [119, 172] on button "SSS" at bounding box center [108, 177] width 38 height 22
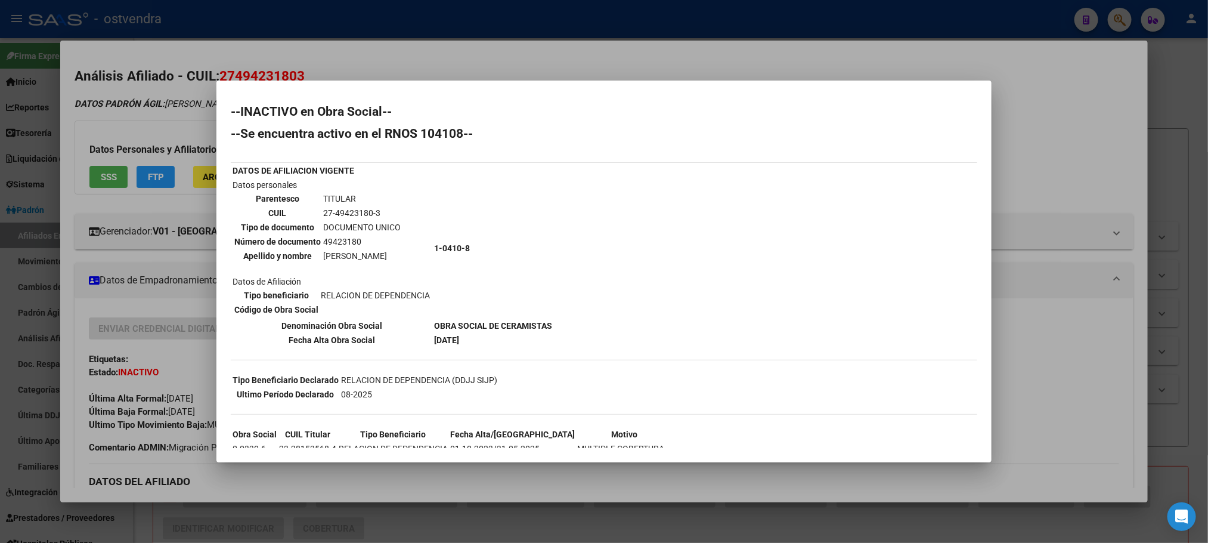
click at [116, 112] on div at bounding box center [604, 271] width 1208 height 543
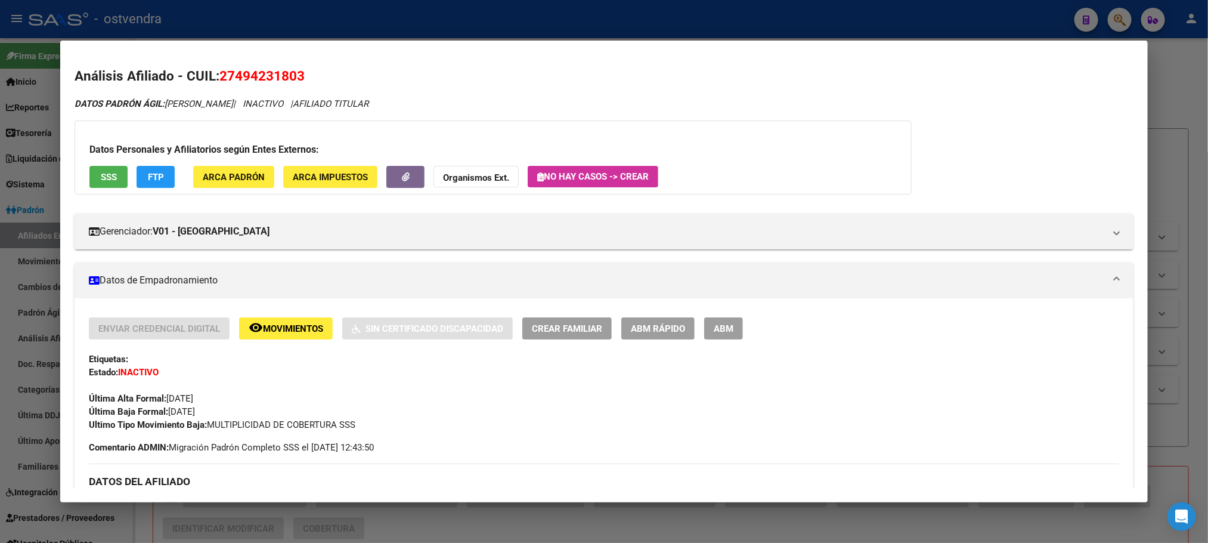
click at [101, 172] on span "SSS" at bounding box center [109, 177] width 16 height 11
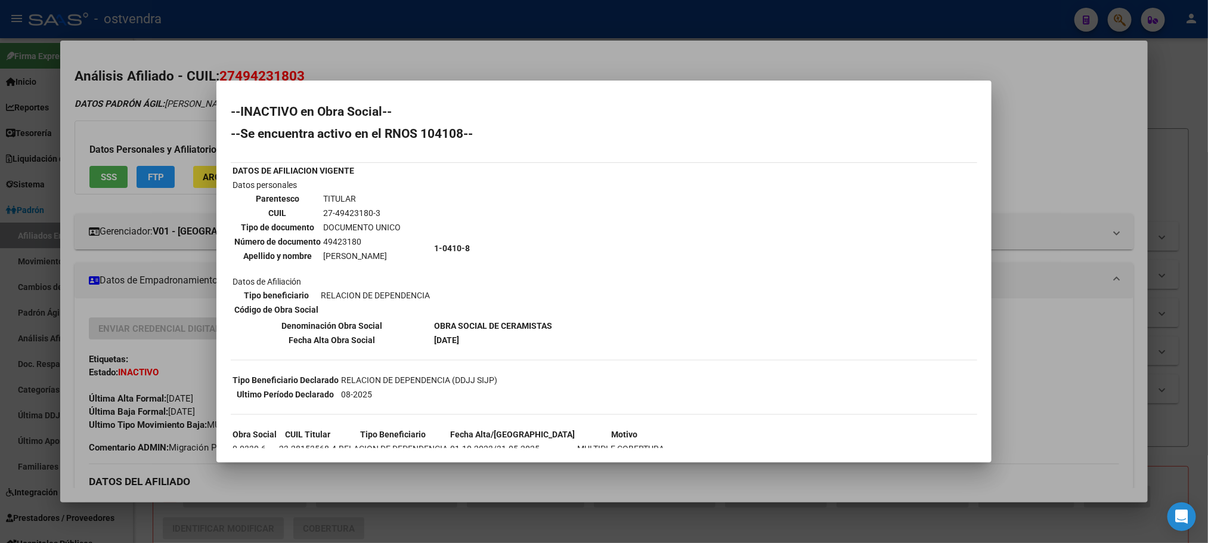
click at [134, 150] on div at bounding box center [604, 271] width 1208 height 543
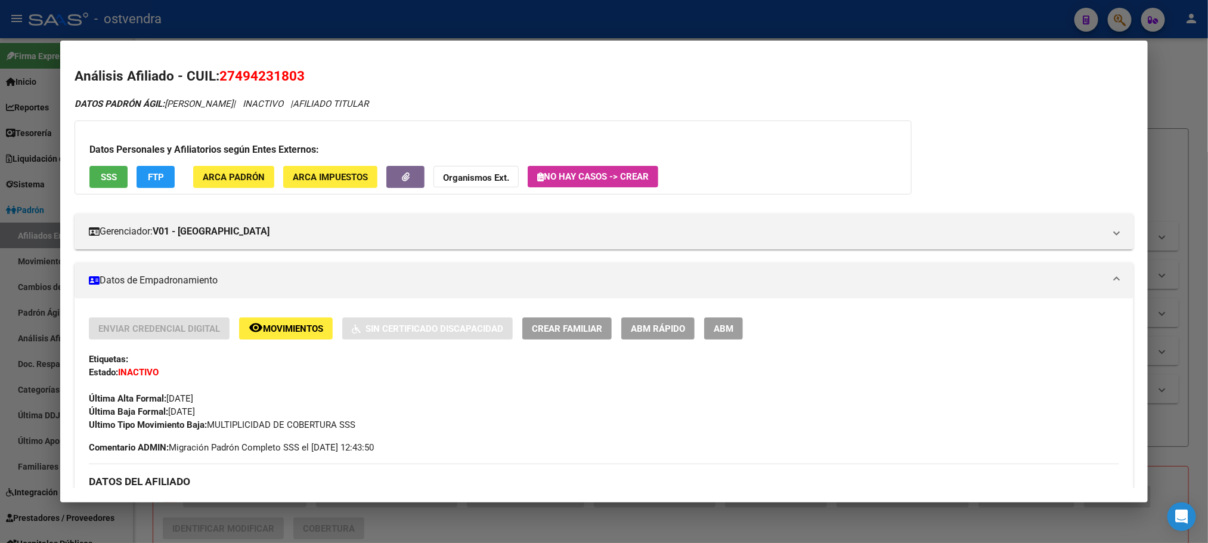
click at [156, 183] on button "FTP" at bounding box center [156, 177] width 38 height 22
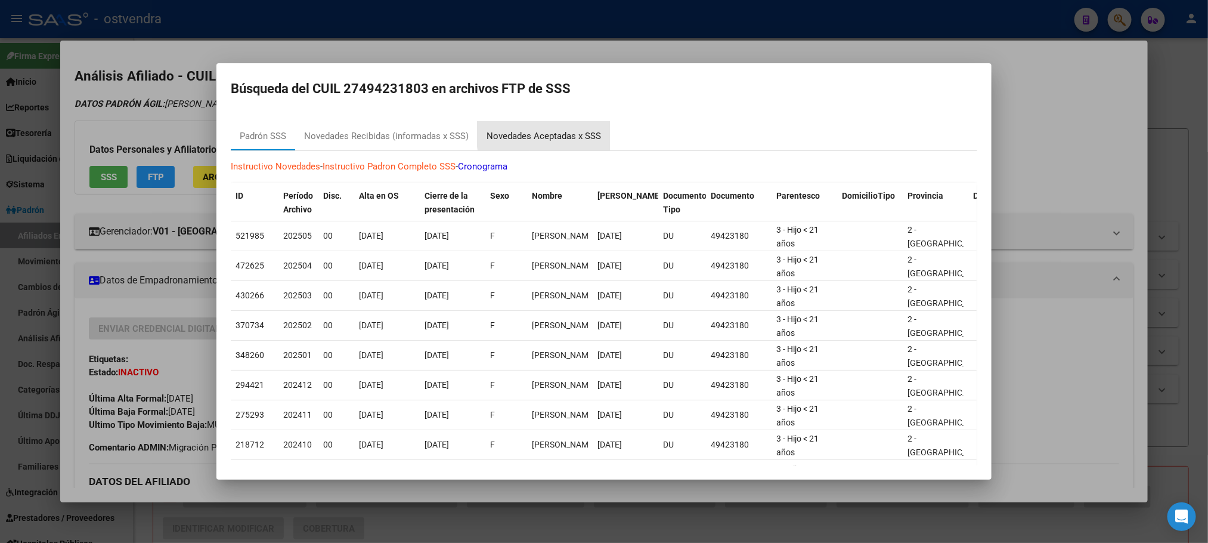
click at [556, 133] on div "Novedades Aceptadas x SSS" at bounding box center [544, 136] width 115 height 14
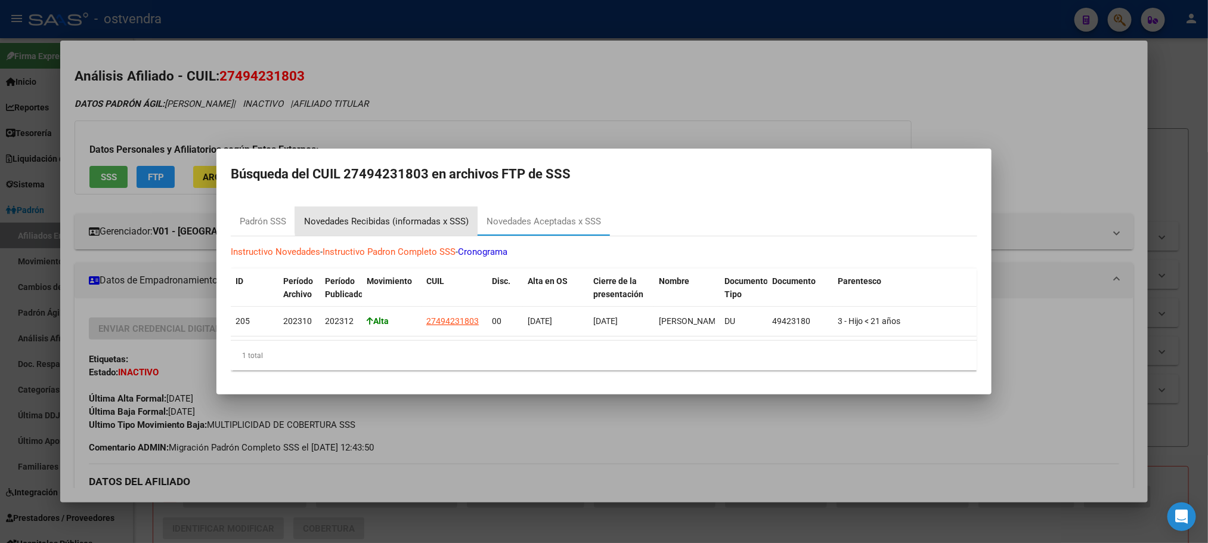
click at [450, 207] on div "Novedades Recibidas (informadas x SSS)" at bounding box center [386, 221] width 183 height 29
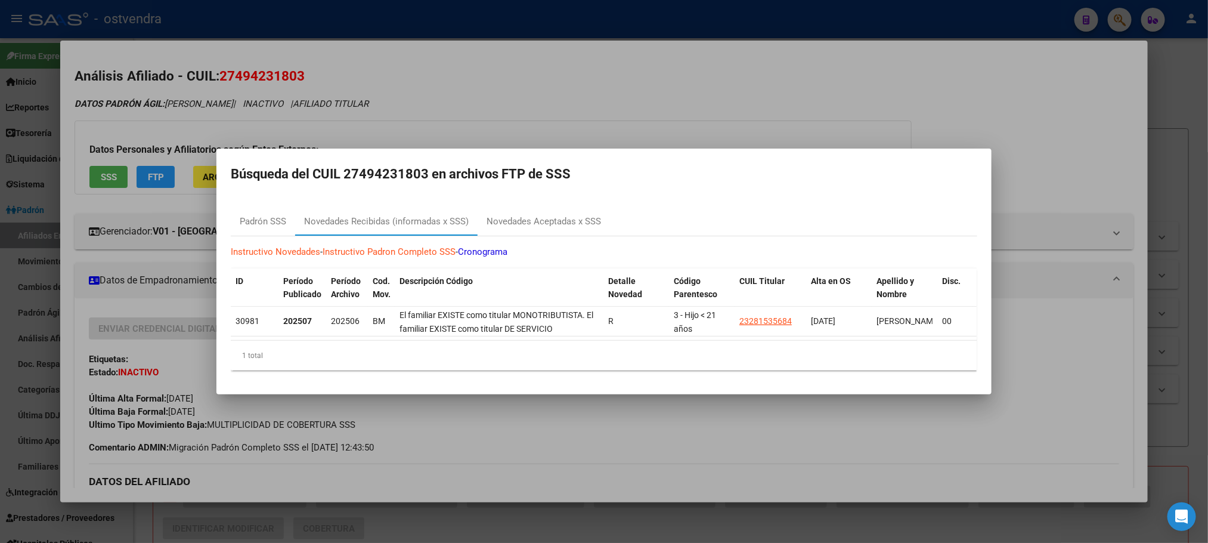
drag, startPoint x: 220, startPoint y: 58, endPoint x: 353, endPoint y: 137, distance: 154.6
click at [220, 60] on div at bounding box center [604, 271] width 1208 height 543
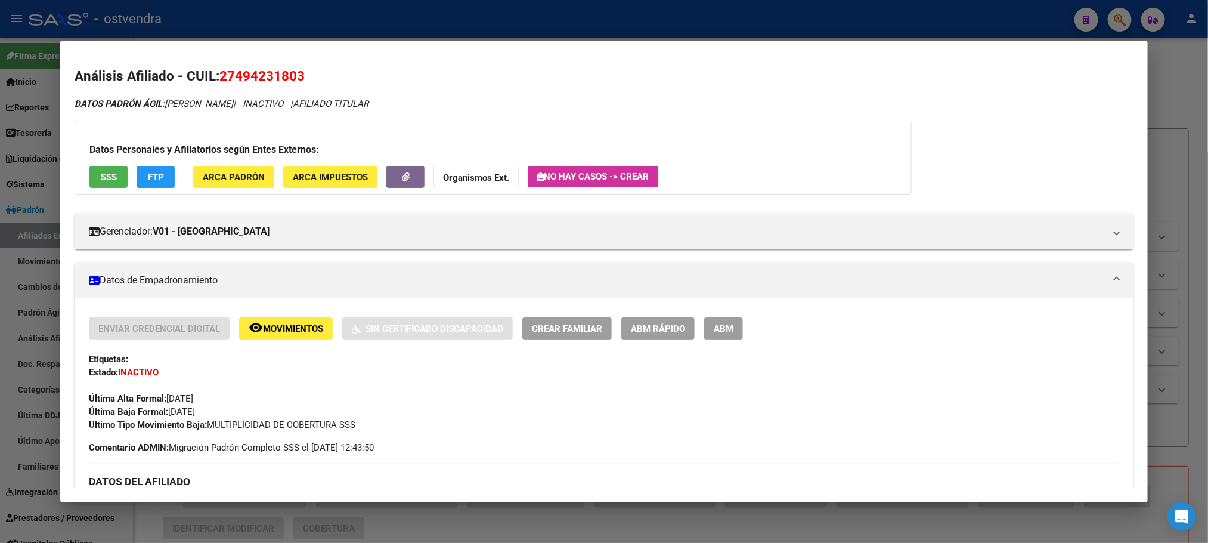
click at [316, 21] on div at bounding box center [604, 271] width 1208 height 543
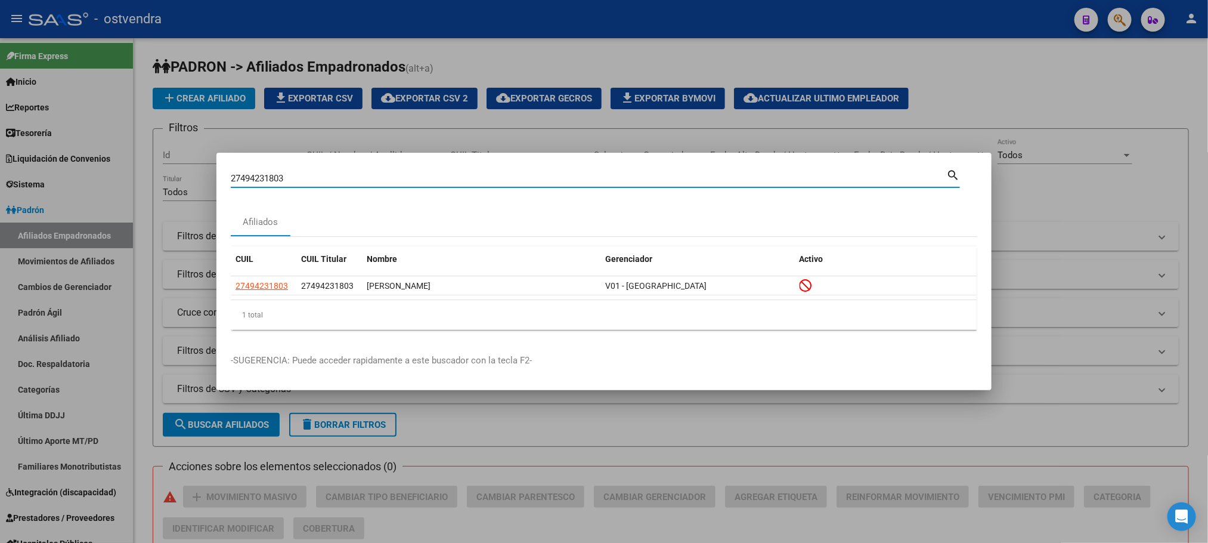
drag, startPoint x: 310, startPoint y: 183, endPoint x: 200, endPoint y: 190, distance: 110.0
click at [200, 190] on div "27494231803 Buscar (apellido, dni, cuil, nro traspaso, cuit, obra social) searc…" at bounding box center [604, 271] width 1208 height 543
paste input "961880950"
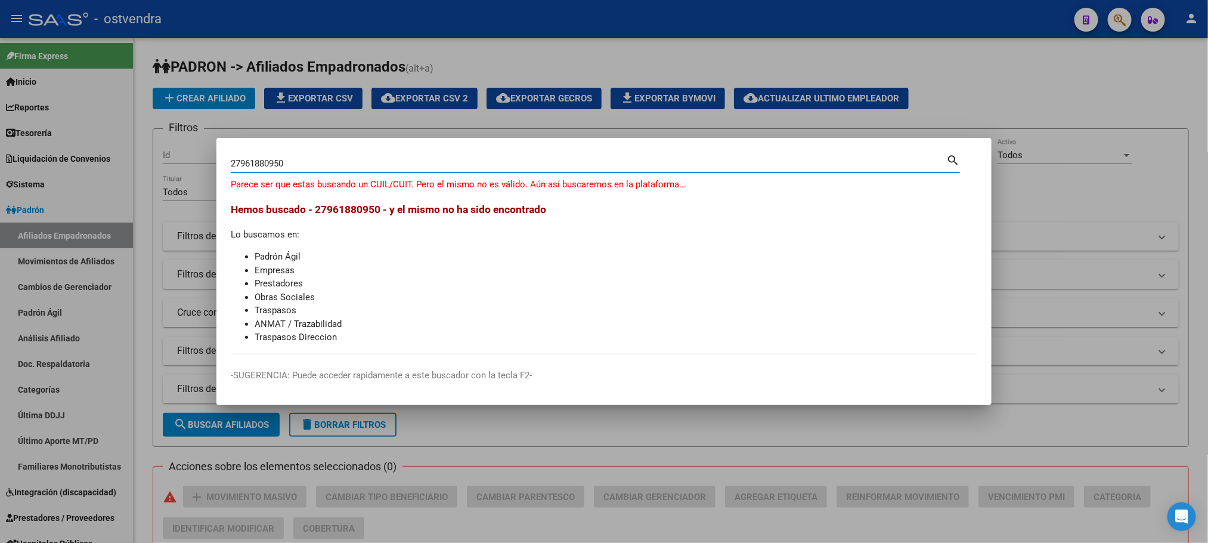
type input "27961880950"
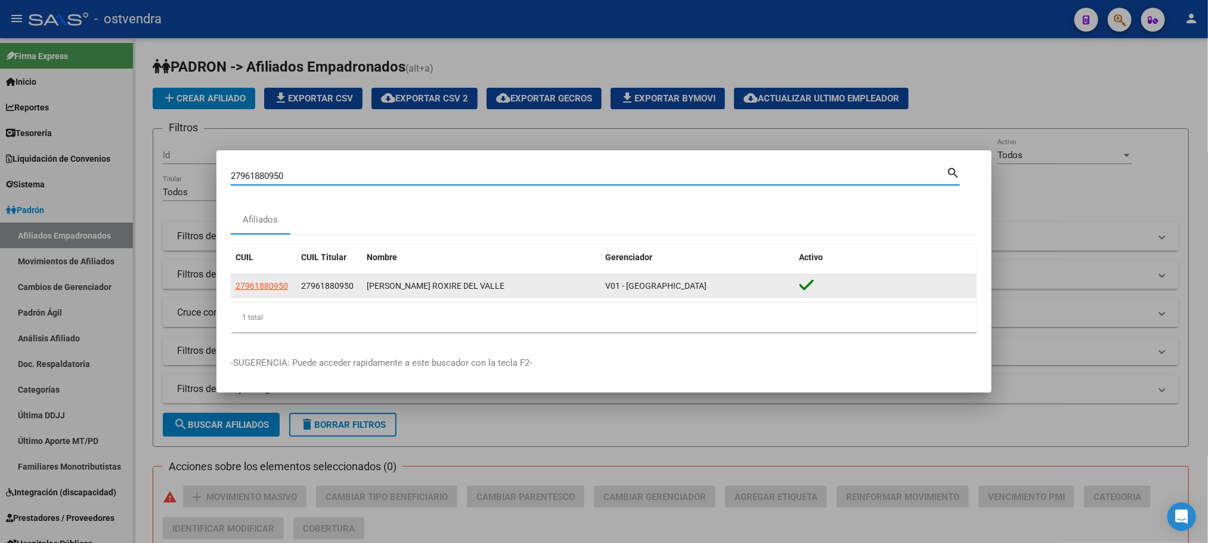
click at [259, 290] on app-link-go-to "27961880950" at bounding box center [262, 286] width 52 height 14
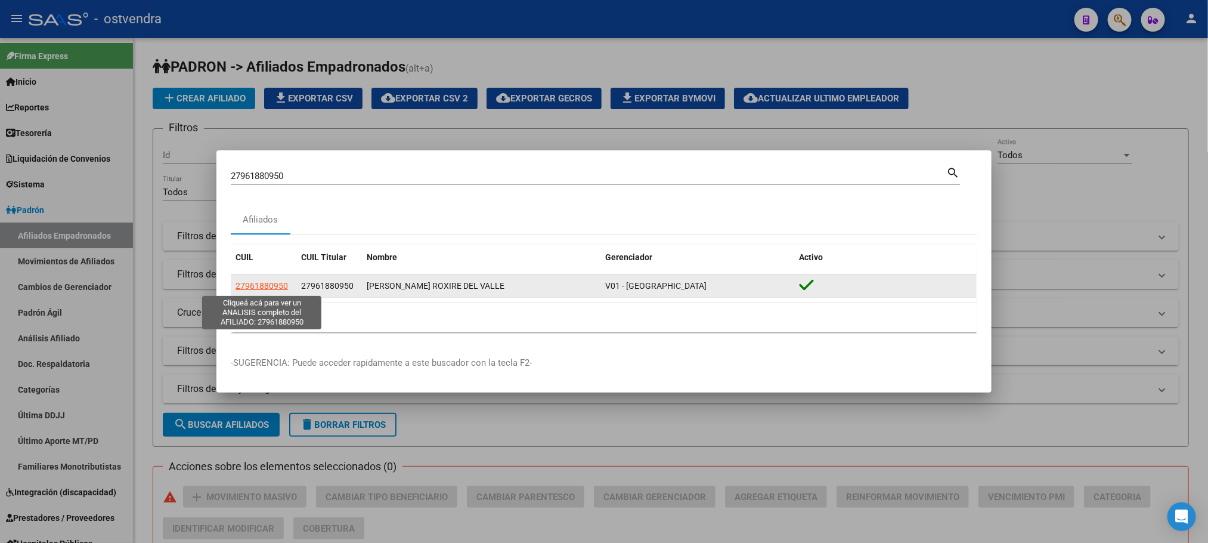
click at [259, 290] on span "27961880950" at bounding box center [262, 286] width 52 height 10
type textarea "27961880950"
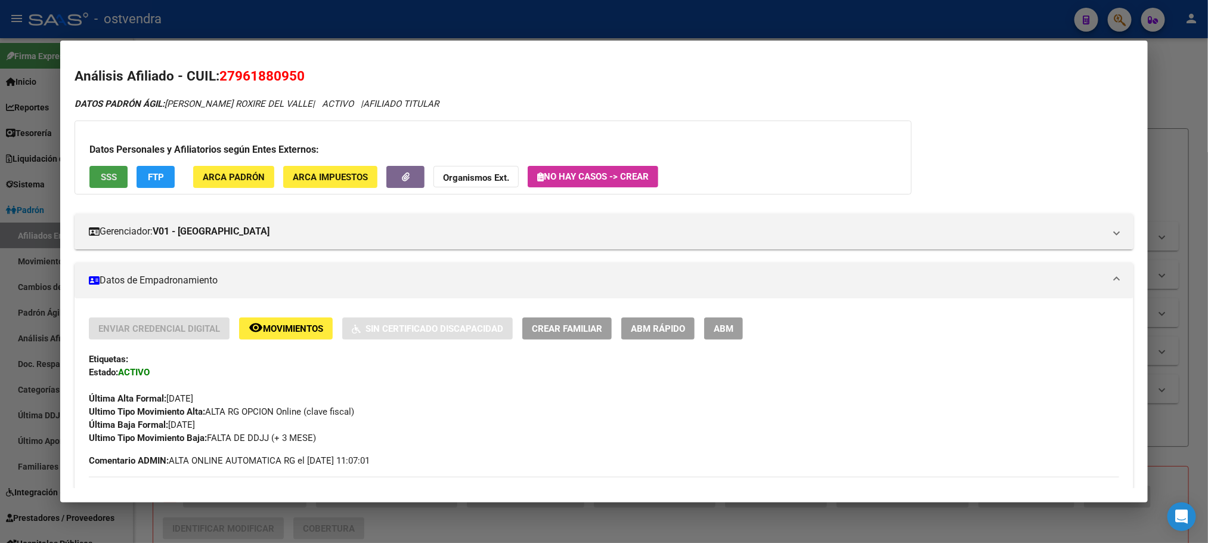
click at [101, 179] on span "SSS" at bounding box center [109, 177] width 16 height 11
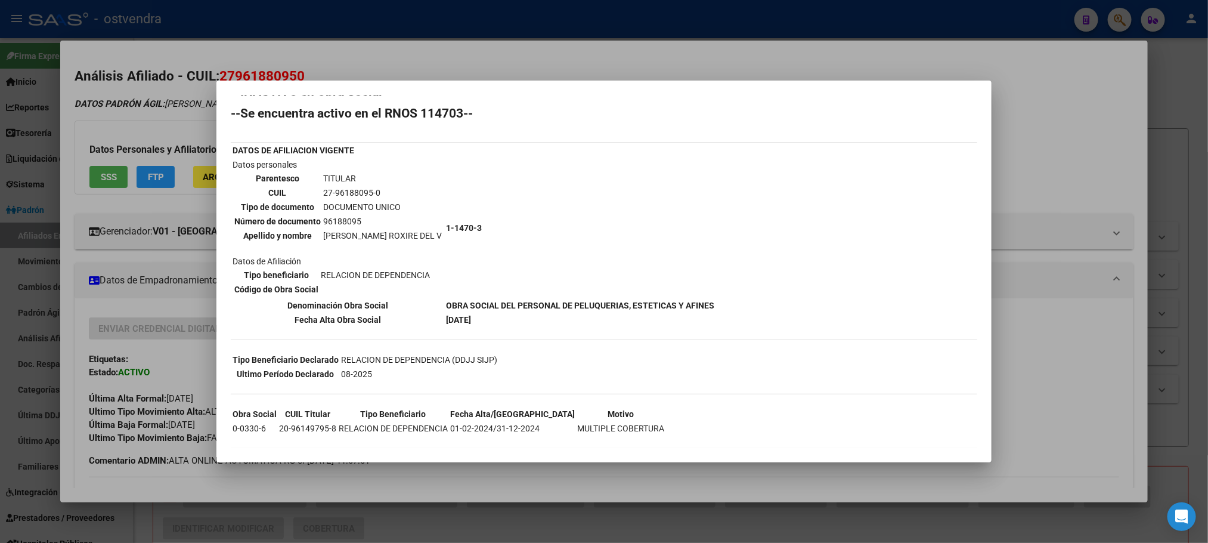
scroll to position [27, 0]
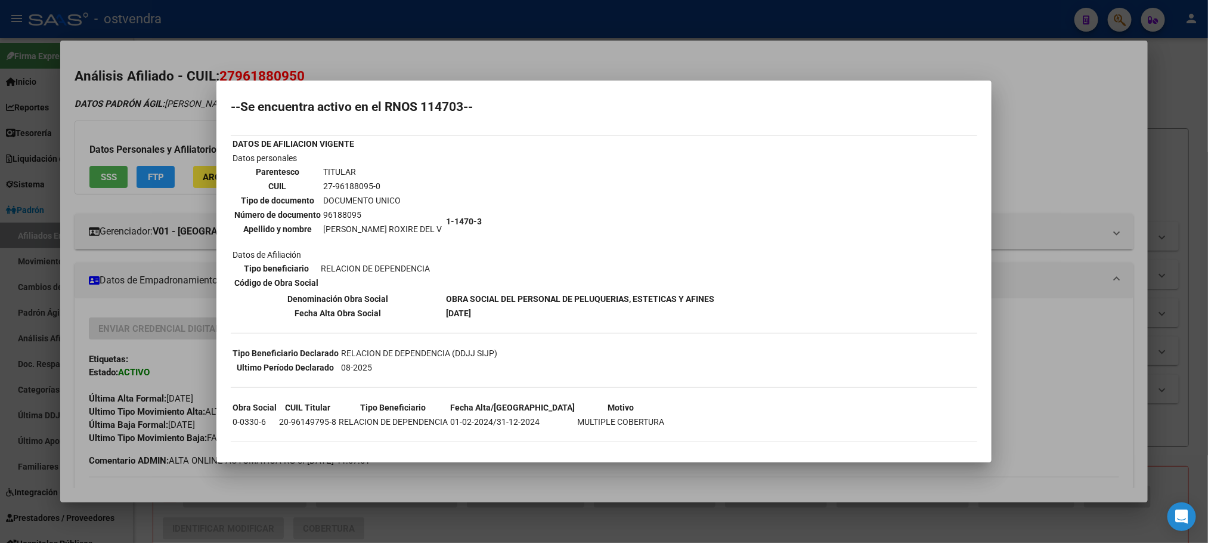
click at [200, 97] on div at bounding box center [604, 271] width 1208 height 543
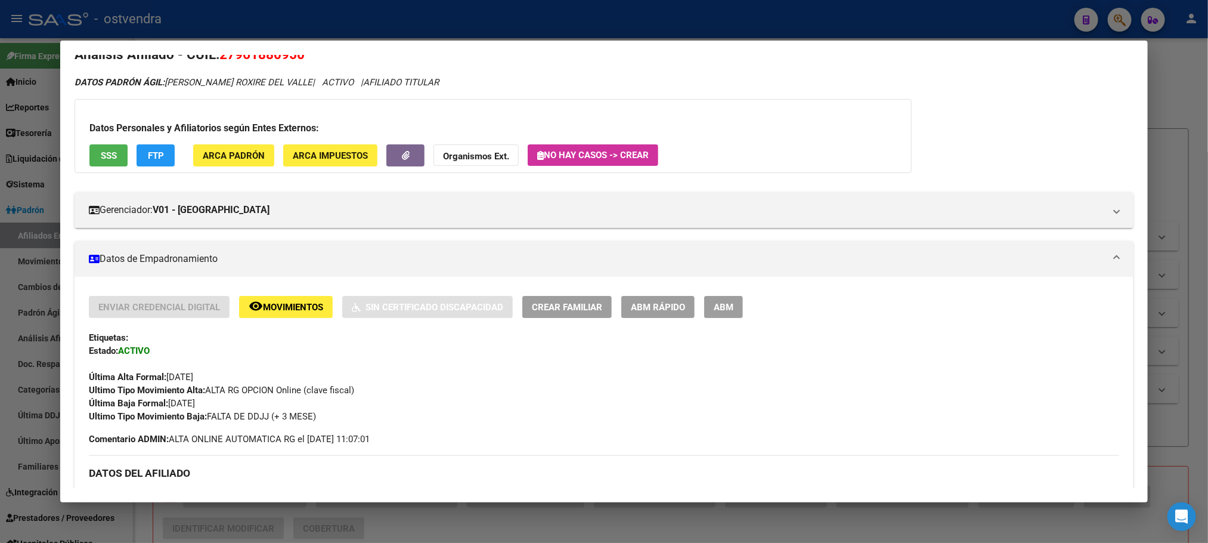
scroll to position [0, 0]
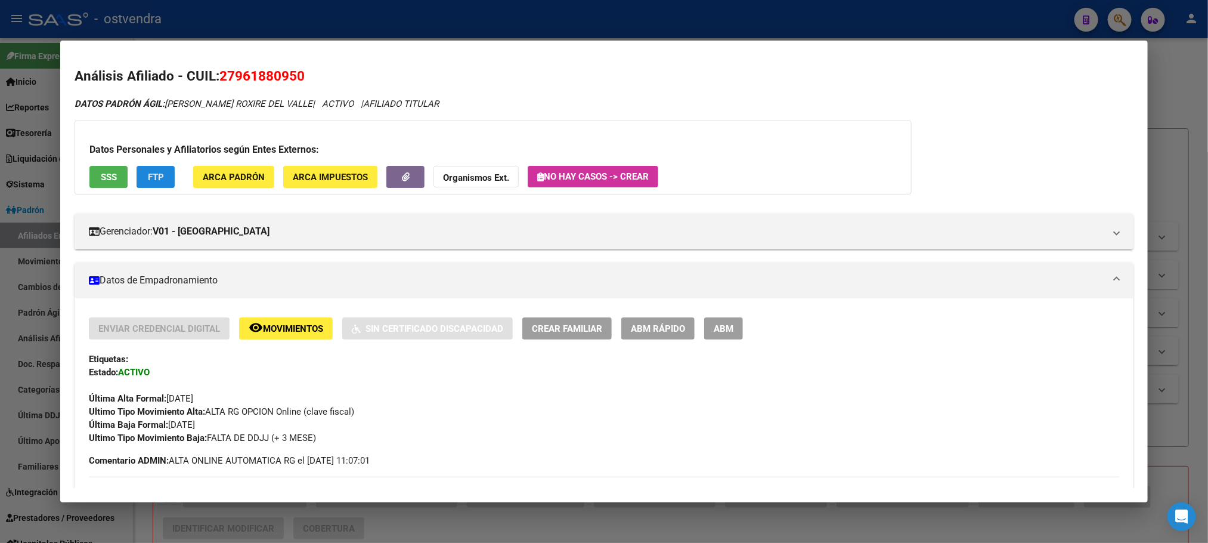
click at [165, 178] on button "FTP" at bounding box center [156, 177] width 38 height 22
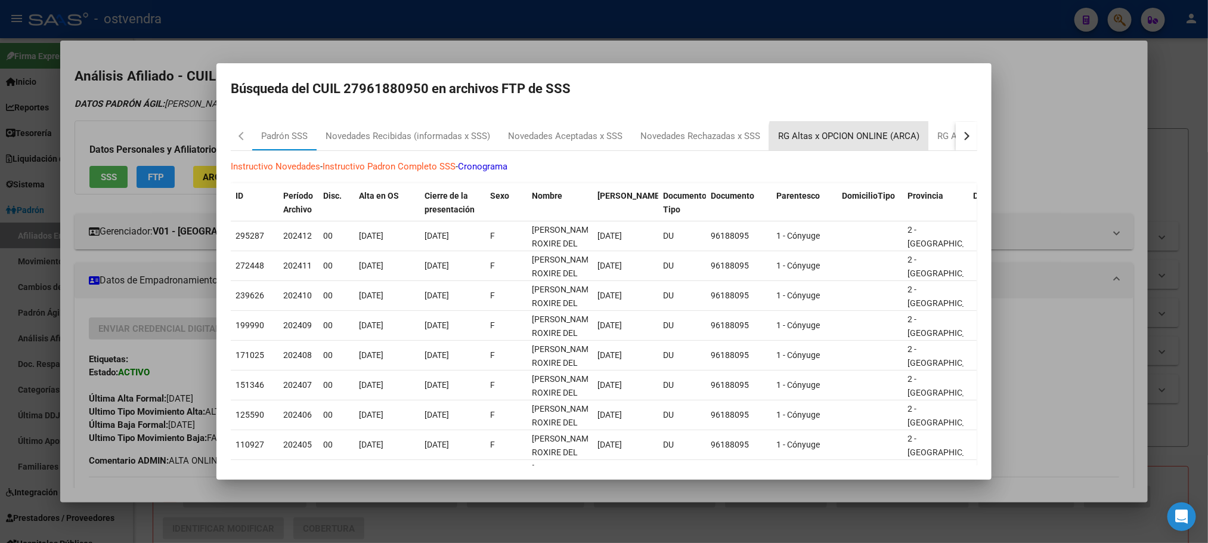
click at [850, 147] on div "RG Altas x OPCION ONLINE (ARCA)" at bounding box center [848, 136] width 159 height 29
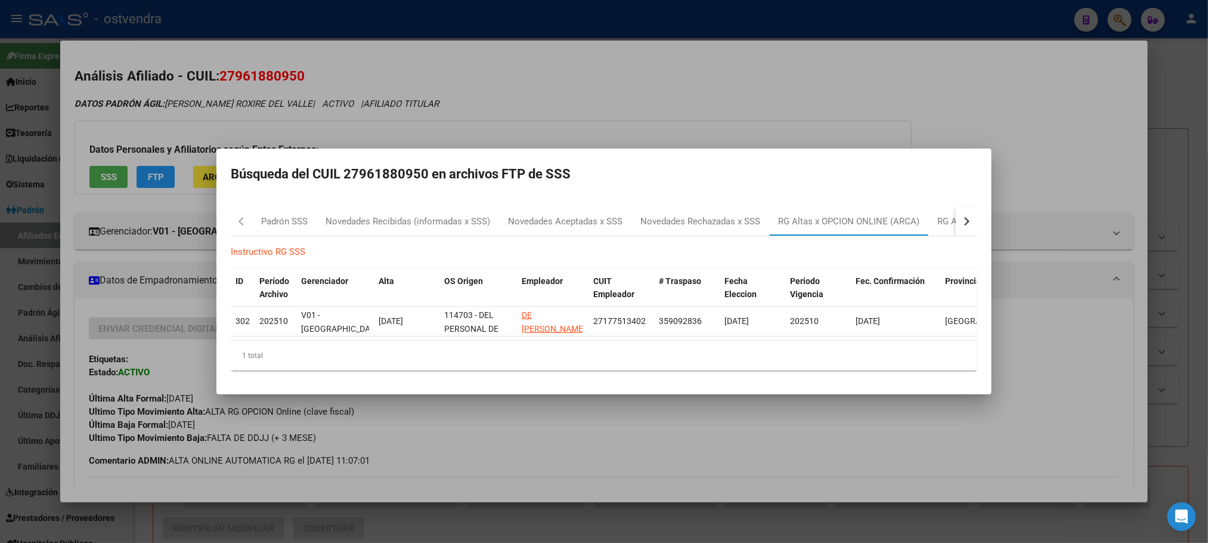
click at [858, 108] on div at bounding box center [604, 271] width 1208 height 543
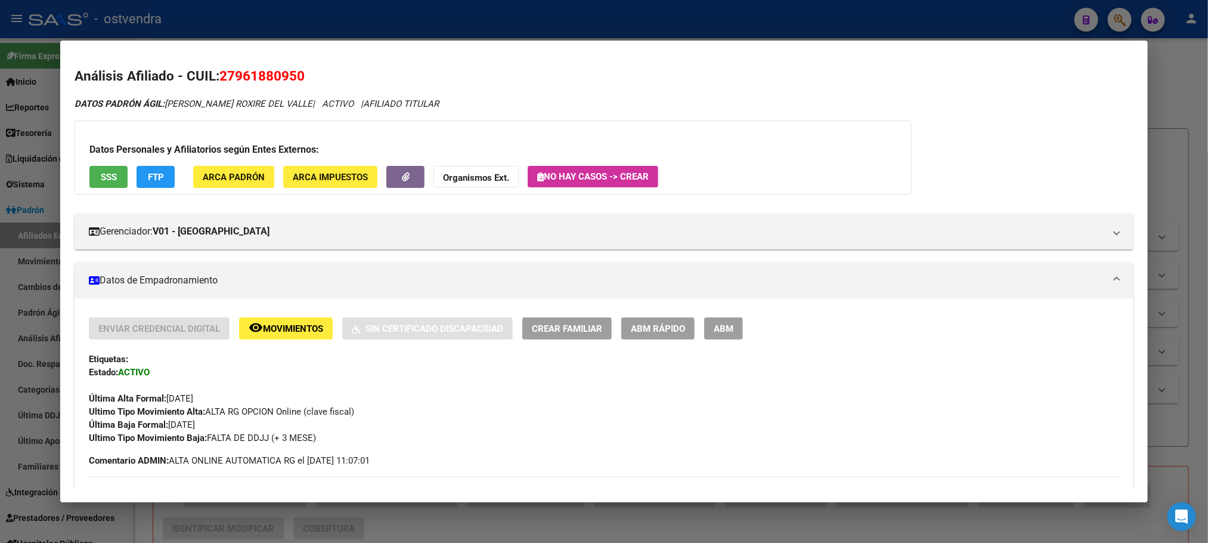
click at [831, 20] on div at bounding box center [604, 271] width 1208 height 543
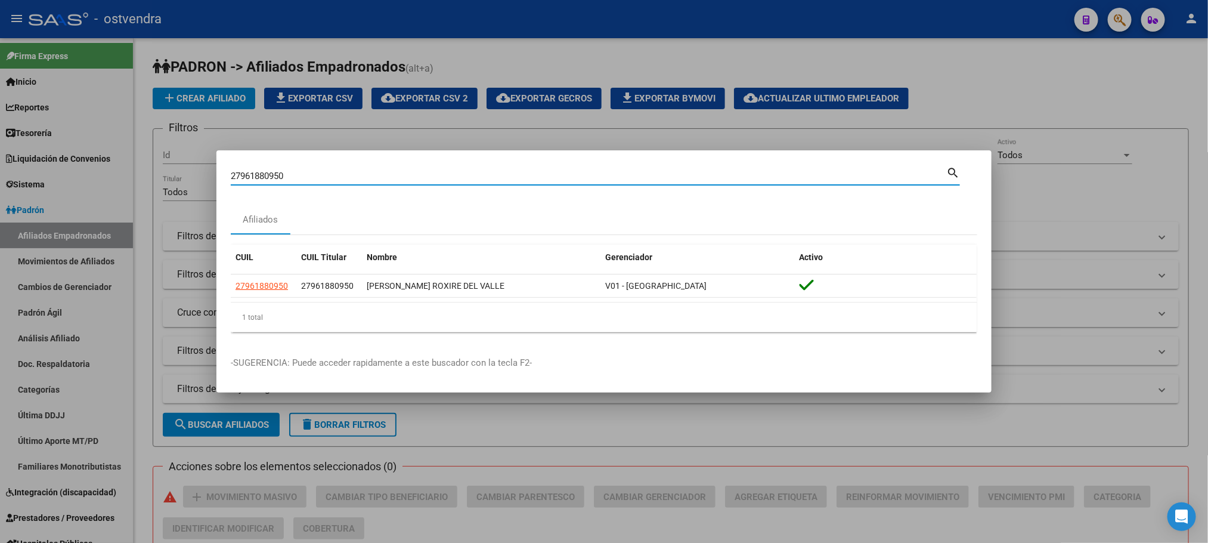
drag, startPoint x: 303, startPoint y: 174, endPoint x: 144, endPoint y: 162, distance: 159.7
click at [144, 162] on div "27961880950 Buscar (apellido, dni, cuil, nro traspaso, cuit, obra social) searc…" at bounding box center [604, 271] width 1208 height 543
paste input "96149795"
type input "96149795"
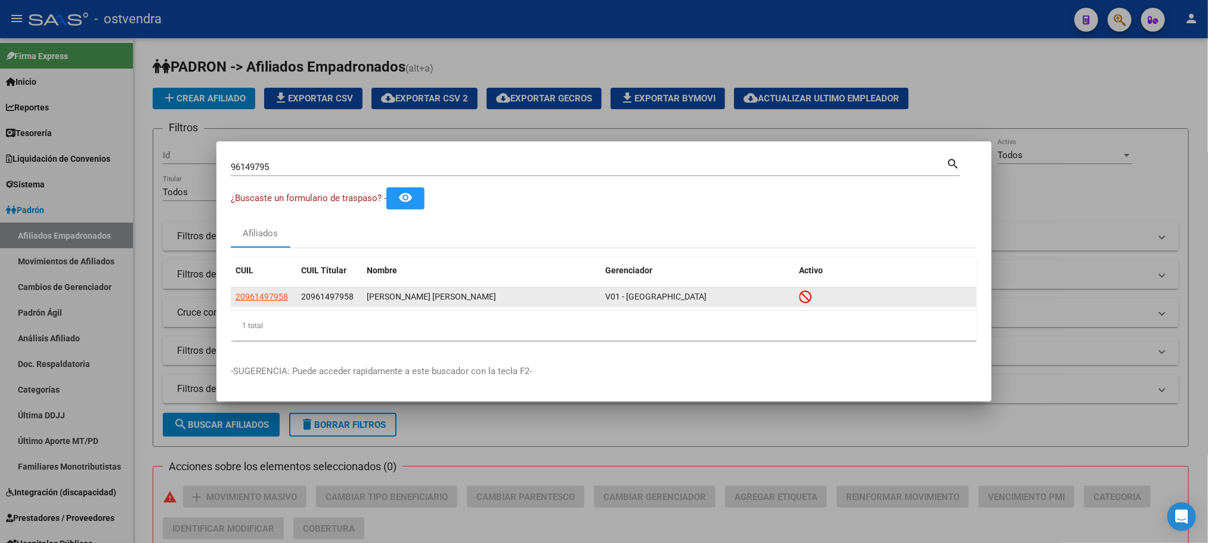
click at [274, 304] on datatable-body-cell "20961497958" at bounding box center [264, 296] width 66 height 18
click at [273, 297] on span "20961497958" at bounding box center [262, 297] width 52 height 10
type textarea "20961497958"
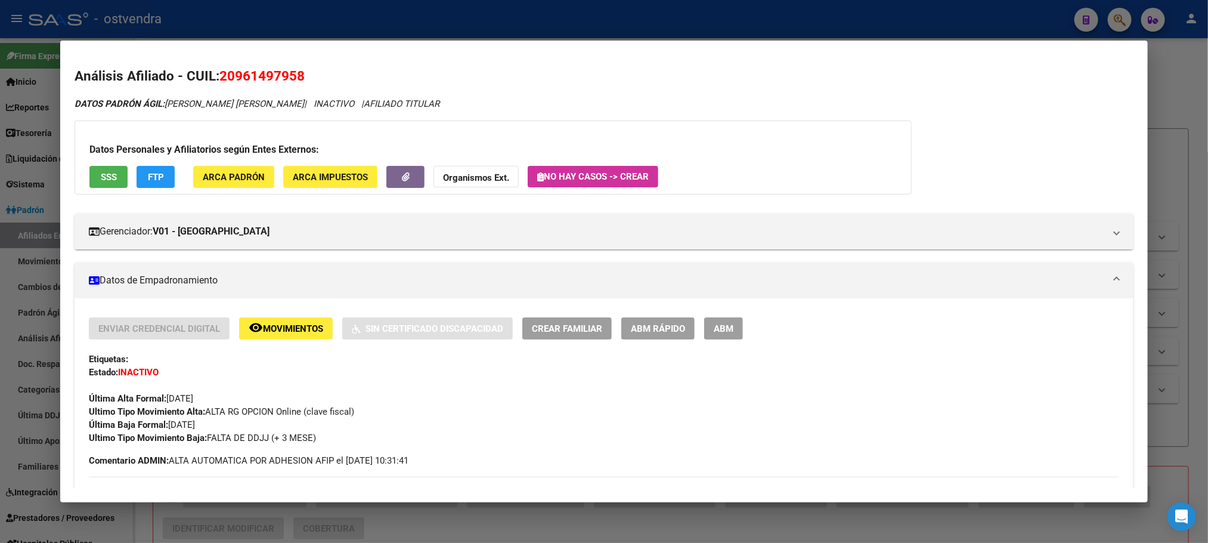
click at [95, 188] on div "Datos Personales y Afiliatorios según Entes Externos: SSS FTP ARCA Padrón ARCA …" at bounding box center [493, 157] width 837 height 74
click at [97, 186] on button "SSS" at bounding box center [108, 177] width 38 height 22
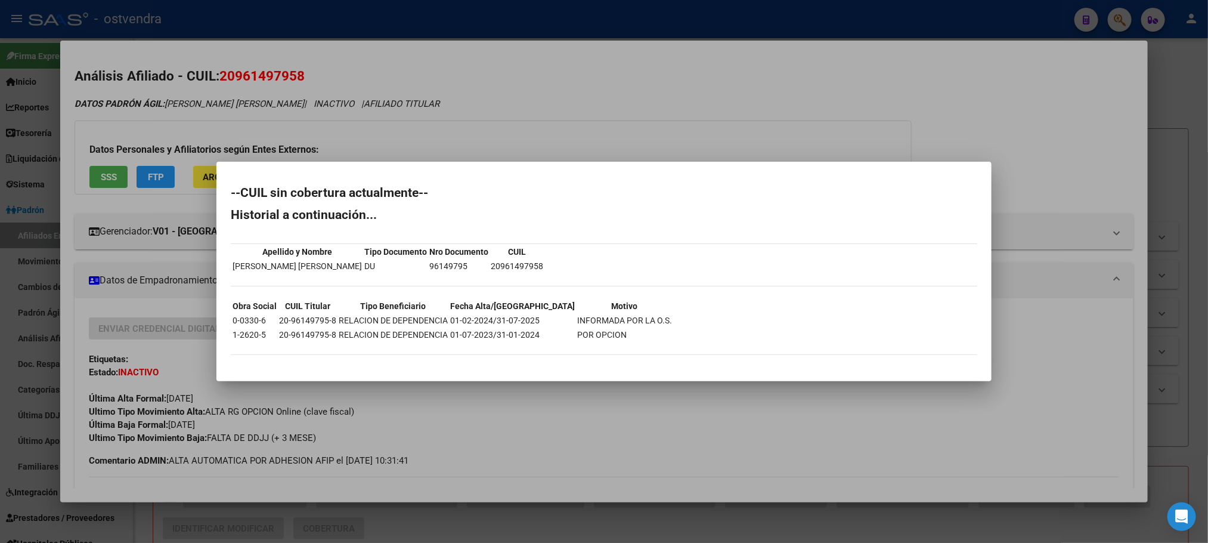
click at [262, 70] on div at bounding box center [604, 271] width 1208 height 543
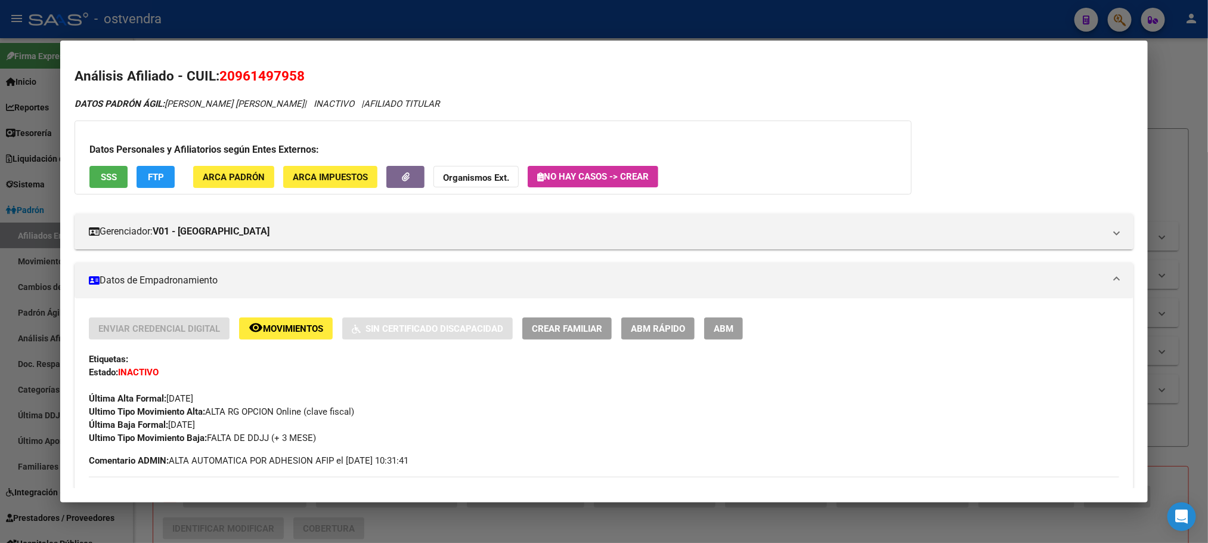
drag, startPoint x: 231, startPoint y: 75, endPoint x: 611, endPoint y: 56, distance: 380.4
click at [292, 78] on span "20961497958" at bounding box center [261, 76] width 85 height 16
copy span "96149795"
click at [469, 394] on div "Última Alta Formal: 01/02/2024" at bounding box center [604, 392] width 1030 height 26
click at [718, 330] on span "ABM" at bounding box center [724, 328] width 20 height 11
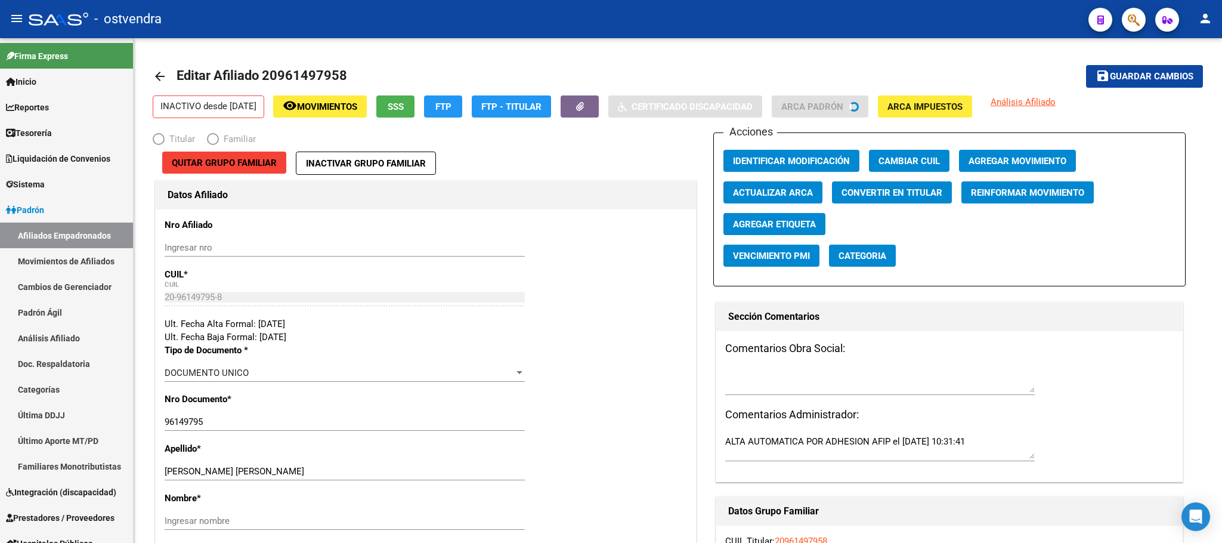
radio input "true"
type input "30-71634062-3"
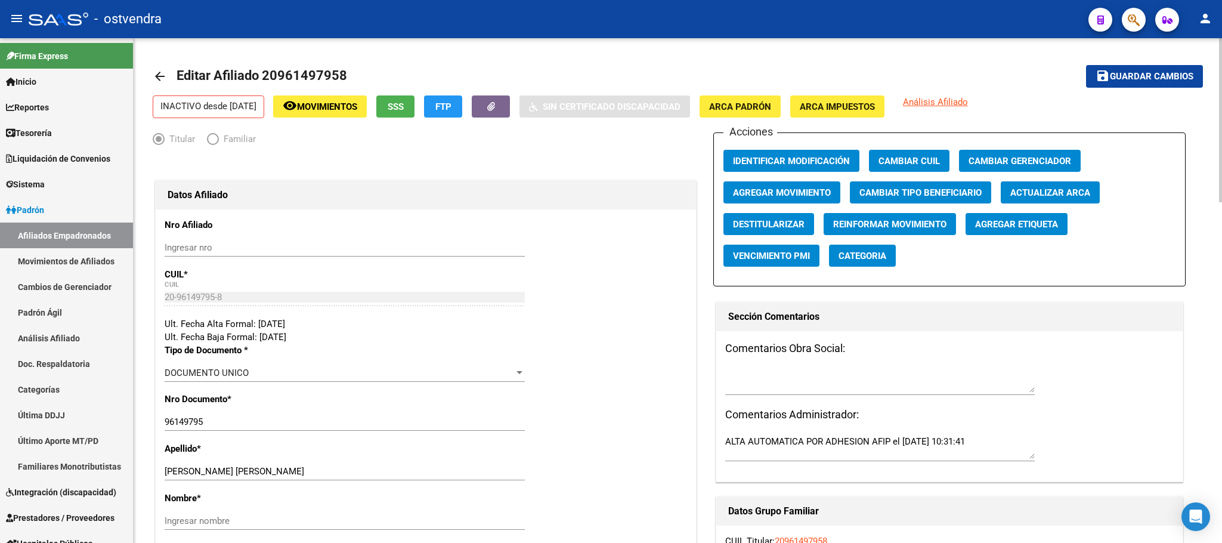
click at [780, 226] on span "Destitularizar" at bounding box center [769, 224] width 72 height 11
radio input "false"
radio input "true"
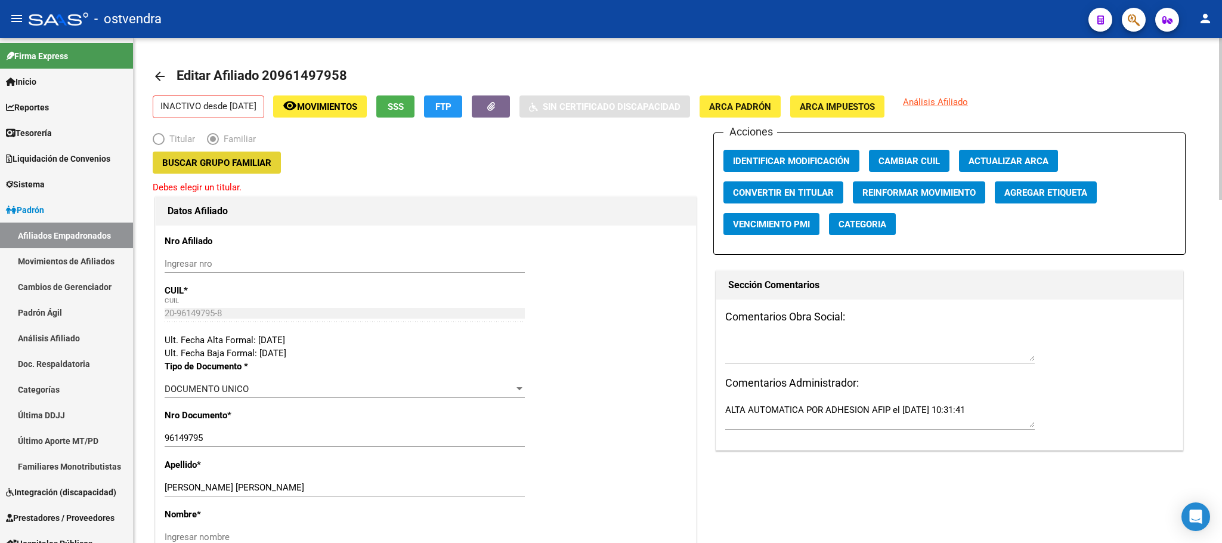
click at [225, 163] on span "Buscar Grupo Familiar" at bounding box center [216, 162] width 109 height 11
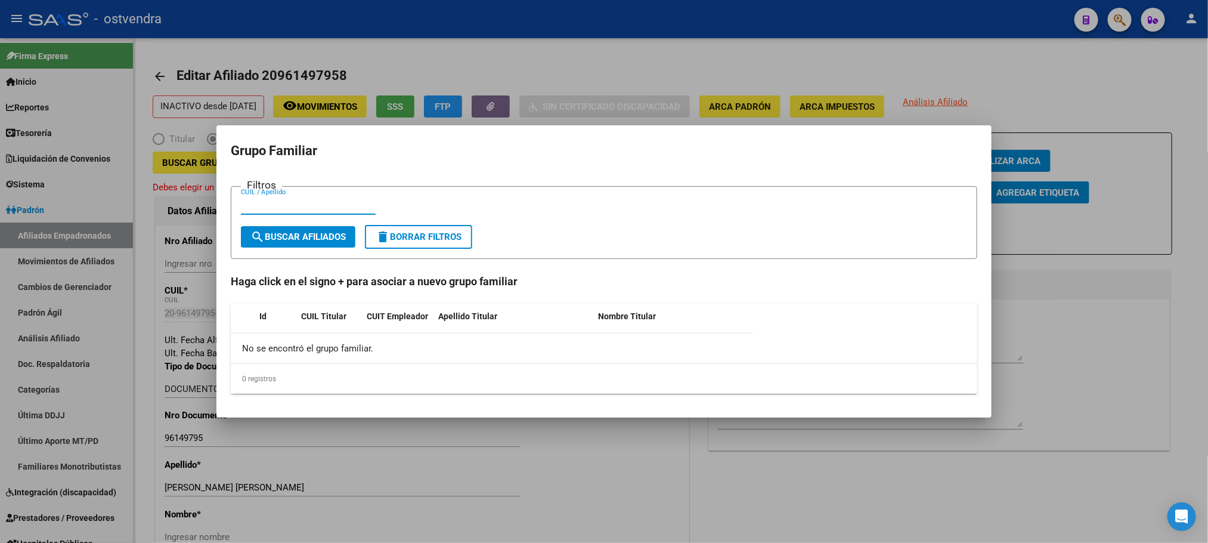
paste input "27961880950"
type input "27961880950"
click at [321, 233] on span "search Buscar Afiliados" at bounding box center [298, 236] width 95 height 11
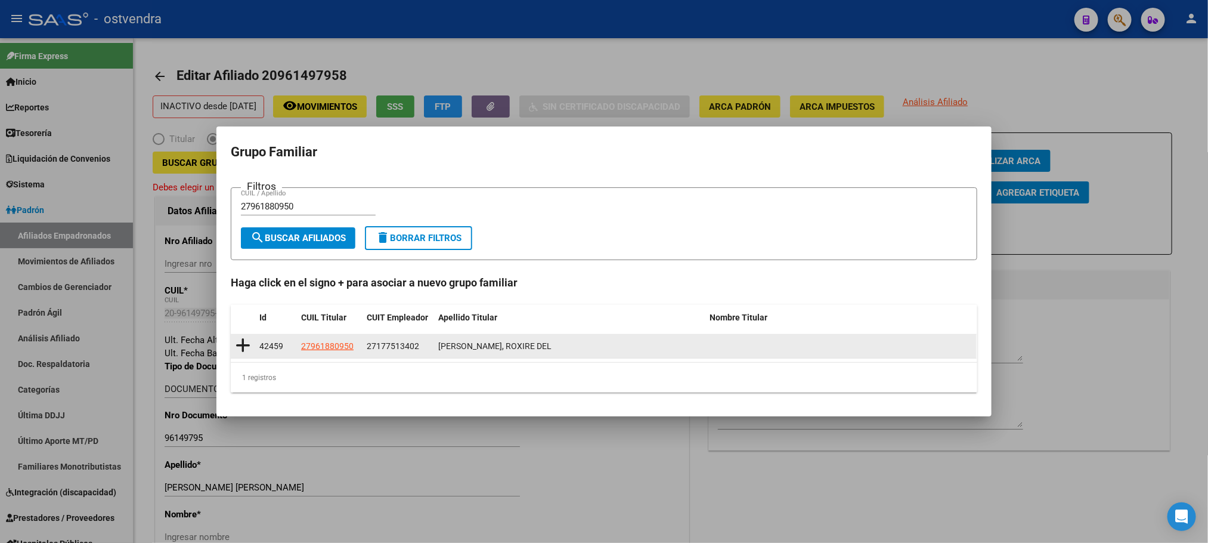
click at [249, 345] on icon at bounding box center [243, 345] width 15 height 17
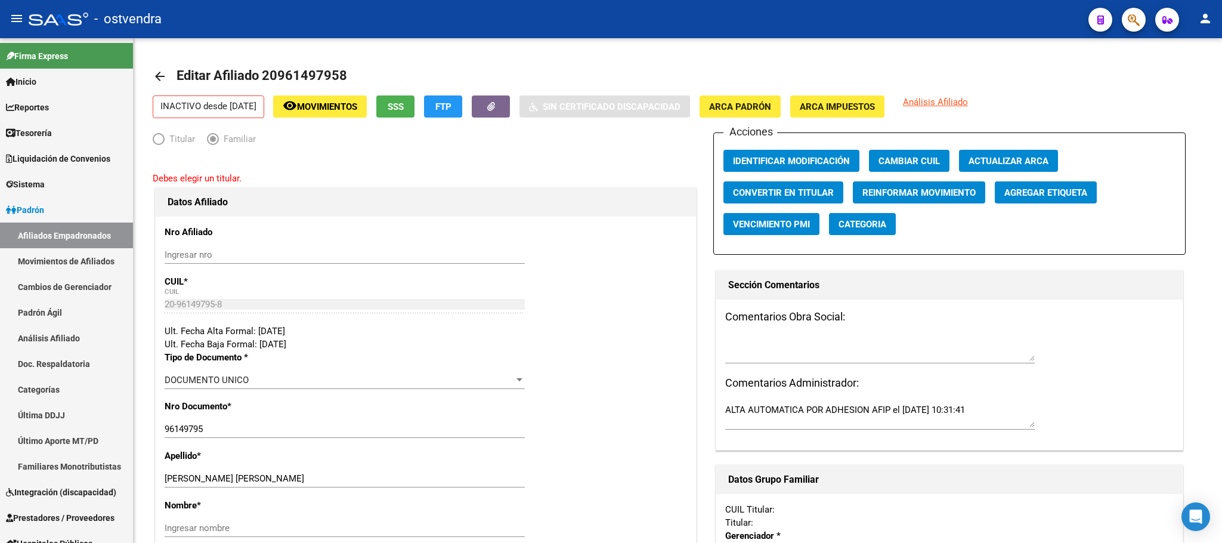
type input "27-17751340-2"
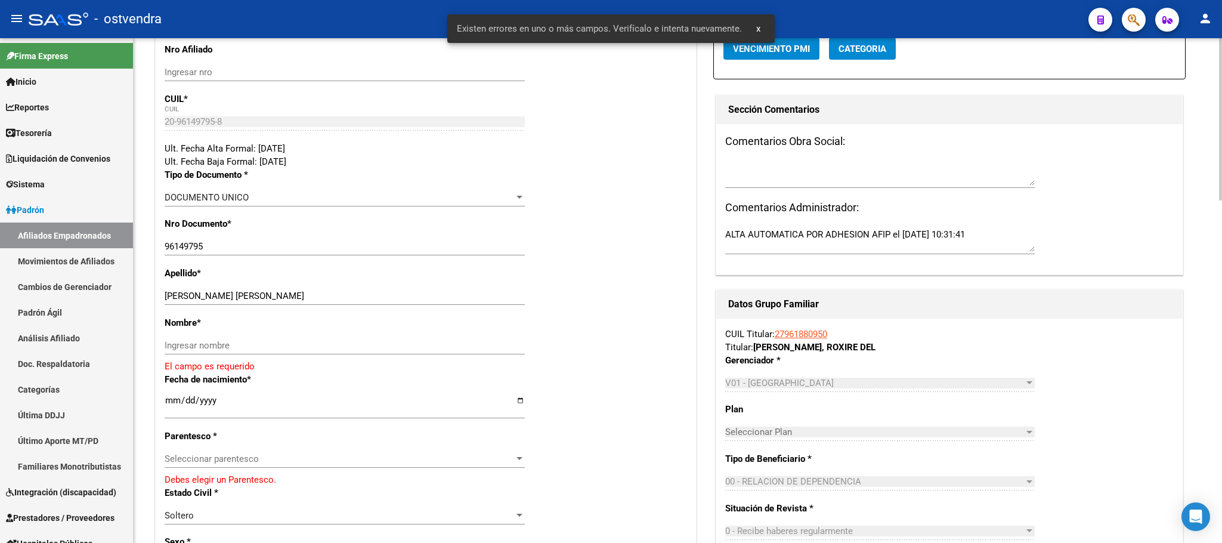
scroll to position [179, 0]
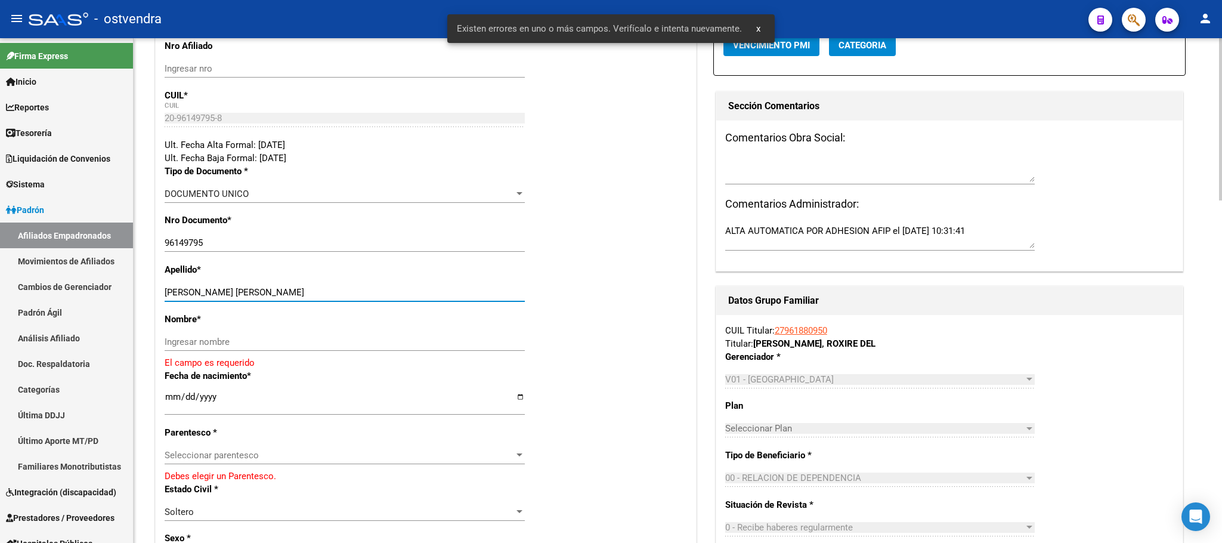
drag, startPoint x: 242, startPoint y: 295, endPoint x: 378, endPoint y: 306, distance: 136.4
click at [380, 302] on div "QUIROZ PACHECO JOSE RAFAEL Ingresar apellido" at bounding box center [345, 297] width 360 height 29
click at [352, 344] on input "Ingresar nombre" at bounding box center [345, 341] width 360 height 11
paste input "JOSE RAFAEL"
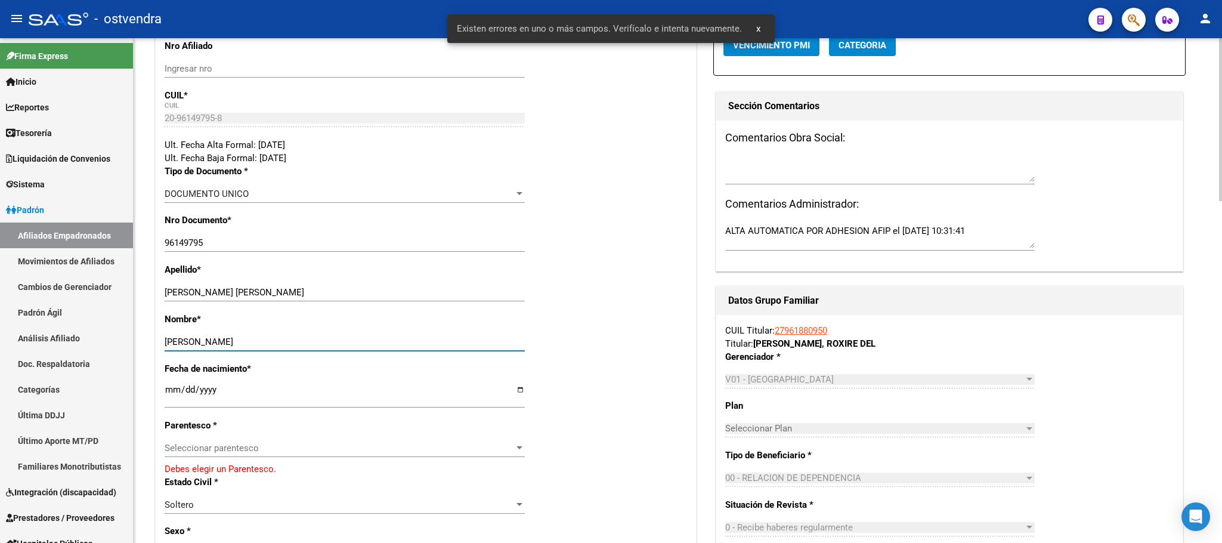
type input "JOSE RAFAEL"
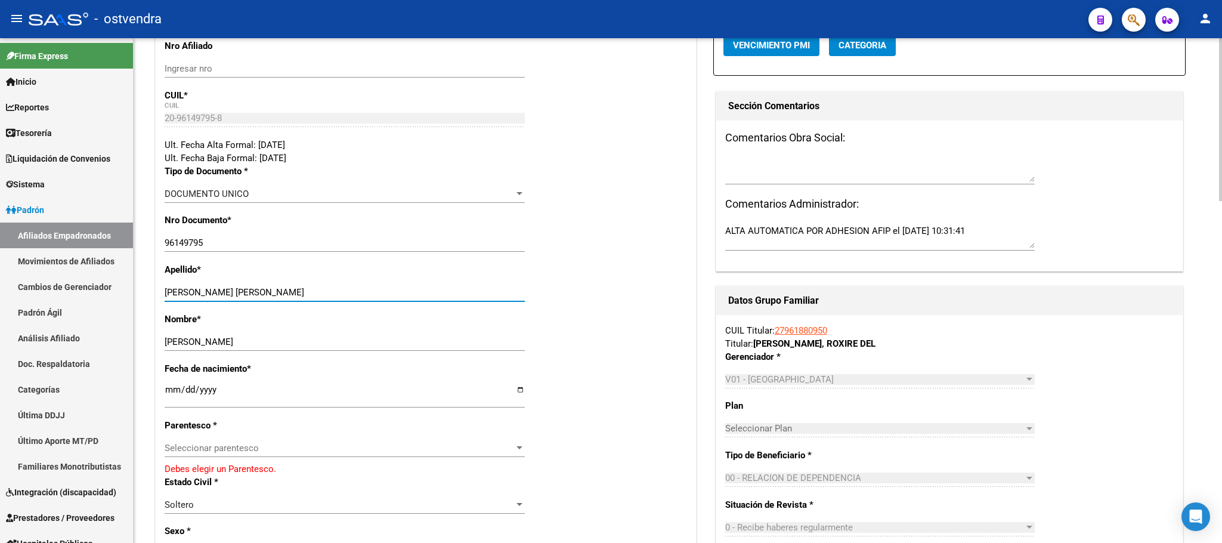
drag, startPoint x: 242, startPoint y: 289, endPoint x: 621, endPoint y: 252, distance: 380.5
click at [609, 274] on div "Apellido * QUIROZ PACHECO JOSE RAFAEL Ingresar apellido" at bounding box center [426, 288] width 522 height 50
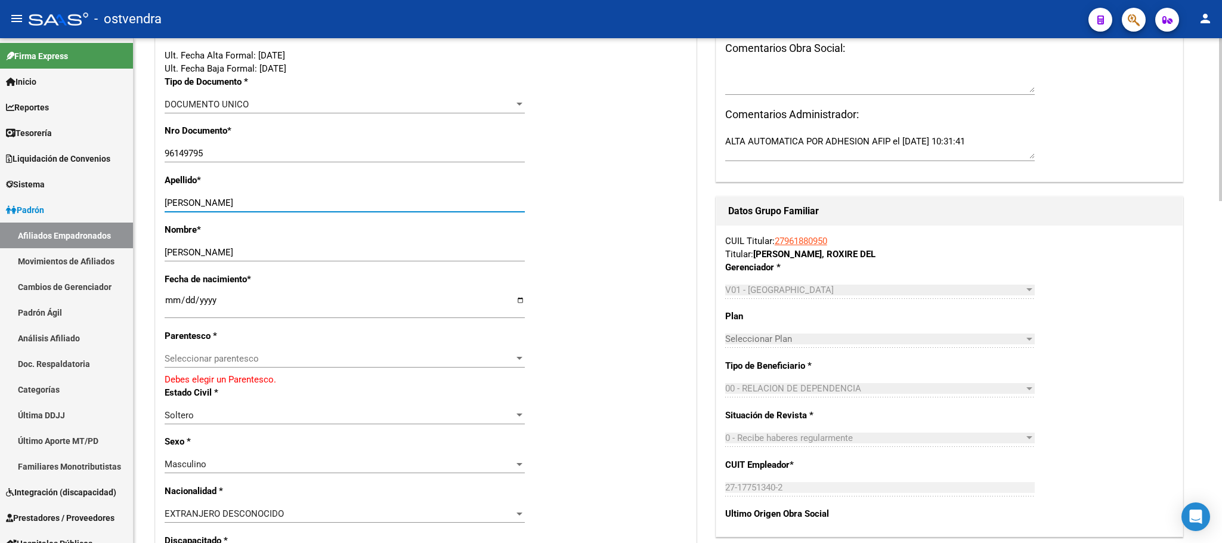
type input "QUIROZ PACHECO"
click at [280, 367] on div "Seleccionar parentesco Seleccionar parentesco" at bounding box center [345, 359] width 360 height 18
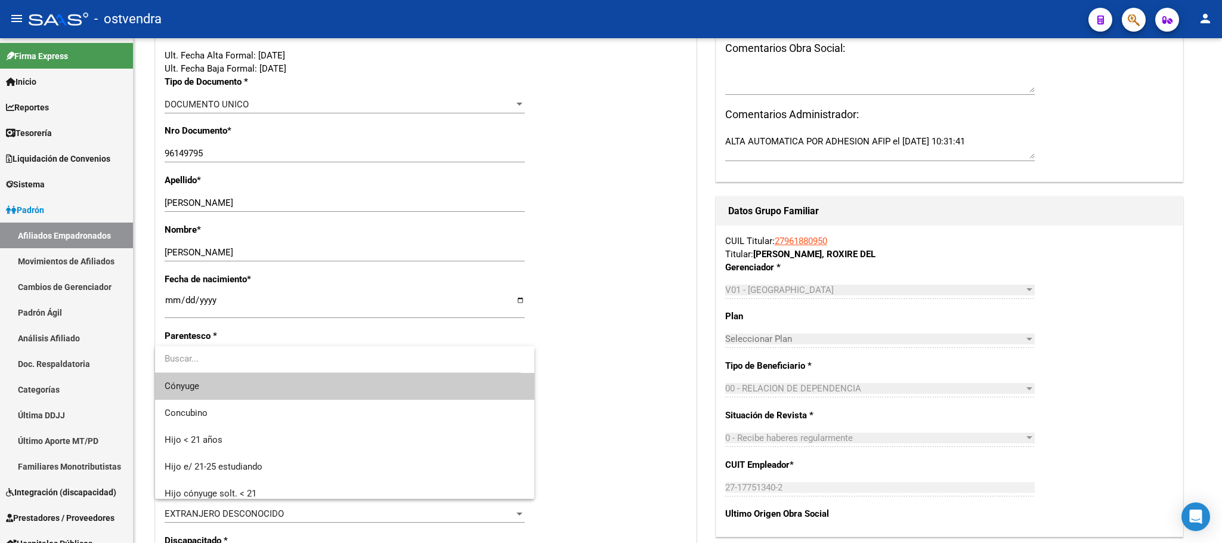
click at [285, 394] on span "Cónyuge" at bounding box center [345, 386] width 360 height 27
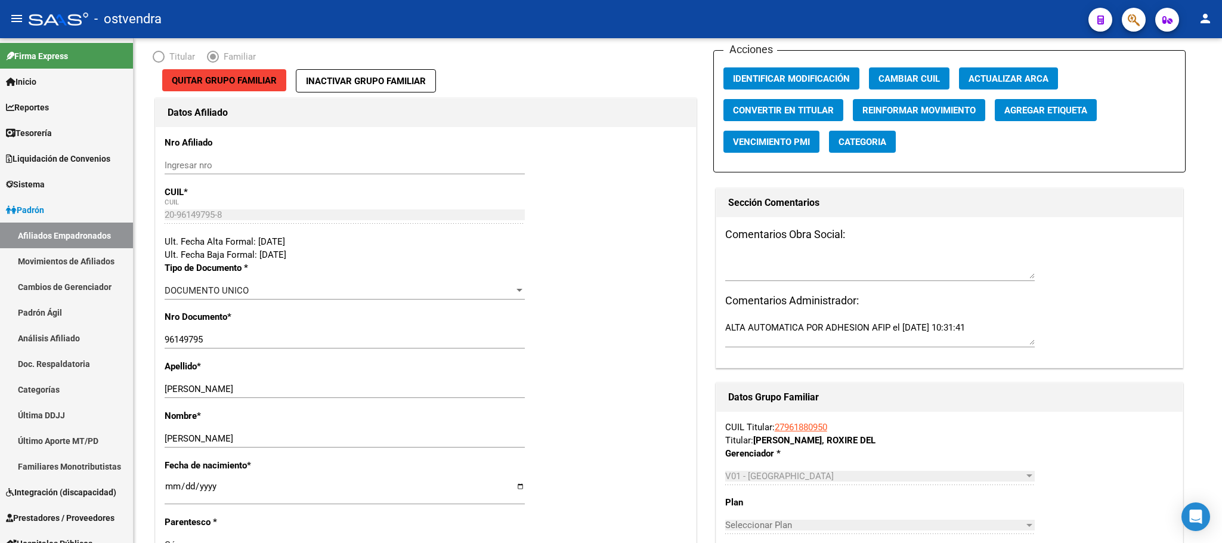
scroll to position [0, 0]
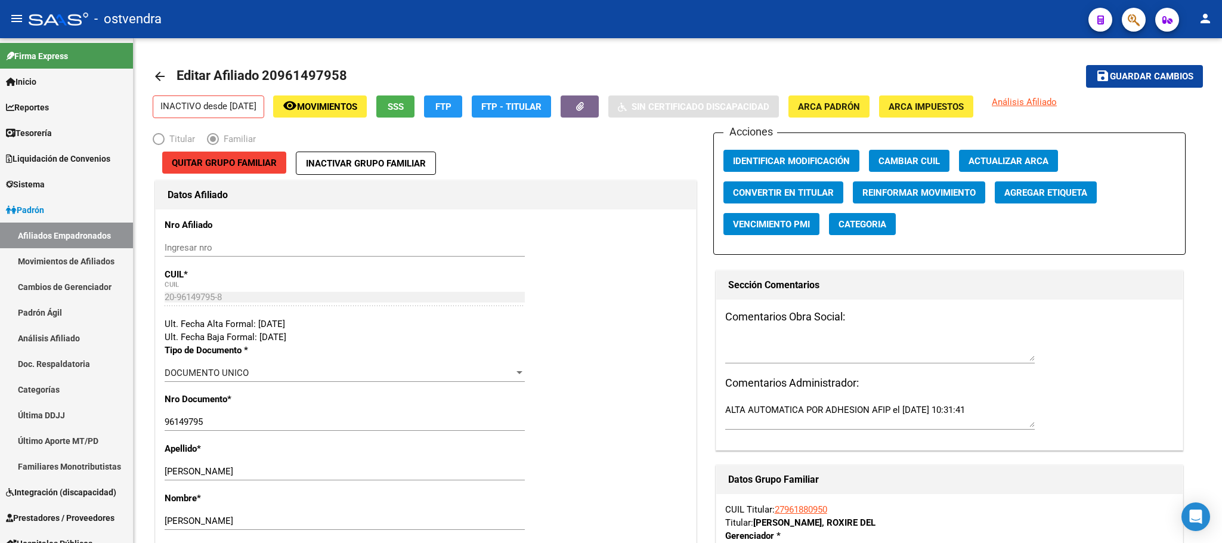
click at [1196, 84] on button "save Guardar cambios" at bounding box center [1144, 76] width 117 height 22
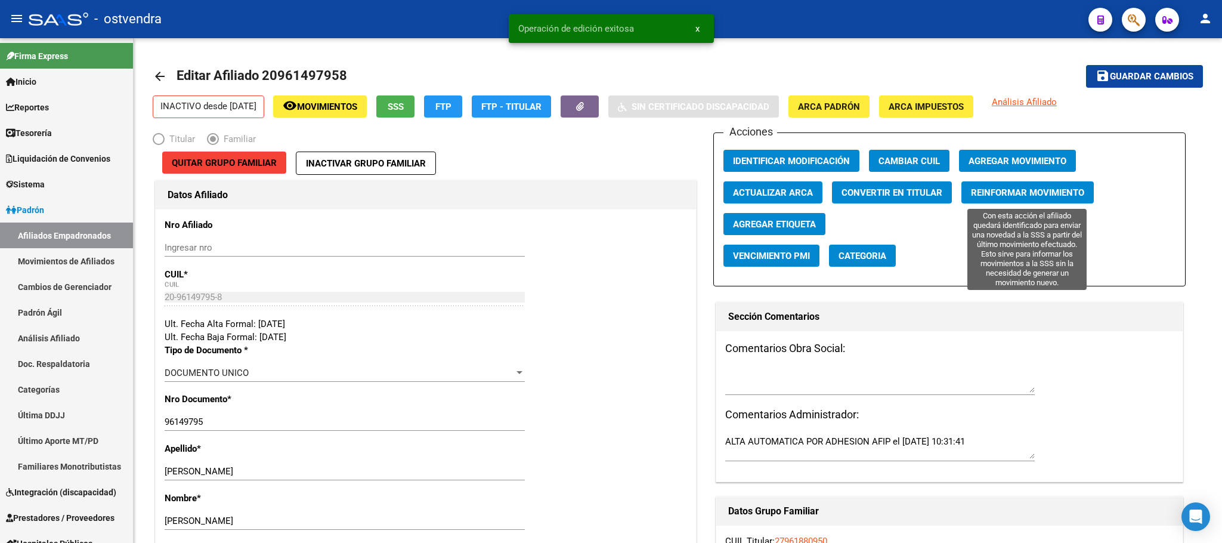
click at [1013, 188] on span "Reinformar Movimiento" at bounding box center [1027, 192] width 113 height 11
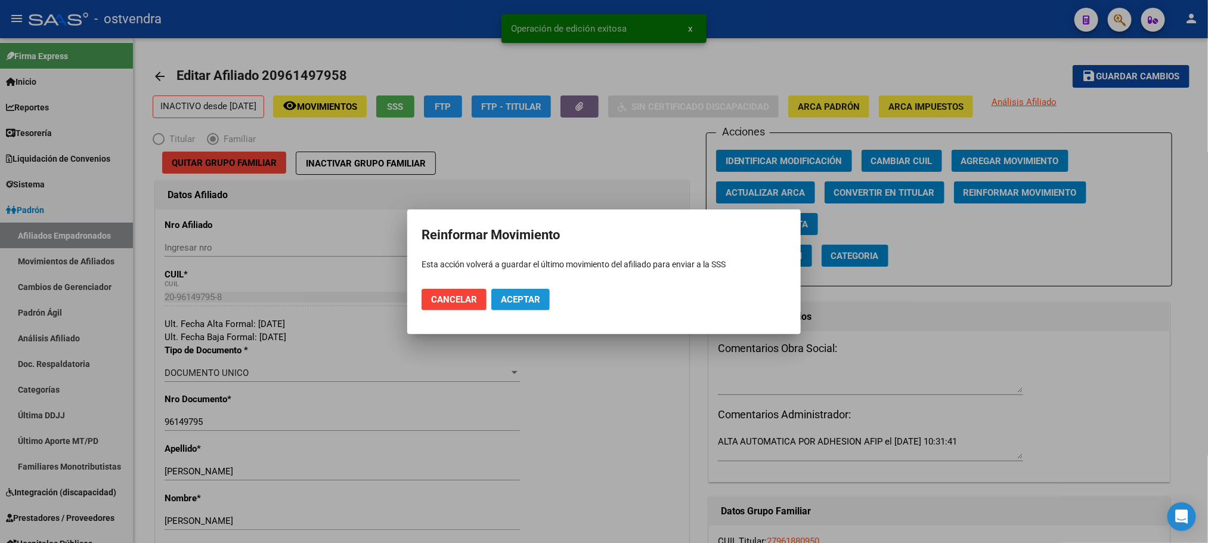
click at [508, 307] on button "Aceptar" at bounding box center [520, 299] width 58 height 21
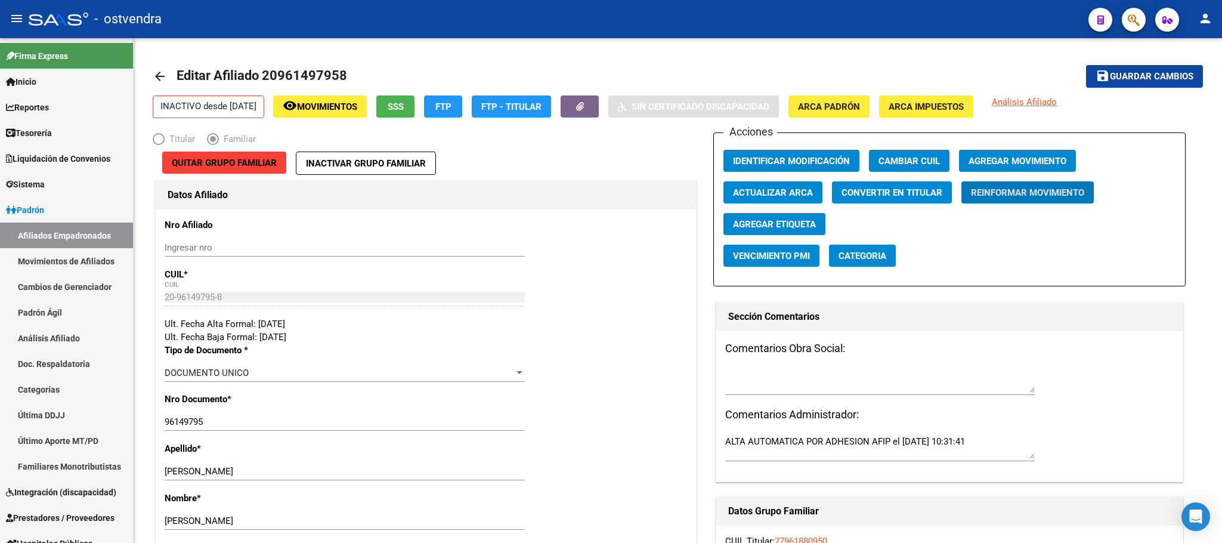
click at [1147, 13] on mat-toolbar "menu - ostvendra person" at bounding box center [611, 19] width 1222 height 38
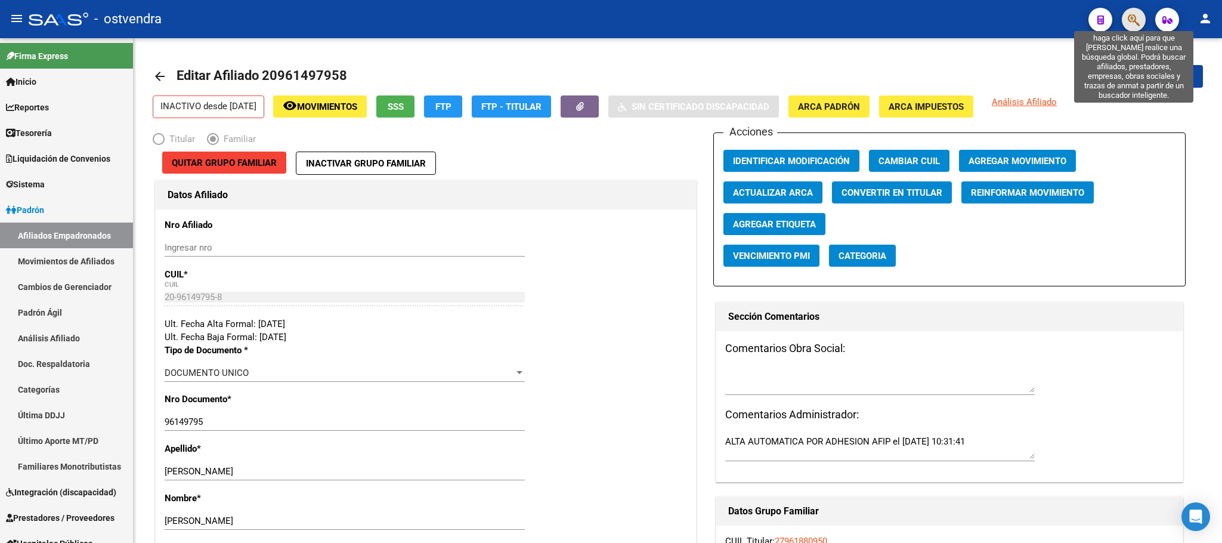
click at [1138, 18] on icon "button" at bounding box center [1134, 20] width 12 height 14
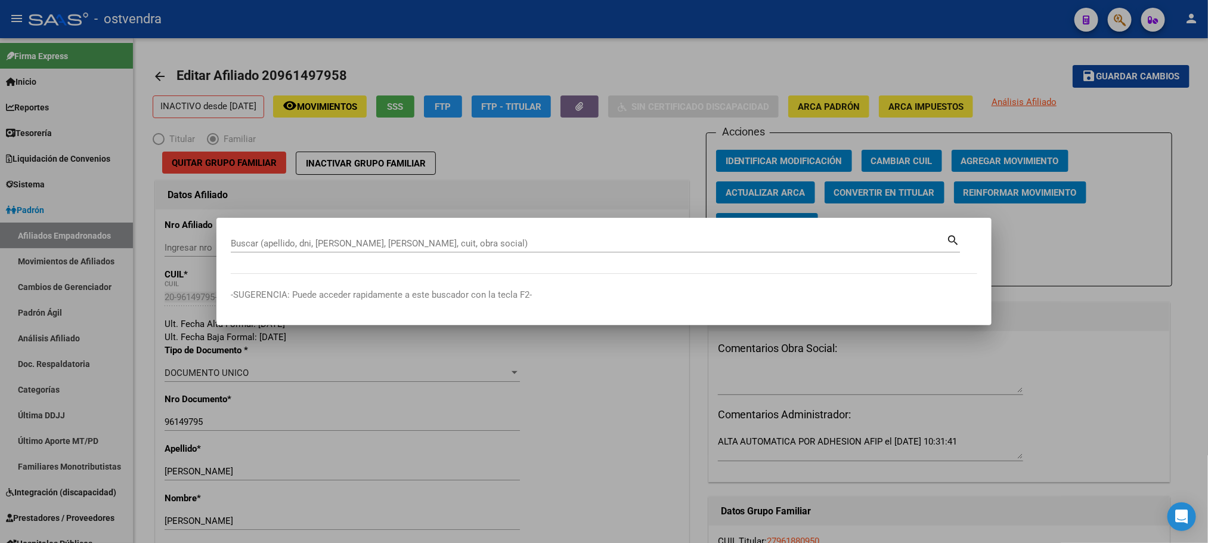
paste input "57606163"
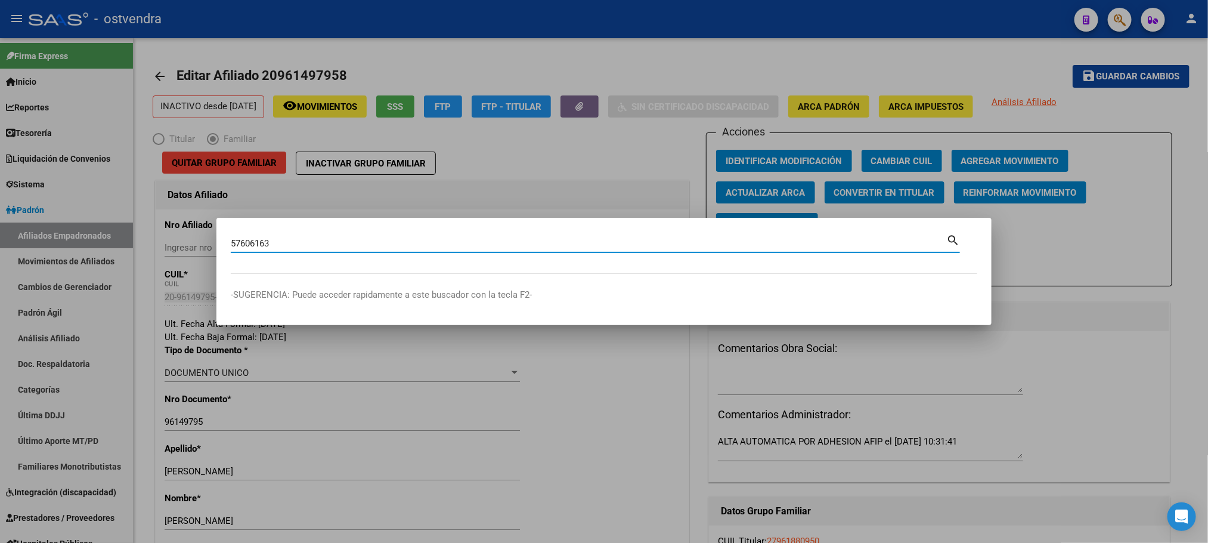
type input "57606163"
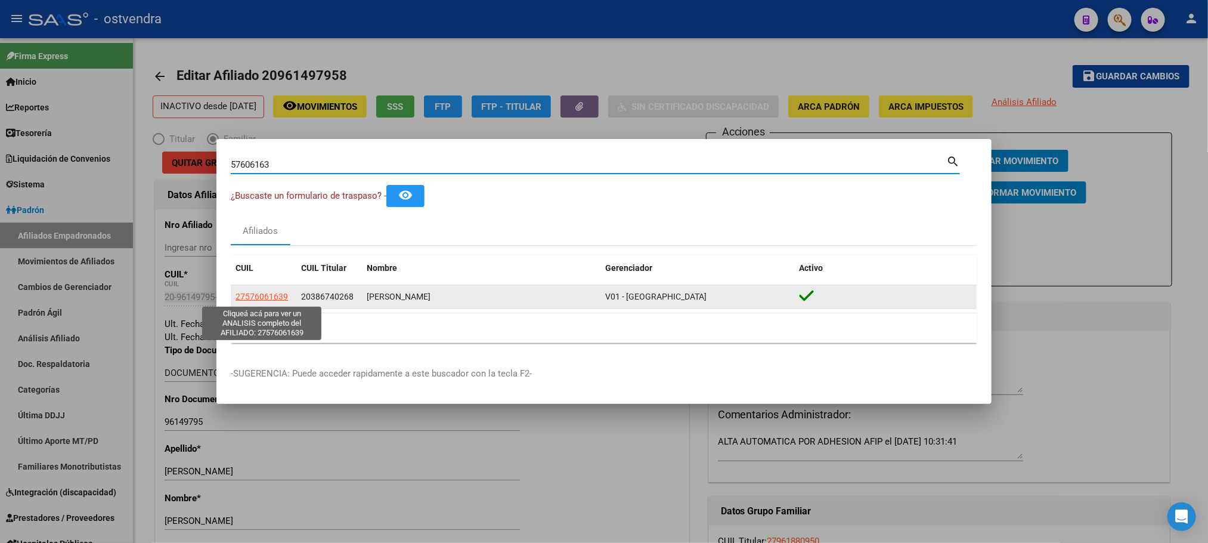
click at [258, 297] on span "27576061639" at bounding box center [262, 297] width 52 height 10
type textarea "27576061639"
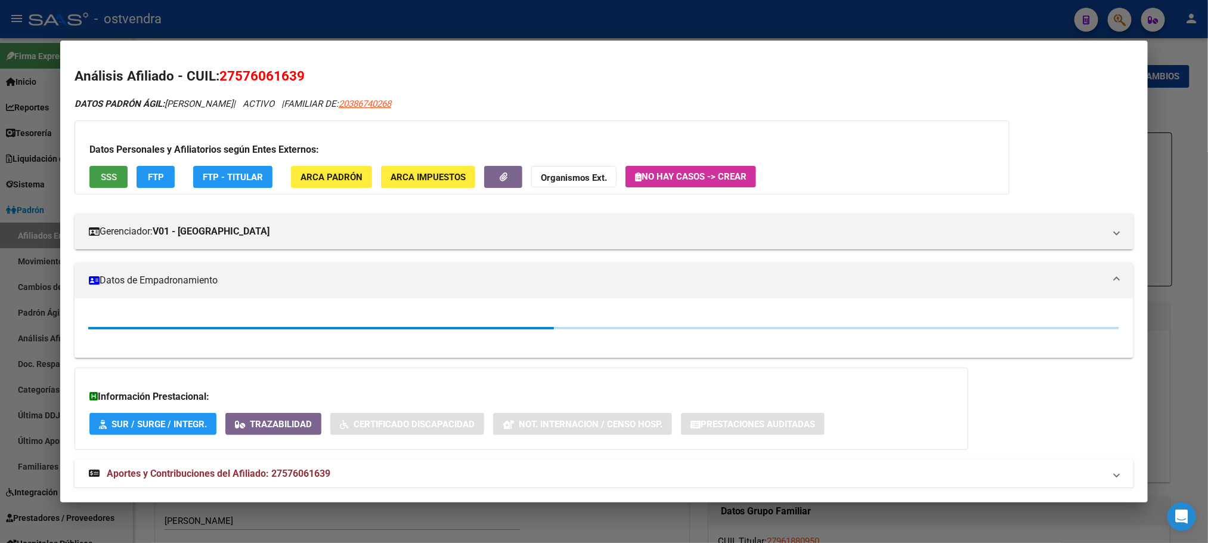
click at [109, 166] on button "SSS" at bounding box center [108, 177] width 38 height 22
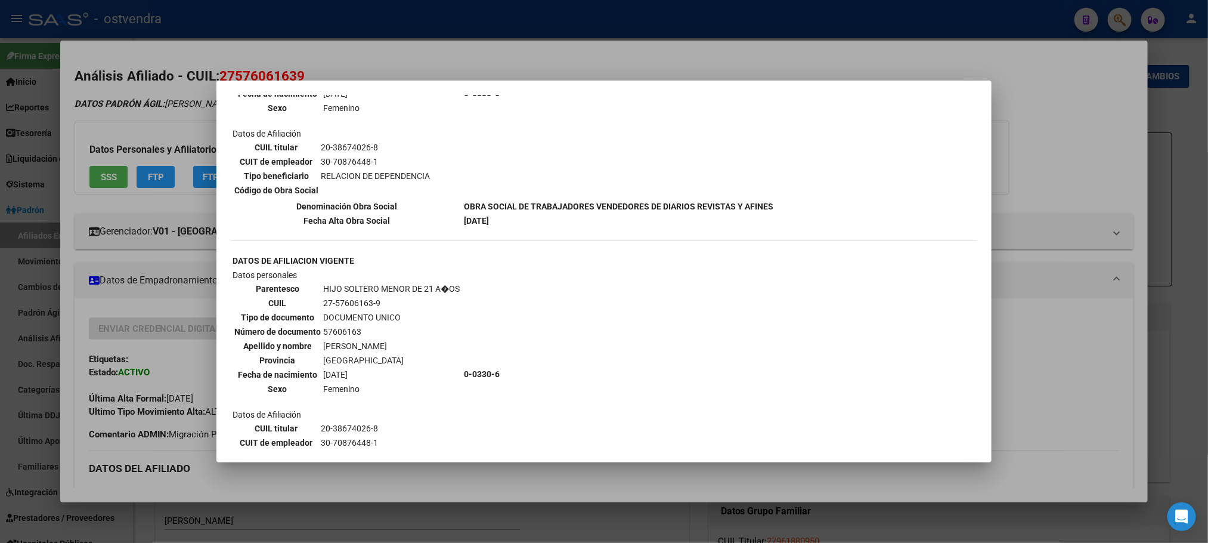
scroll to position [653, 0]
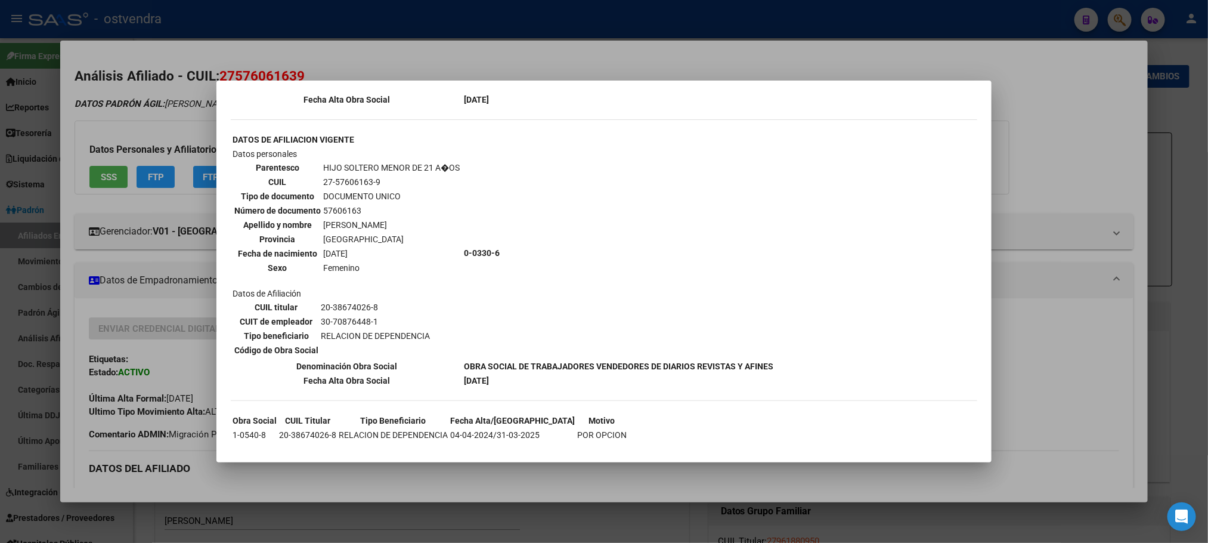
click at [166, 124] on div at bounding box center [604, 271] width 1208 height 543
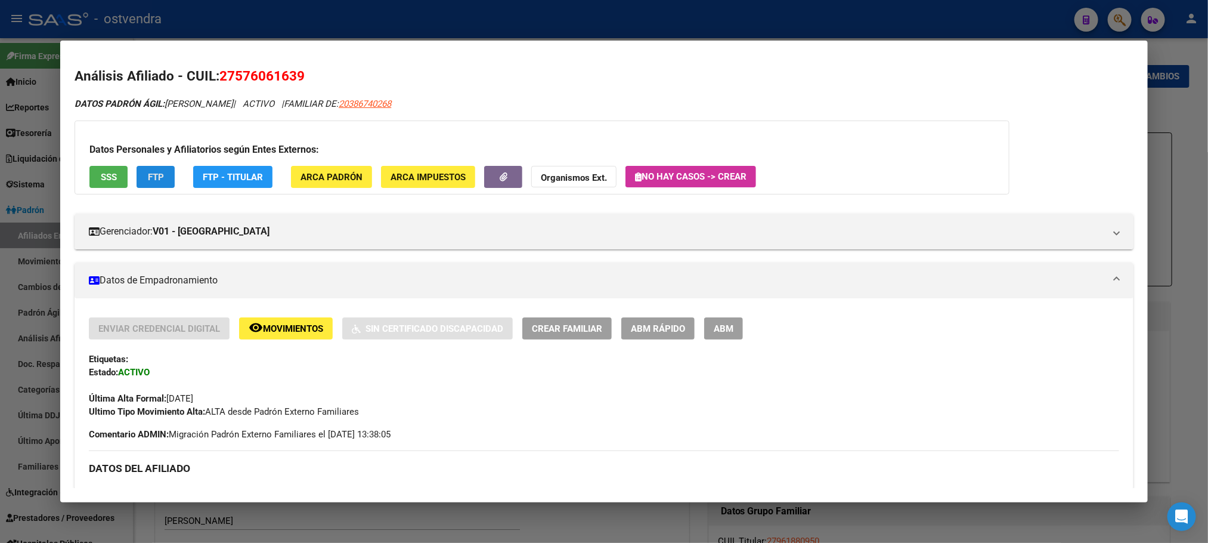
click at [160, 171] on button "FTP" at bounding box center [156, 177] width 38 height 22
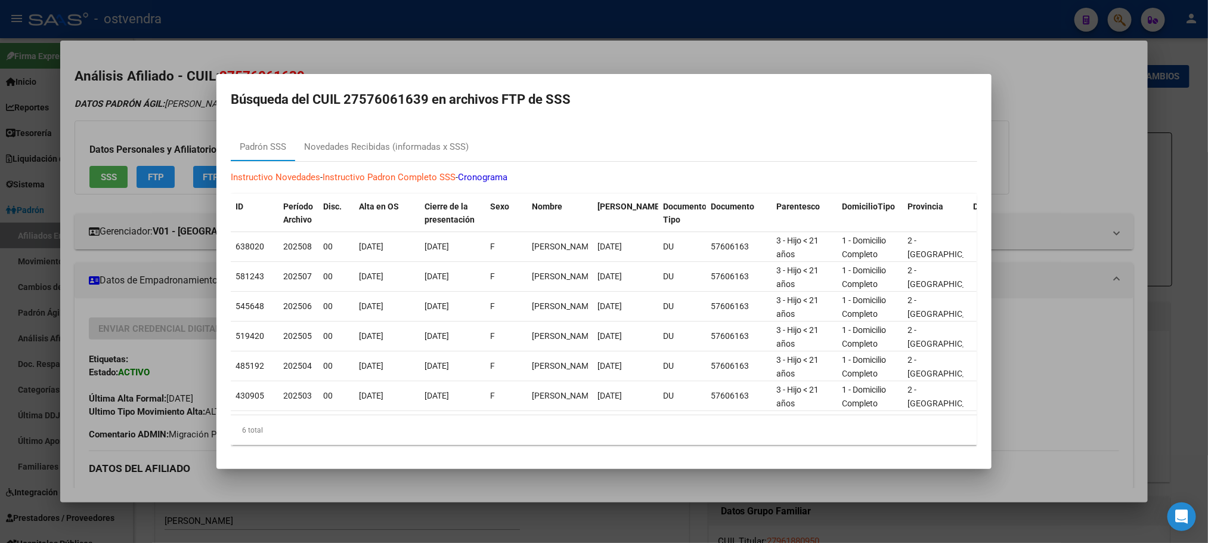
click at [391, 123] on mat-dialog-content "Padrón SSS Novedades Recibidas (informadas x SSS) Instructivo Novedades - Instr…" at bounding box center [604, 289] width 775 height 332
click at [392, 140] on div "Novedades Recibidas (informadas x SSS)" at bounding box center [386, 147] width 165 height 14
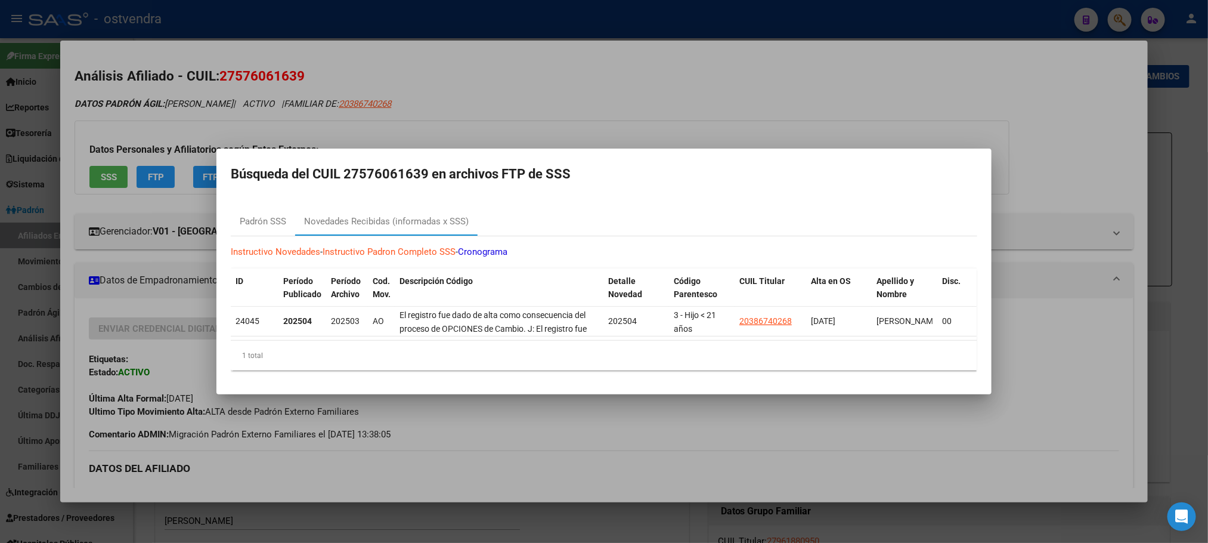
click at [564, 74] on div at bounding box center [604, 271] width 1208 height 543
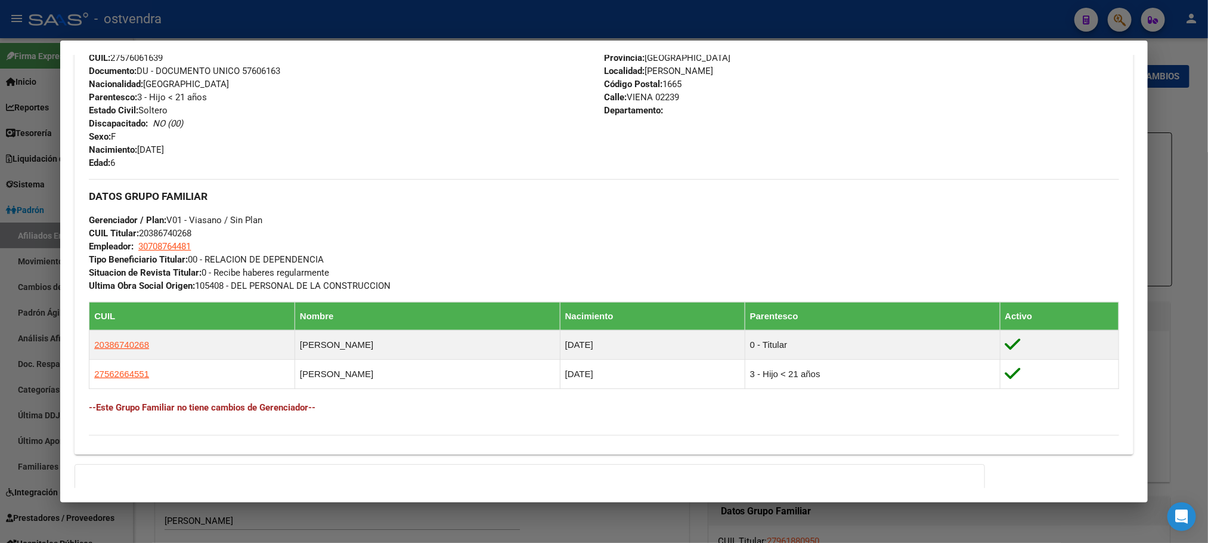
scroll to position [602, 0]
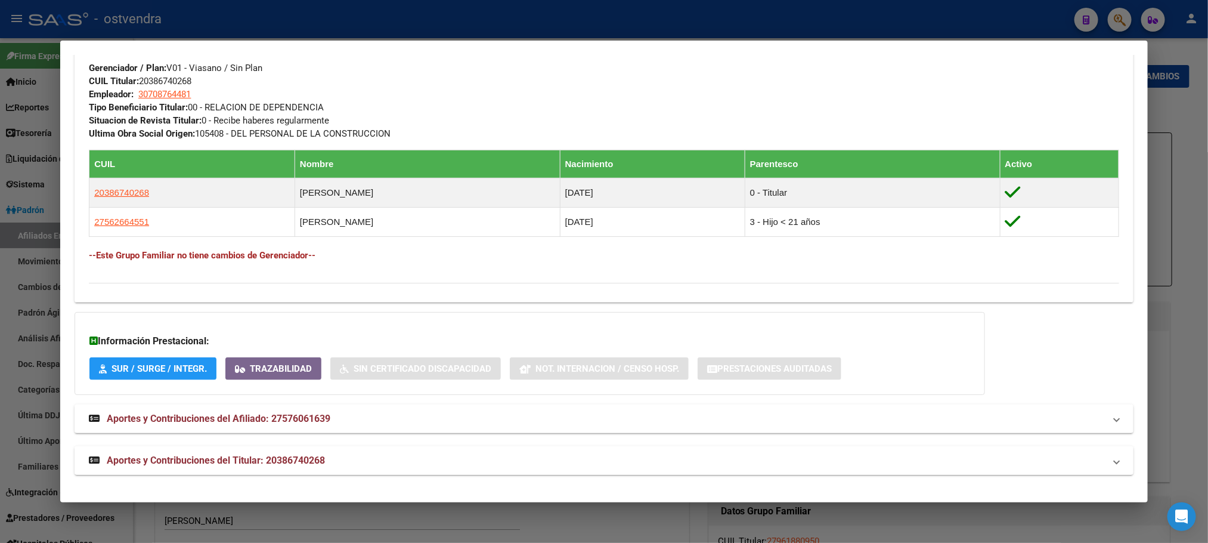
click at [457, 463] on mat-panel-title "Aportes y Contribuciones del Titular: 20386740268" at bounding box center [597, 460] width 1016 height 14
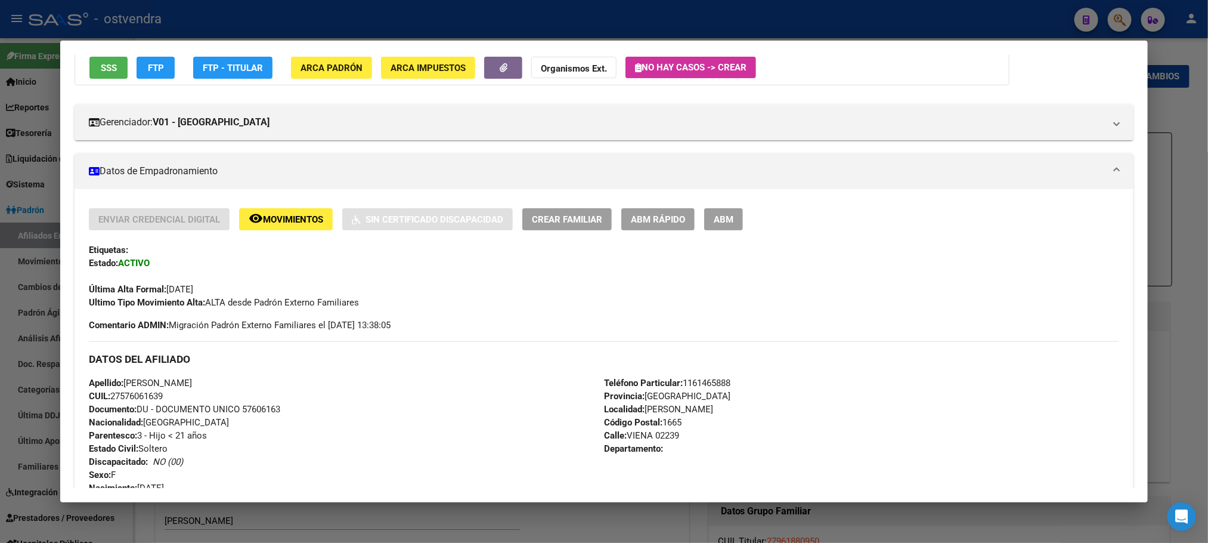
scroll to position [0, 0]
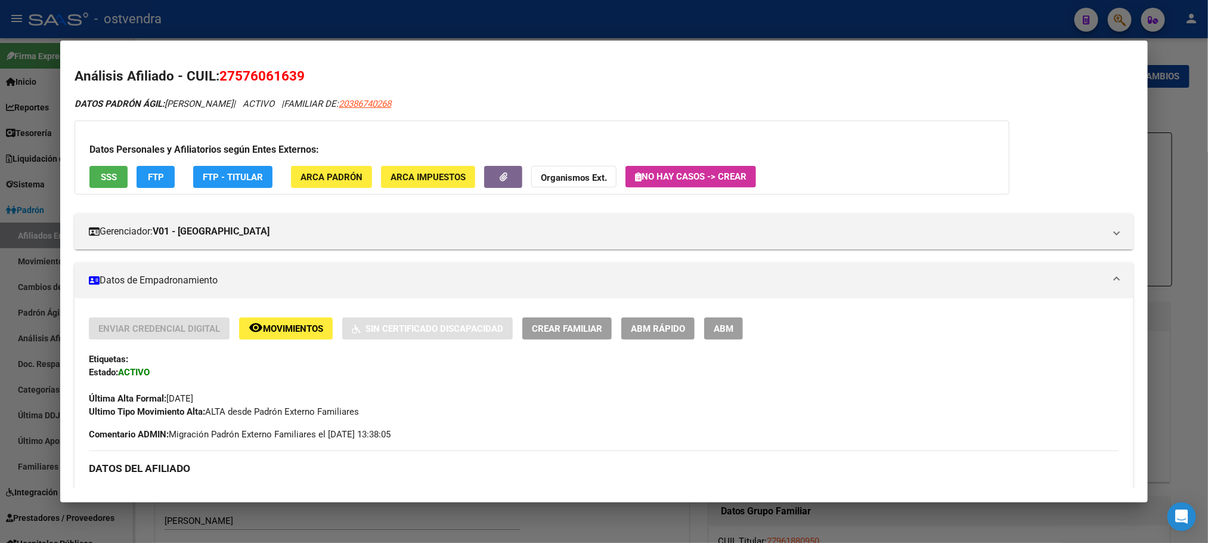
click at [154, 179] on span "FTP" at bounding box center [156, 177] width 16 height 11
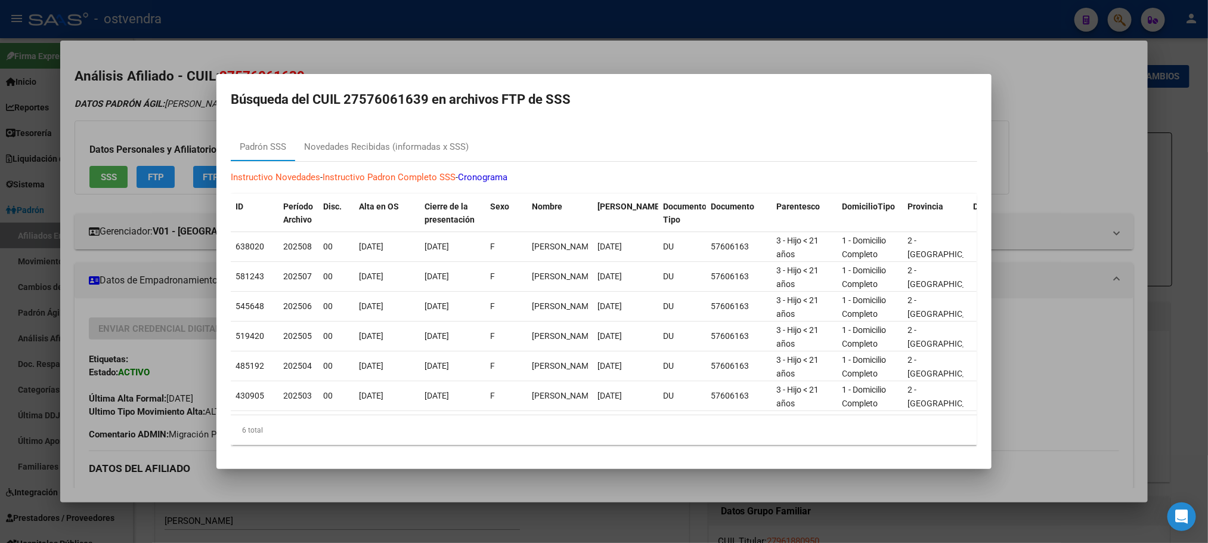
click at [406, 123] on mat-dialog-content "Padrón SSS Novedades Recibidas (informadas x SSS) Instructivo Novedades - Instr…" at bounding box center [604, 289] width 775 height 332
click at [412, 143] on div "Novedades Recibidas (informadas x SSS)" at bounding box center [386, 147] width 165 height 14
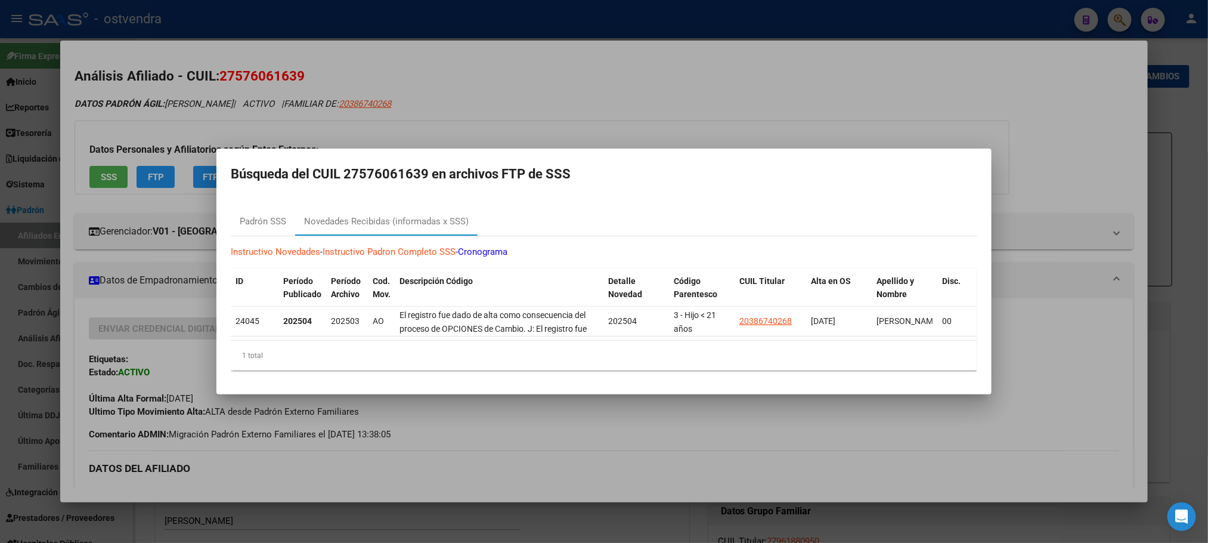
drag, startPoint x: 610, startPoint y: 131, endPoint x: 599, endPoint y: 134, distance: 11.1
click at [610, 132] on div at bounding box center [604, 271] width 1208 height 543
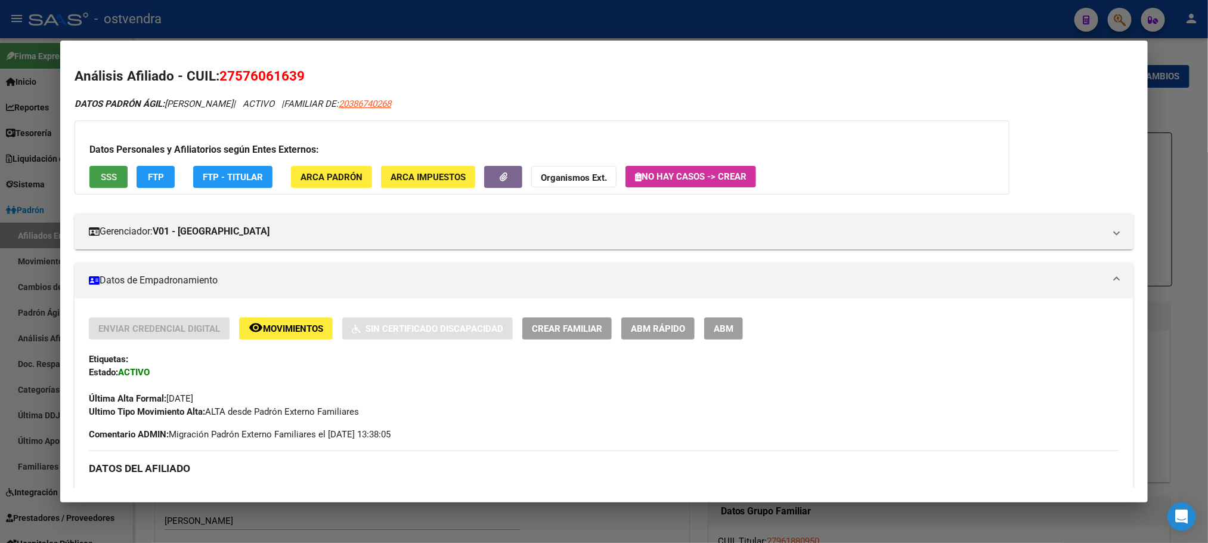
click at [89, 187] on button "SSS" at bounding box center [108, 177] width 38 height 22
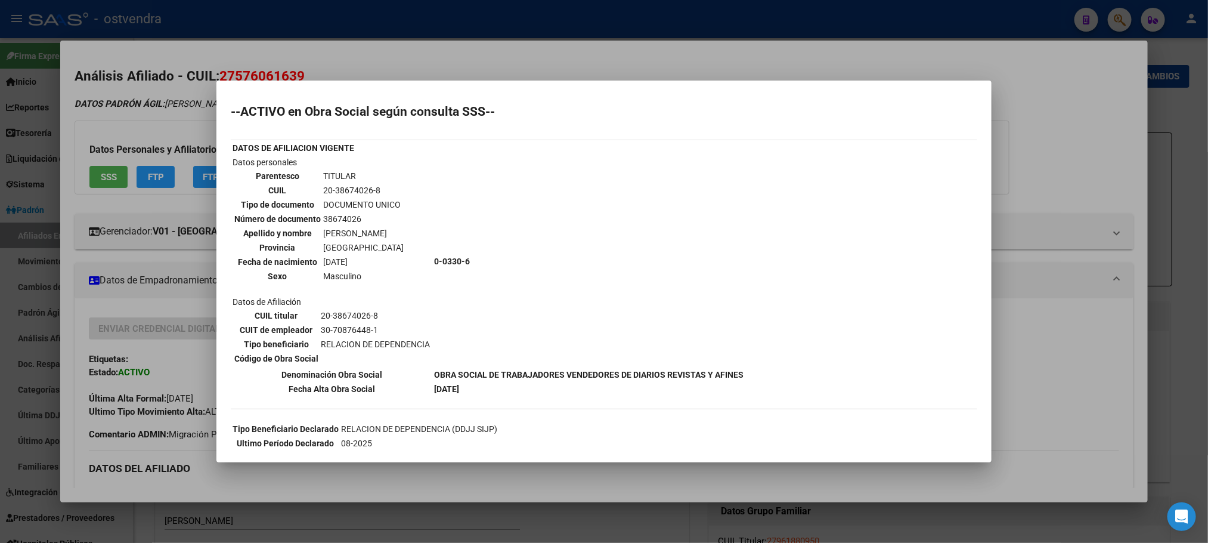
click at [115, 14] on div at bounding box center [604, 271] width 1208 height 543
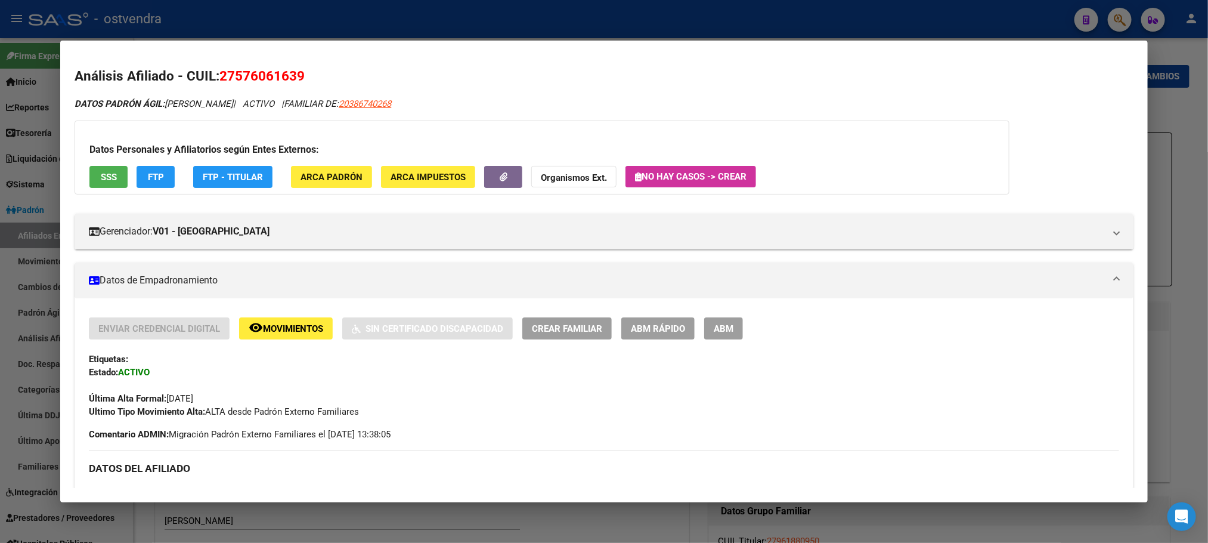
click at [380, 18] on div at bounding box center [604, 271] width 1208 height 543
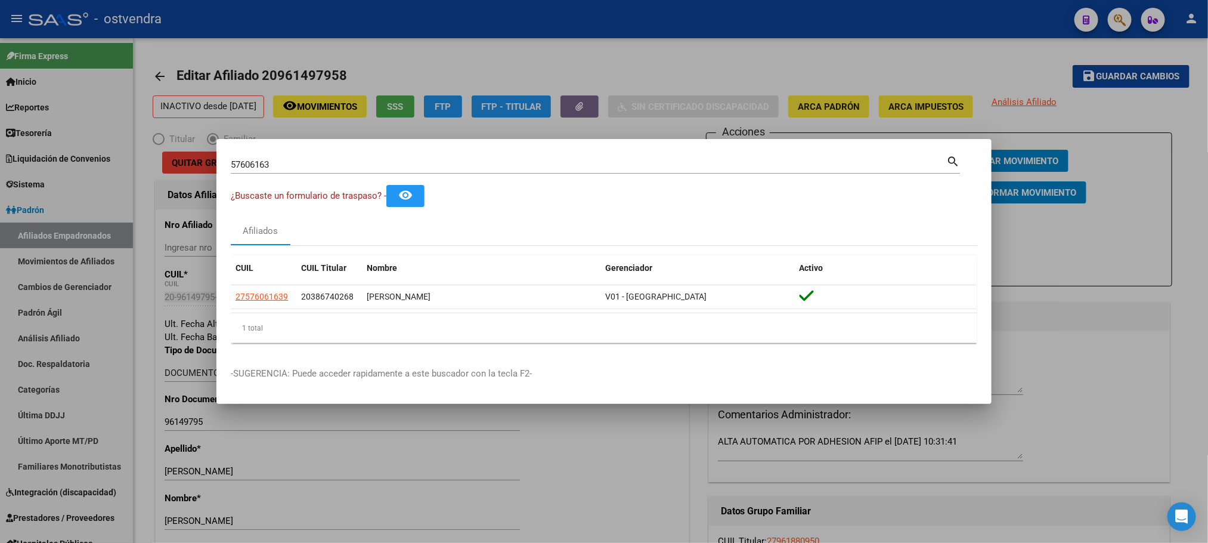
click at [384, 61] on div at bounding box center [604, 271] width 1208 height 543
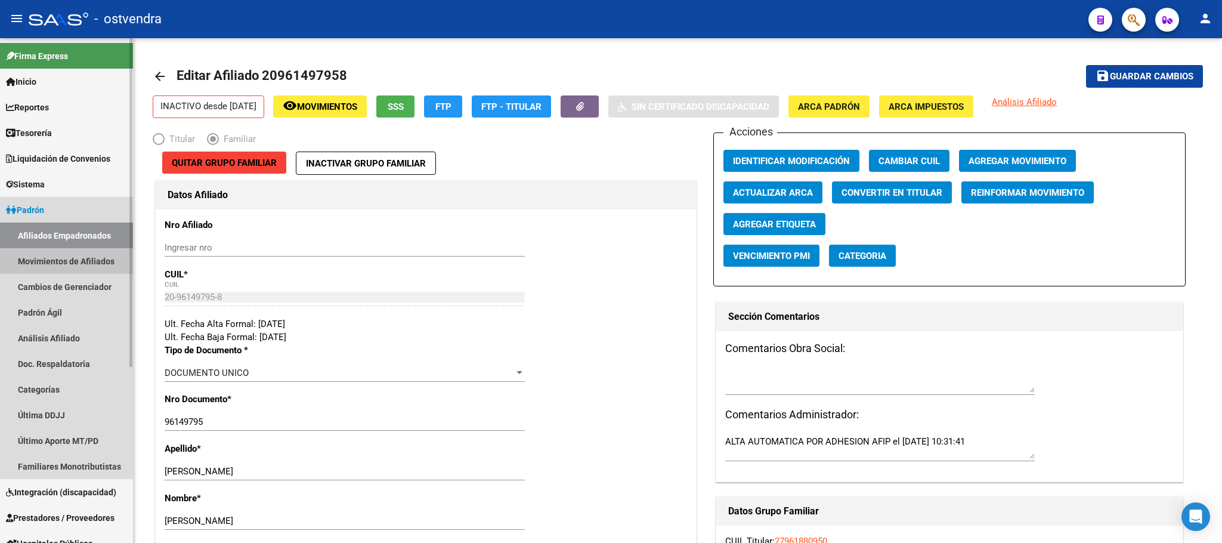
click at [97, 262] on link "Movimientos de Afiliados" at bounding box center [66, 261] width 133 height 26
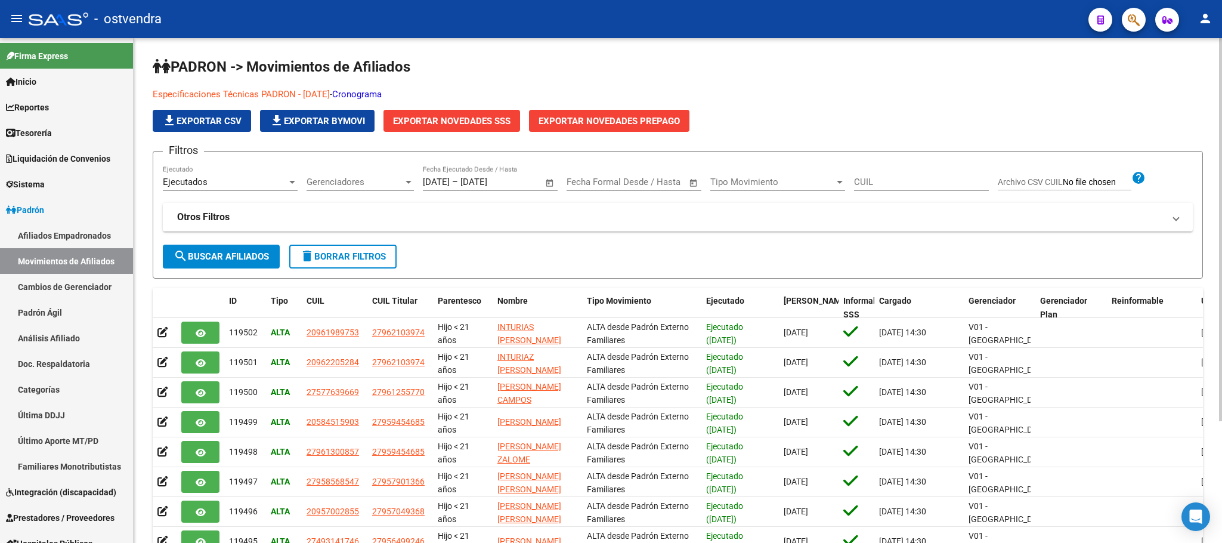
click at [322, 95] on link "Especificaciones Técnicas PADRON - Agosto 2024" at bounding box center [241, 94] width 177 height 11
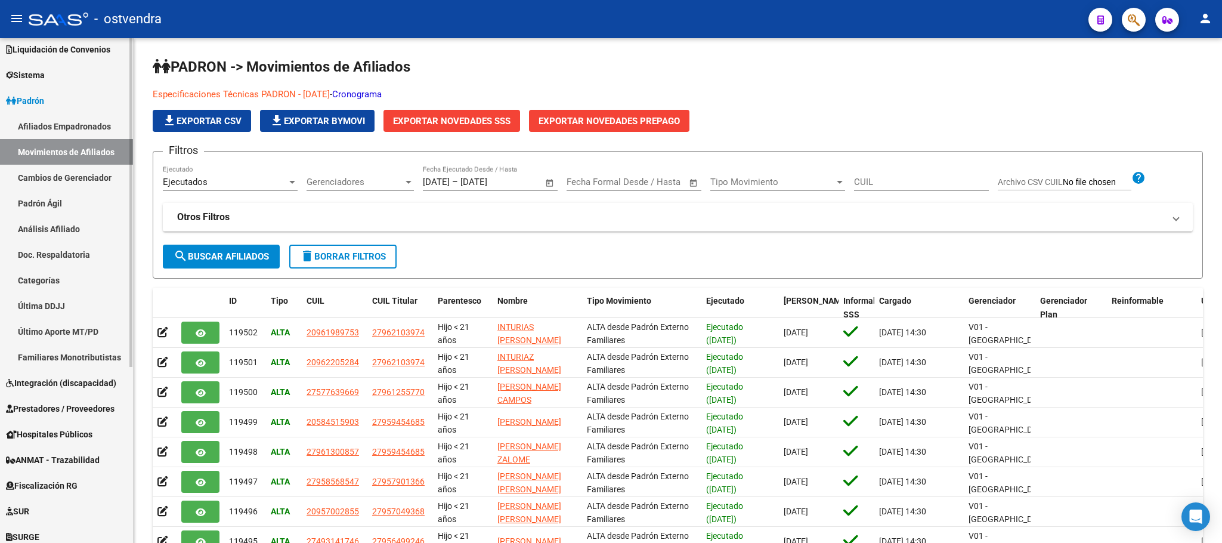
scroll to position [269, 0]
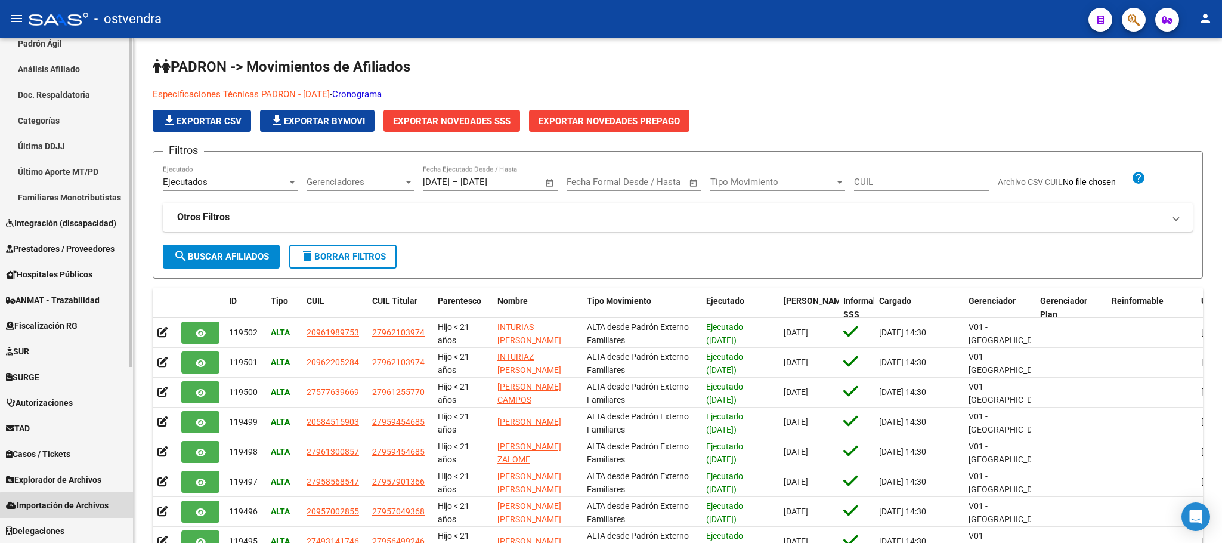
click at [74, 505] on span "Importación de Archivos" at bounding box center [57, 505] width 103 height 13
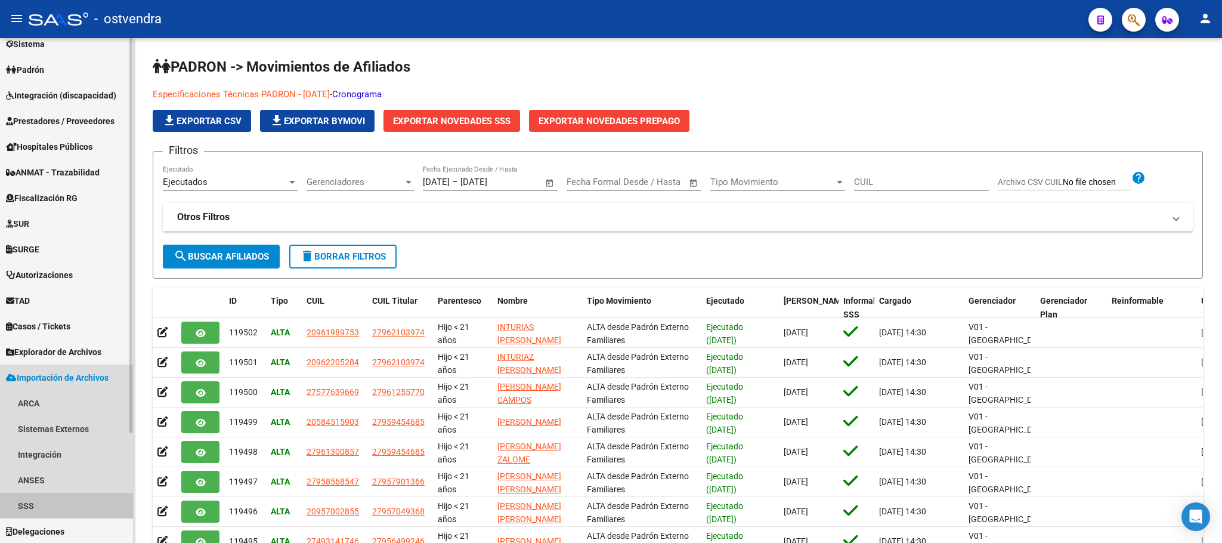
click at [74, 503] on link "SSS" at bounding box center [66, 506] width 133 height 26
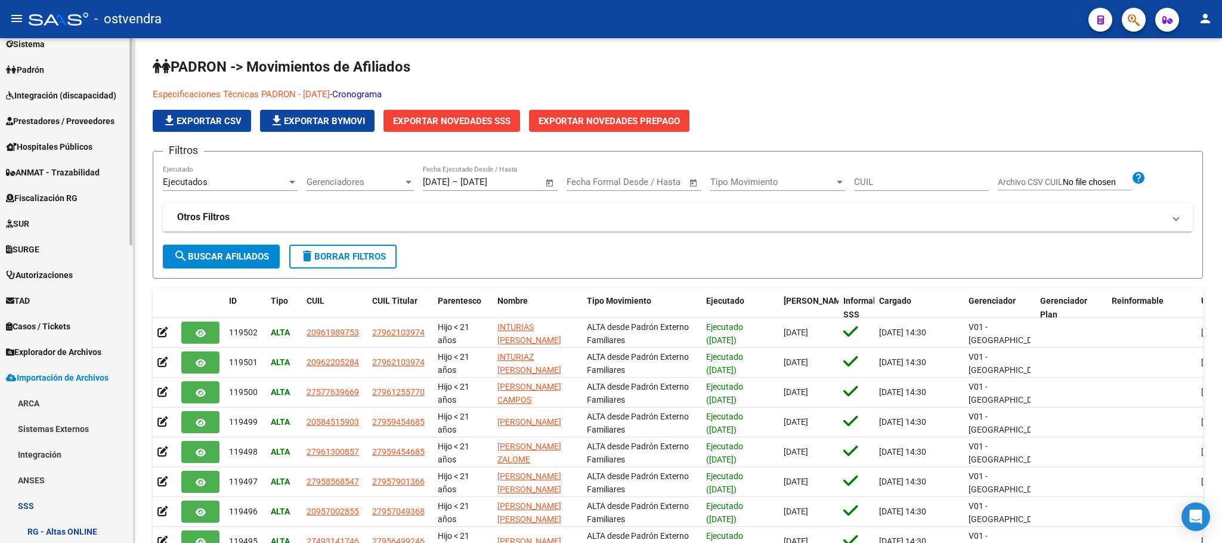
scroll to position [409, 0]
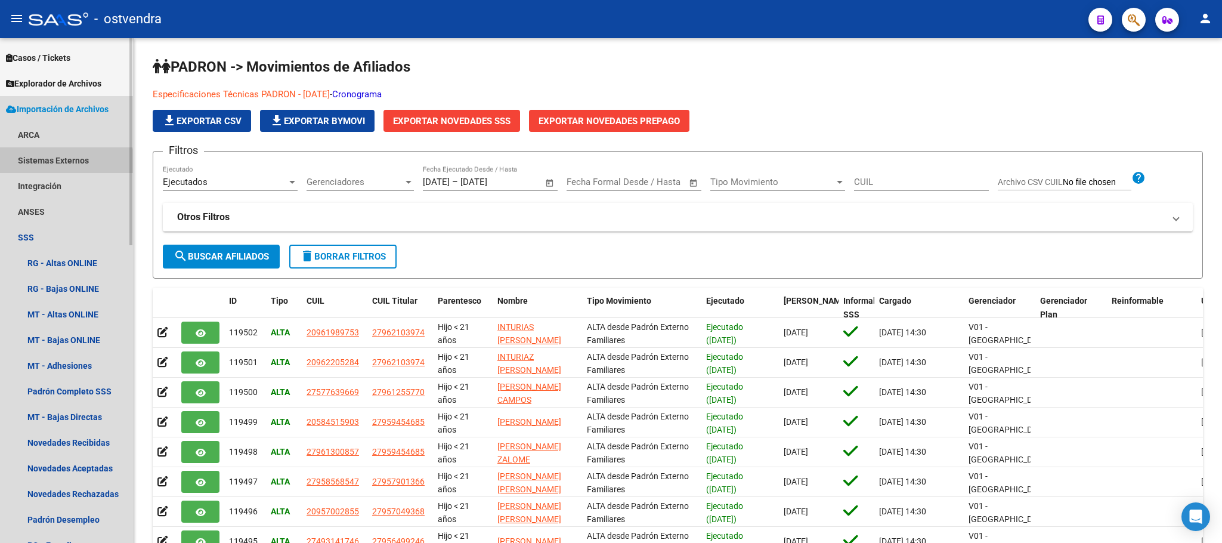
click at [63, 165] on link "Sistemas Externos" at bounding box center [66, 160] width 133 height 26
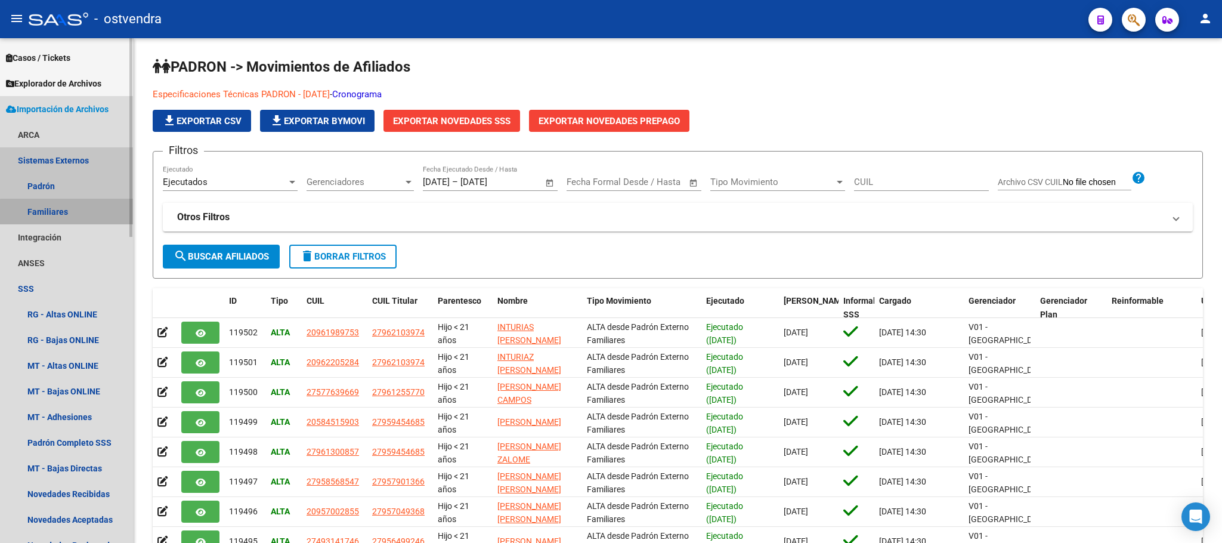
click at [72, 215] on link "Familiares" at bounding box center [66, 212] width 133 height 26
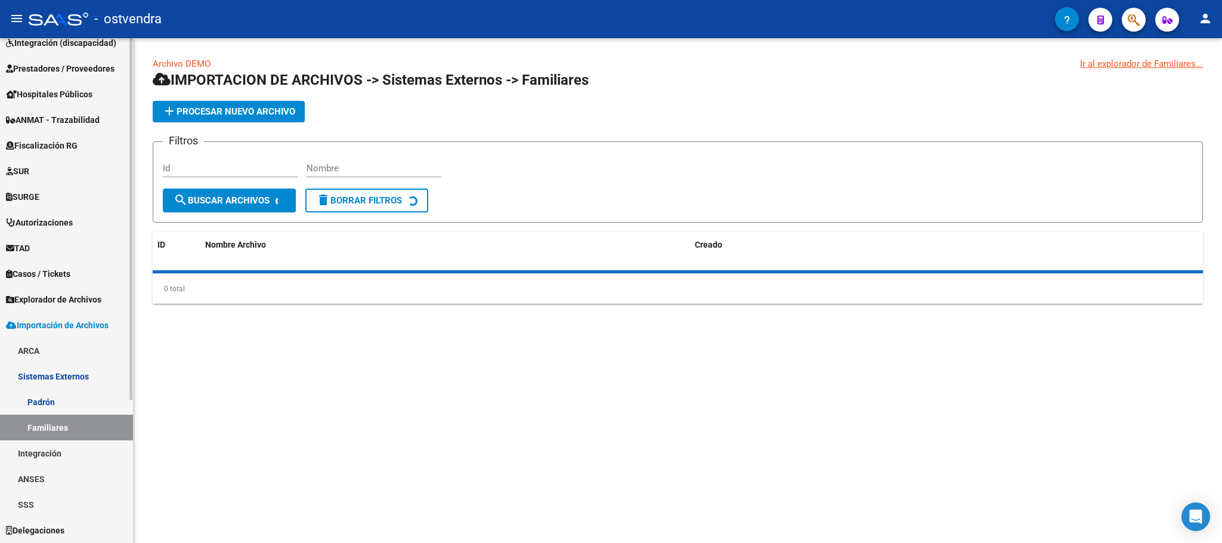
scroll to position [192, 0]
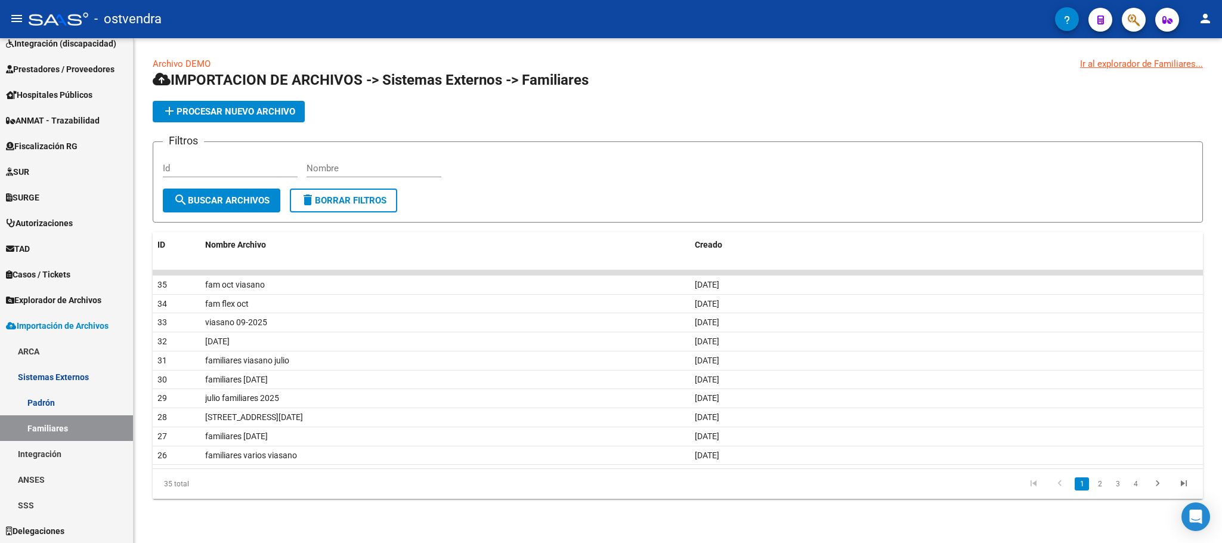
click at [217, 117] on button "add Procesar nuevo archivo" at bounding box center [229, 111] width 152 height 21
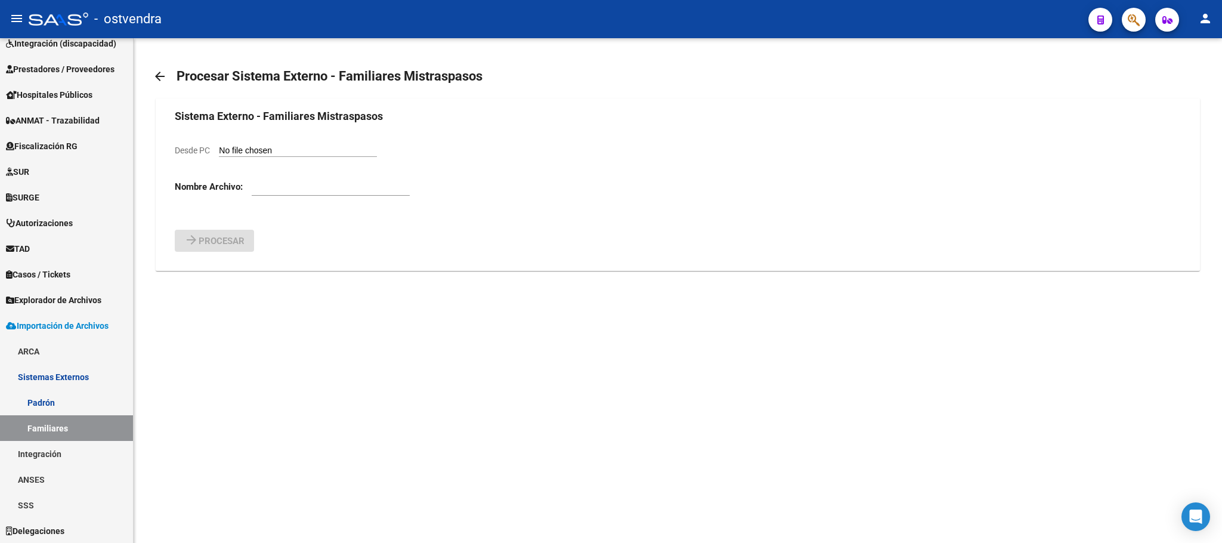
click at [258, 144] on div "Desde PC" at bounding box center [276, 150] width 202 height 13
click at [319, 147] on input "Desde PC" at bounding box center [298, 151] width 158 height 11
type input "C:\fakepath\DemoPadronExternoFamiliares cargas viasano.csv"
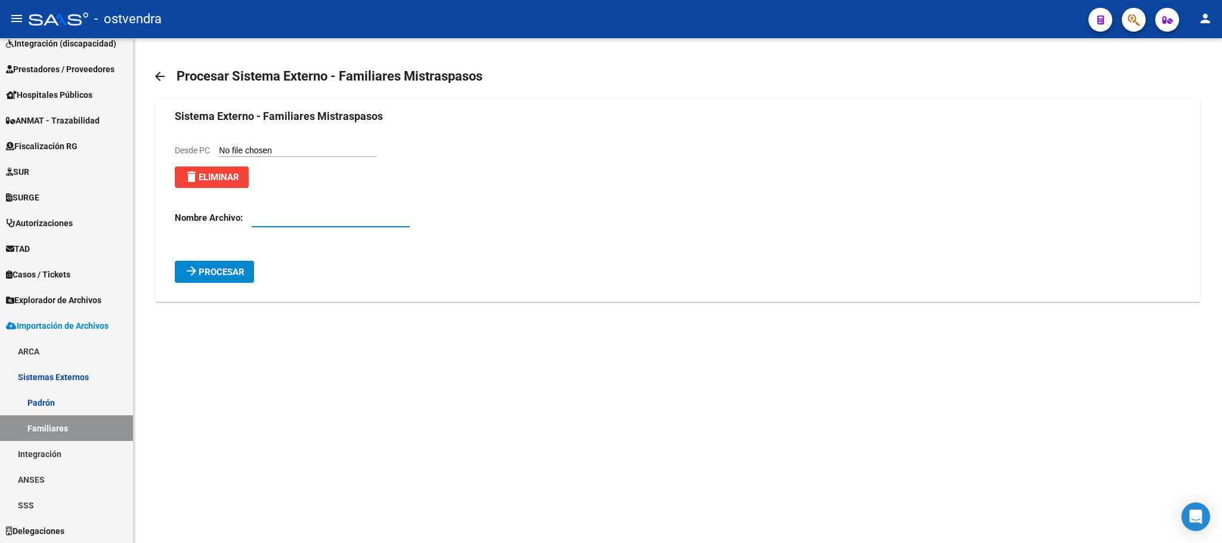
click at [301, 221] on input "text" at bounding box center [331, 217] width 158 height 11
type input "sep-oct viasano"
click at [231, 272] on span "Procesar" at bounding box center [222, 272] width 46 height 11
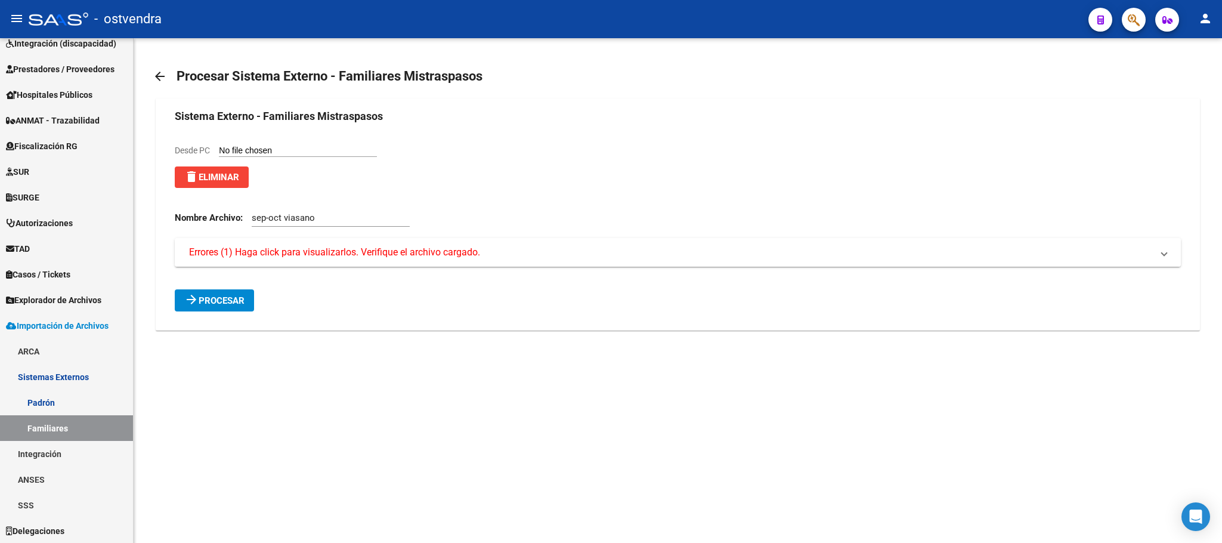
click at [294, 242] on mat-expansion-panel-header "Errores (1) Haga click para visualizarlos. Verifique el archivo cargado." at bounding box center [678, 252] width 1006 height 29
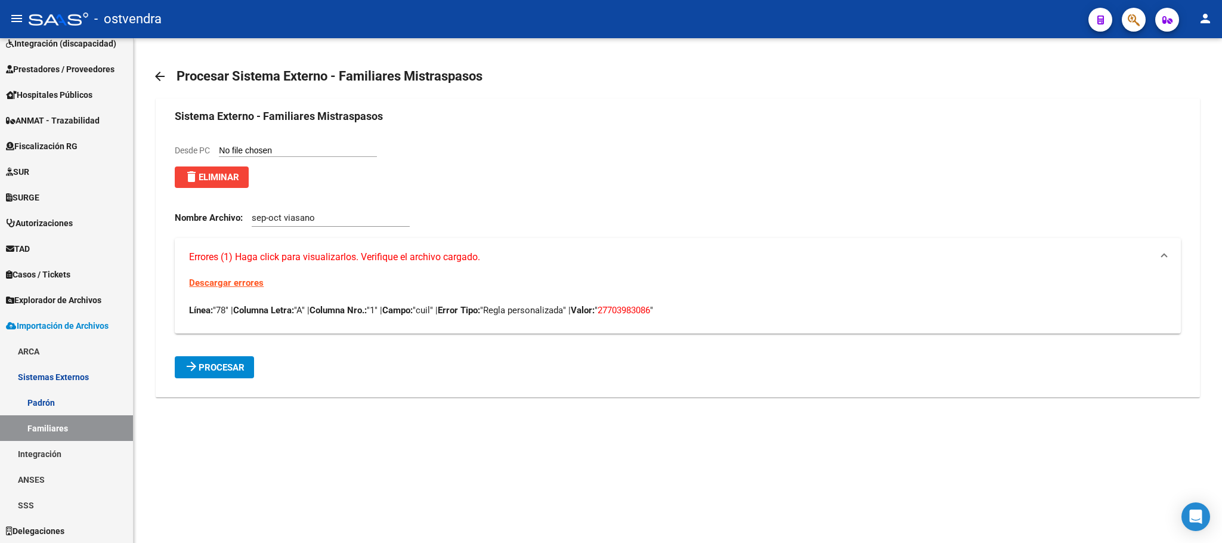
click at [222, 166] on button "delete Eliminar" at bounding box center [212, 176] width 74 height 21
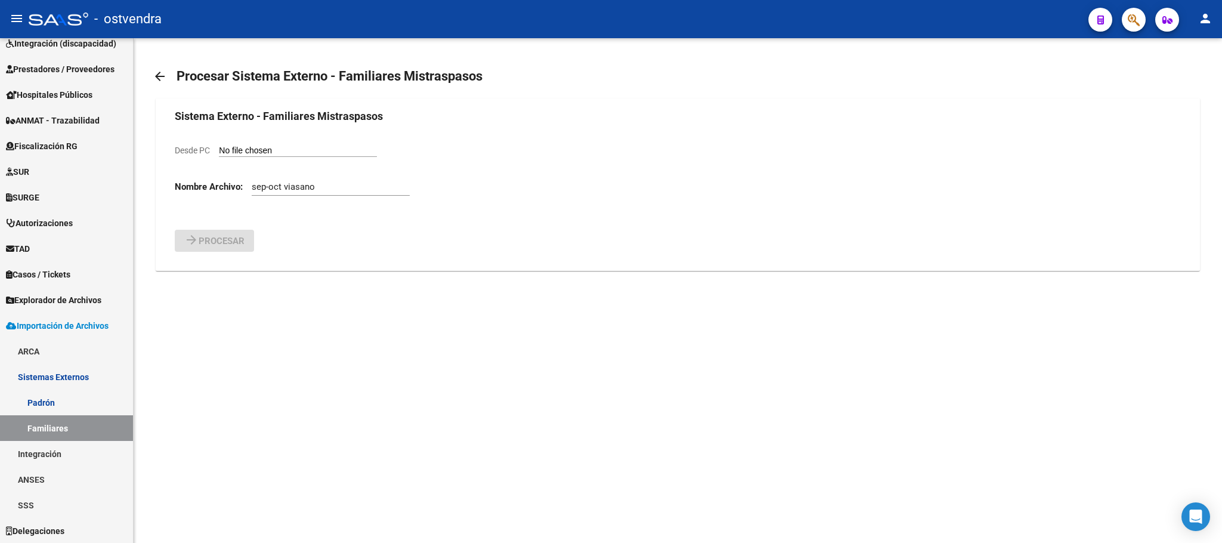
click at [256, 160] on form "Sistema Externo - Familiares Mistraspasos Desde PC Nombre Archivo: sep-oct vias…" at bounding box center [678, 180] width 1006 height 144
click at [254, 143] on form "Sistema Externo - Familiares Mistraspasos Desde PC Nombre Archivo: sep-oct vias…" at bounding box center [678, 180] width 1006 height 144
click at [263, 147] on input "Desde PC" at bounding box center [298, 151] width 158 height 11
type input "C:\fakepath\DemoPadronExternoFamiliares cargas viasano.csv"
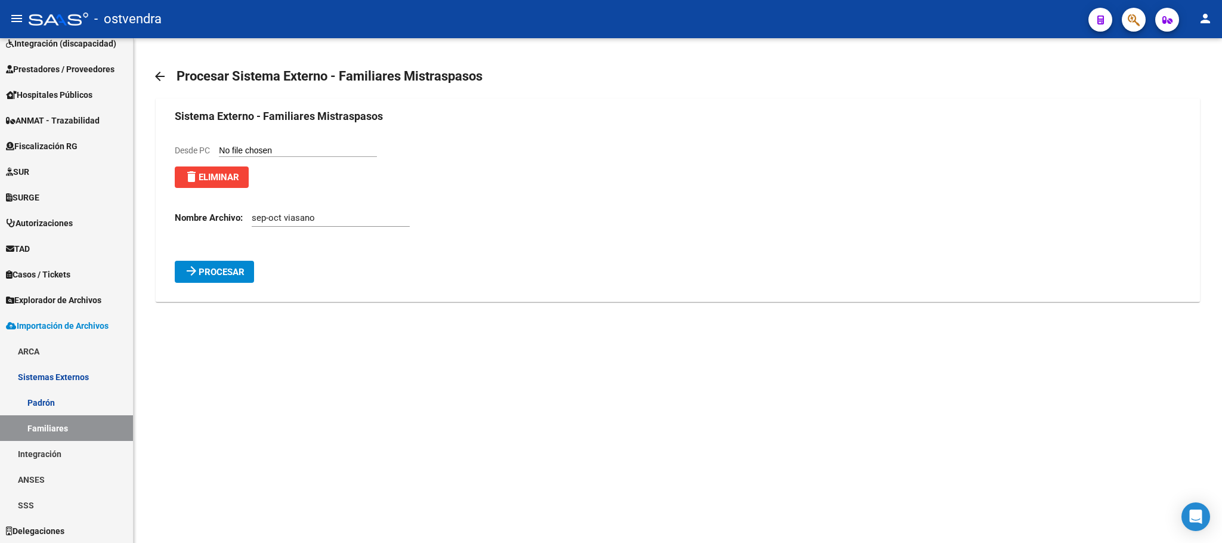
click at [249, 292] on mat-card "Sistema Externo - Familiares Mistraspasos Desde PC delete Eliminar Nombre Archi…" at bounding box center [678, 199] width 1044 height 203
click at [235, 276] on span "Procesar" at bounding box center [222, 272] width 46 height 11
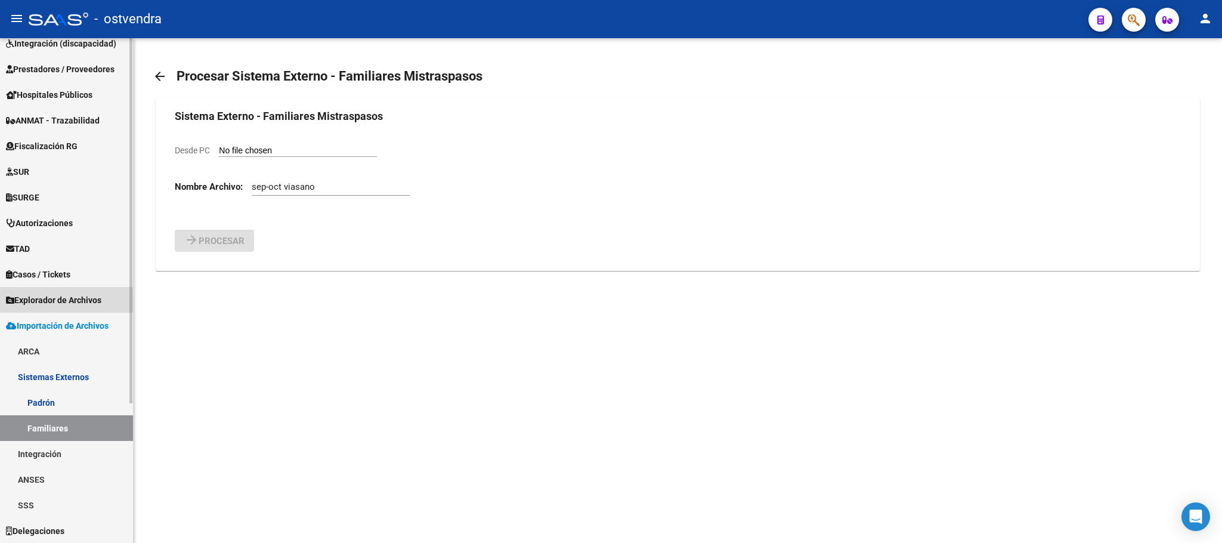
click at [79, 295] on span "Explorador de Archivos" at bounding box center [53, 299] width 95 height 13
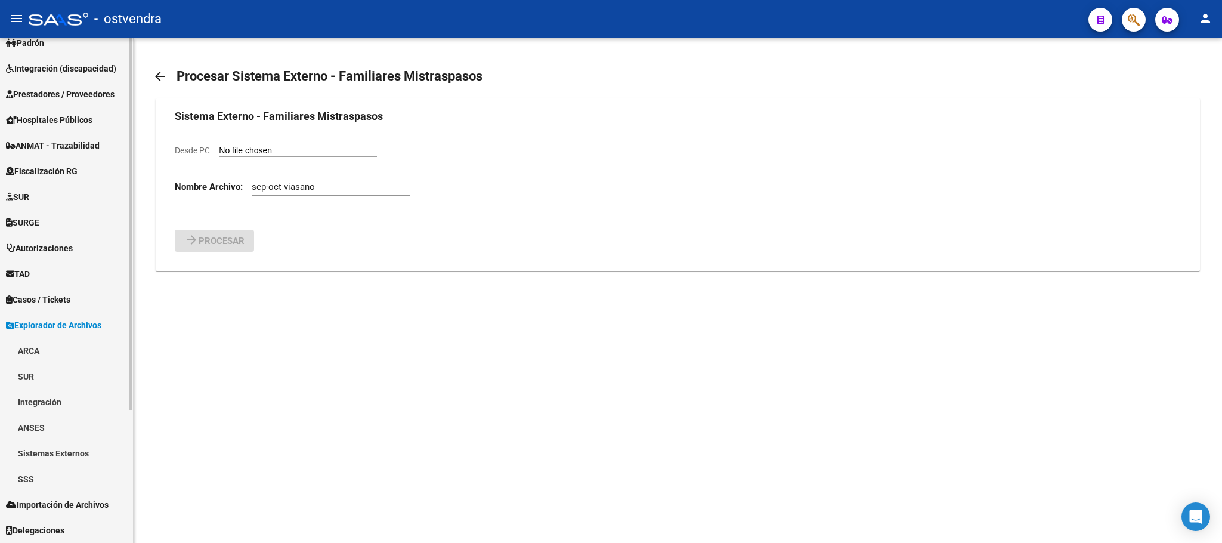
scroll to position [166, 0]
click at [44, 482] on link "SSS" at bounding box center [66, 479] width 133 height 26
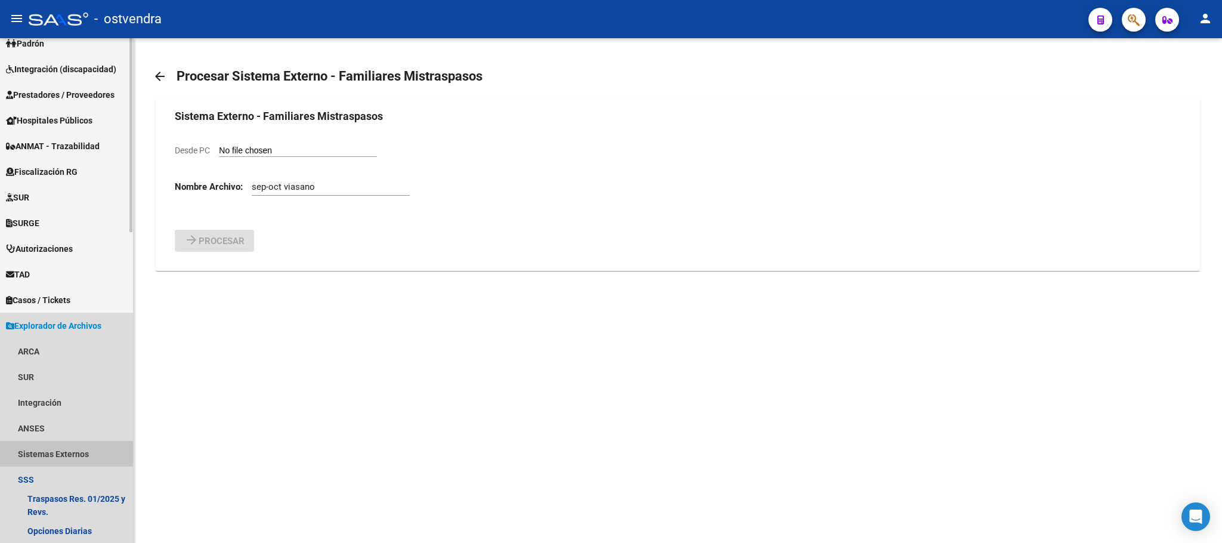
click at [60, 454] on link "Sistemas Externos" at bounding box center [66, 454] width 133 height 26
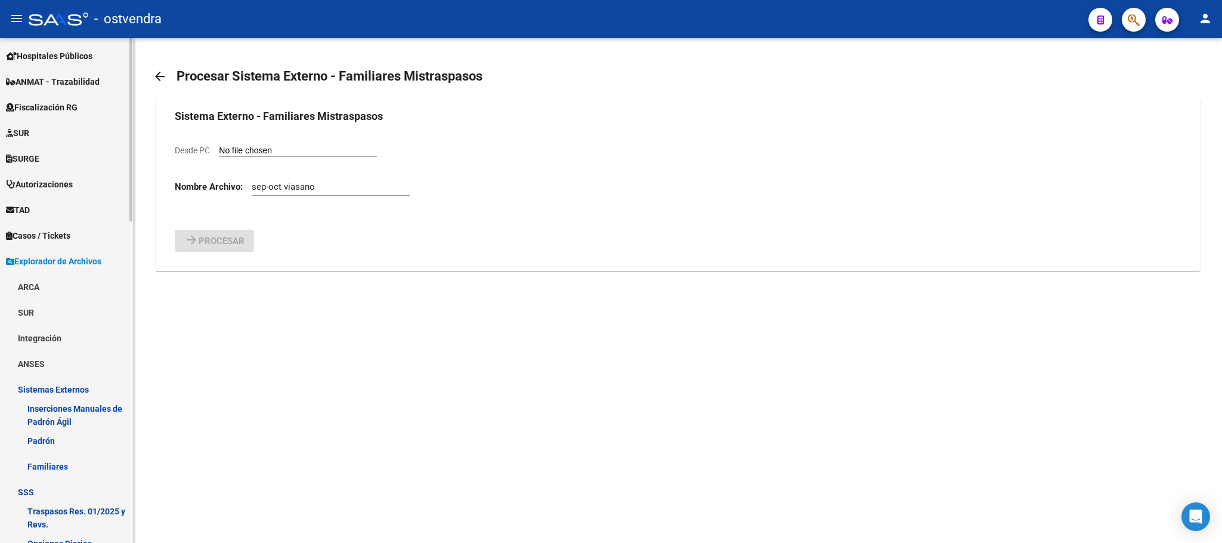
scroll to position [256, 0]
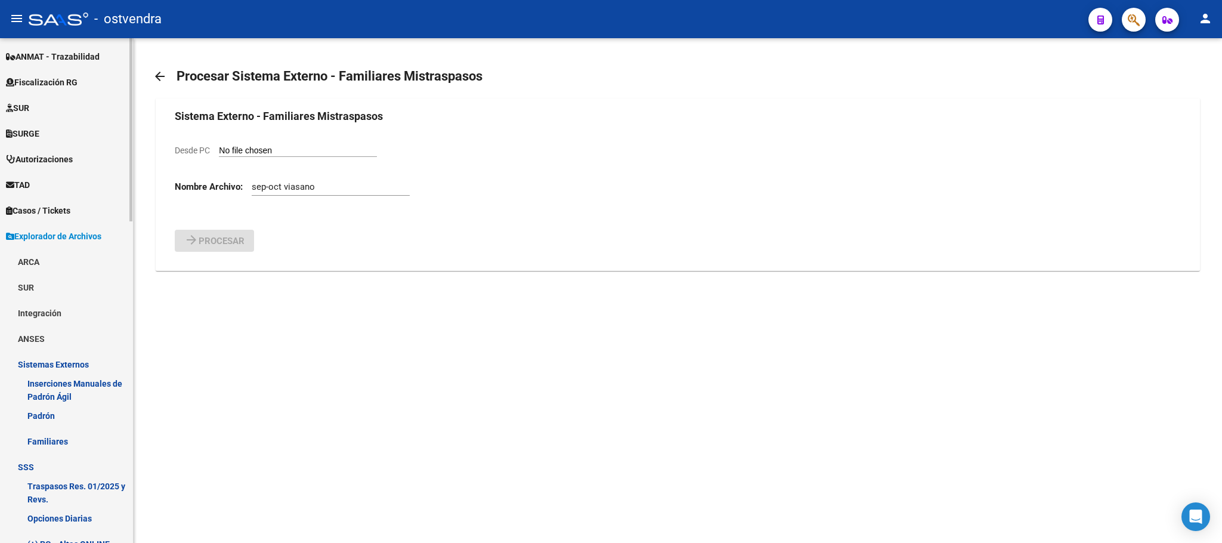
click at [63, 450] on link "Familiares" at bounding box center [66, 441] width 133 height 26
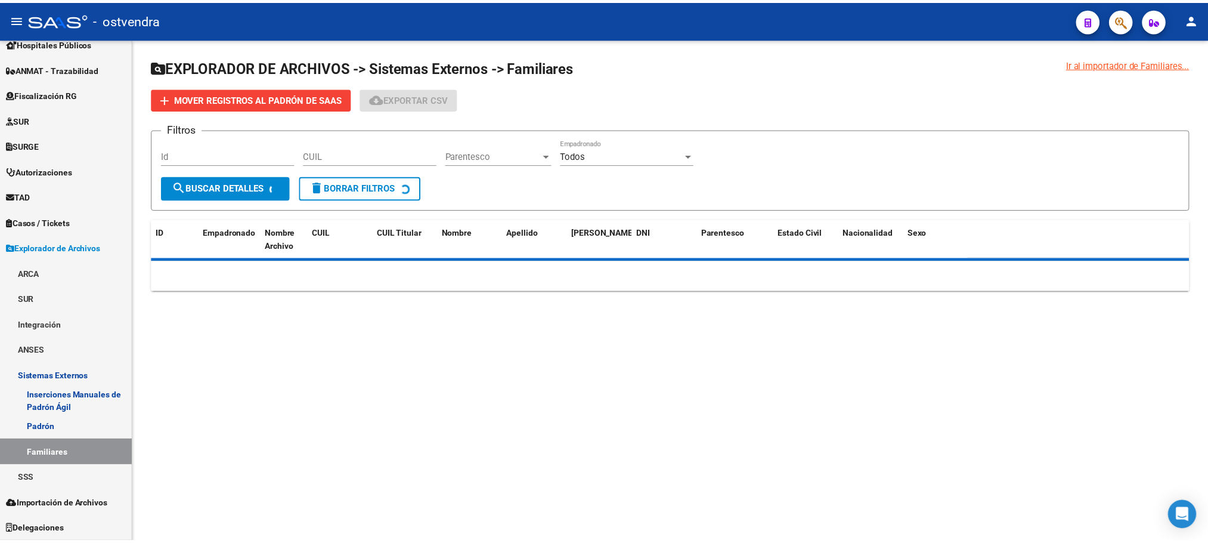
scroll to position [243, 0]
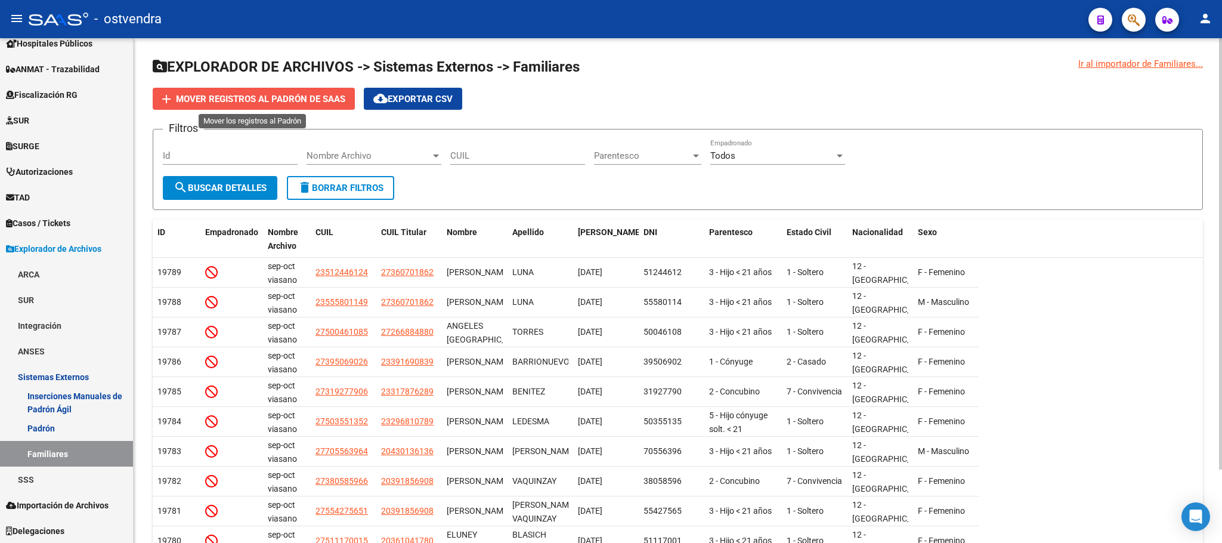
click at [239, 106] on button "add Mover registros al PADRÓN de SAAS" at bounding box center [254, 99] width 202 height 22
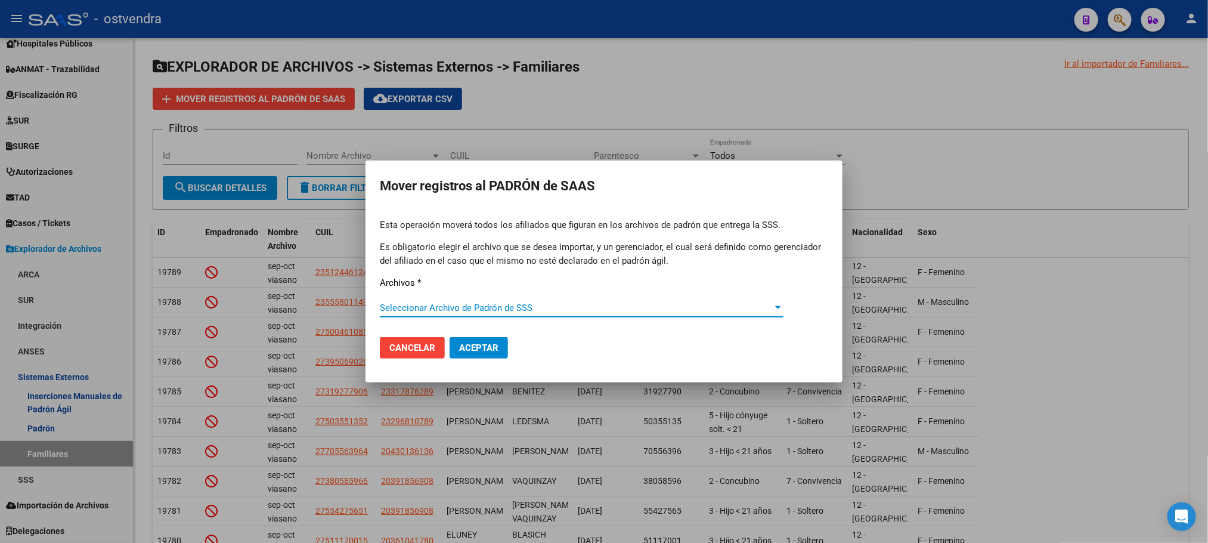
click at [564, 301] on div "Seleccionar Archivo de Padrón de SSS Seleccionar Archivo de Padrón de SSS" at bounding box center [582, 308] width 404 height 18
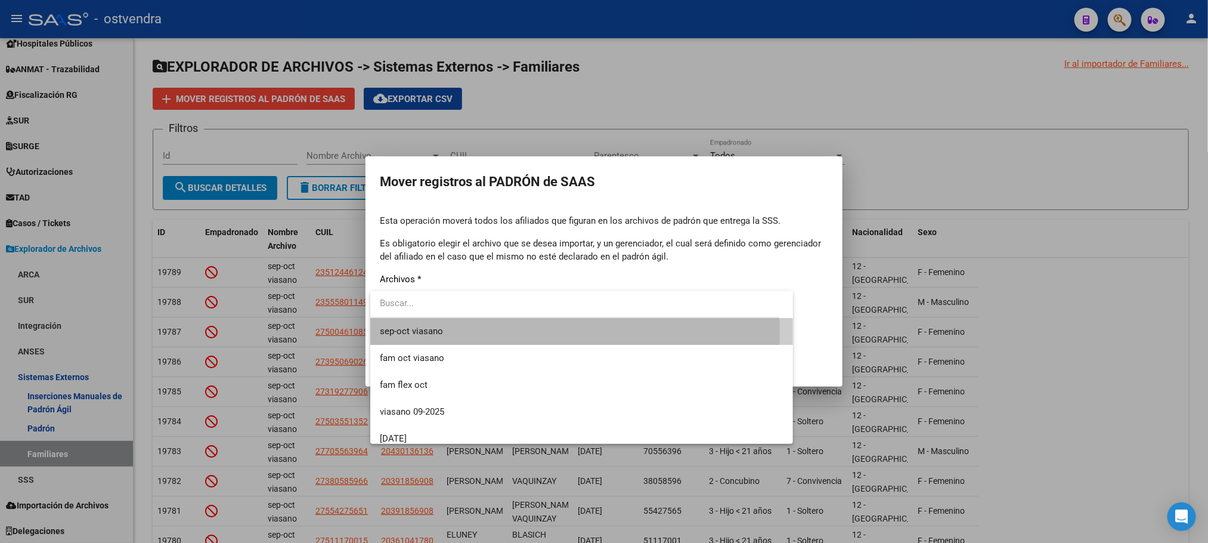
click at [548, 331] on span "sep-oct viasano" at bounding box center [582, 331] width 404 height 27
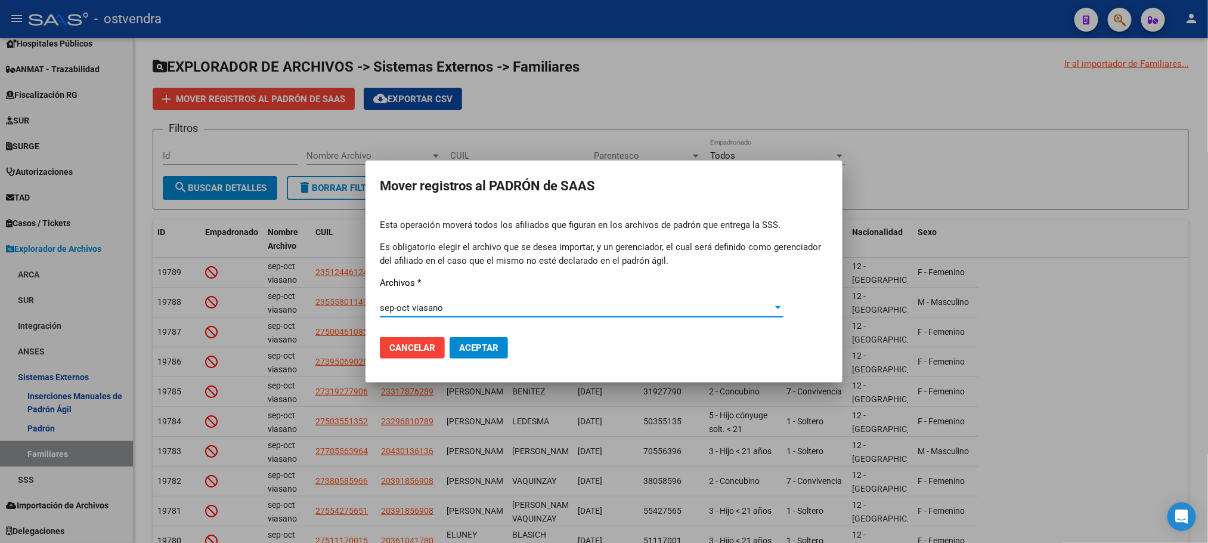
click at [478, 347] on span "Aceptar" at bounding box center [478, 347] width 39 height 11
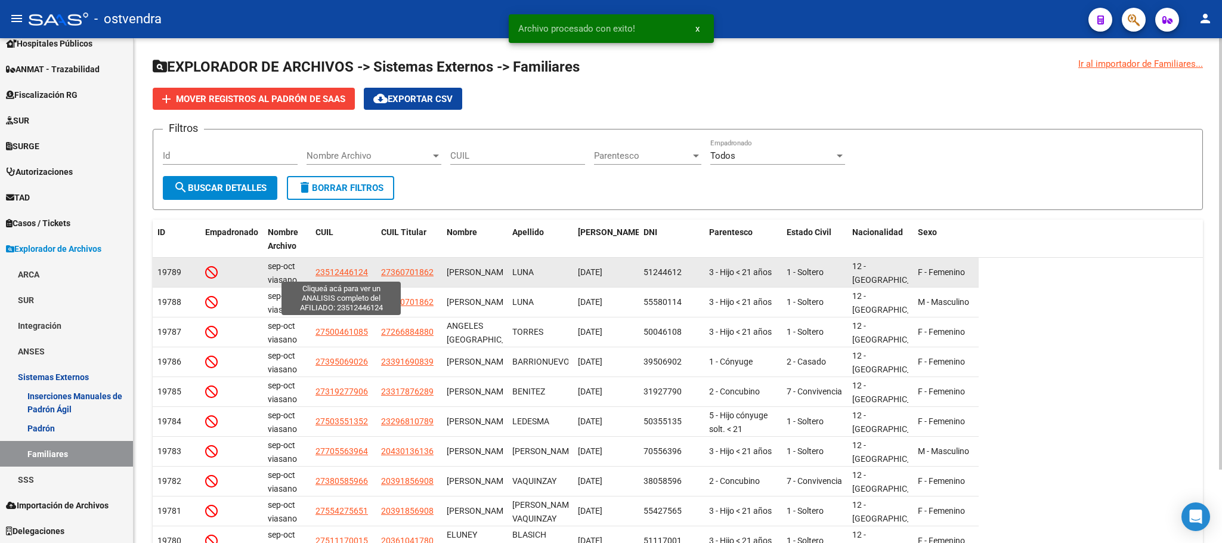
click at [347, 274] on span "23512446124" at bounding box center [342, 272] width 52 height 10
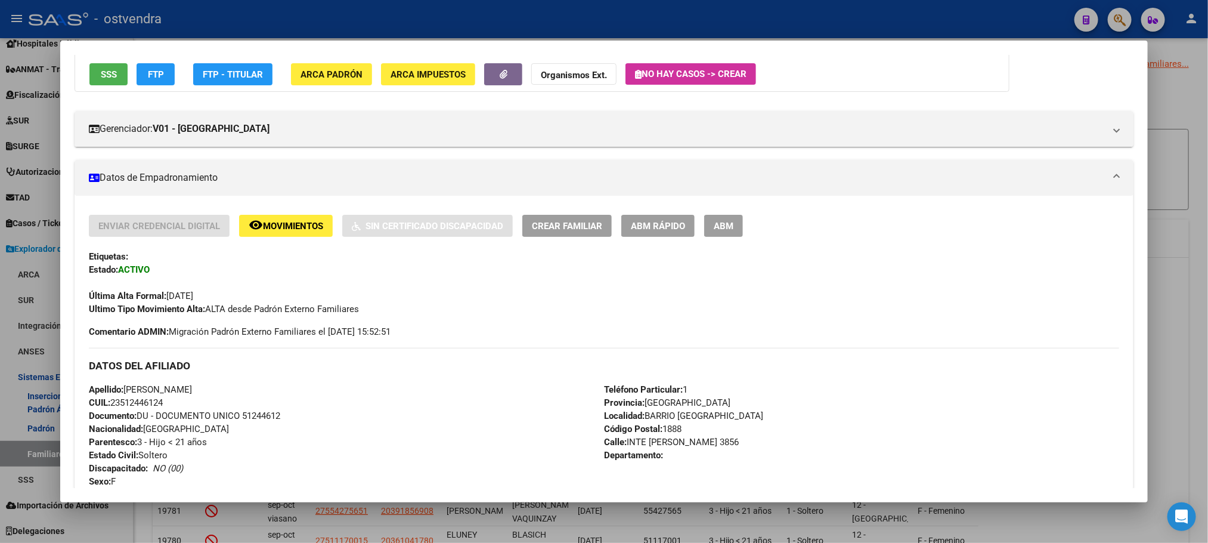
scroll to position [0, 0]
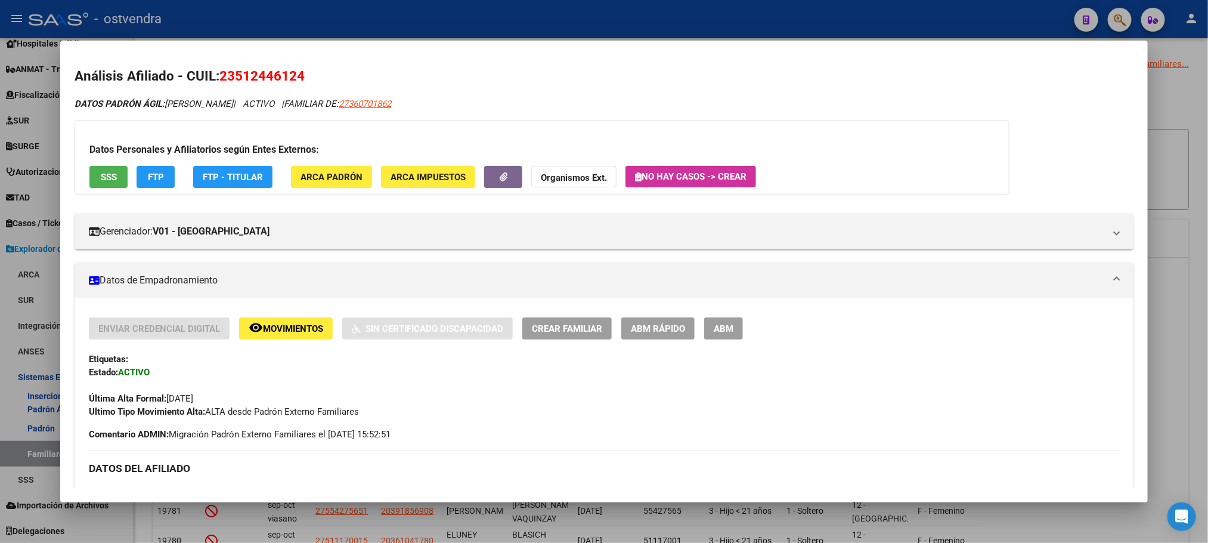
click at [511, 29] on div at bounding box center [604, 271] width 1208 height 543
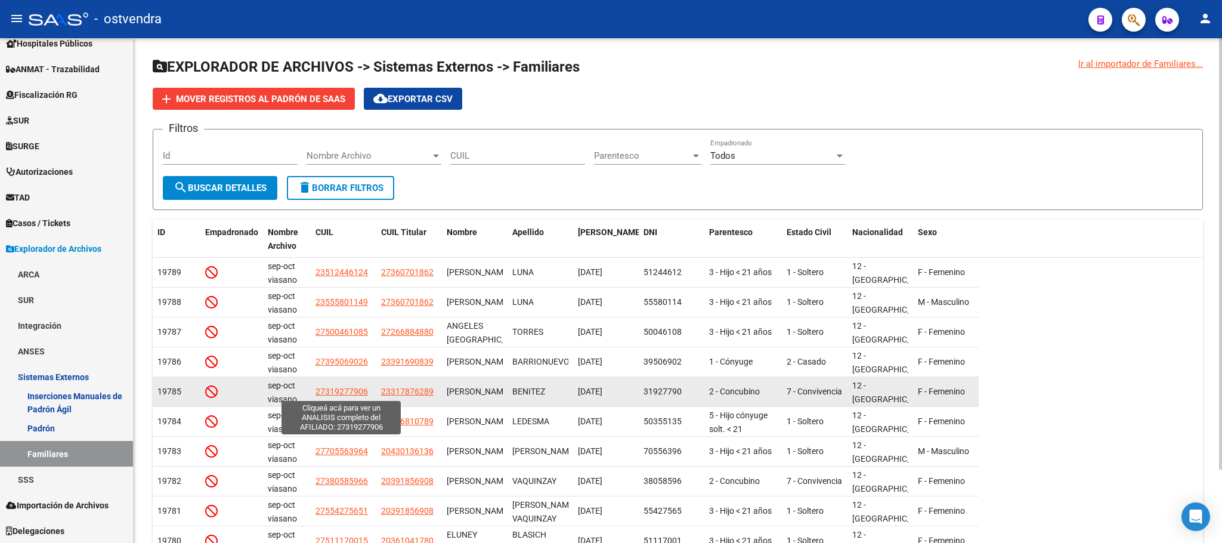
click at [344, 391] on span "27319277906" at bounding box center [342, 391] width 52 height 10
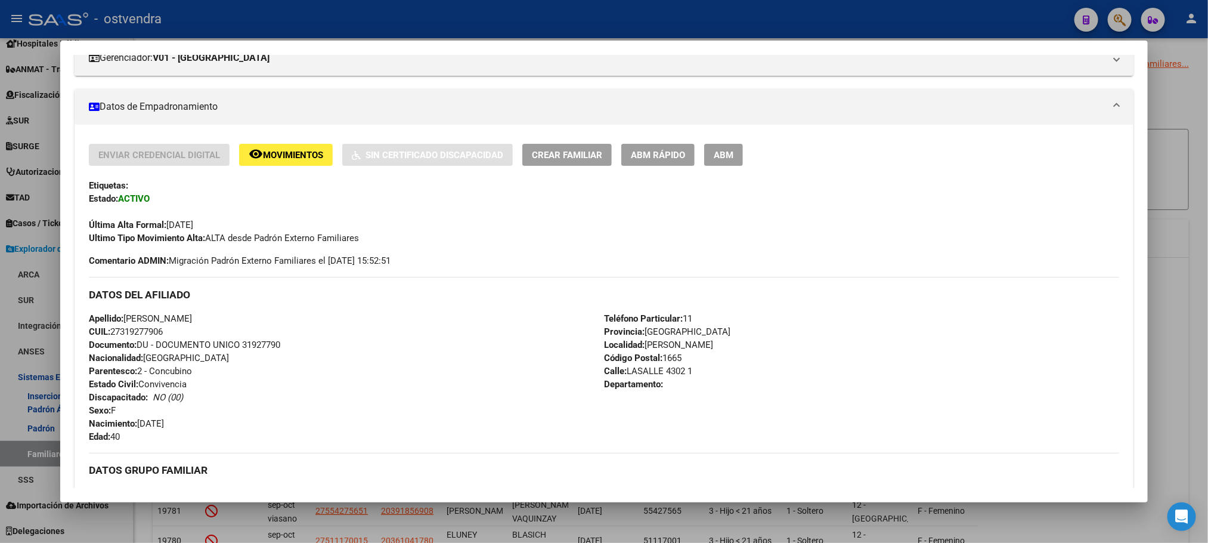
scroll to position [179, 0]
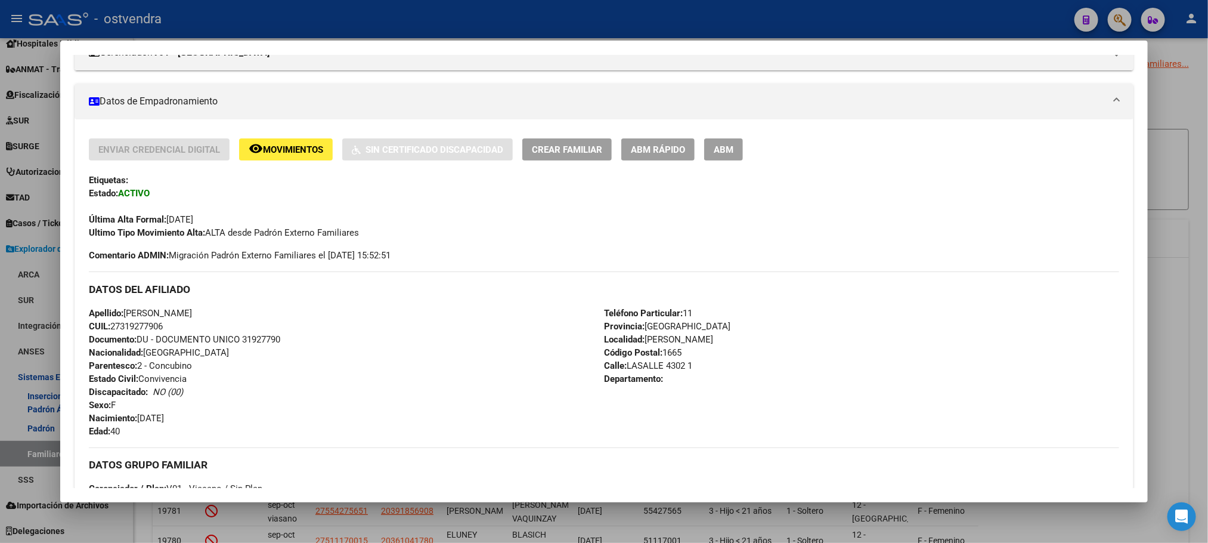
click at [570, 23] on div at bounding box center [604, 271] width 1208 height 543
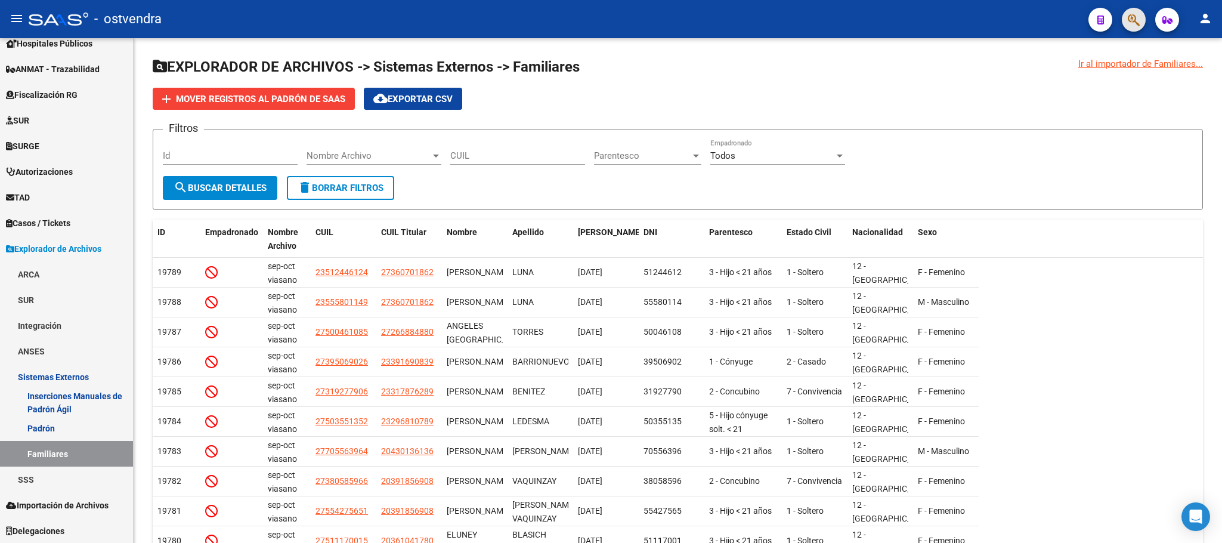
click at [1143, 25] on button "button" at bounding box center [1134, 20] width 24 height 24
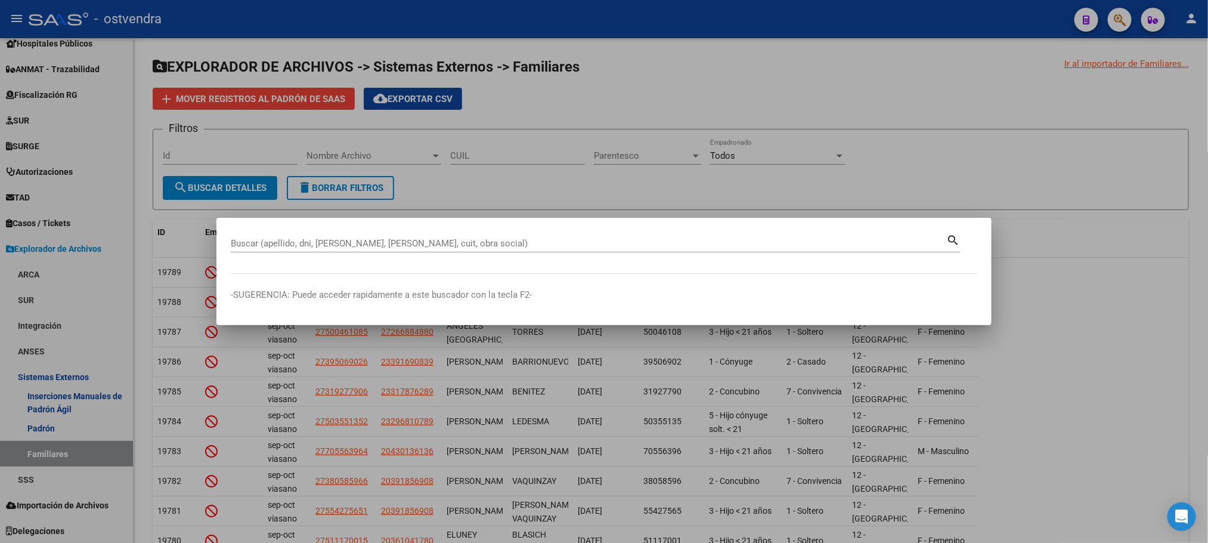
click at [1136, 18] on div at bounding box center [604, 271] width 1208 height 543
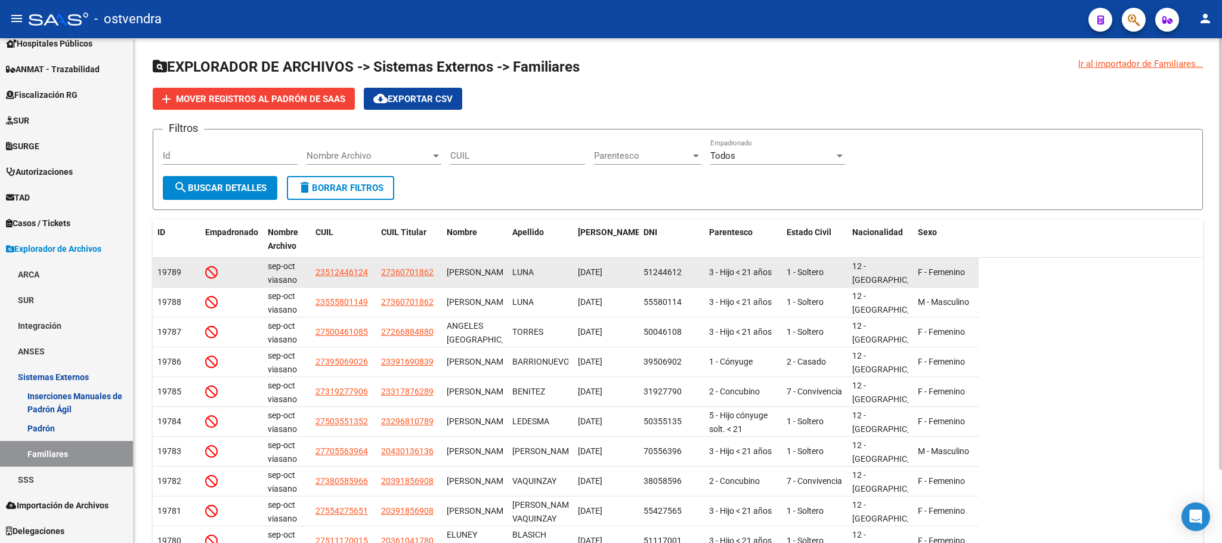
click at [338, 278] on app-link-go-to "23512446124" at bounding box center [342, 272] width 52 height 14
click at [340, 269] on span "23512446124" at bounding box center [342, 272] width 52 height 10
type textarea "23512446124"
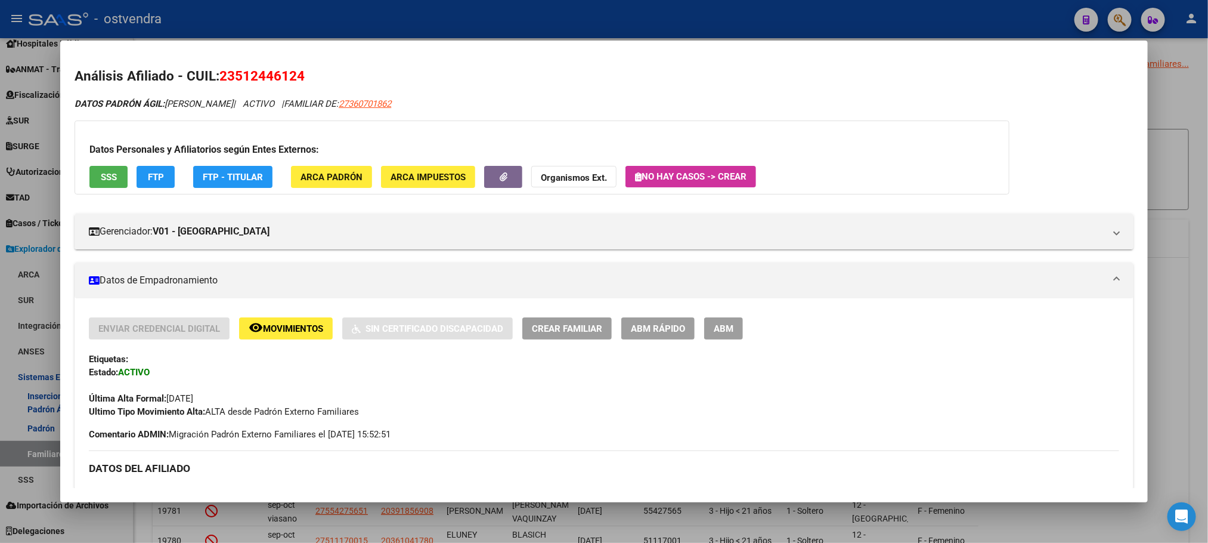
click at [544, 18] on div at bounding box center [604, 271] width 1208 height 543
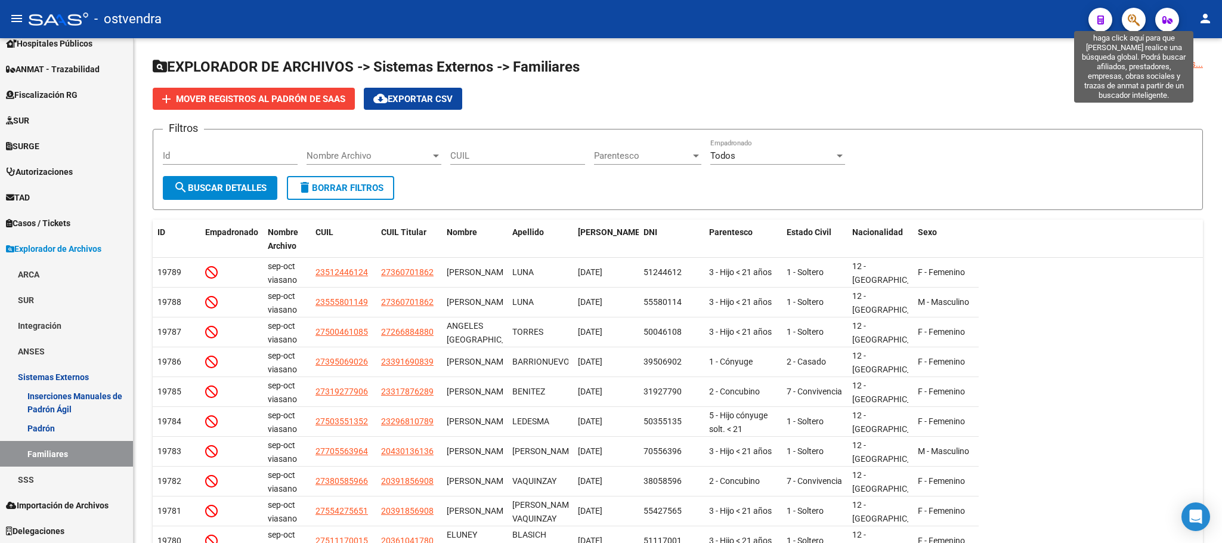
click at [1136, 18] on icon "button" at bounding box center [1134, 20] width 12 height 14
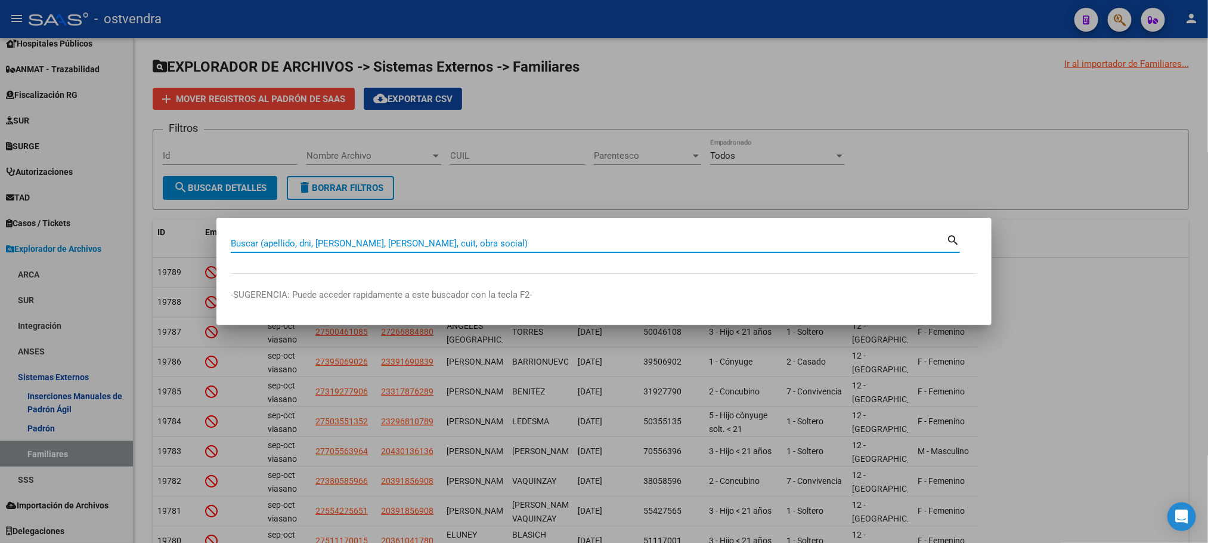
paste input "23512446124"
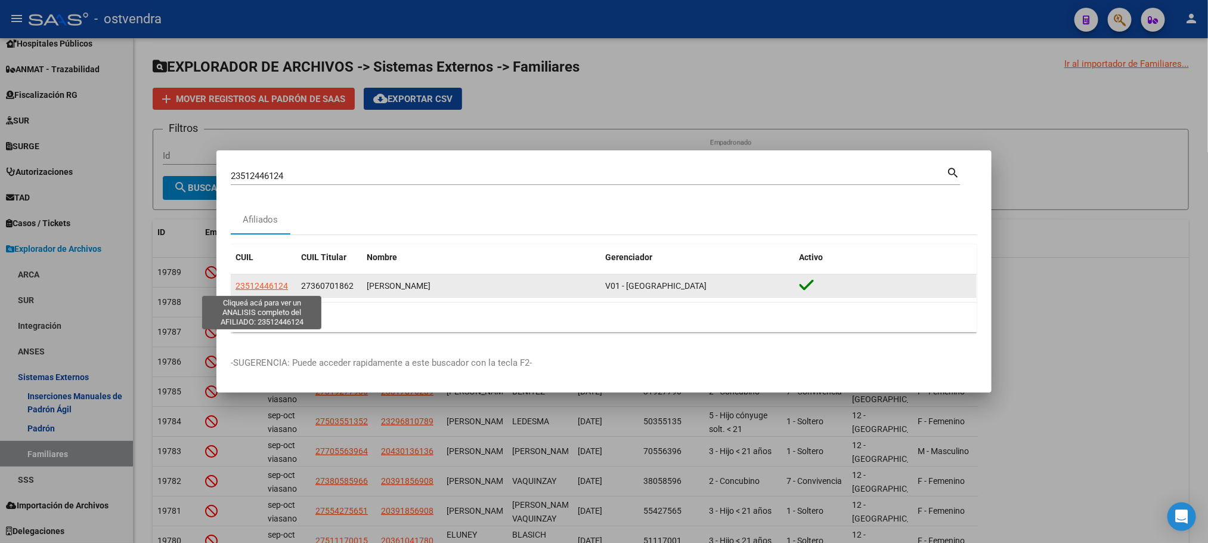
click at [259, 283] on span "23512446124" at bounding box center [262, 286] width 52 height 10
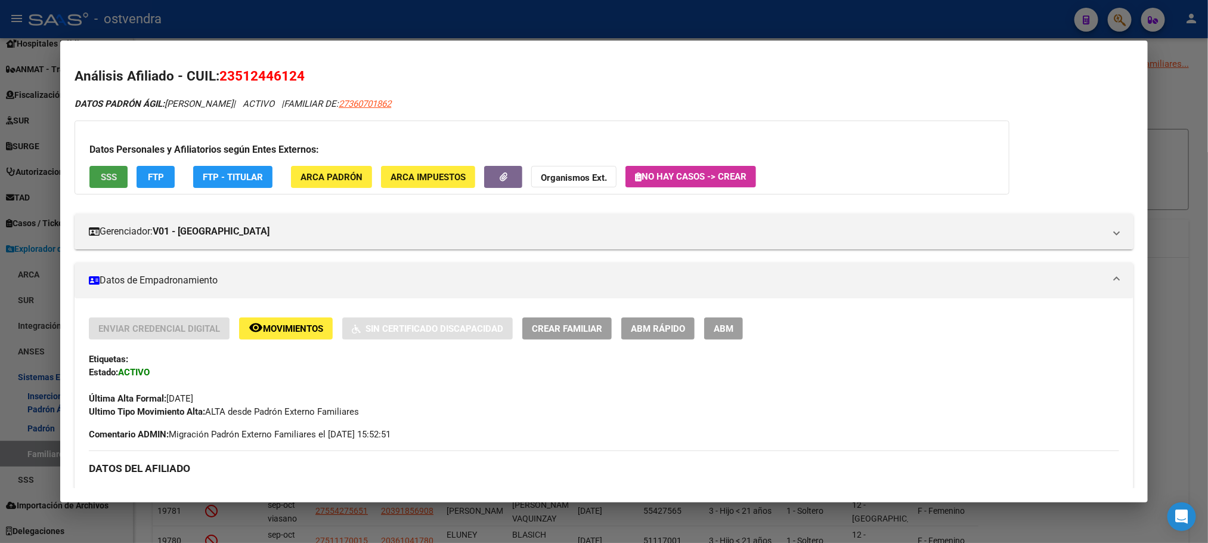
click at [101, 178] on span "SSS" at bounding box center [109, 177] width 16 height 11
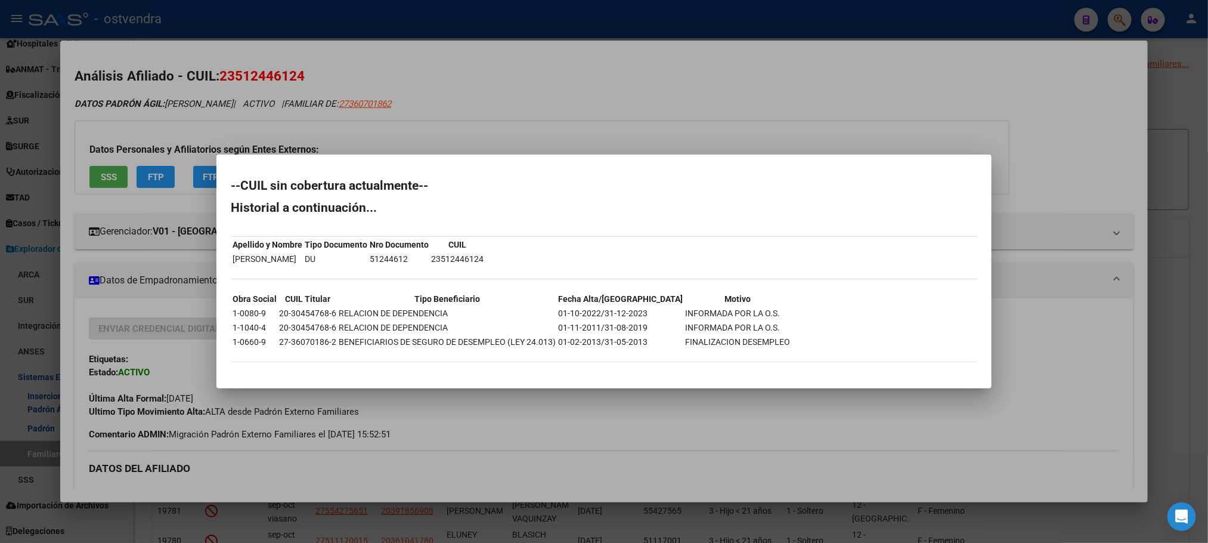
drag, startPoint x: 132, startPoint y: 108, endPoint x: 138, endPoint y: 142, distance: 34.4
click at [132, 110] on div at bounding box center [604, 271] width 1208 height 543
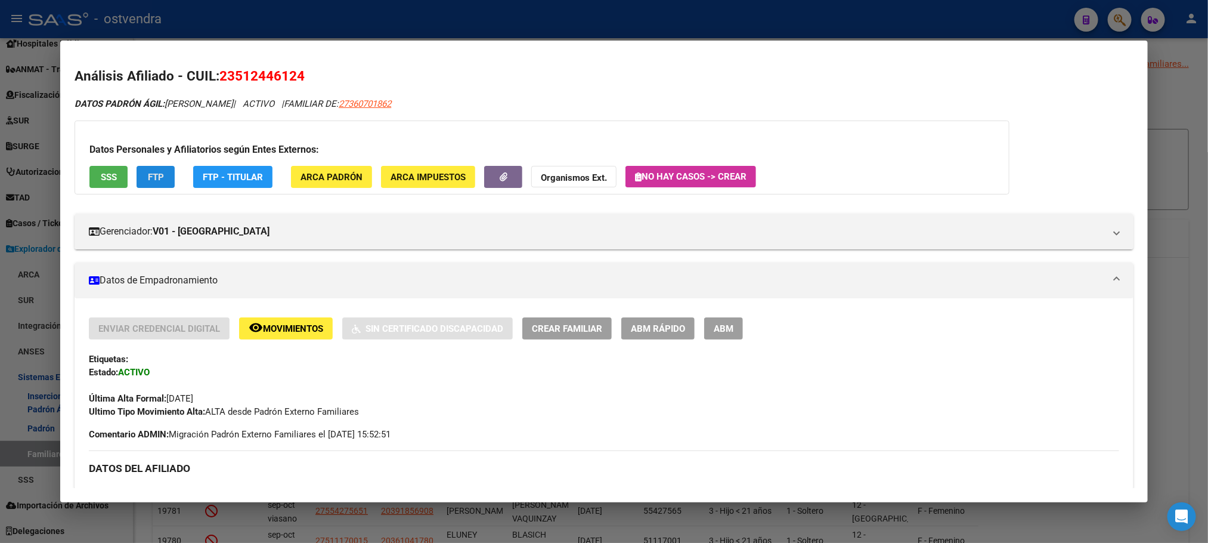
click at [137, 183] on button "FTP" at bounding box center [156, 177] width 38 height 22
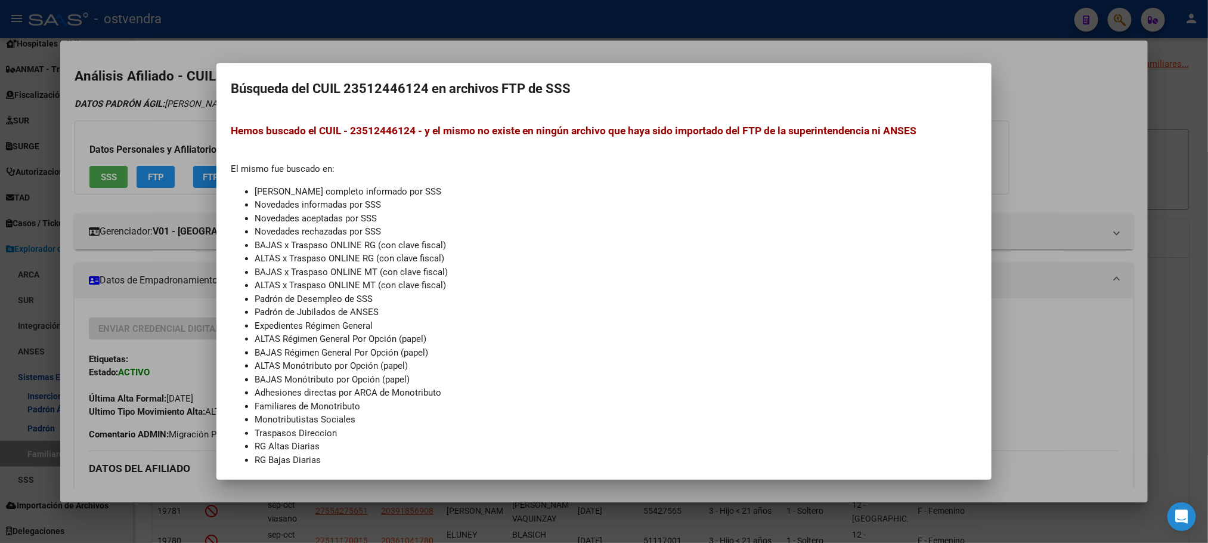
drag, startPoint x: 159, startPoint y: 122, endPoint x: 231, endPoint y: 135, distance: 73.2
click at [162, 122] on div at bounding box center [604, 271] width 1208 height 543
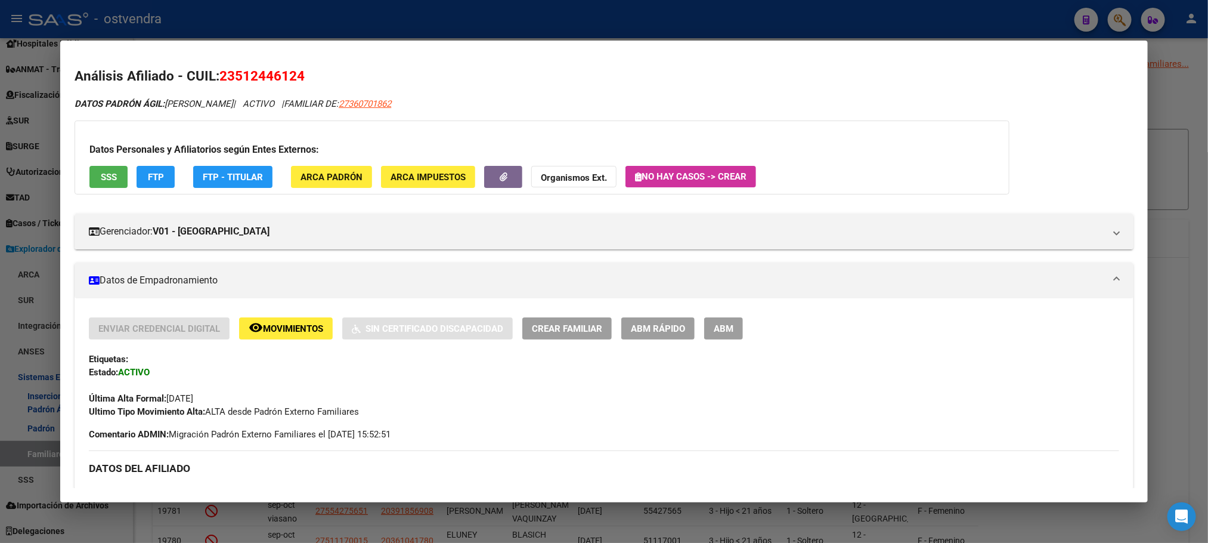
click at [494, 11] on div at bounding box center [604, 271] width 1208 height 543
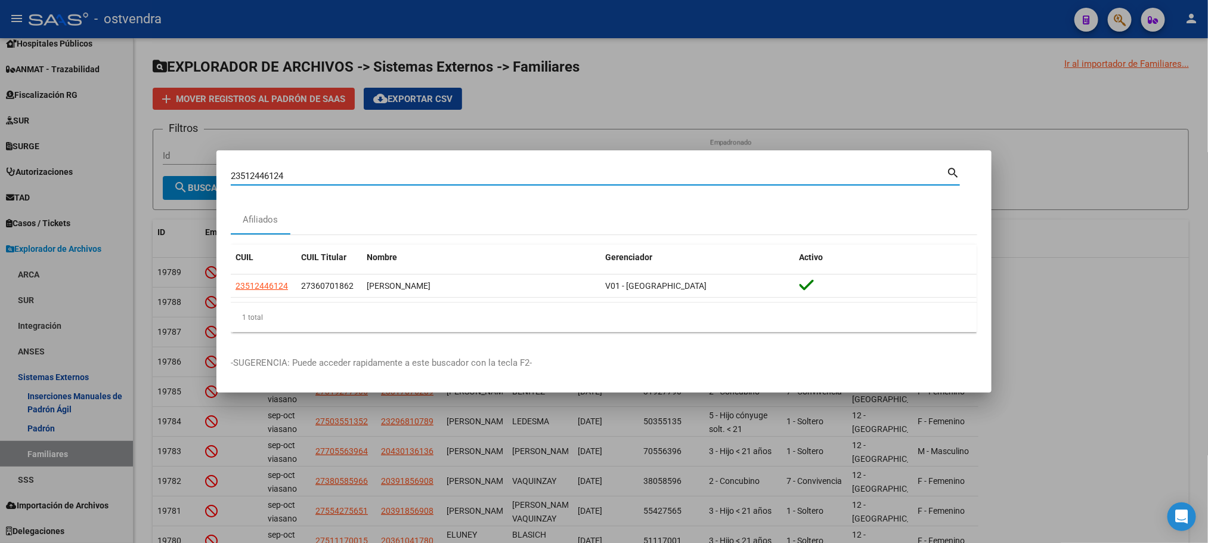
drag, startPoint x: 319, startPoint y: 174, endPoint x: 154, endPoint y: 149, distance: 167.1
click at [77, 166] on div "23512446124 Buscar (apellido, dni, cuil, nro traspaso, cuit, obra social) searc…" at bounding box center [604, 271] width 1208 height 543
paste input "54136420"
type input "54136420"
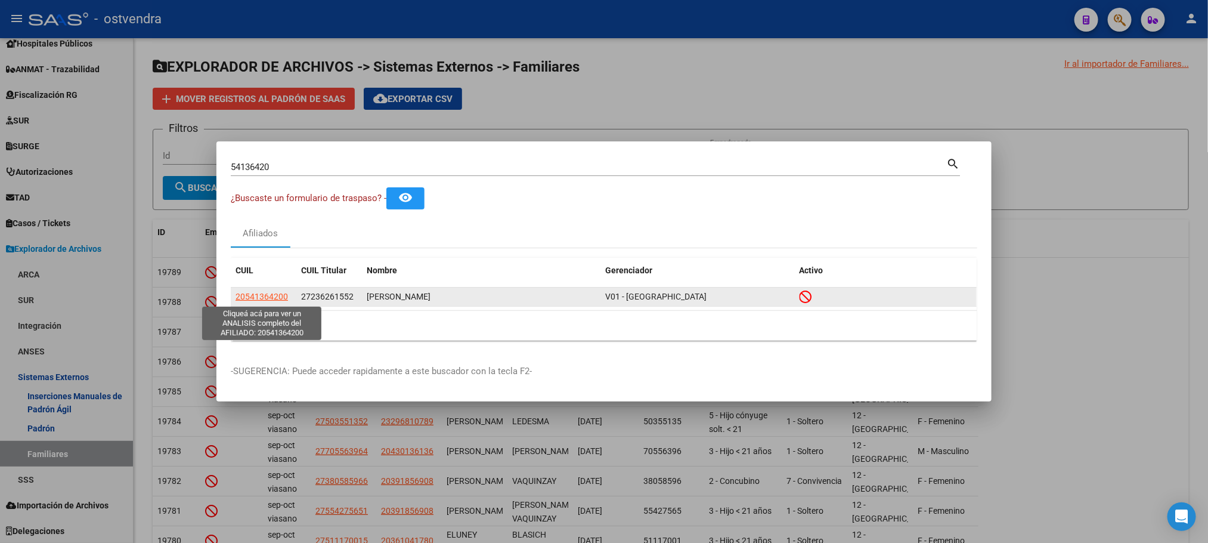
click at [254, 299] on span "20541364200" at bounding box center [262, 297] width 52 height 10
type textarea "20541364200"
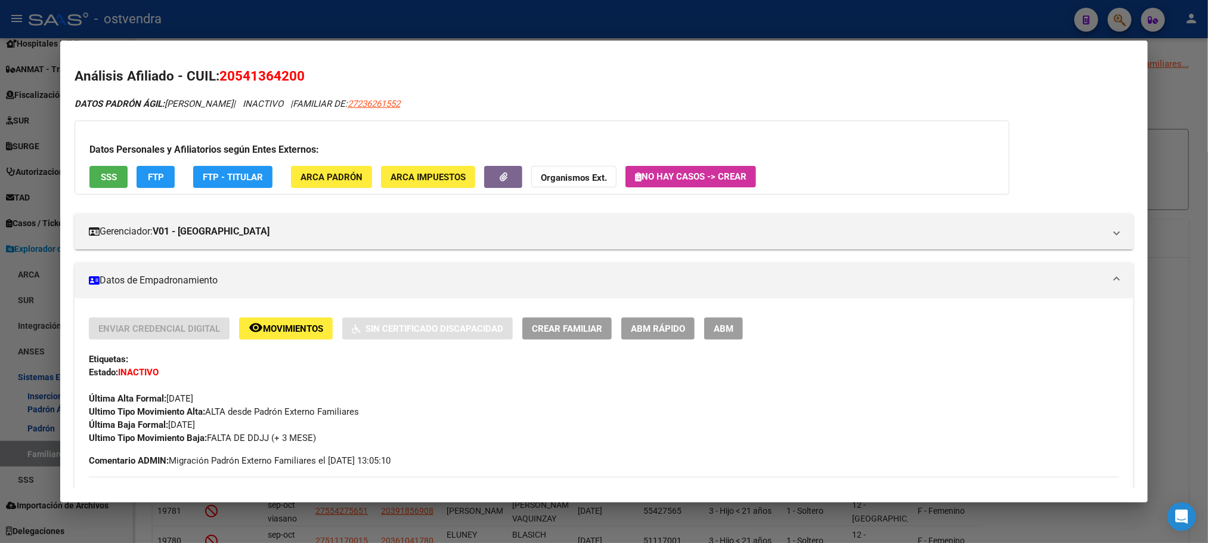
click at [723, 339] on button "ABM" at bounding box center [723, 328] width 39 height 22
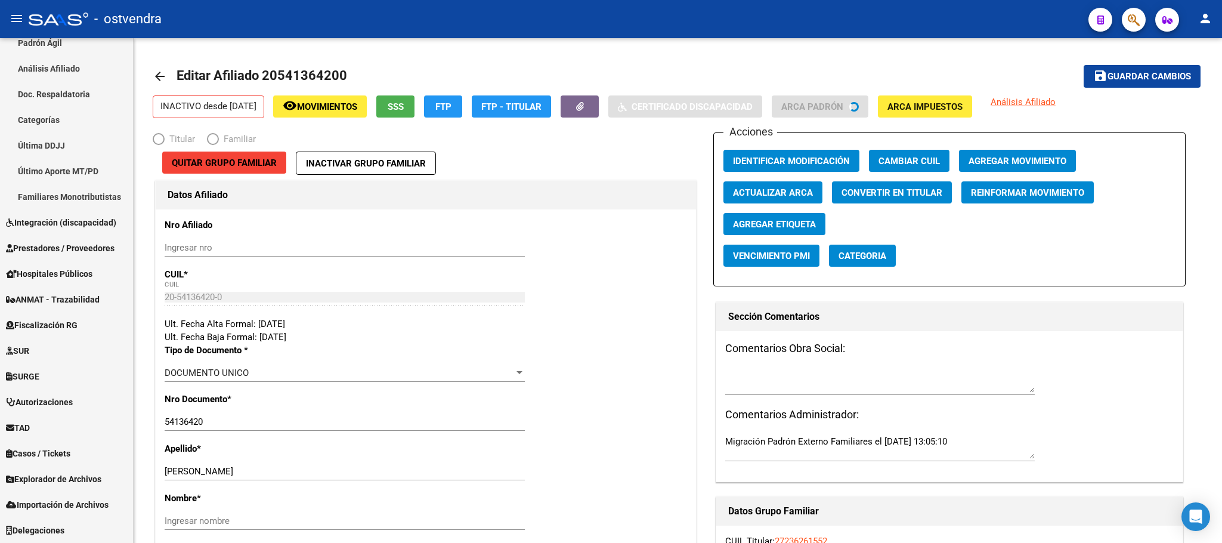
scroll to position [269, 0]
radio input "true"
type input "30-70813964-1"
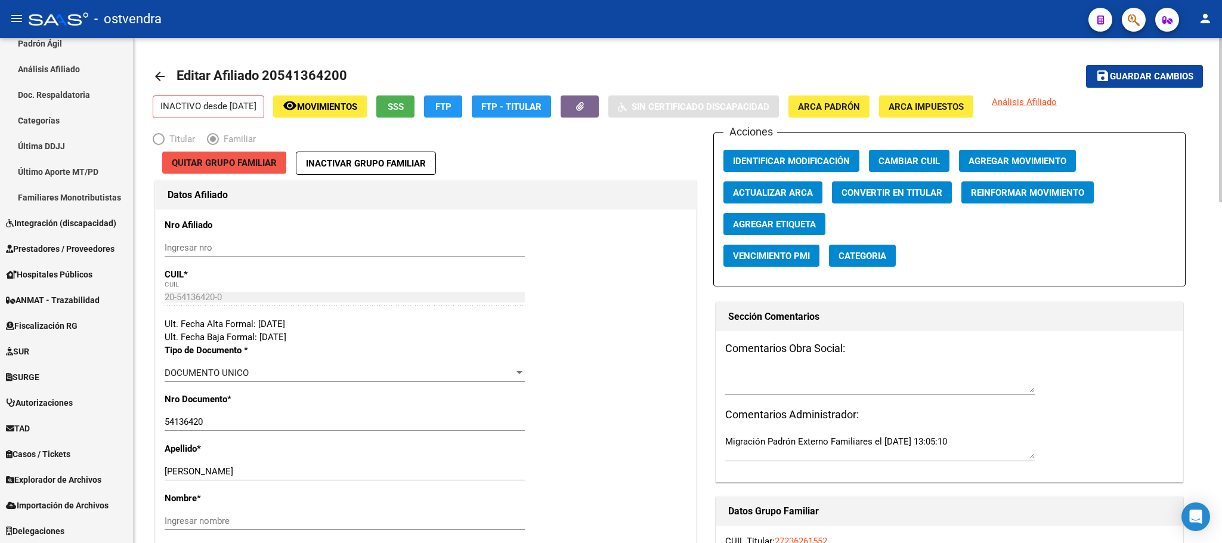
click at [251, 160] on span "Quitar Grupo Familiar" at bounding box center [224, 162] width 105 height 11
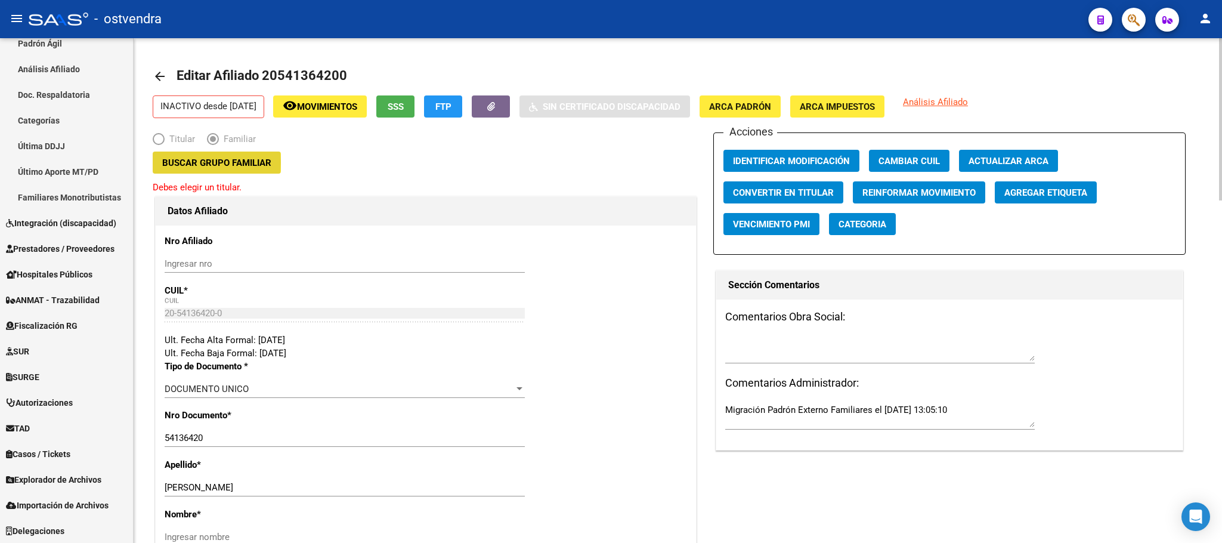
click at [183, 163] on span "Buscar Grupo Familiar" at bounding box center [216, 162] width 109 height 11
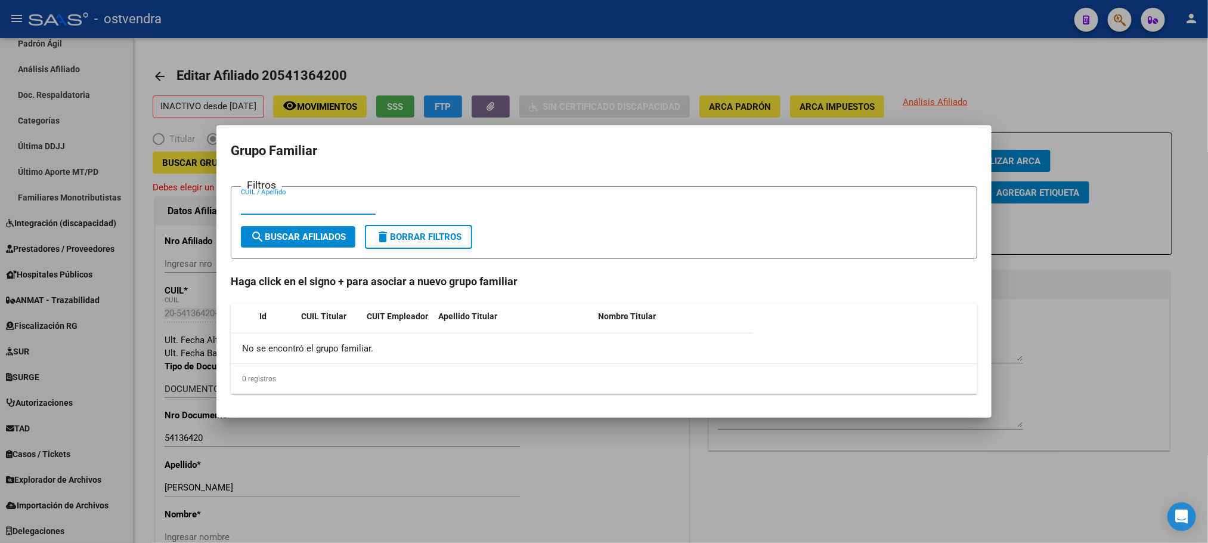
paste input "20203534680"
type input "20203534680"
click at [308, 233] on span "search Buscar Afiliados" at bounding box center [298, 236] width 95 height 11
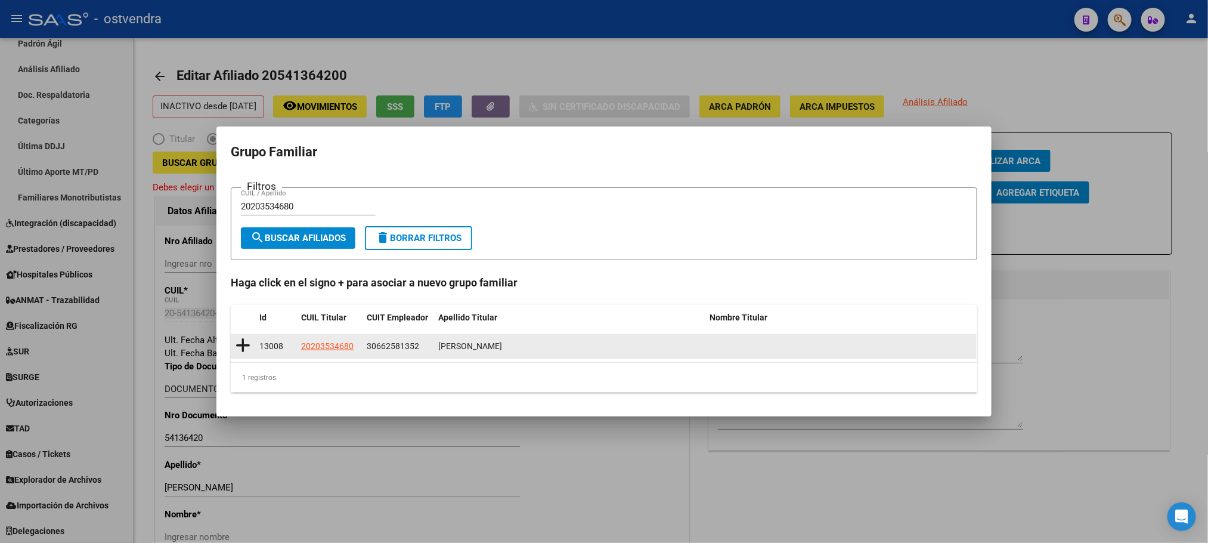
click at [243, 348] on icon at bounding box center [243, 345] width 15 height 17
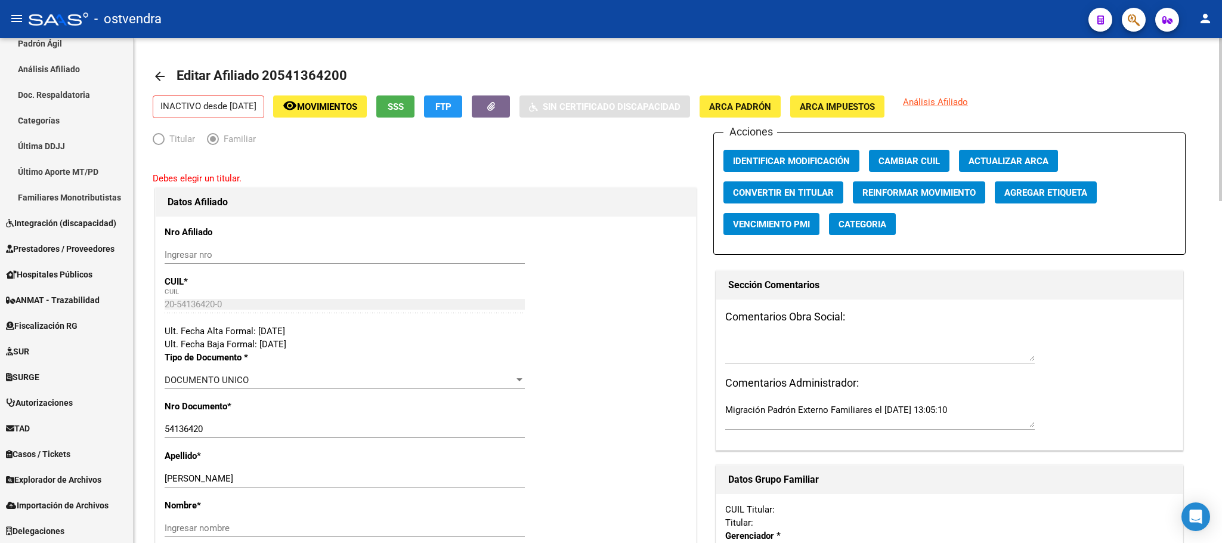
type input "30-66258135-2"
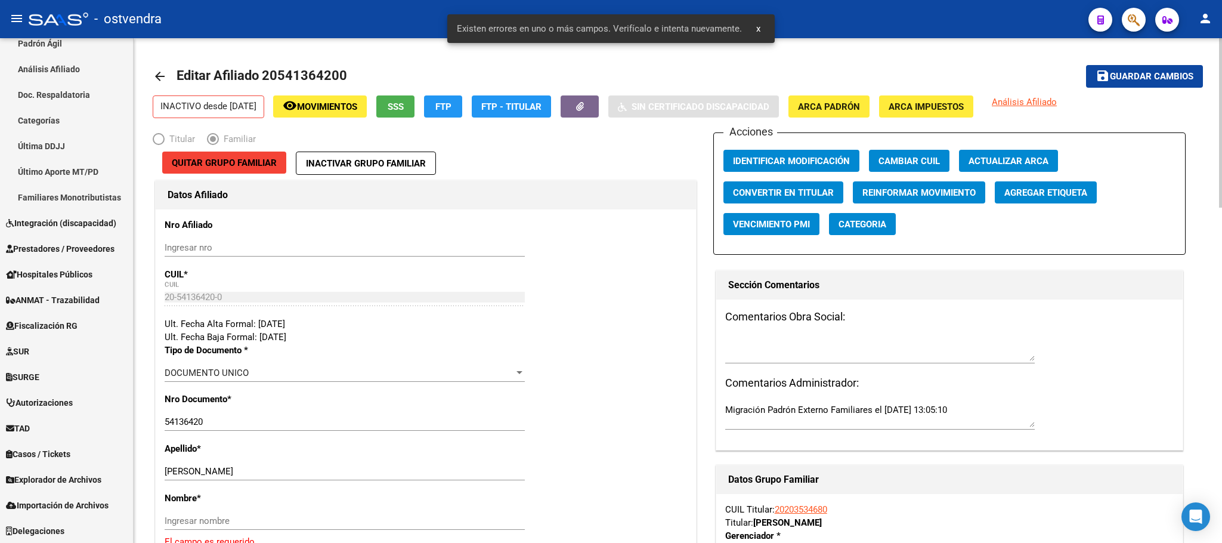
scroll to position [89, 0]
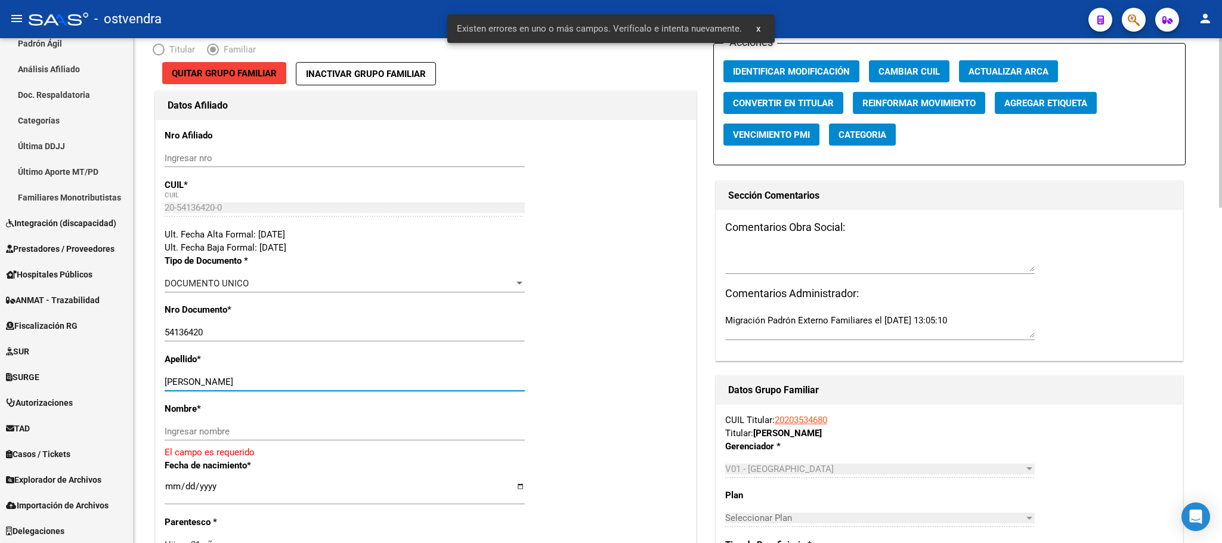
drag, startPoint x: 199, startPoint y: 383, endPoint x: 360, endPoint y: 392, distance: 160.7
click at [367, 387] on input "AVALOS NEHEMIAS EZEQUIEL" at bounding box center [345, 381] width 360 height 11
click at [330, 424] on div "Ingresar nombre" at bounding box center [345, 431] width 360 height 18
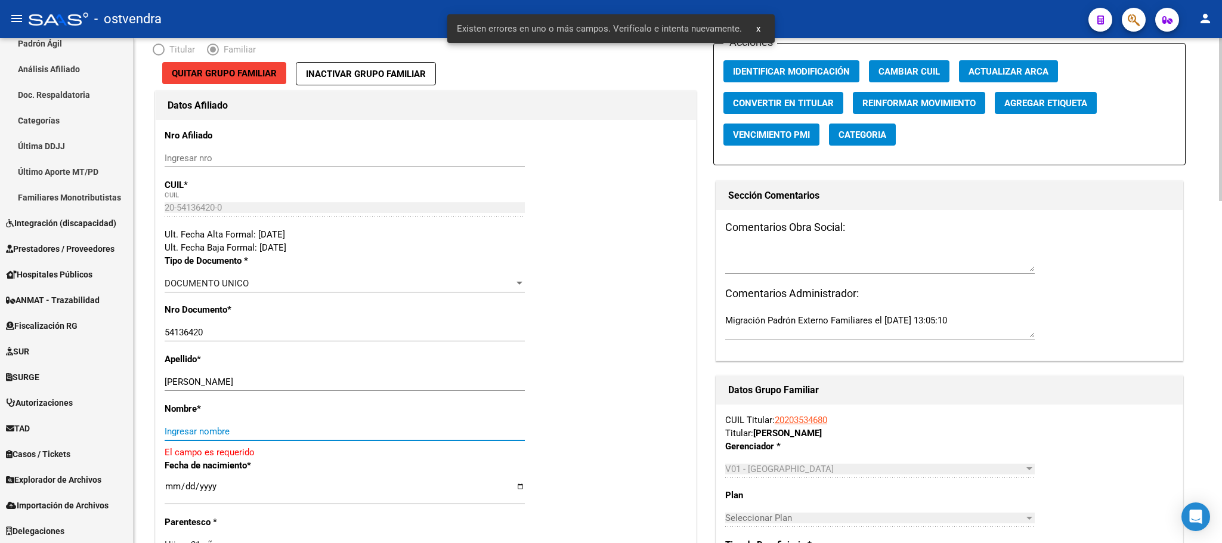
click at [330, 430] on input "Ingresar nombre" at bounding box center [345, 431] width 360 height 11
paste input "NEHEMIAS EZEQUIEL"
type input "NEHEMIAS EZEQUIEL"
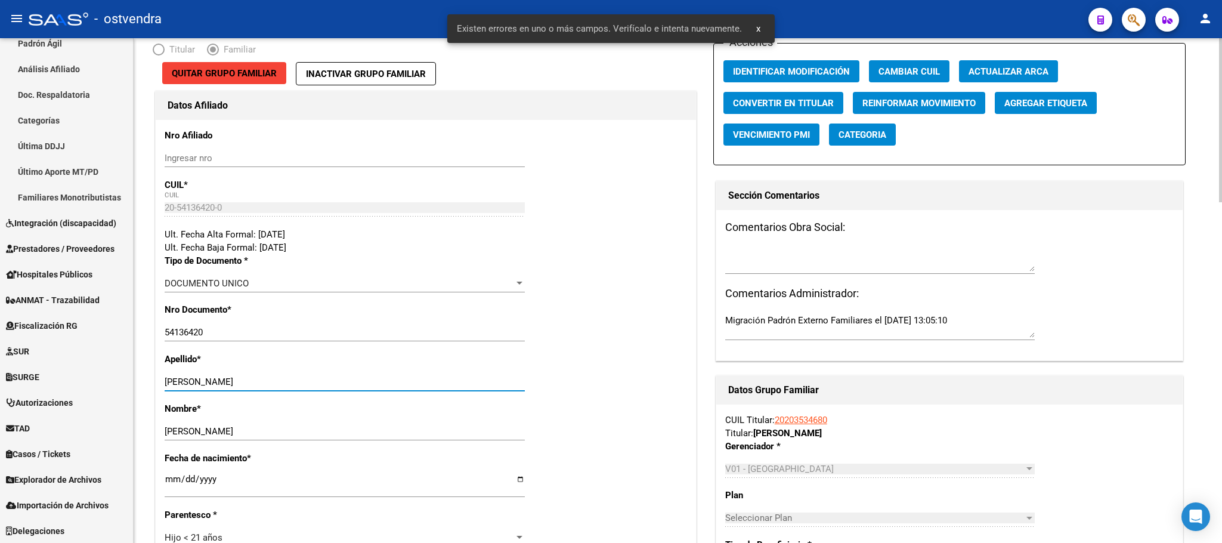
drag, startPoint x: 200, startPoint y: 378, endPoint x: 499, endPoint y: 392, distance: 299.1
click at [499, 392] on div "AVALOS NEHEMIAS EZEQUIEL Ingresar apellido" at bounding box center [345, 387] width 360 height 29
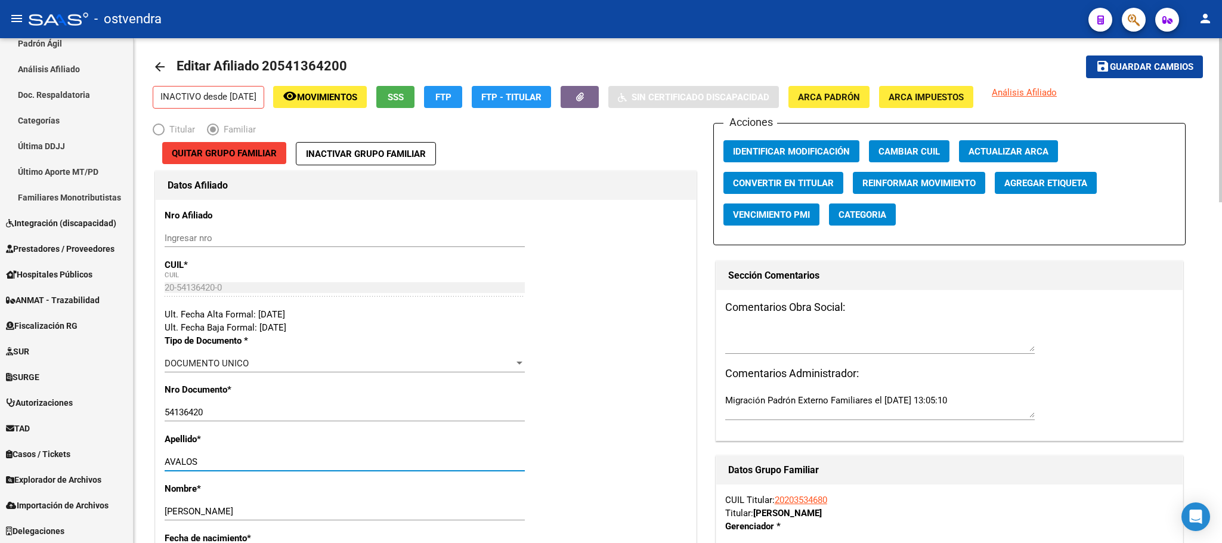
scroll to position [0, 0]
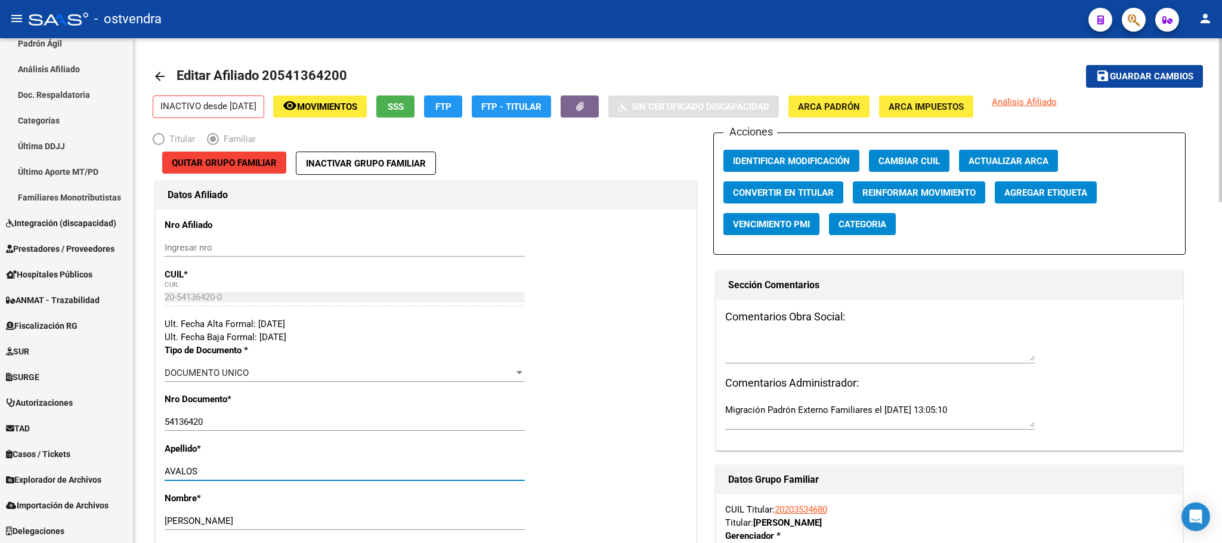
type input "AVALOS"
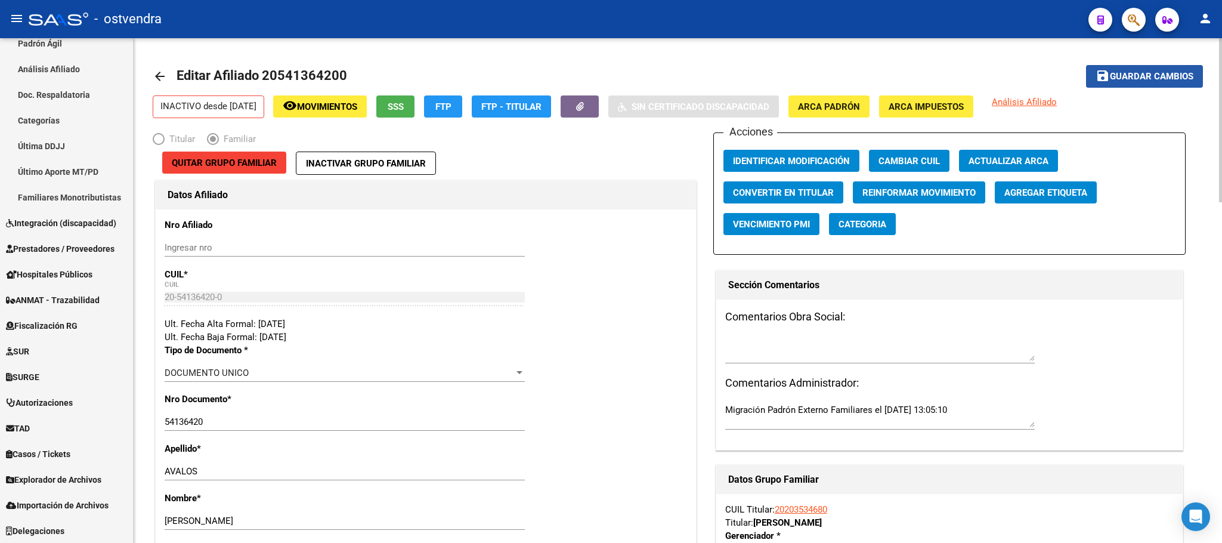
click at [1176, 76] on span "Guardar cambios" at bounding box center [1152, 77] width 84 height 11
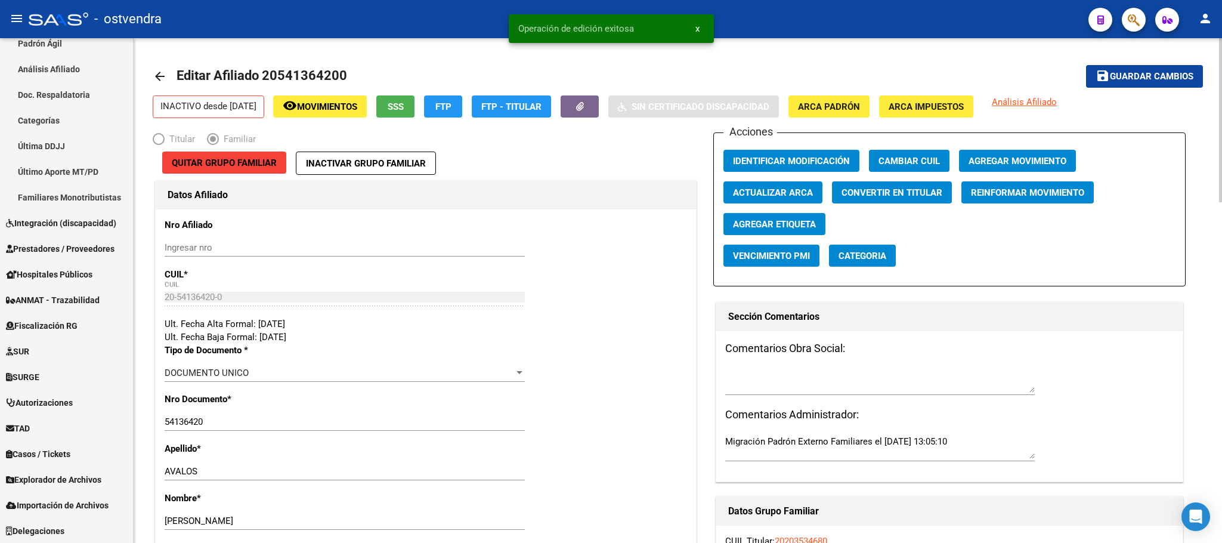
click at [986, 156] on span "Agregar Movimiento" at bounding box center [1018, 161] width 98 height 11
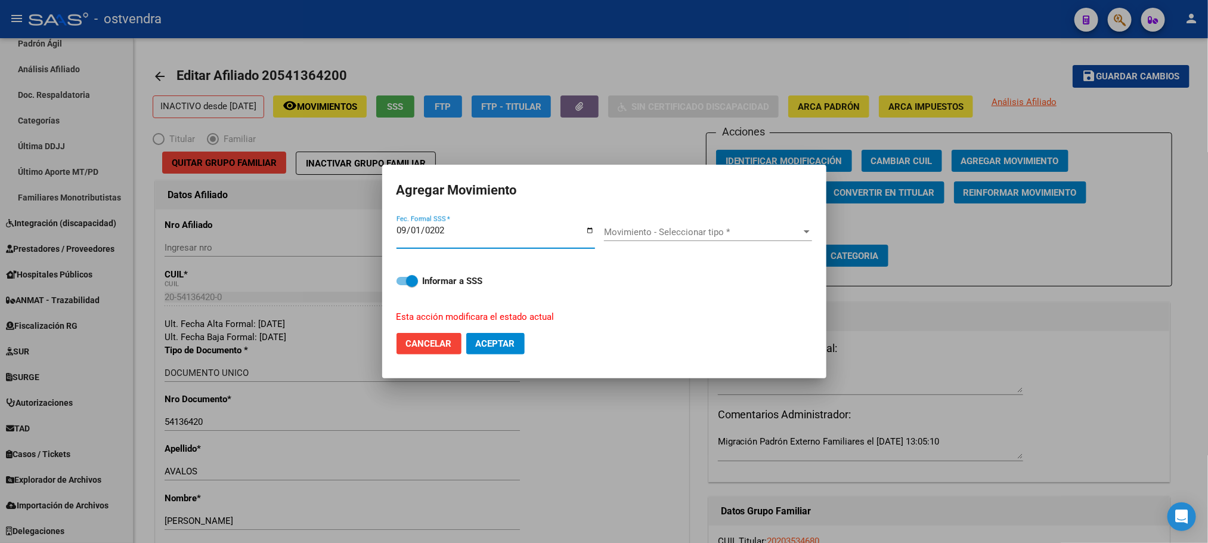
type input "2025-09-01"
click at [714, 233] on span "Movimiento - Seleccionar tipo *" at bounding box center [702, 232] width 197 height 11
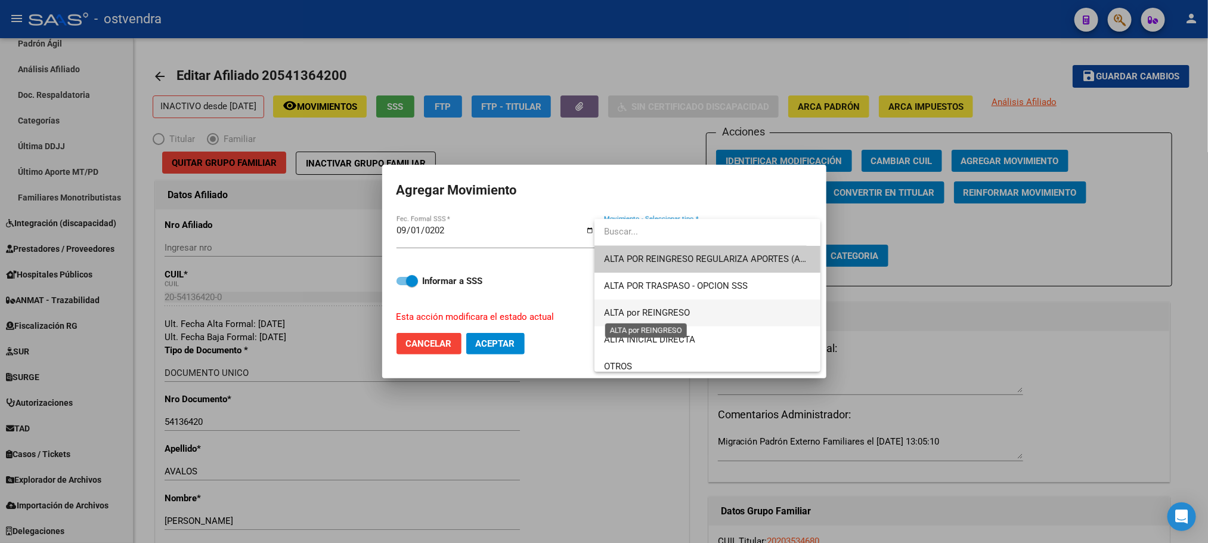
click at [682, 308] on span "ALTA por REINGRESO" at bounding box center [647, 312] width 86 height 11
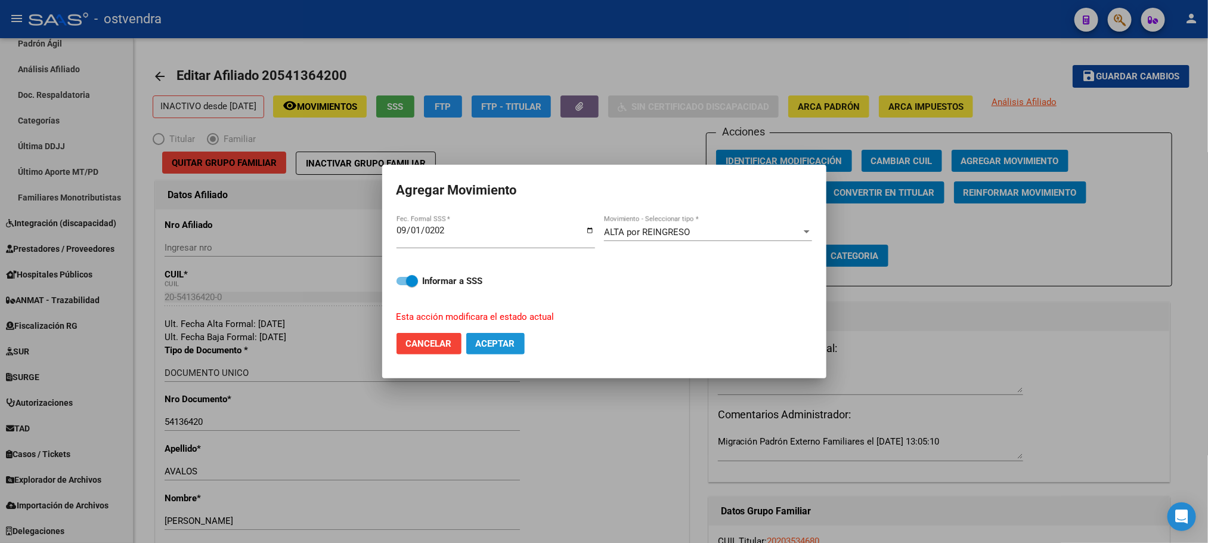
click at [478, 351] on button "Aceptar" at bounding box center [495, 343] width 58 height 21
checkbox input "false"
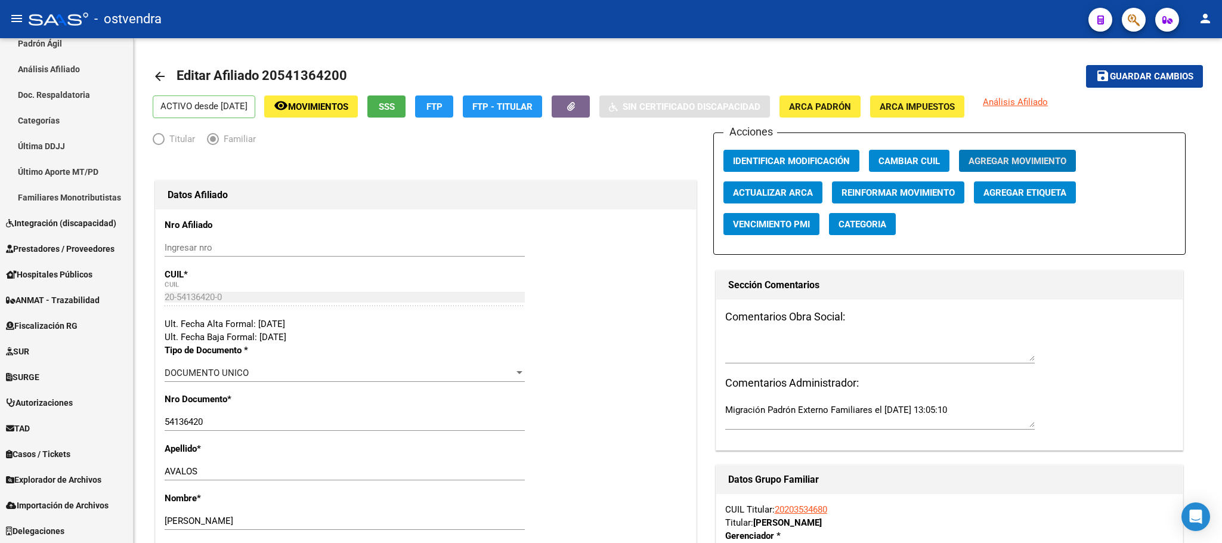
click at [1133, 13] on icon "button" at bounding box center [1134, 20] width 12 height 14
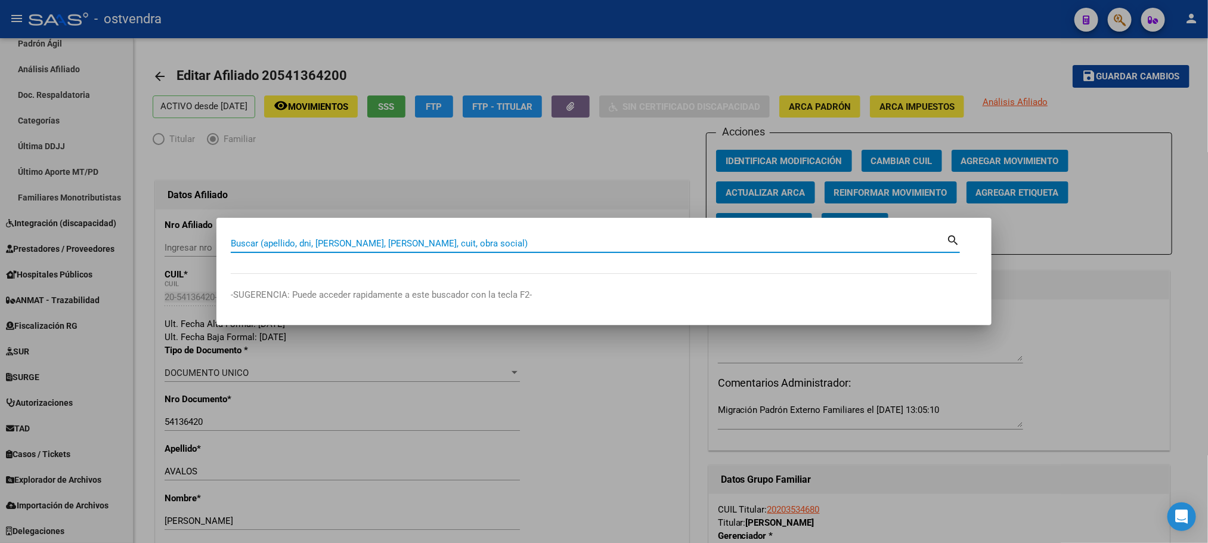
paste input "48628393"
type input "48628393"
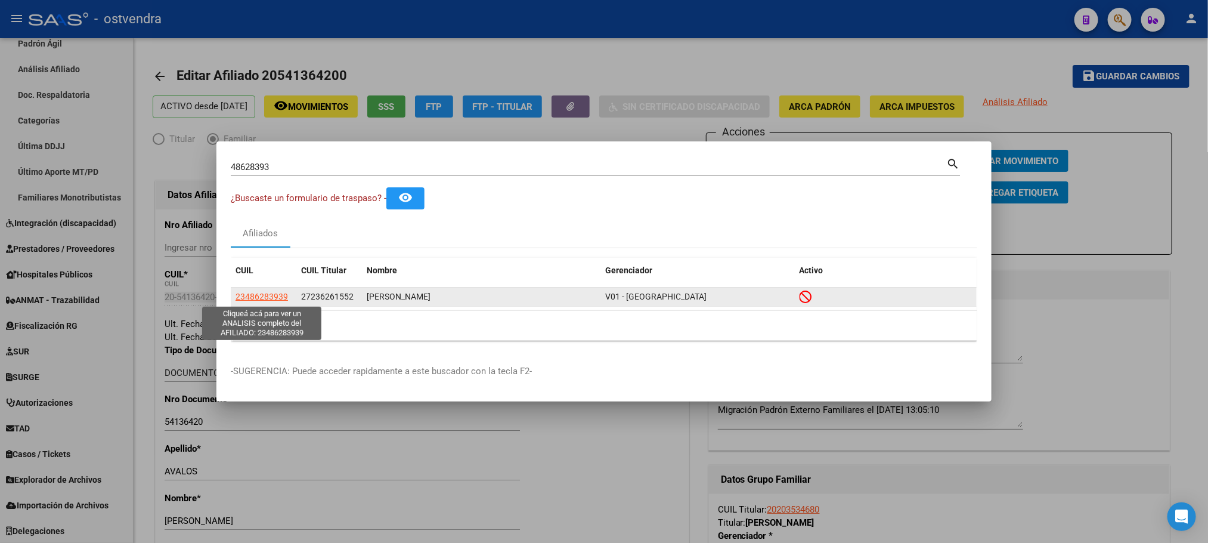
click at [265, 296] on span "23486283939" at bounding box center [262, 297] width 52 height 10
type textarea "23486283939"
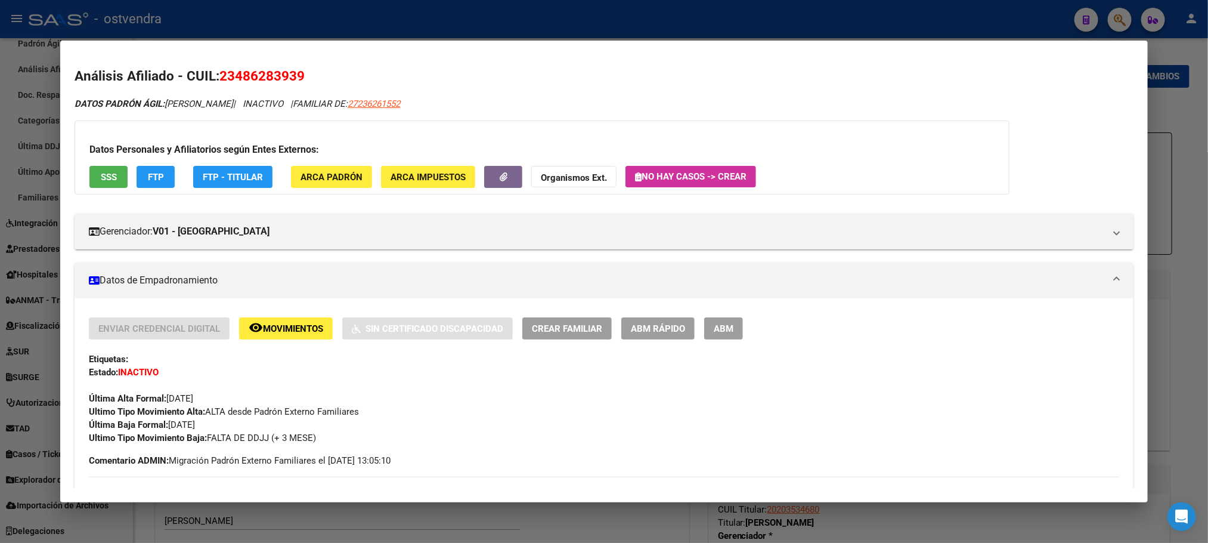
click at [725, 326] on span "ABM" at bounding box center [724, 328] width 20 height 11
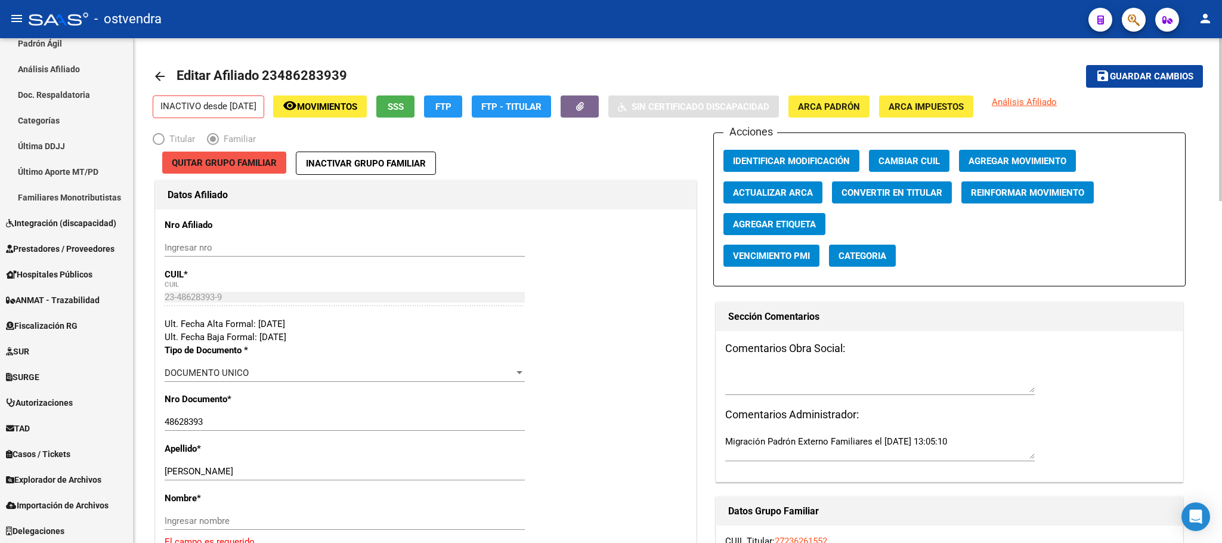
click at [172, 161] on span "Quitar Grupo Familiar" at bounding box center [224, 162] width 105 height 11
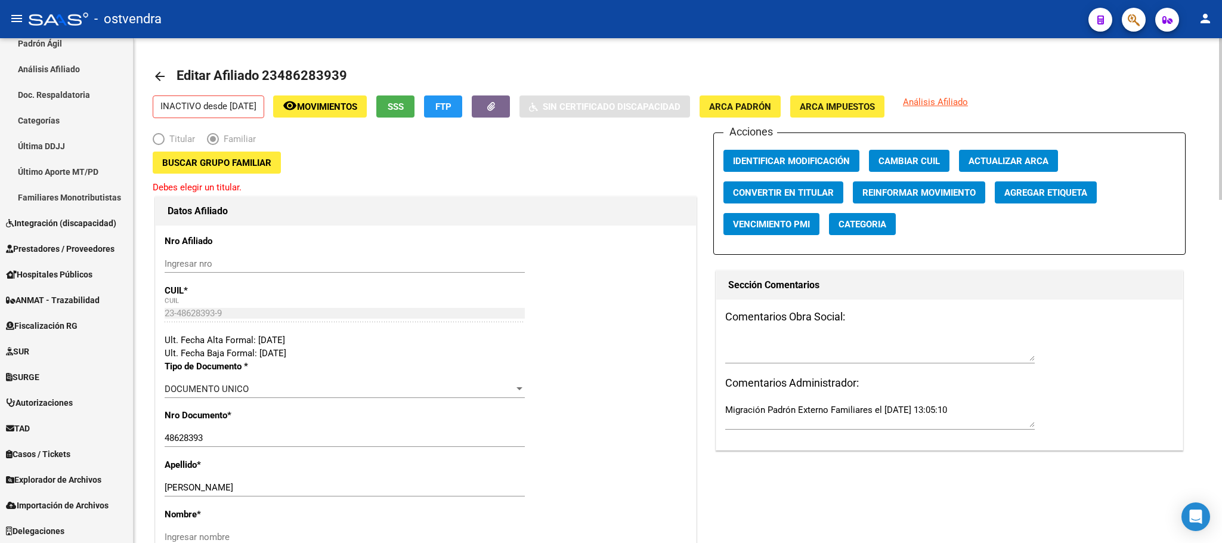
click at [197, 163] on span "Buscar Grupo Familiar" at bounding box center [216, 162] width 109 height 11
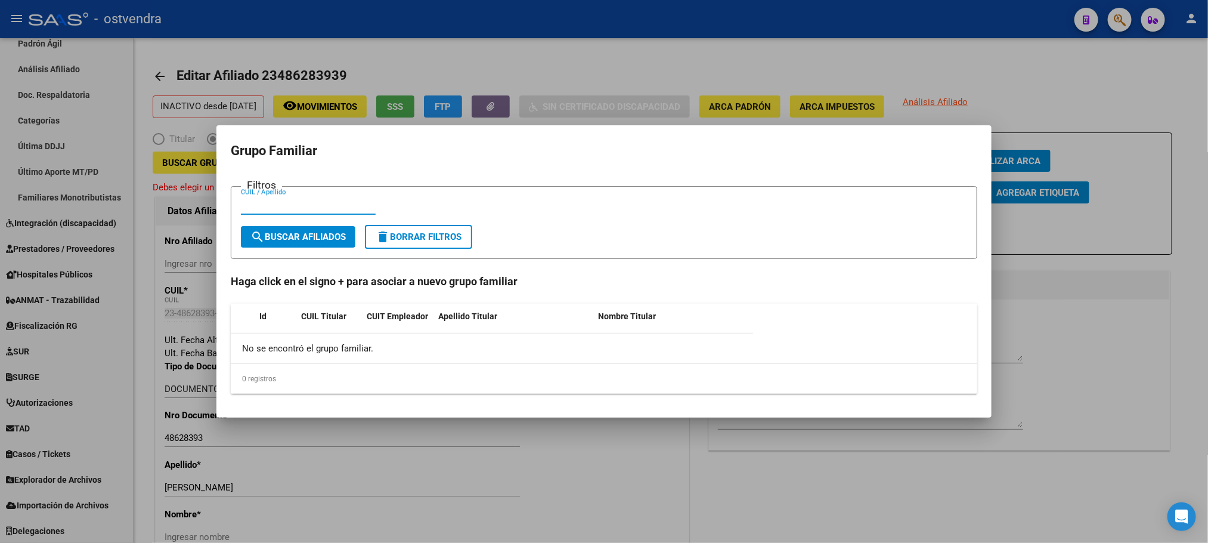
paste input "20203534680"
type input "20203534680"
click at [349, 229] on button "search Buscar Afiliados" at bounding box center [298, 236] width 115 height 21
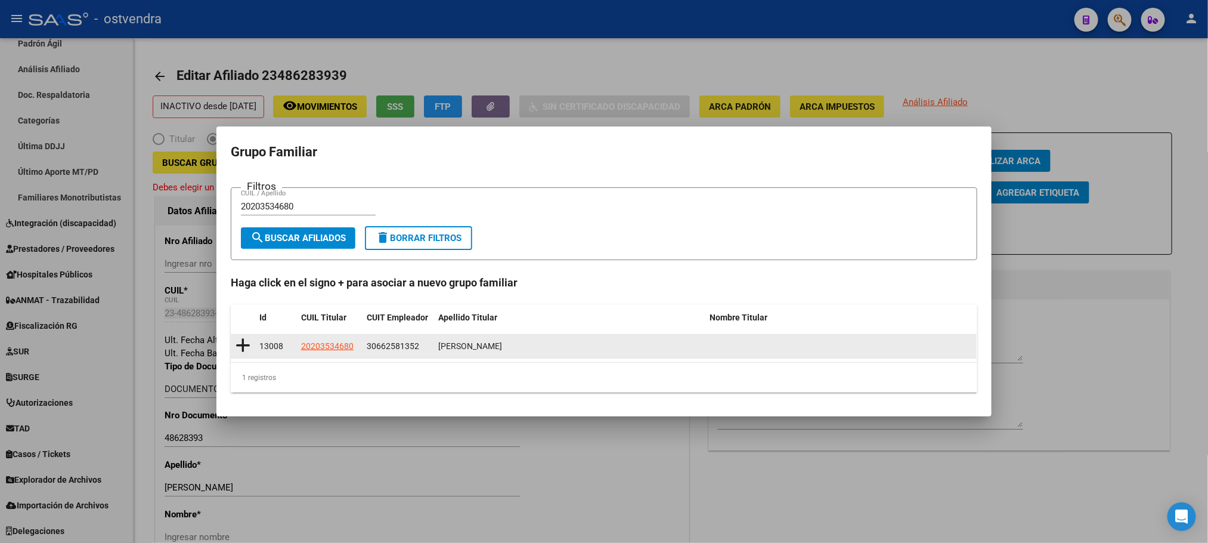
click at [247, 342] on icon at bounding box center [243, 345] width 15 height 17
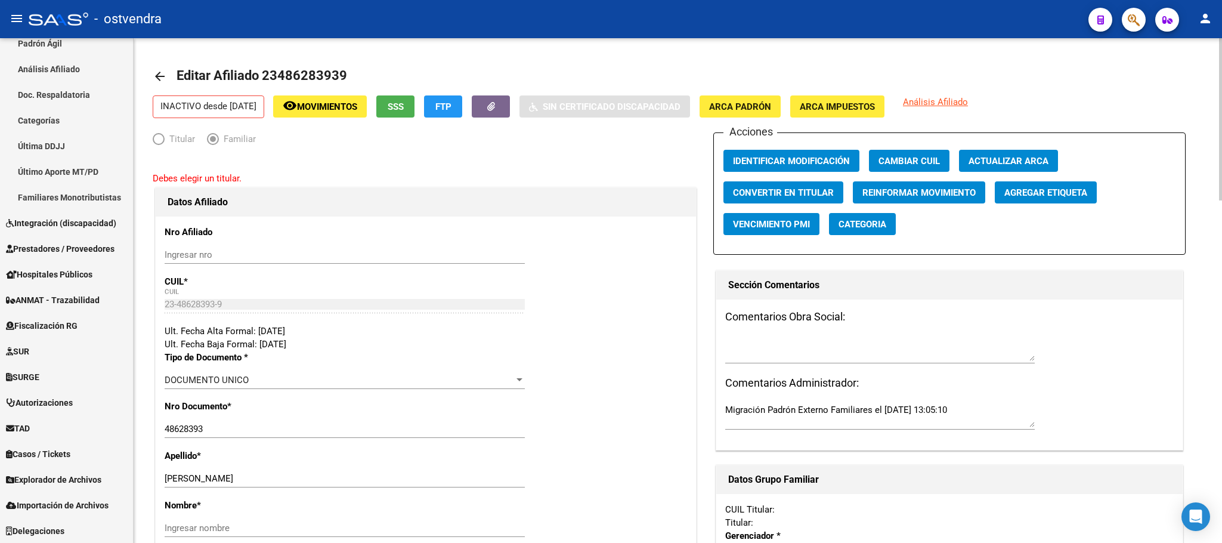
type input "30-66258135-2"
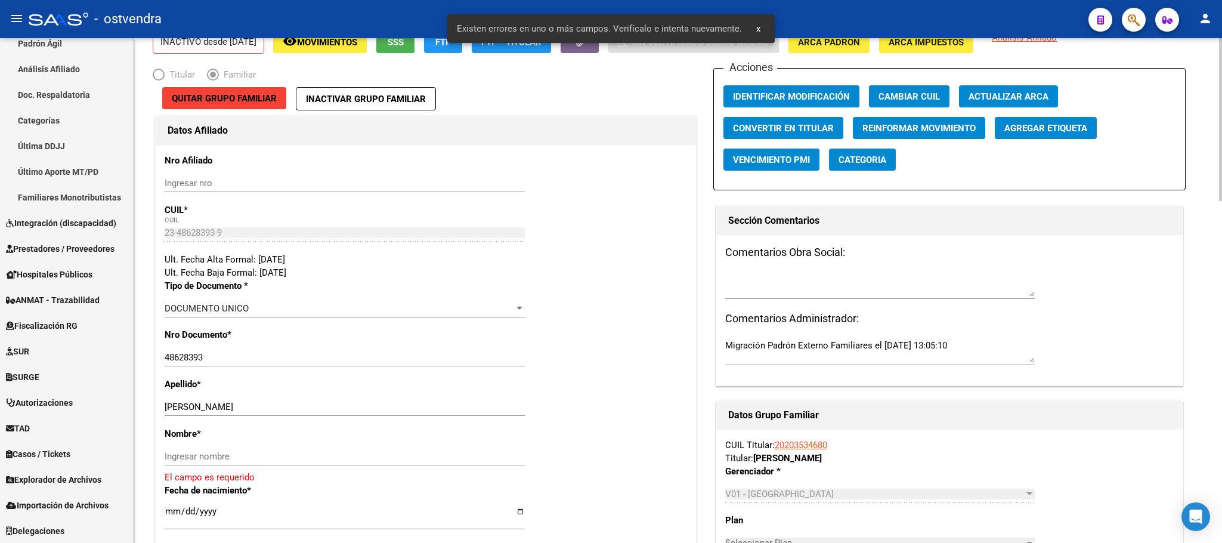
scroll to position [89, 0]
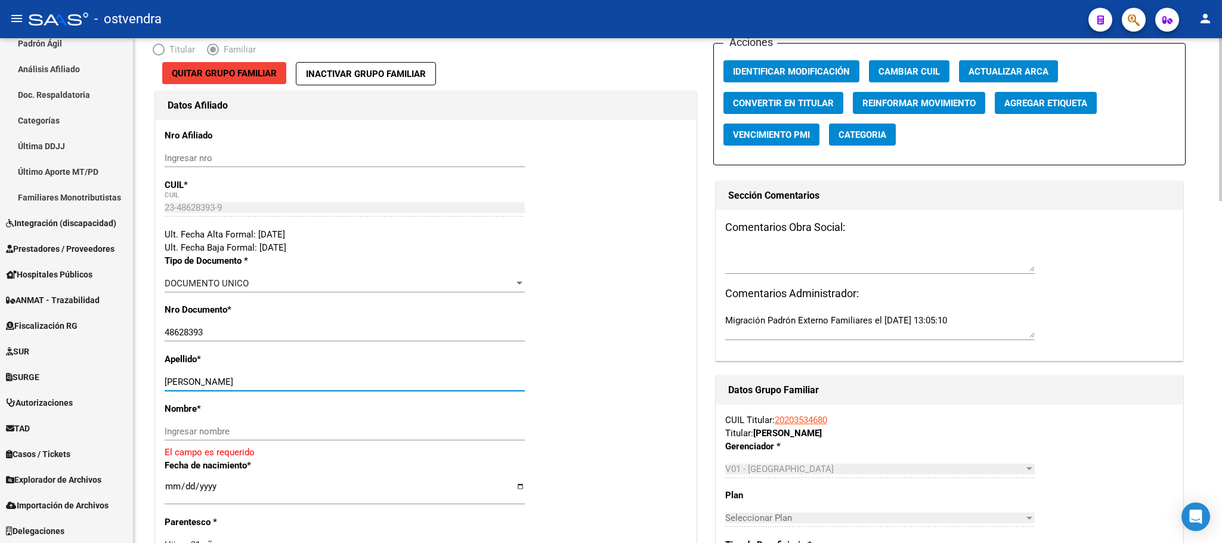
drag, startPoint x: 202, startPoint y: 385, endPoint x: 299, endPoint y: 394, distance: 97.0
click at [299, 385] on input "AVALOS MATEO NATANAEL" at bounding box center [345, 381] width 360 height 11
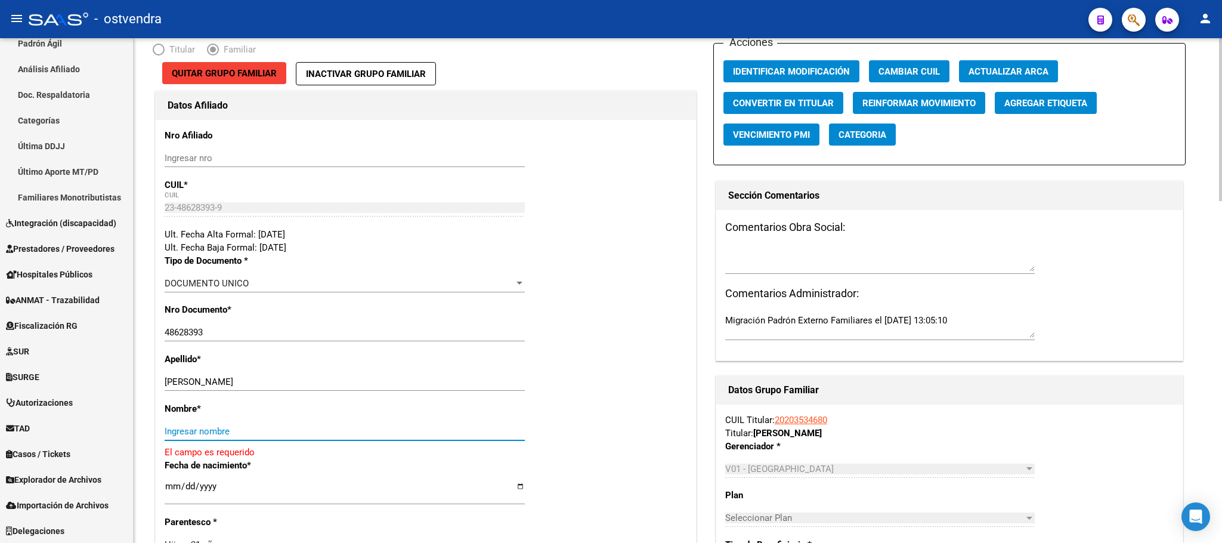
drag, startPoint x: 298, startPoint y: 437, endPoint x: 296, endPoint y: 430, distance: 7.4
click at [297, 433] on input "Ingresar nombre" at bounding box center [345, 431] width 360 height 11
paste input "MATEO NATANAEL"
type input "MATEO NATANAEL"
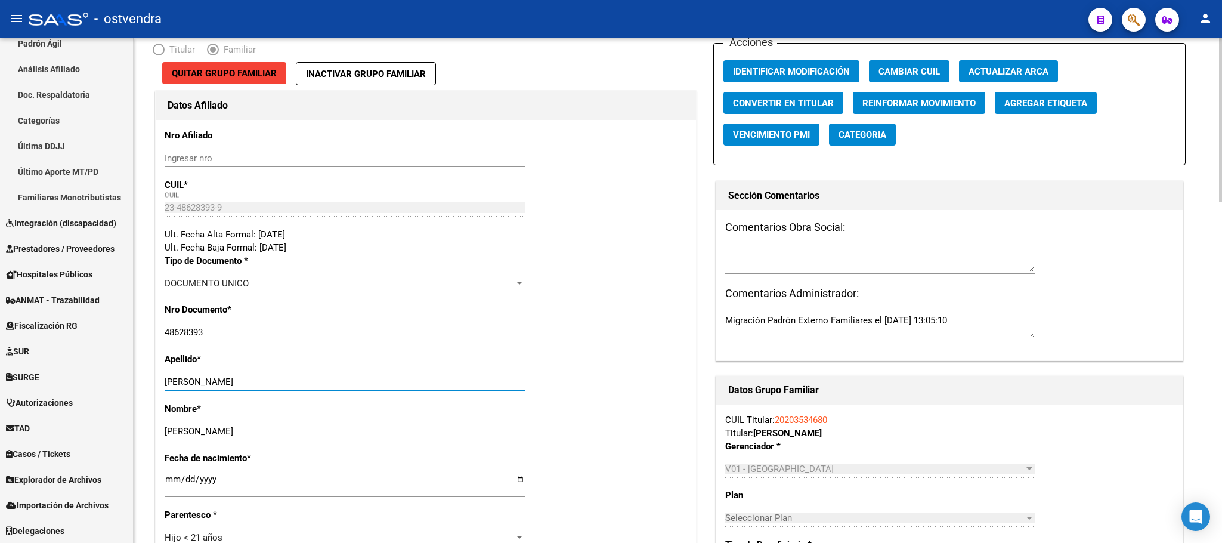
drag, startPoint x: 206, startPoint y: 387, endPoint x: 380, endPoint y: 383, distance: 173.6
click at [380, 383] on input "AVALOS MATEO NATANAEL" at bounding box center [345, 381] width 360 height 11
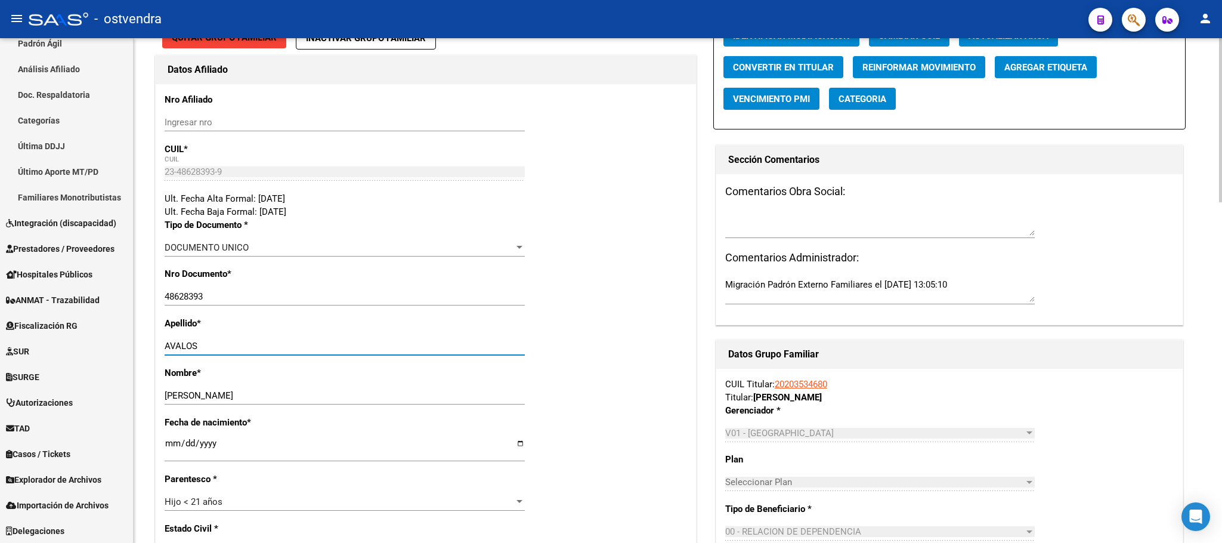
scroll to position [0, 0]
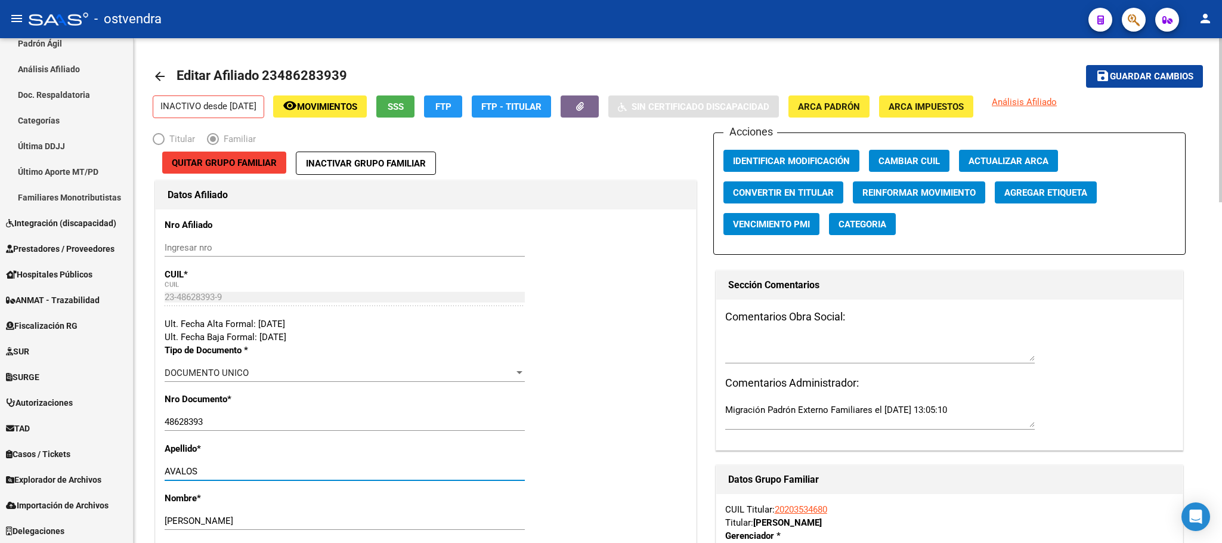
type input "AVALOS"
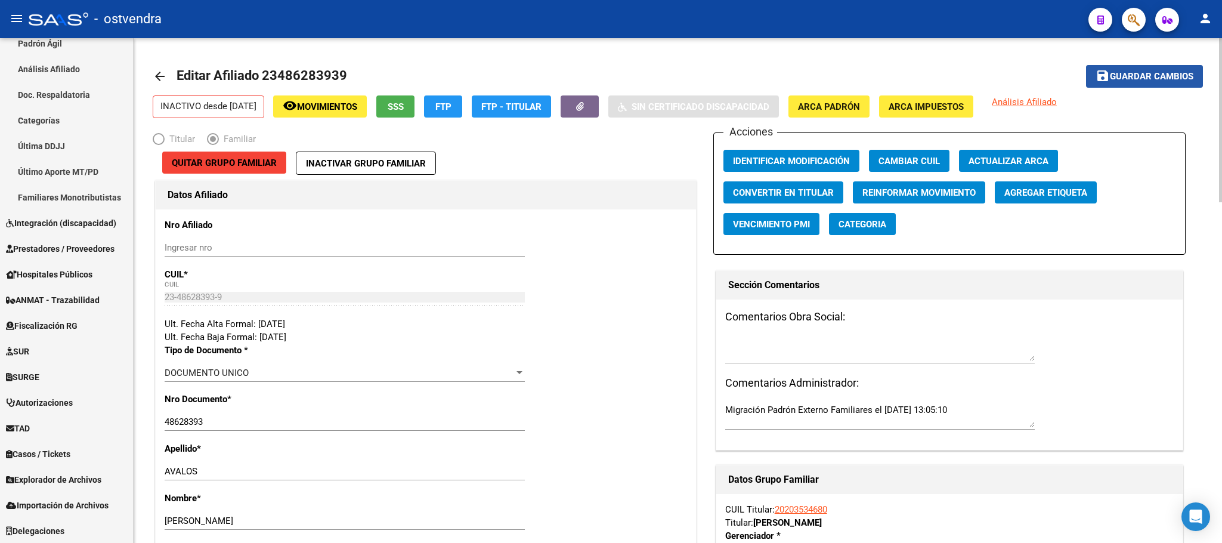
click at [1142, 72] on span "Guardar cambios" at bounding box center [1152, 77] width 84 height 11
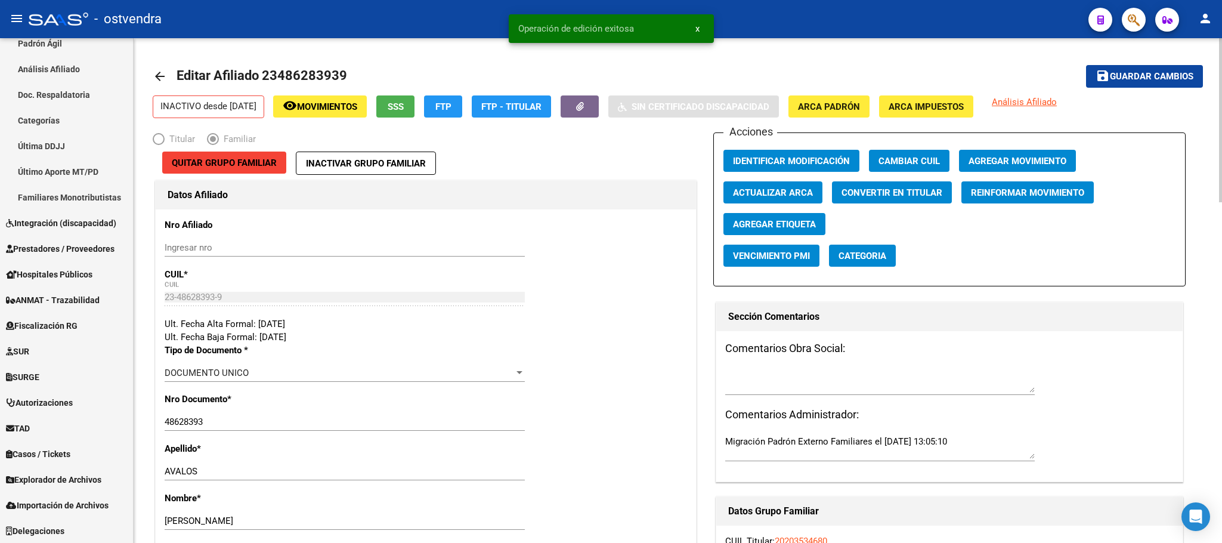
click at [1008, 161] on span "Agregar Movimiento" at bounding box center [1018, 161] width 98 height 11
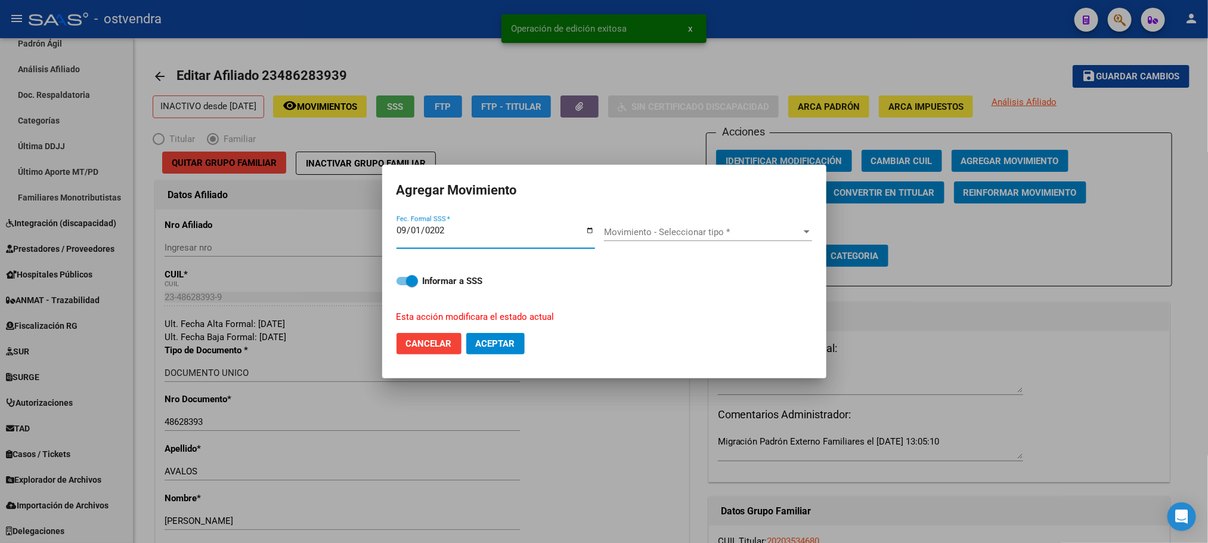
type input "2025-09-01"
click at [781, 237] on span "Movimiento - Seleccionar tipo *" at bounding box center [702, 232] width 197 height 11
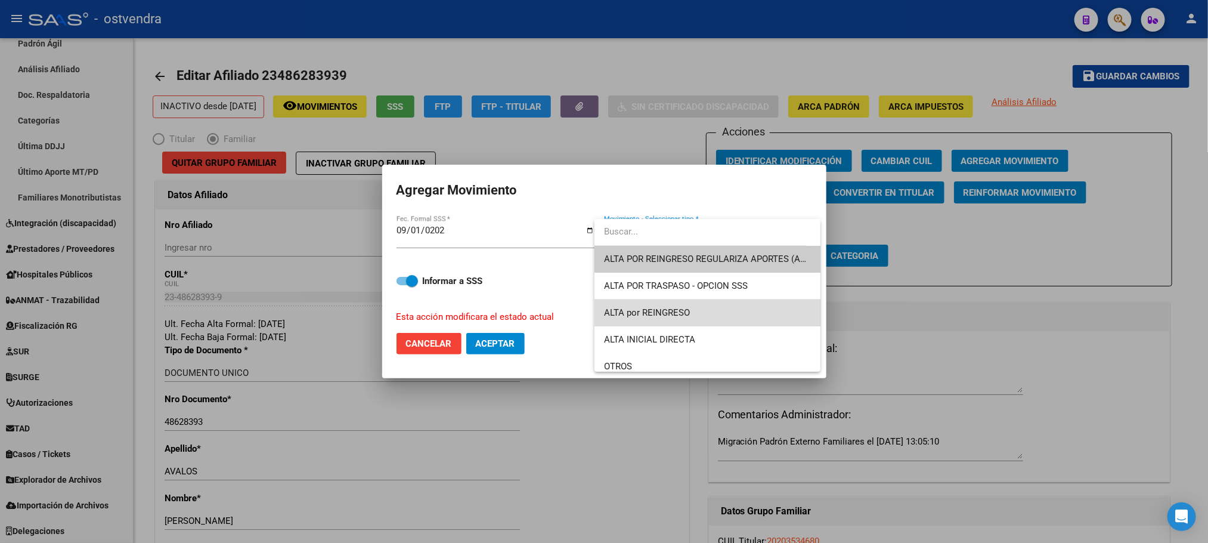
click at [709, 303] on span "ALTA por REINGRESO" at bounding box center [707, 312] width 207 height 27
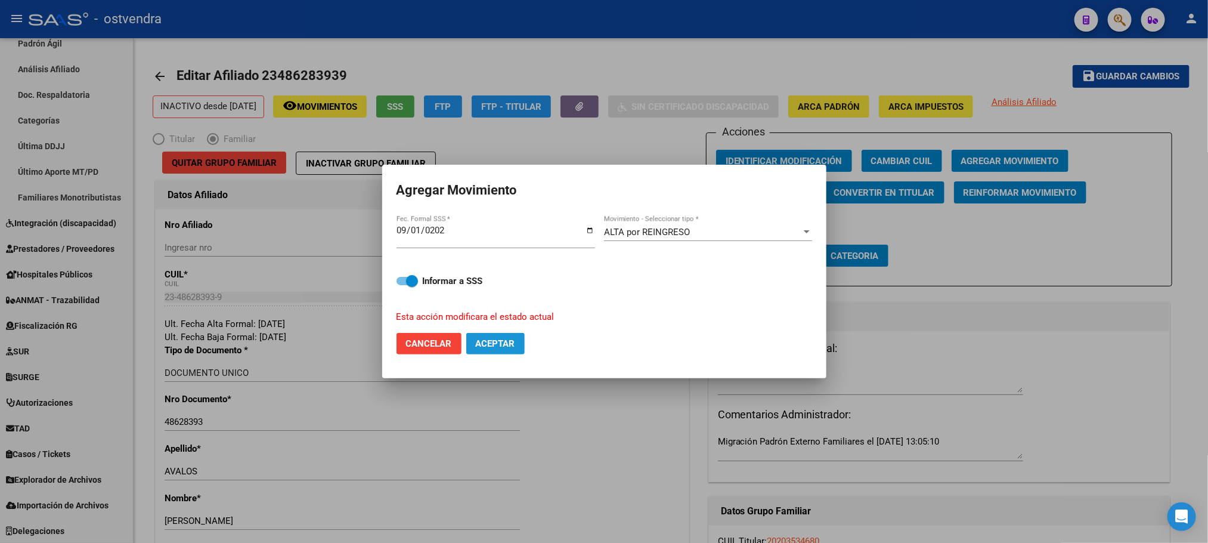
click at [503, 344] on span "Aceptar" at bounding box center [495, 343] width 39 height 11
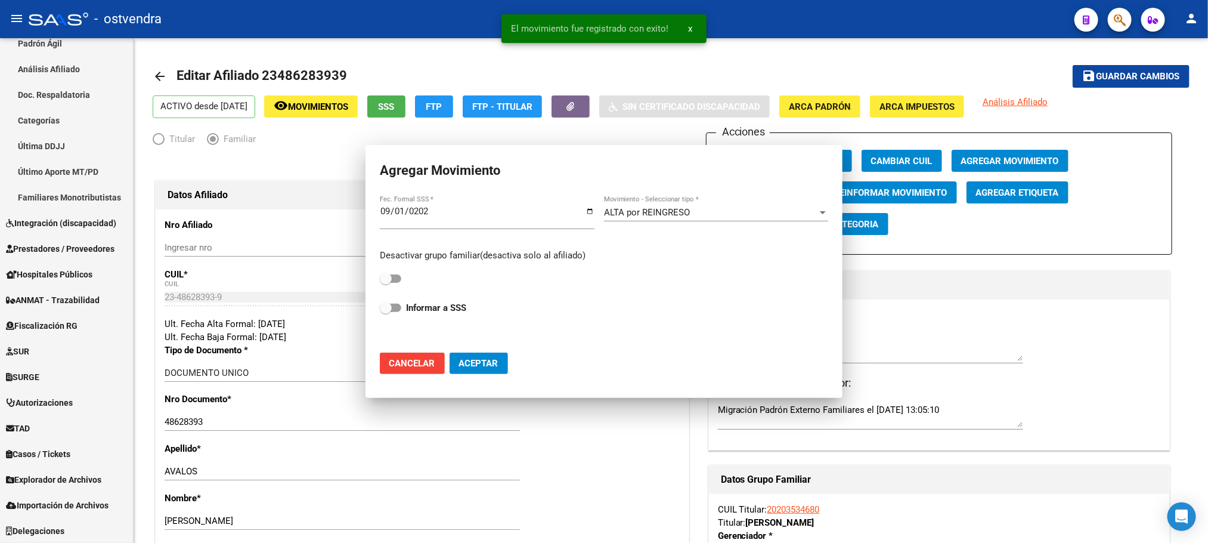
checkbox input "false"
